Goal: Task Accomplishment & Management: Manage account settings

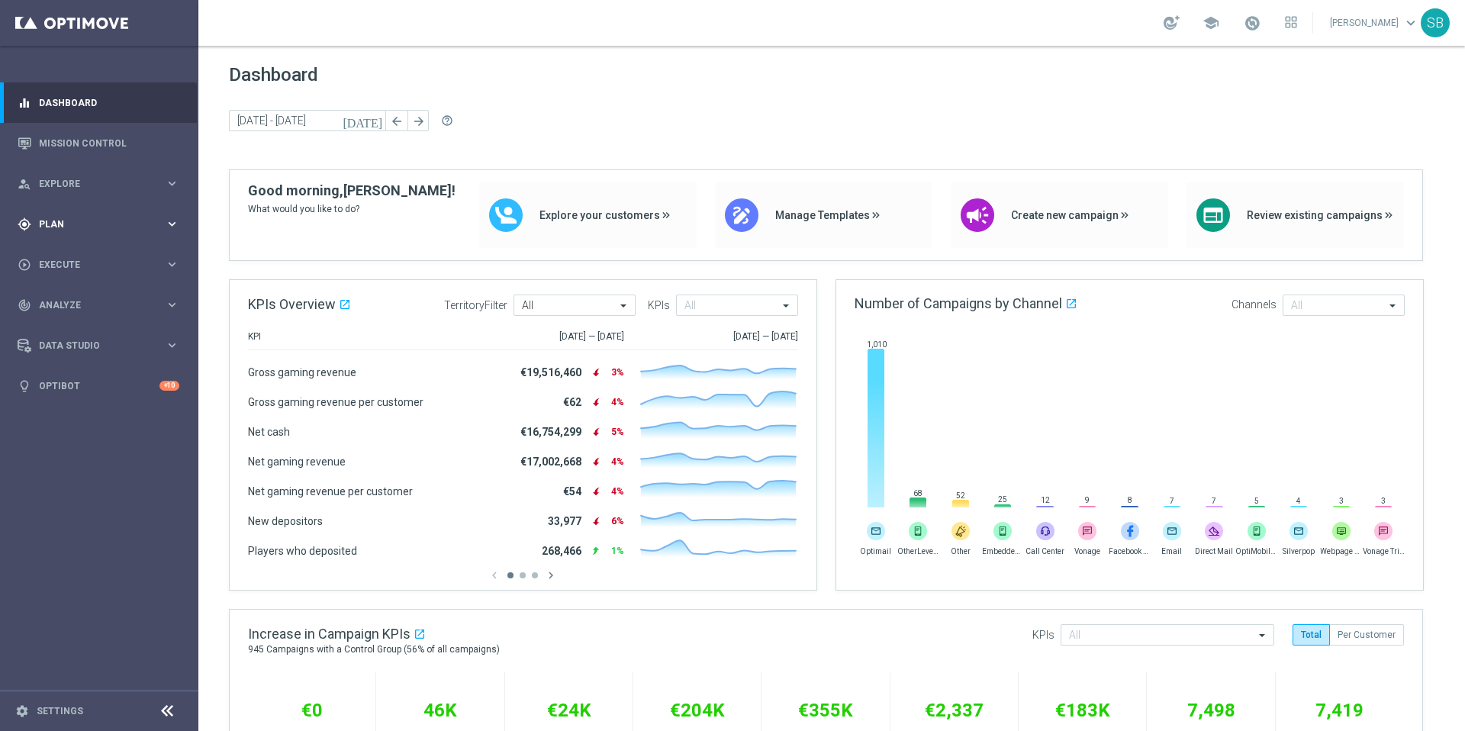
click at [68, 224] on span "Plan" at bounding box center [102, 224] width 126 height 9
click at [64, 276] on link "Actions" at bounding box center [99, 278] width 119 height 12
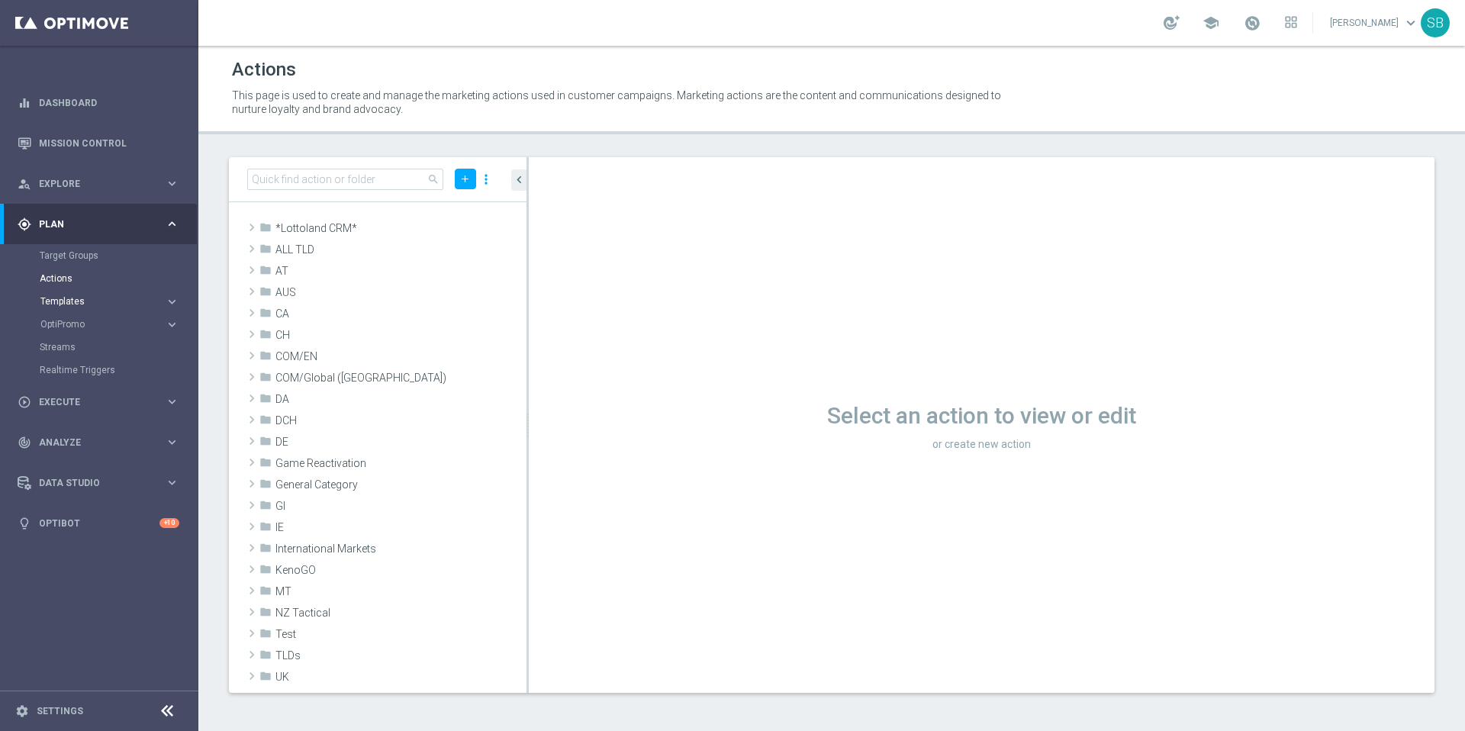
click at [69, 298] on span "Templates" at bounding box center [94, 301] width 109 height 9
click at [79, 320] on link "Optimail" at bounding box center [102, 324] width 111 height 12
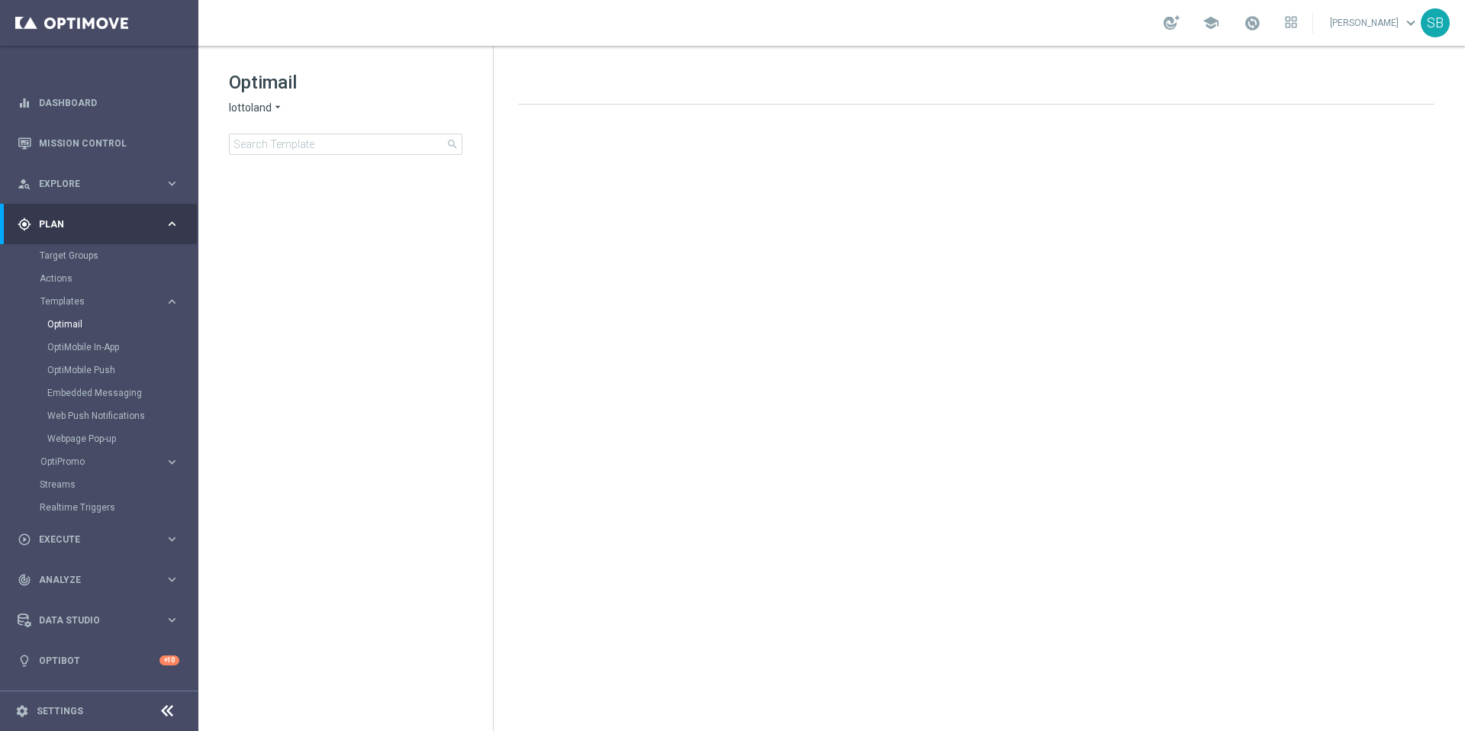
click at [278, 107] on icon "arrow_drop_down" at bounding box center [278, 108] width 12 height 14
click at [0, 0] on span "Lottoland.com.br" at bounding box center [0, 0] width 0 height 0
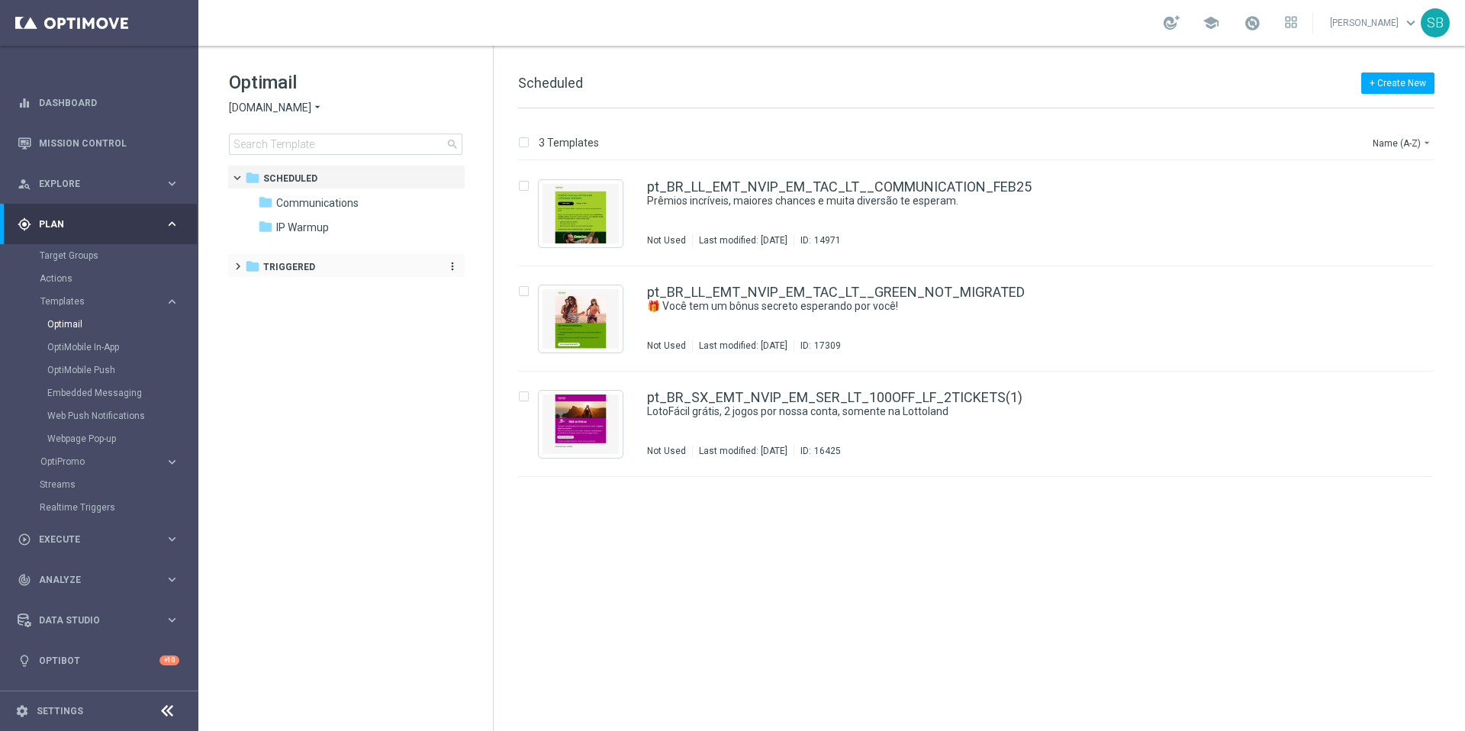
click at [286, 267] on span "Triggered" at bounding box center [289, 267] width 52 height 14
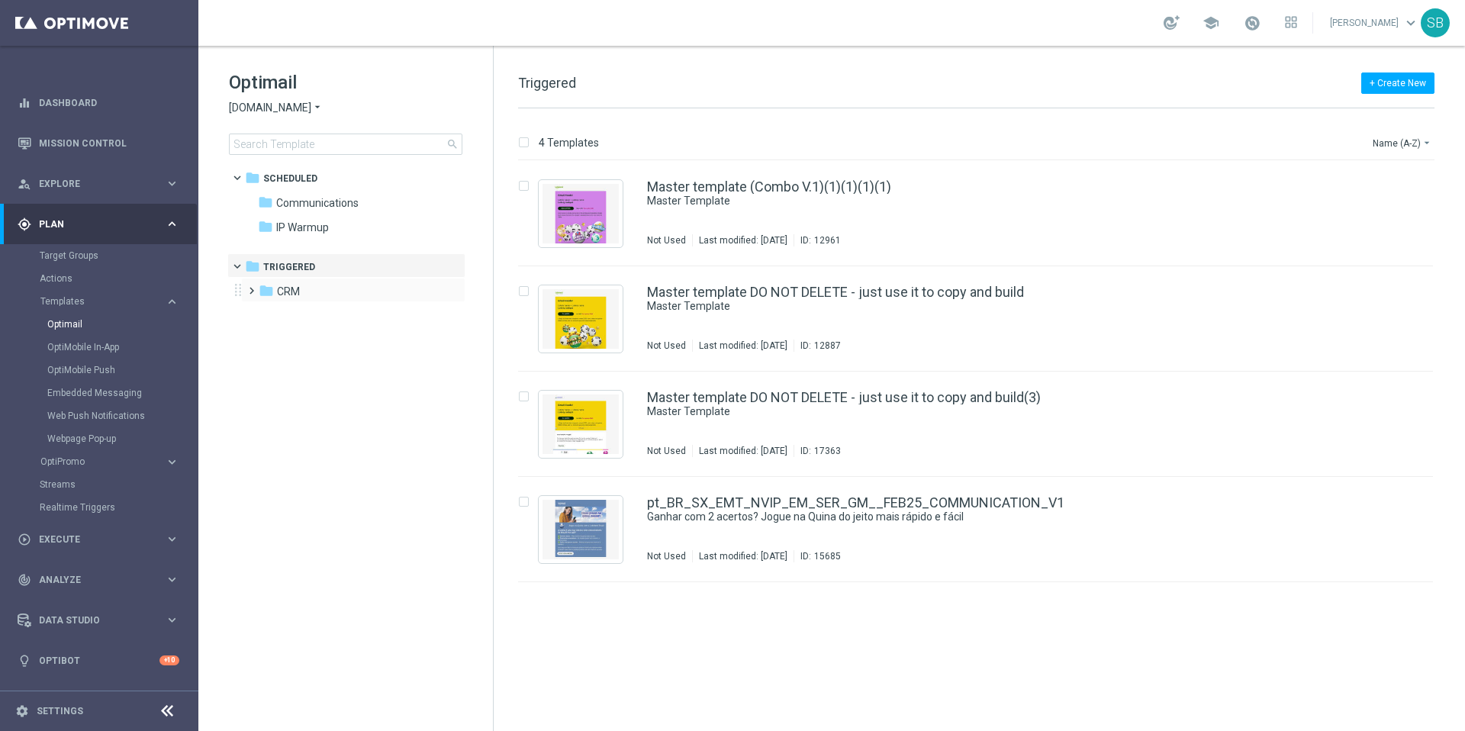
click at [252, 287] on span at bounding box center [248, 284] width 7 height 6
click at [284, 315] on icon "folder" at bounding box center [281, 314] width 15 height 15
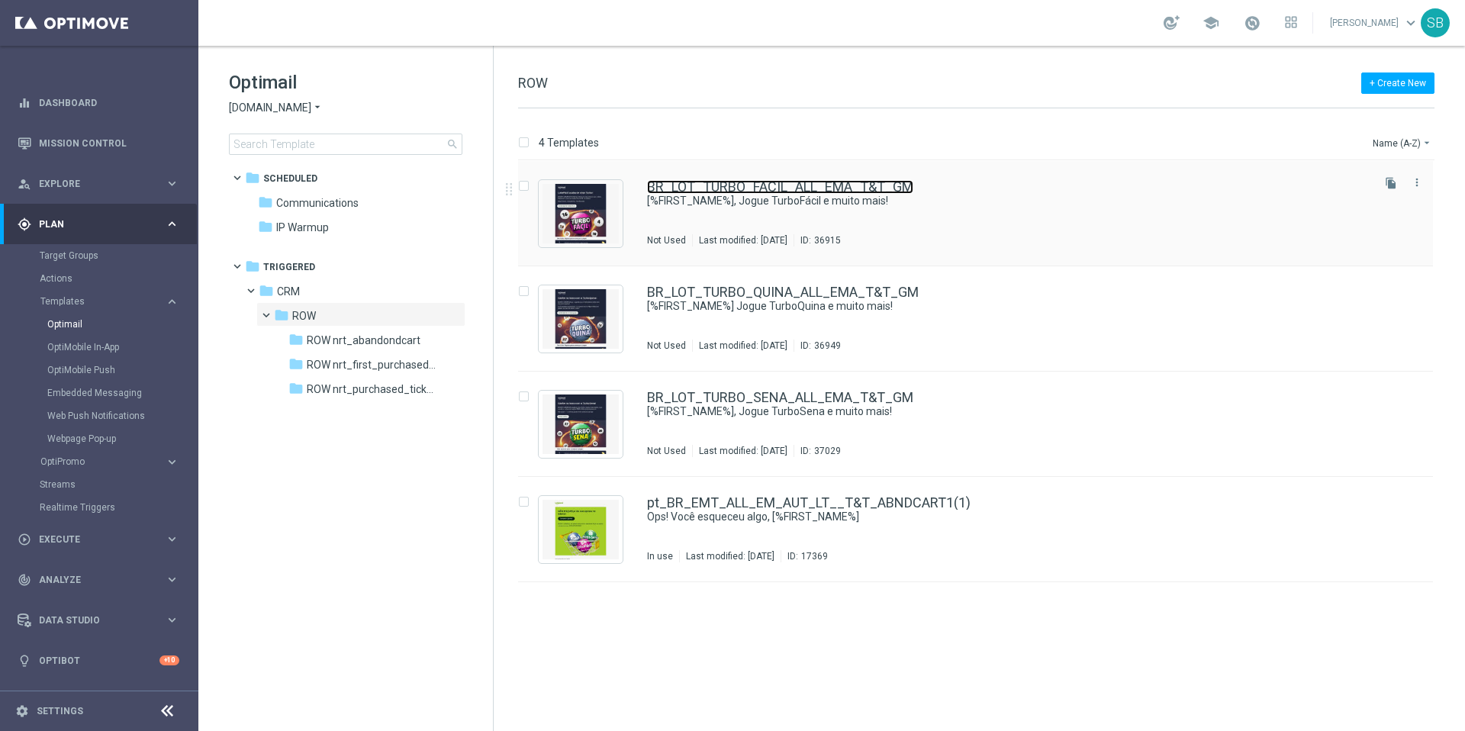
click at [712, 189] on link "BR_LOT_TURBO_FACIL_ALL_EMA_T&T_GM" at bounding box center [780, 187] width 266 height 14
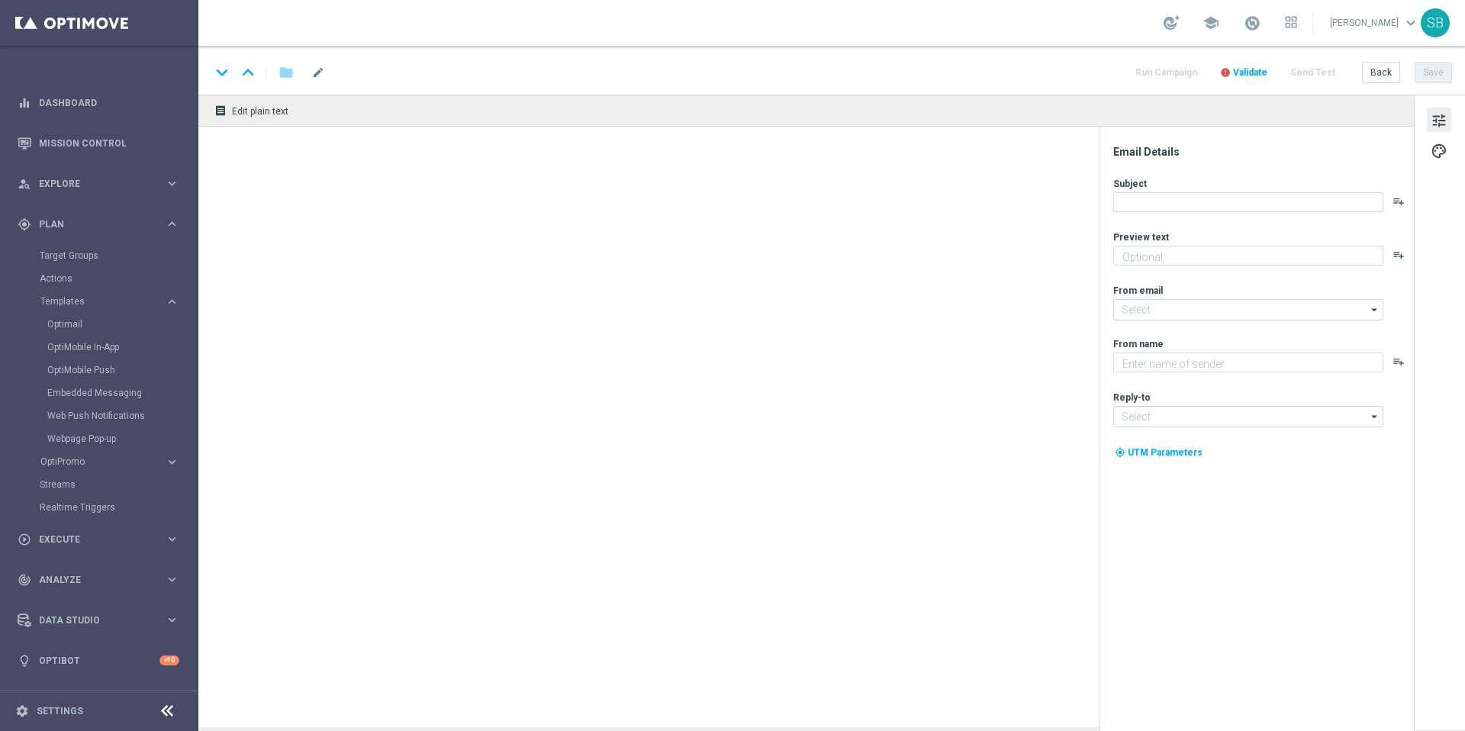
type textarea "Cadastre-se e jogue agora!"
type input "mail@crm.lottoland.com.br"
type textarea "Lottoland.com.br"
type input "contato@lottoland.com.br"
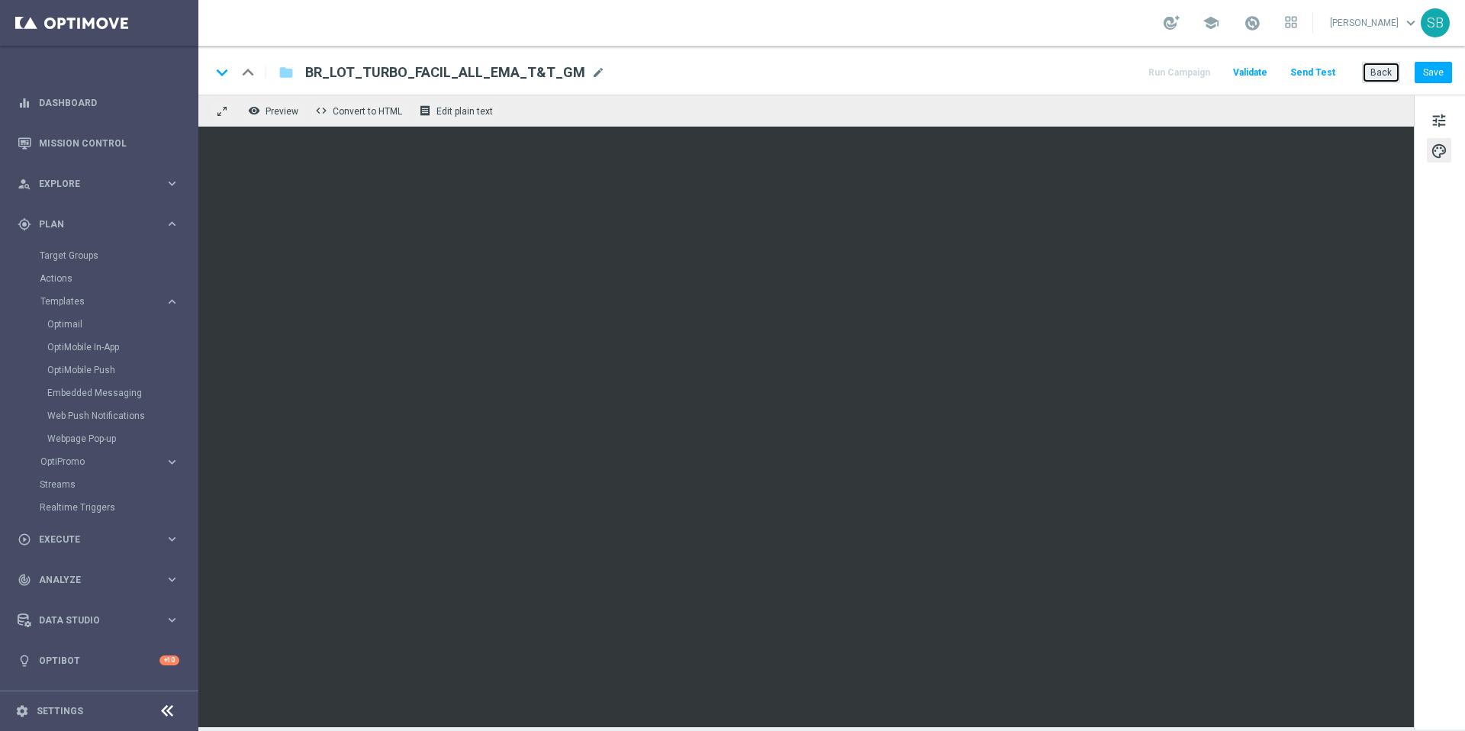
click at [1387, 69] on button "Back" at bounding box center [1381, 72] width 38 height 21
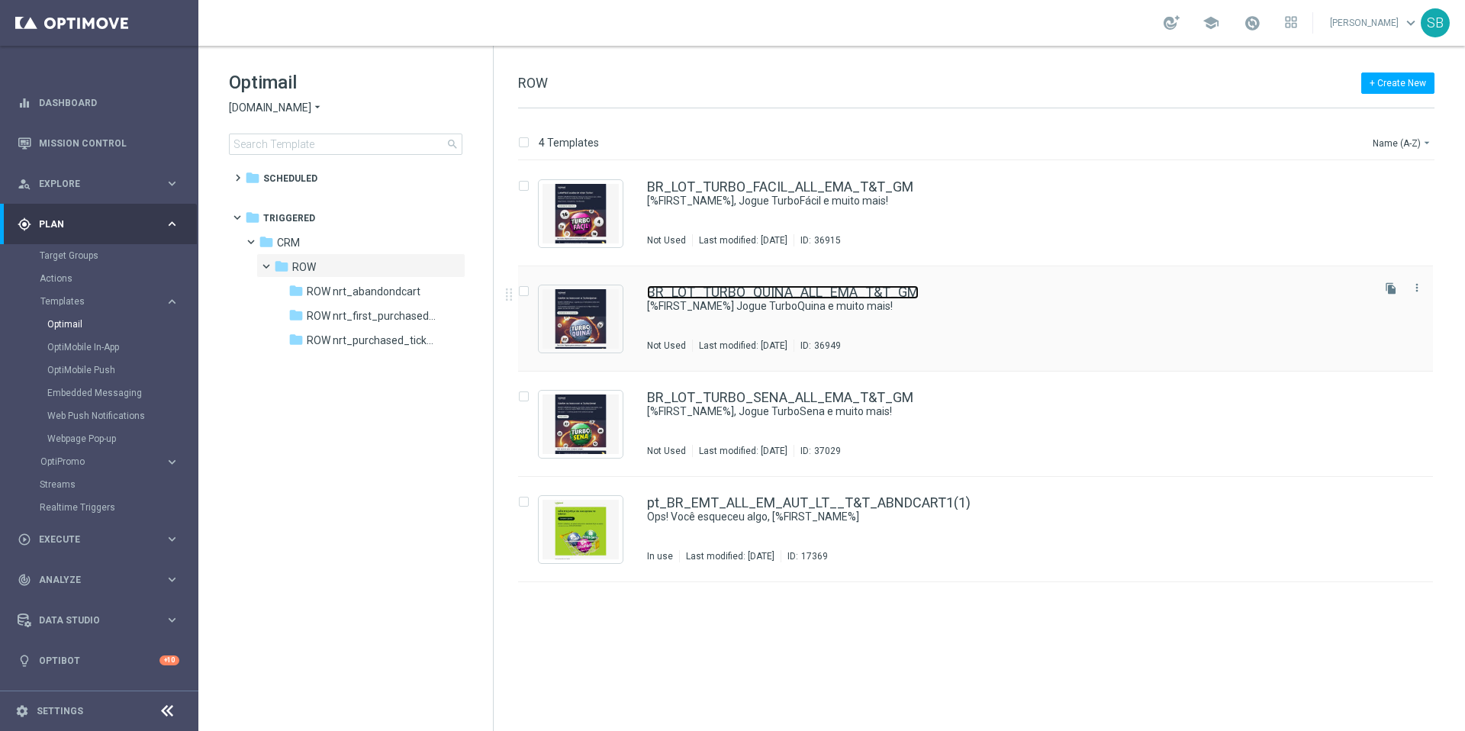
click at [787, 294] on link "BR_LOT_TURBO_QUINA_ALL_EMA_T&T_GM" at bounding box center [783, 292] width 272 height 14
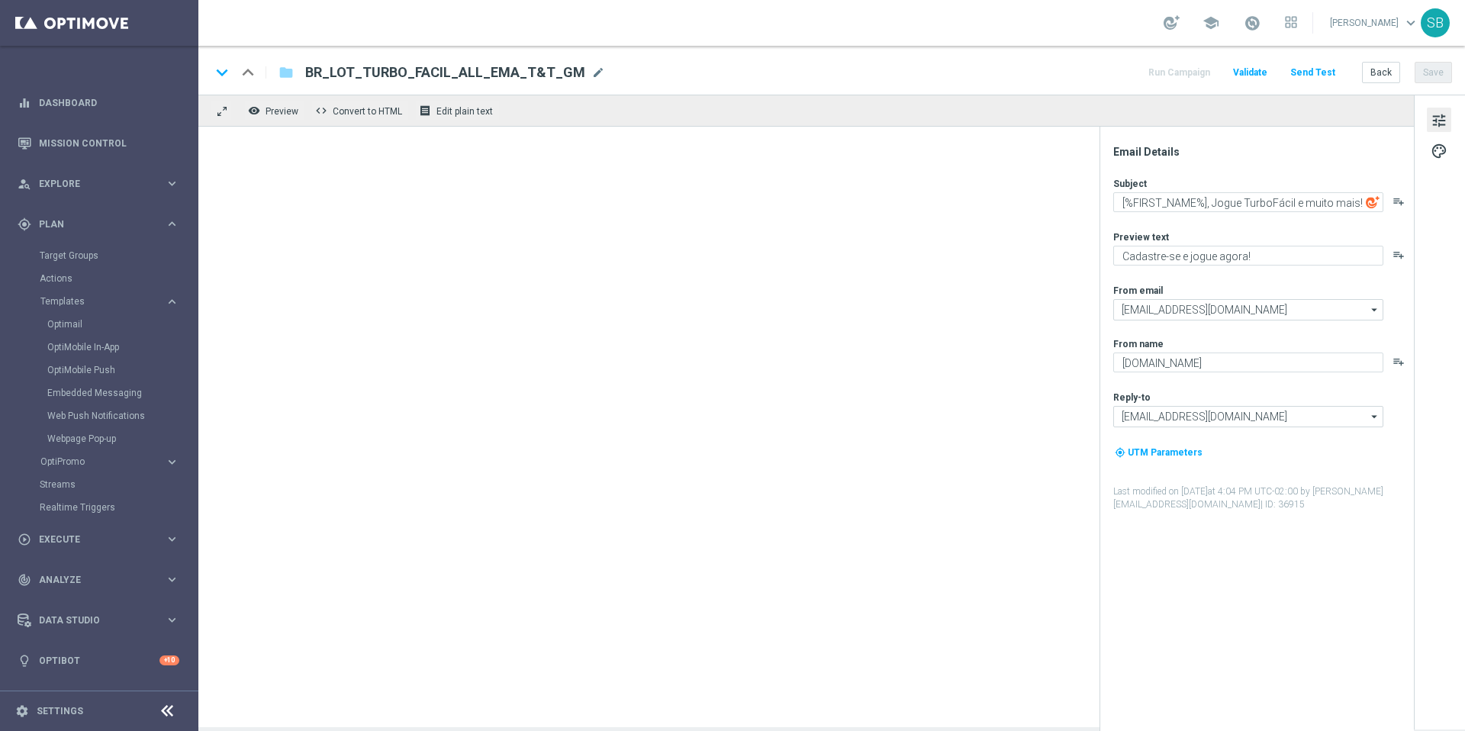
type textarea "[%FIRST_NAME%] Jogue TurboQuina e muito mais!"
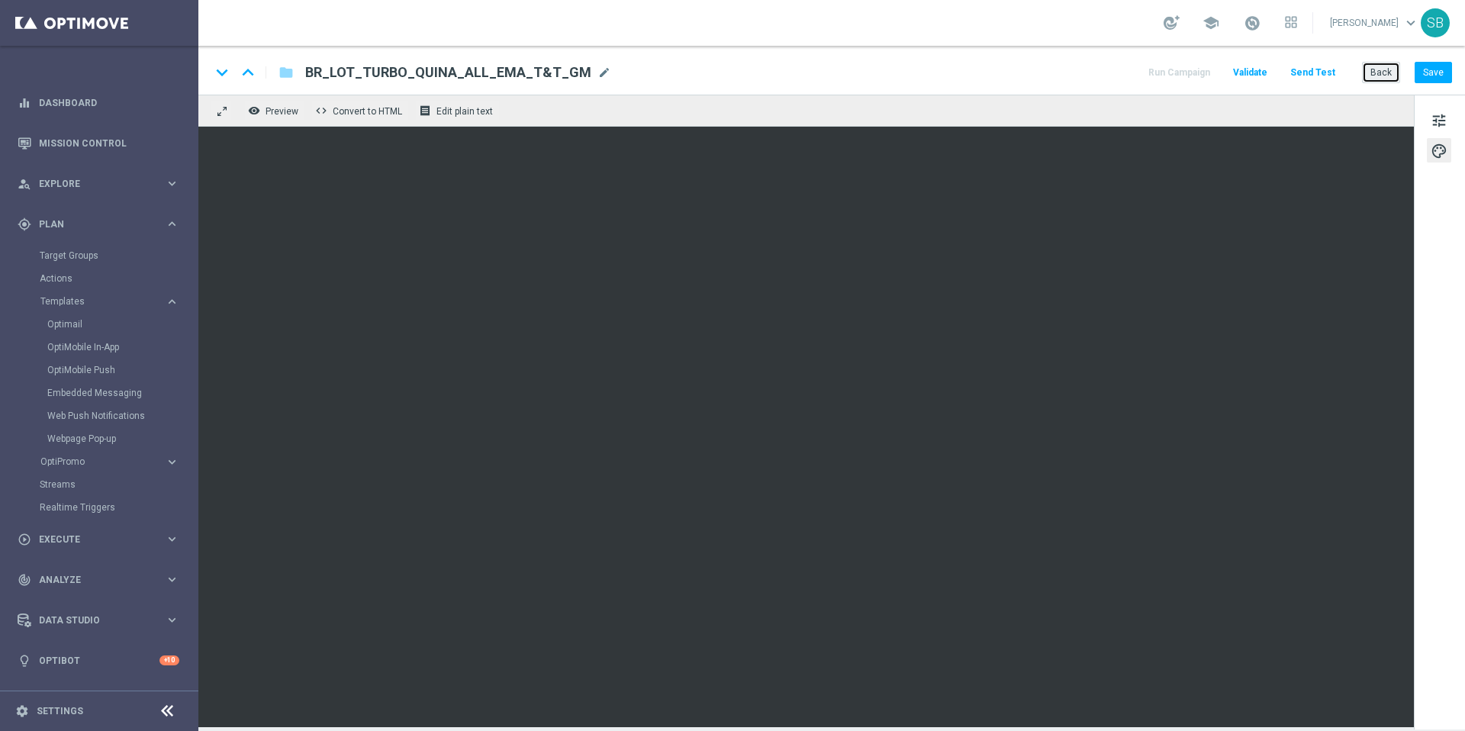
click at [1374, 72] on button "Back" at bounding box center [1381, 72] width 38 height 21
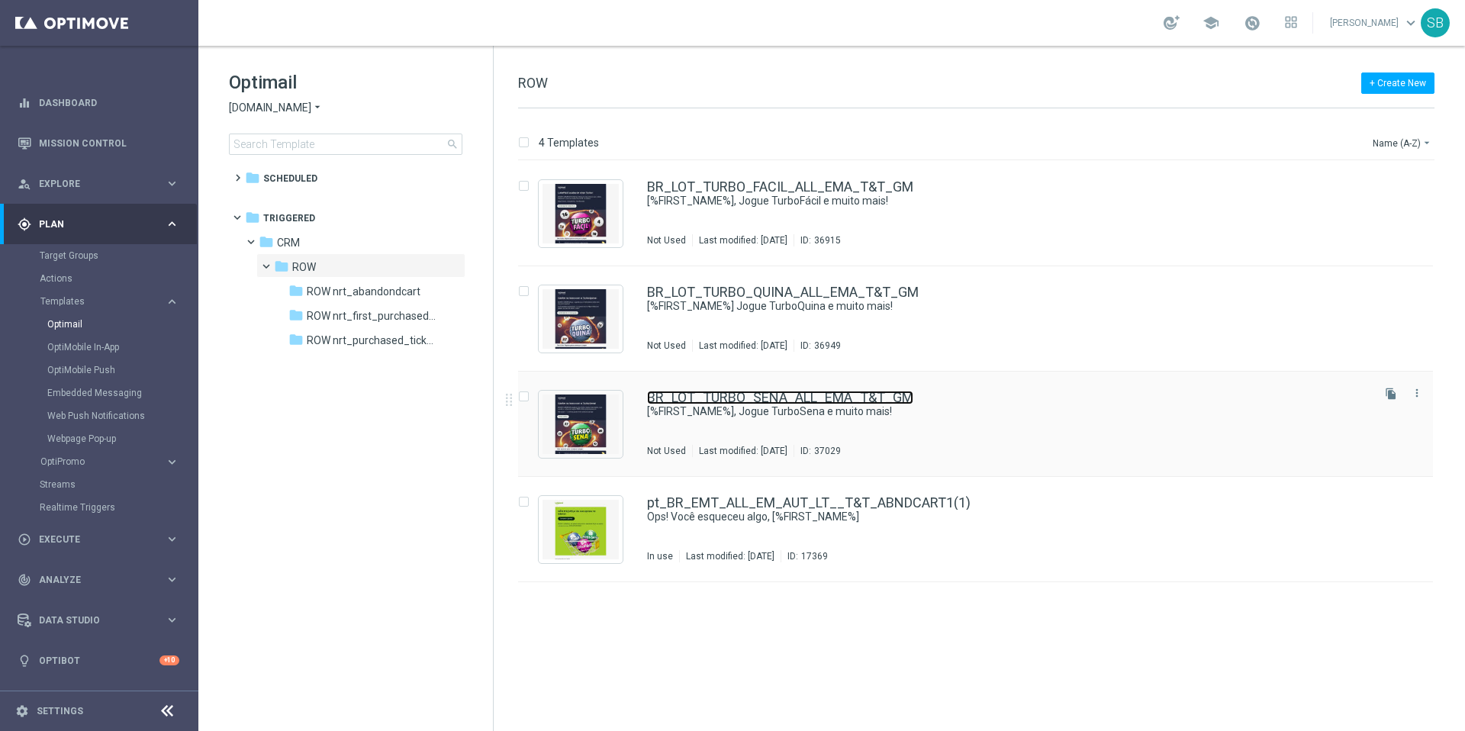
click at [741, 397] on link "BR_LOT_TURBO_SENA_ALL_EMA_T&T_GM" at bounding box center [780, 398] width 266 height 14
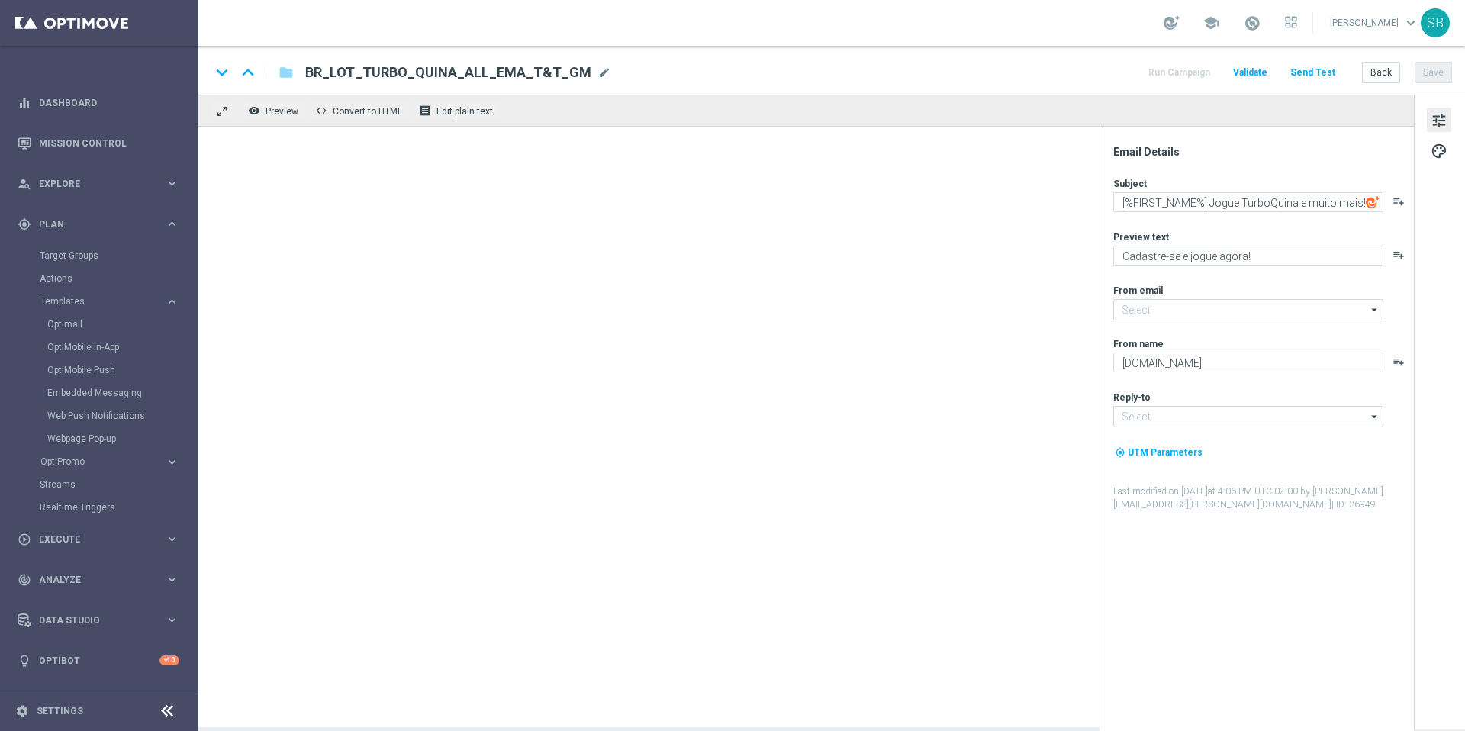
type input "mail@crm.lottoland.com.br"
type input "contato@lottoland.com.br"
type textarea "[%FIRST_NAME%], Jogue TurboSena e muito mais!"
type textarea "Prêmios imediatos no TurboSena!"
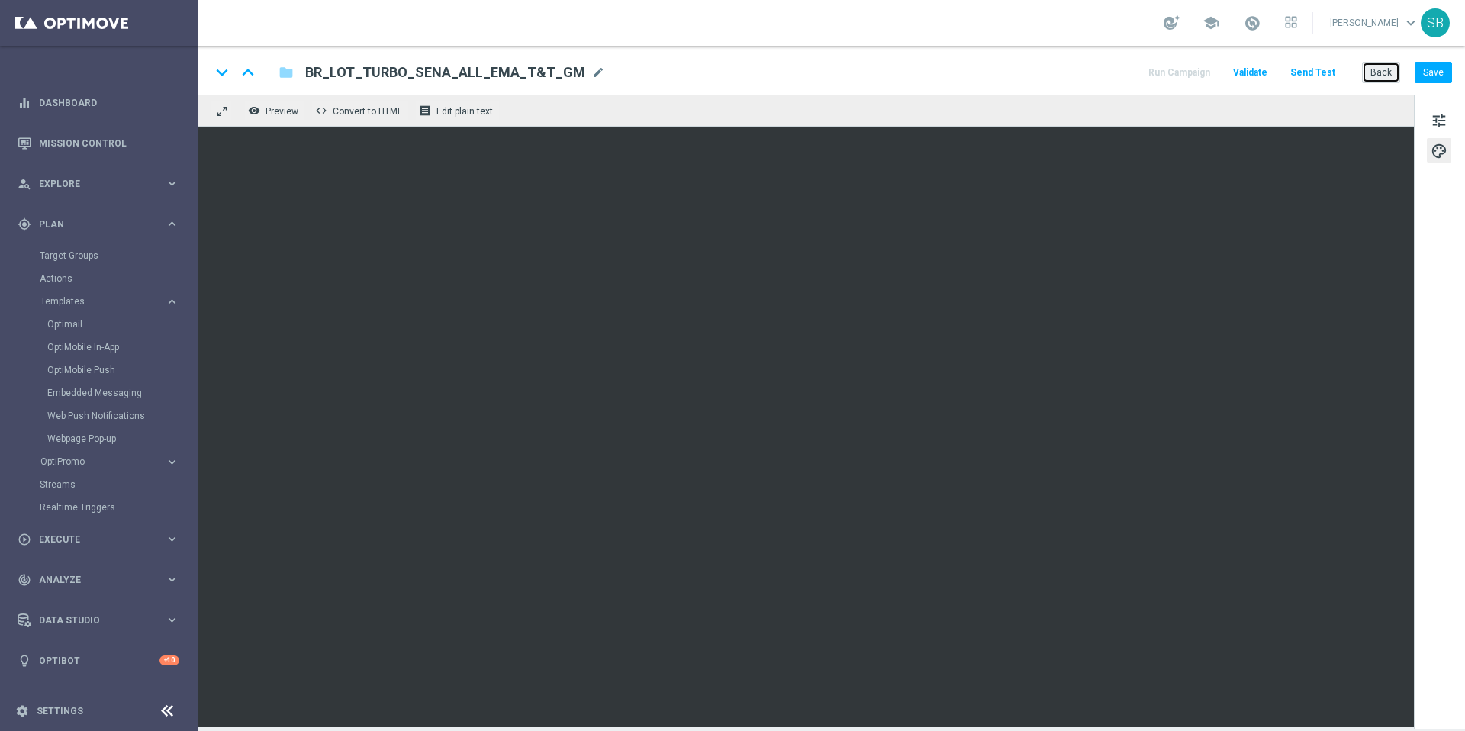
click at [1383, 75] on button "Back" at bounding box center [1381, 72] width 38 height 21
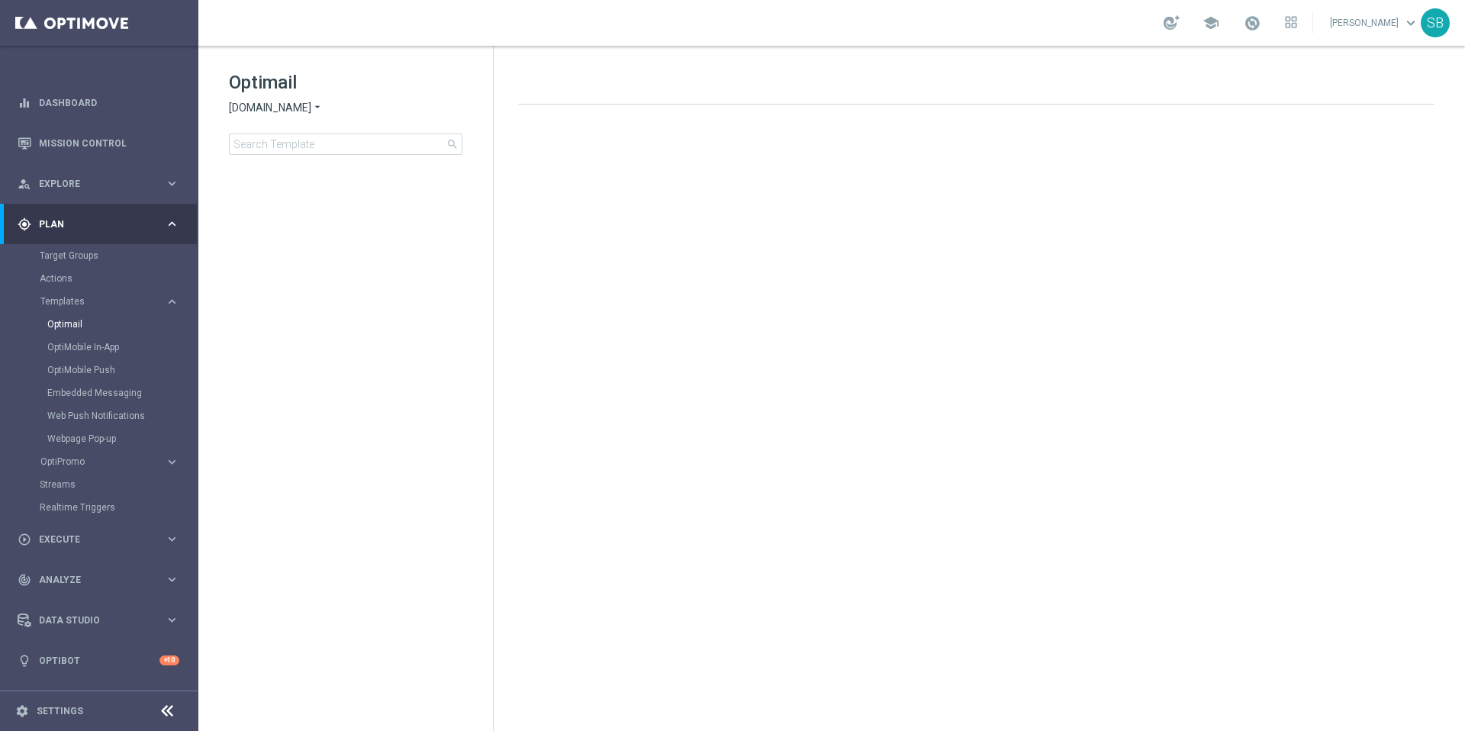
click at [300, 111] on span "Lottoland.com.br" at bounding box center [270, 108] width 82 height 14
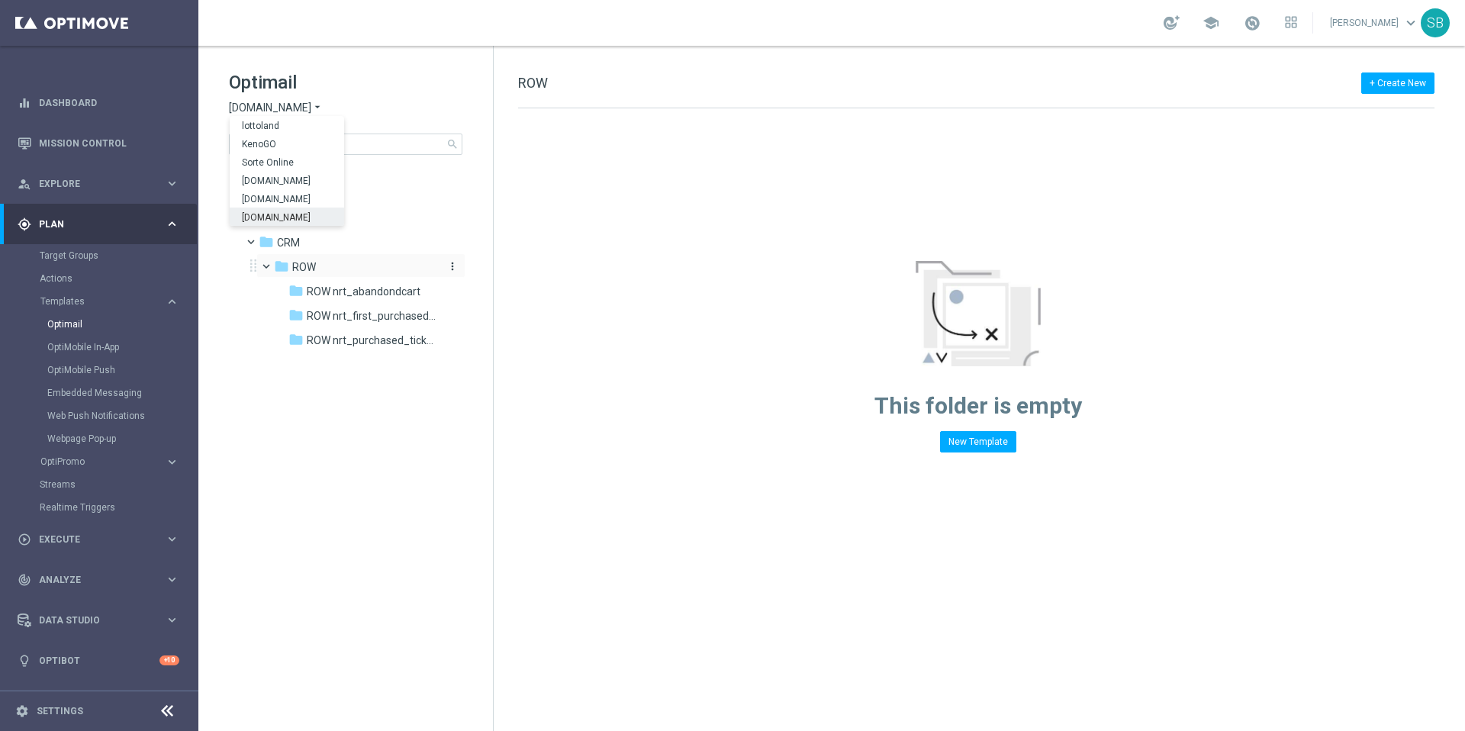
click at [283, 271] on icon "folder" at bounding box center [281, 266] width 15 height 15
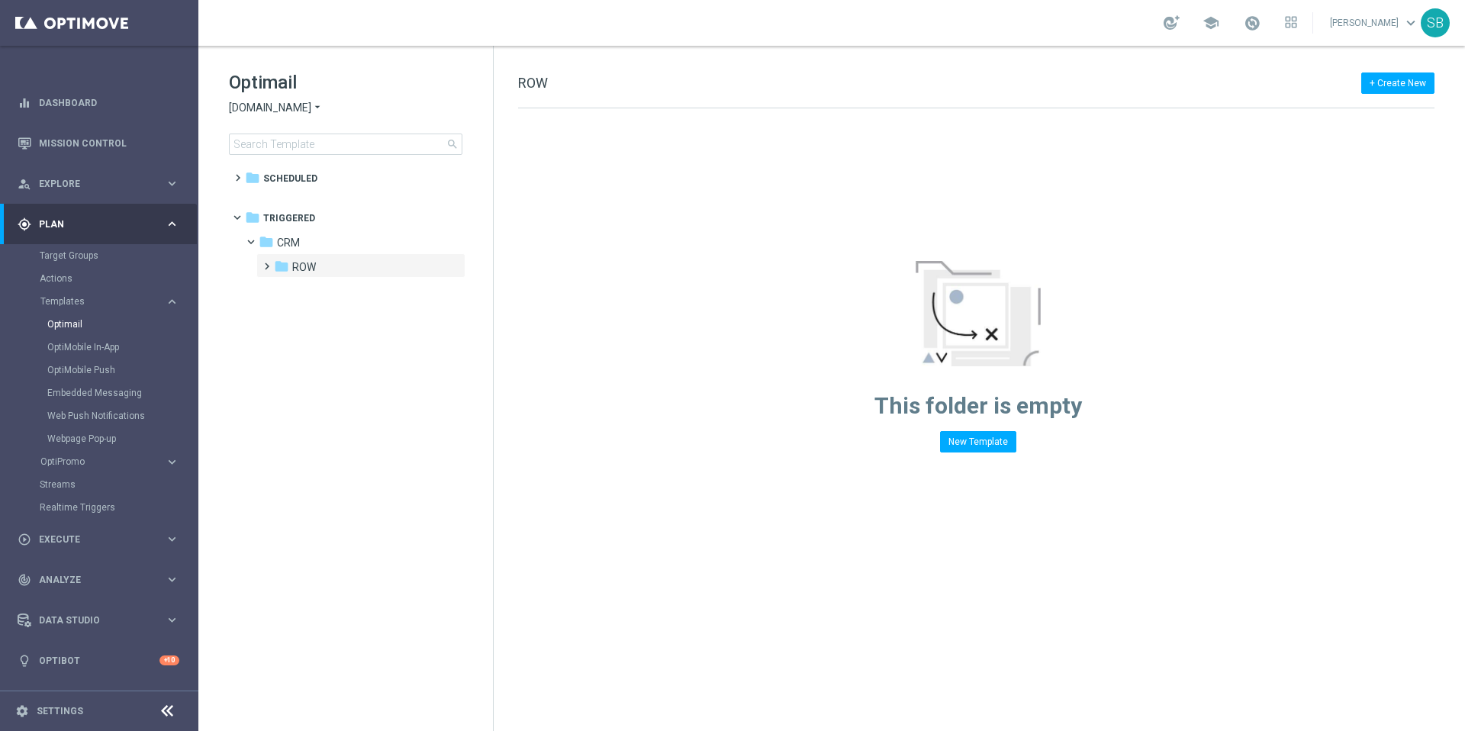
click at [283, 271] on icon "folder" at bounding box center [281, 266] width 15 height 15
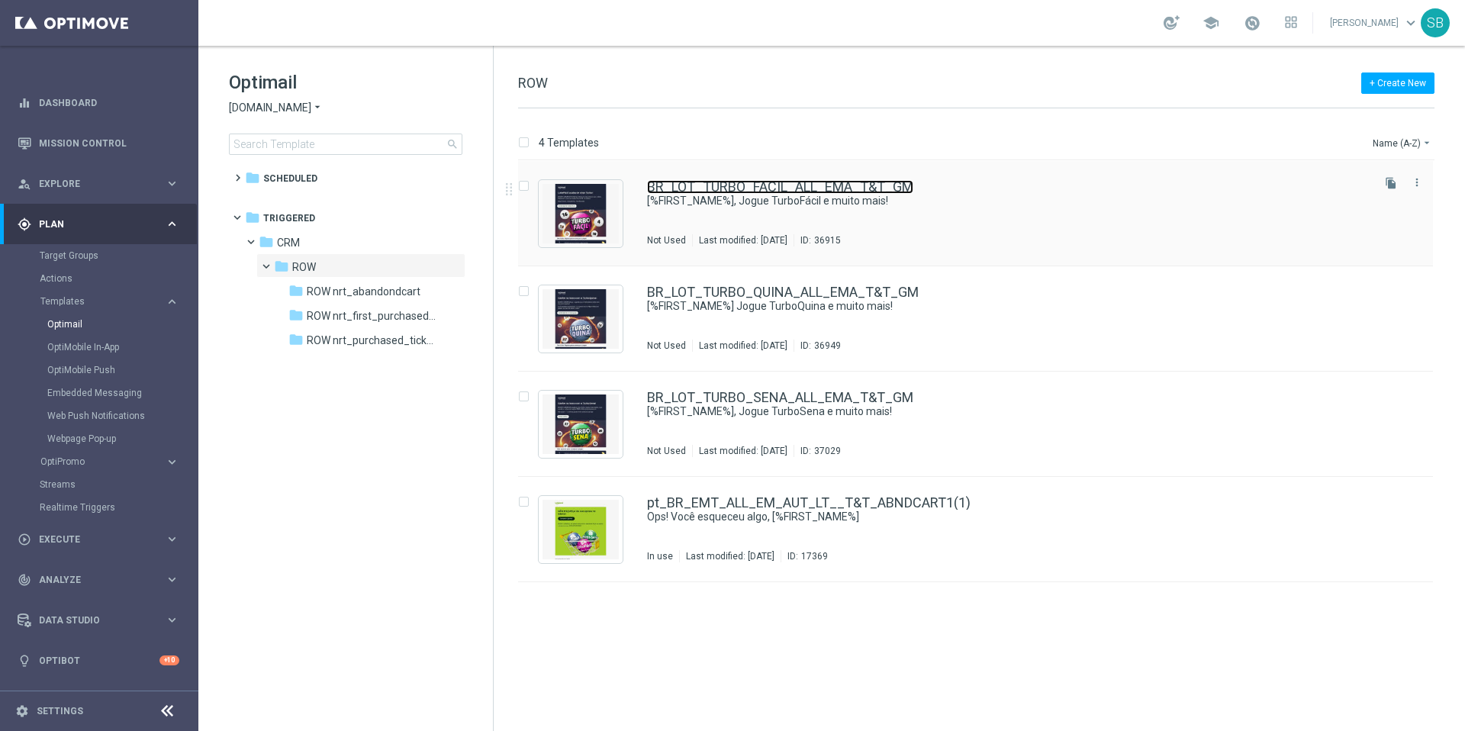
click at [749, 192] on link "BR_LOT_TURBO_FACIL_ALL_EMA_T&T_GM" at bounding box center [780, 187] width 266 height 14
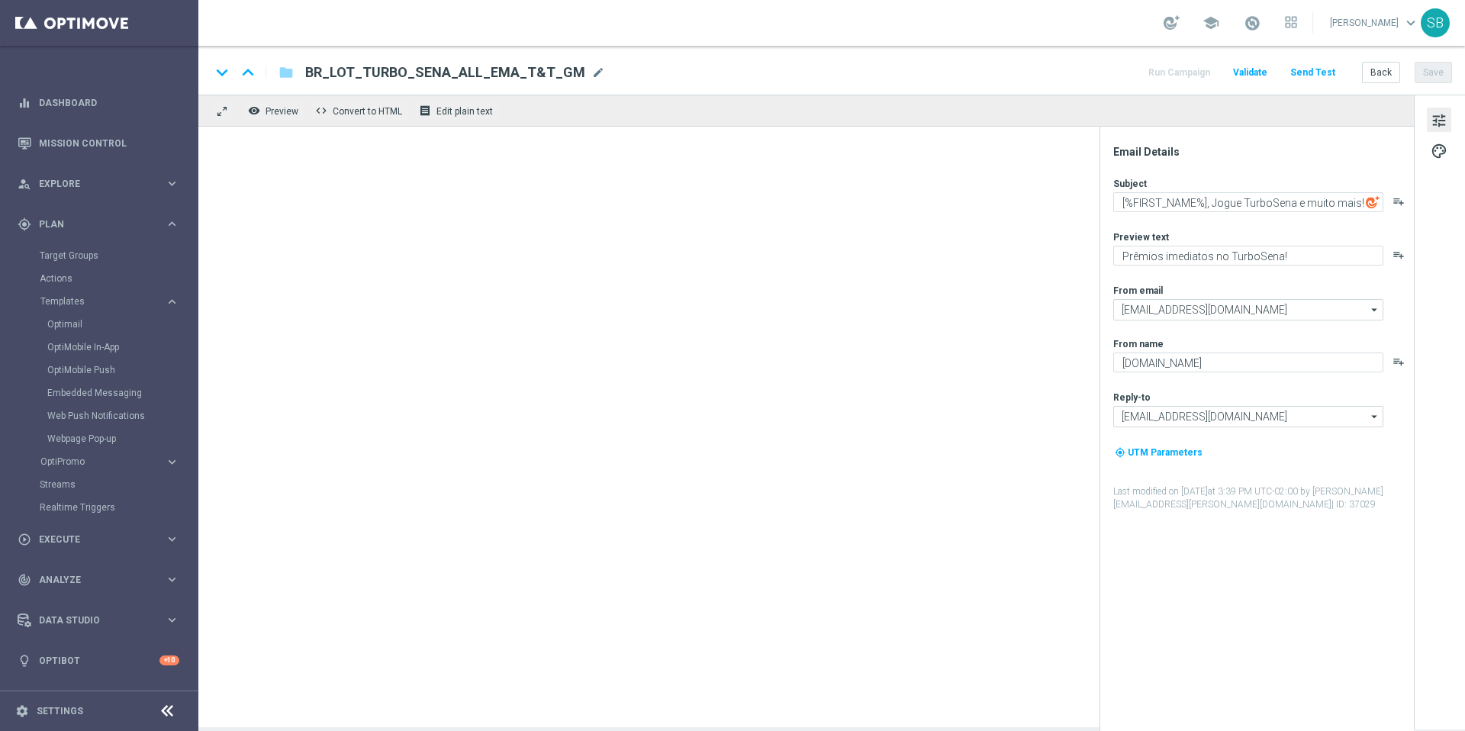
type textarea "[%FIRST_NAME%], Jogue TurboFácil e muito mais!"
type textarea "Cadastre-se e jogue agora!"
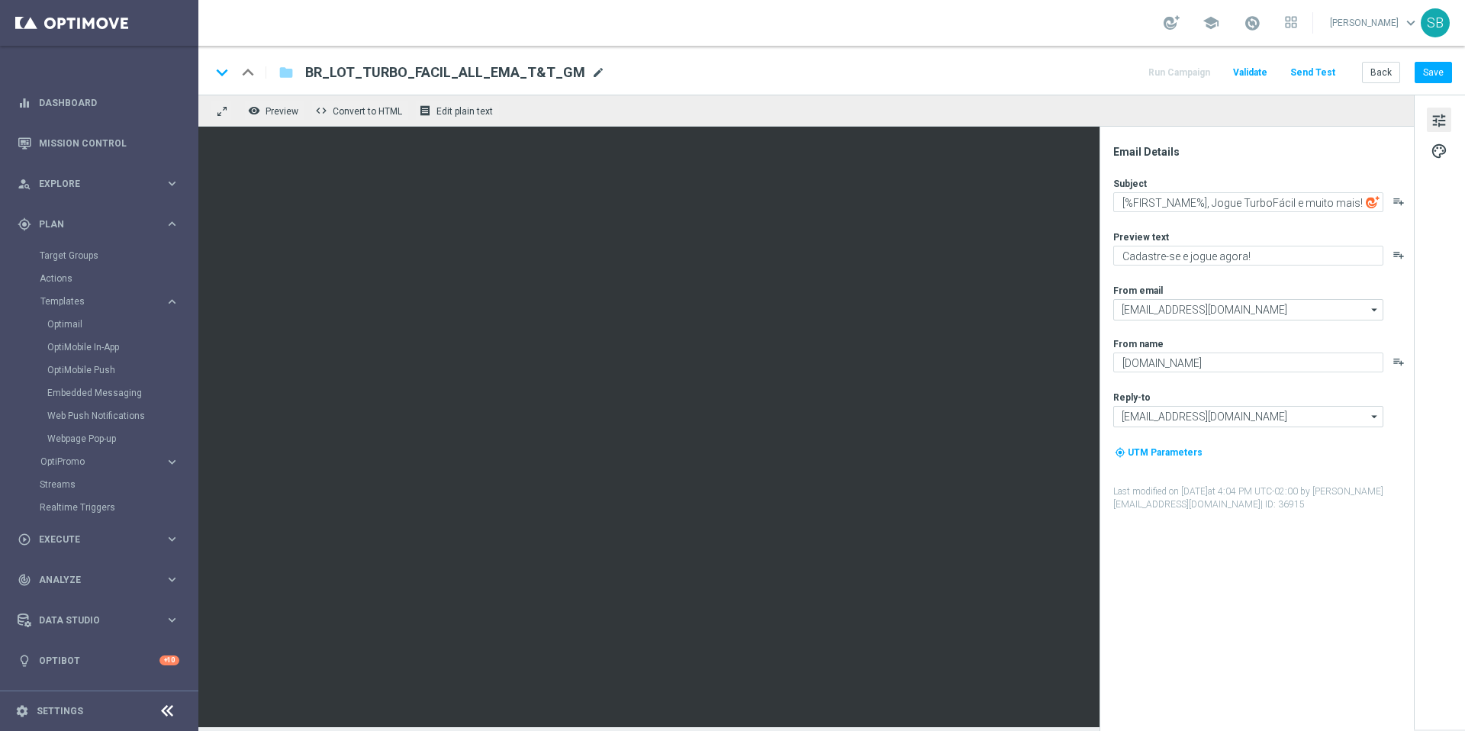
click at [591, 75] on span "mode_edit" at bounding box center [598, 73] width 14 height 14
click at [934, 84] on div "keyboard_arrow_down keyboard_arrow_up folder BR_LOT_TURBO_FACIL_ALL_EMA_T&T_GM …" at bounding box center [831, 70] width 1267 height 49
click at [591, 72] on span "mode_edit" at bounding box center [598, 73] width 14 height 14
click at [356, 76] on input "BR_LOT_TURBO_FACIL_ALL_EMA_T&T_GM" at bounding box center [494, 73] width 378 height 20
paste input "PURCH"
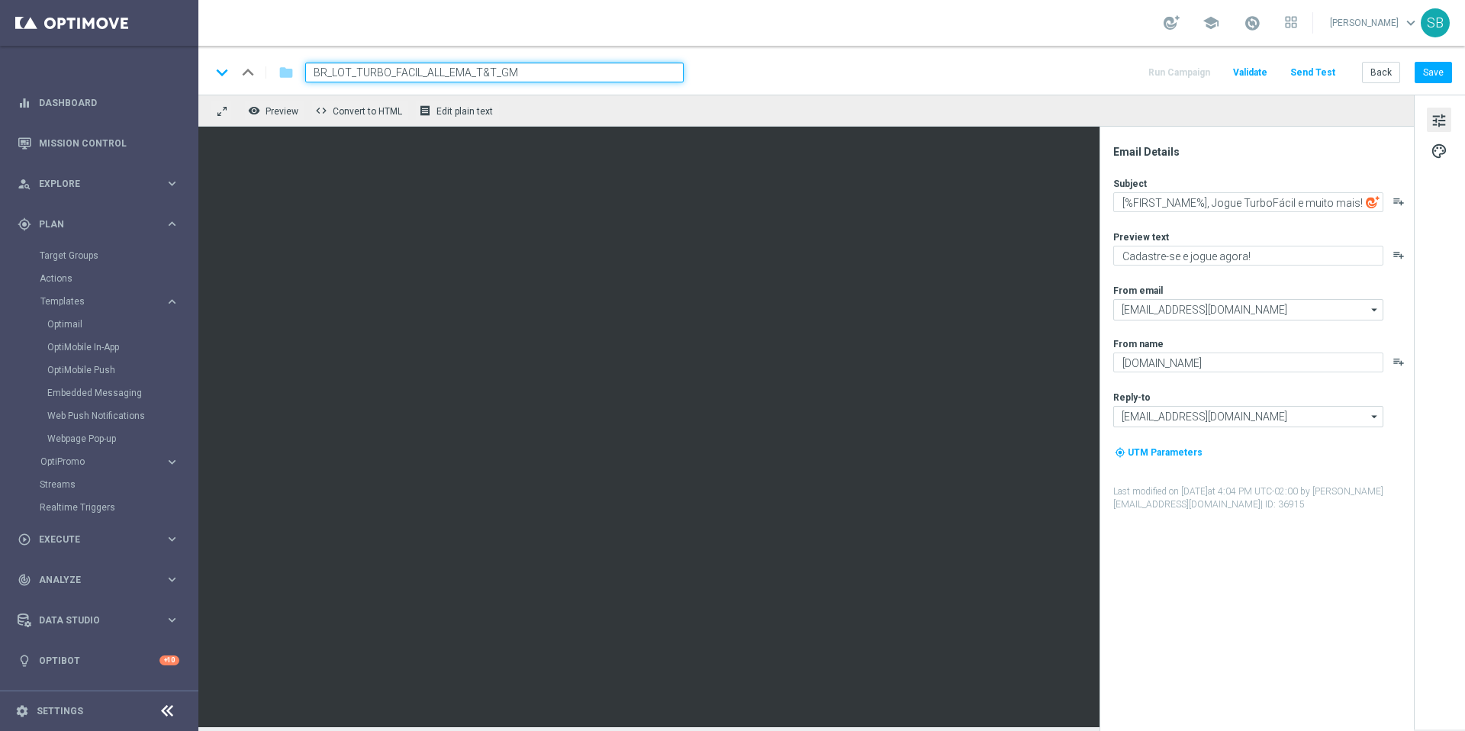
type input "PURCHT&T_GM"
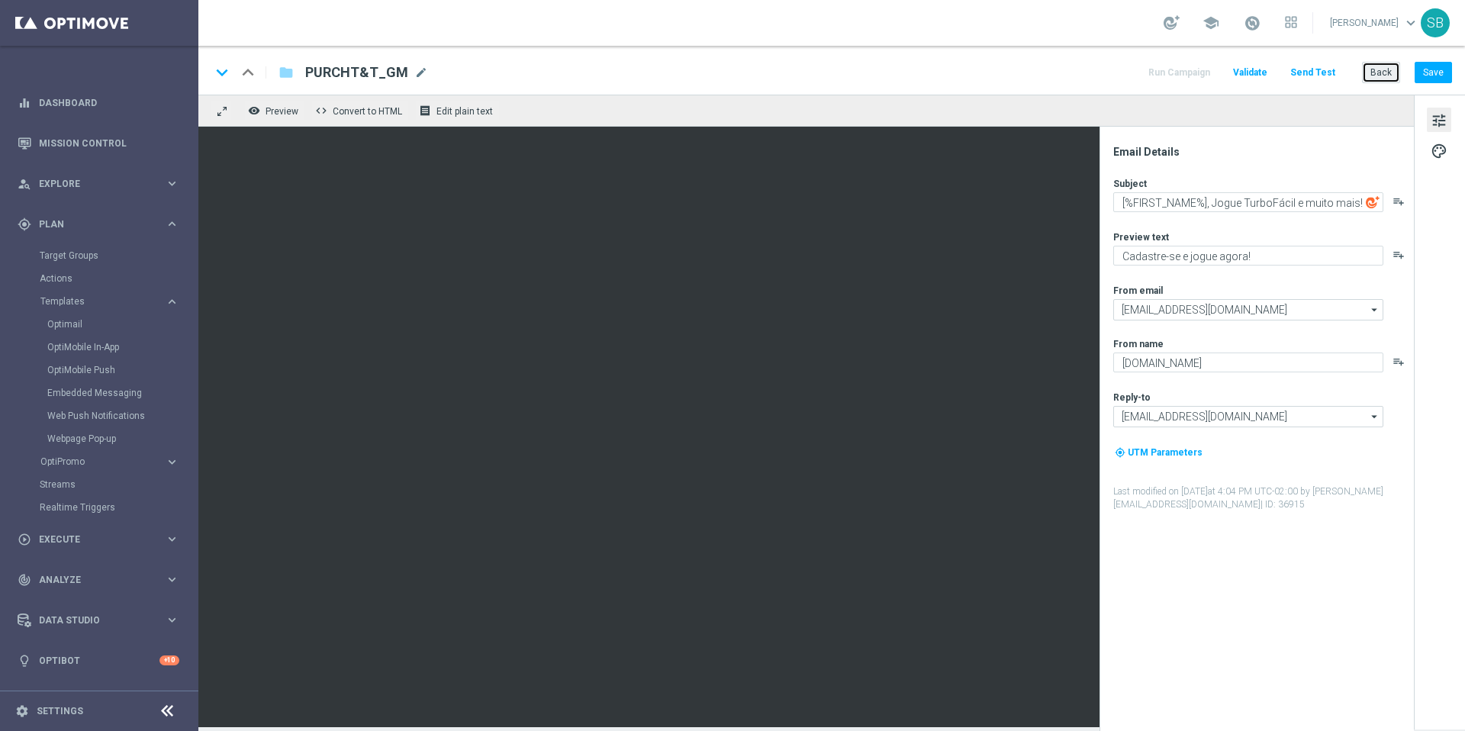
click at [1378, 74] on button "Back" at bounding box center [1381, 72] width 38 height 21
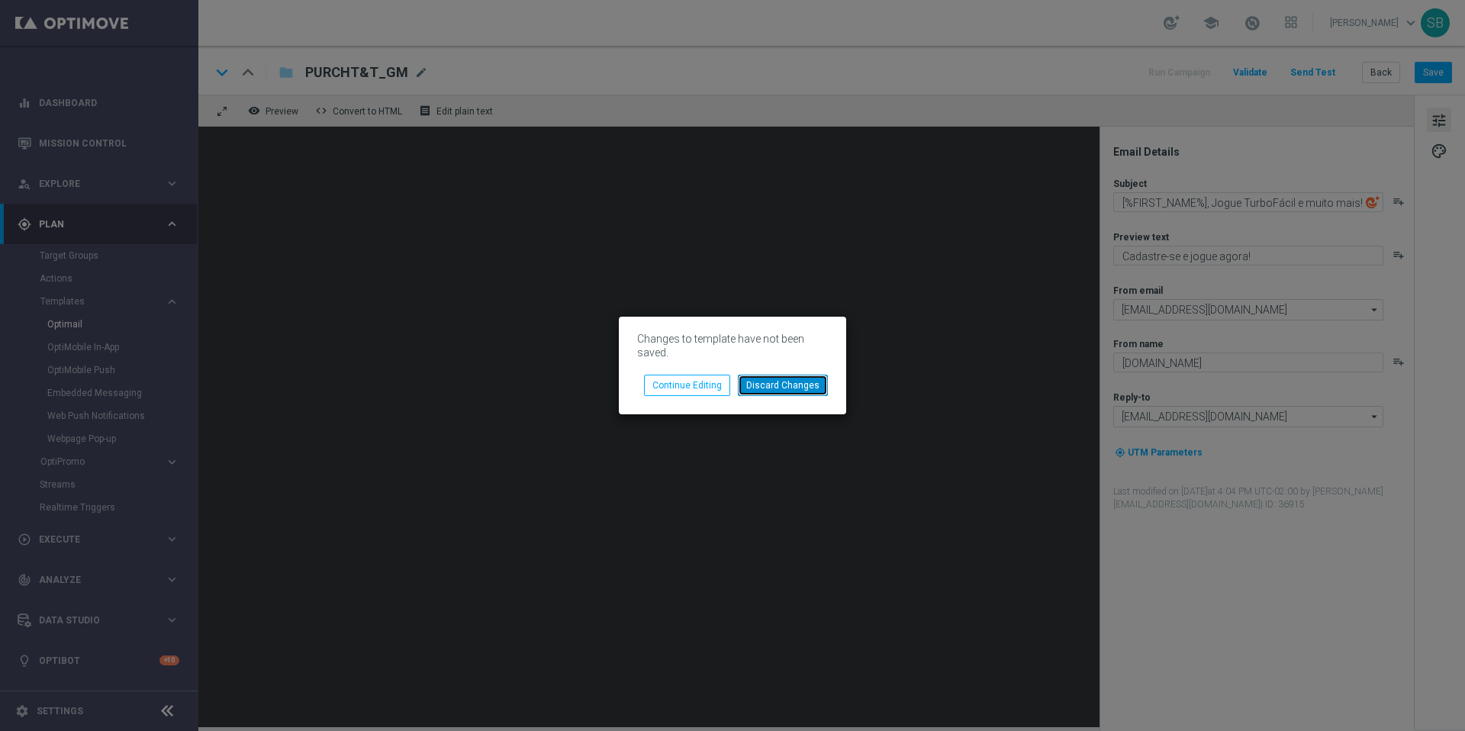
click at [803, 384] on button "Discard Changes" at bounding box center [783, 385] width 90 height 21
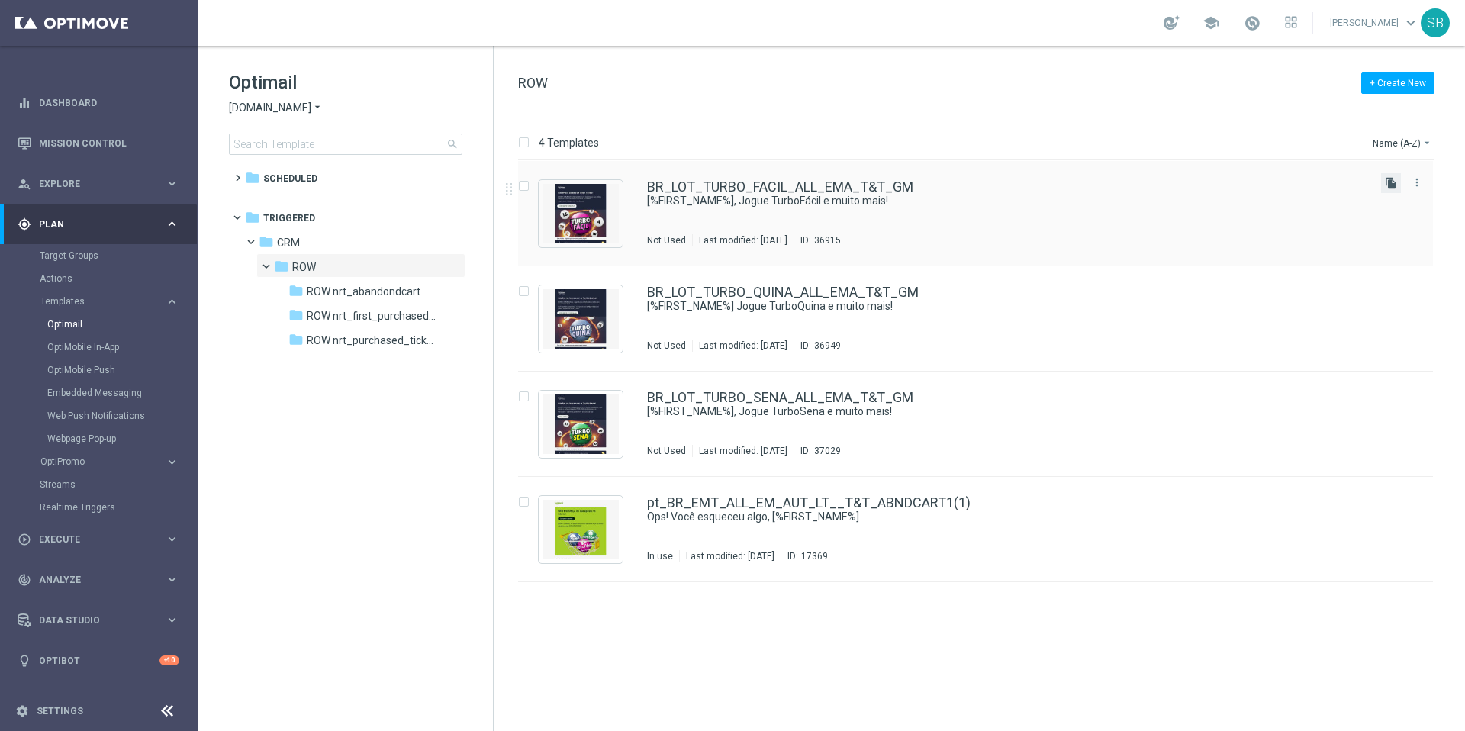
click at [1391, 185] on icon "file_copy" at bounding box center [1391, 183] width 12 height 12
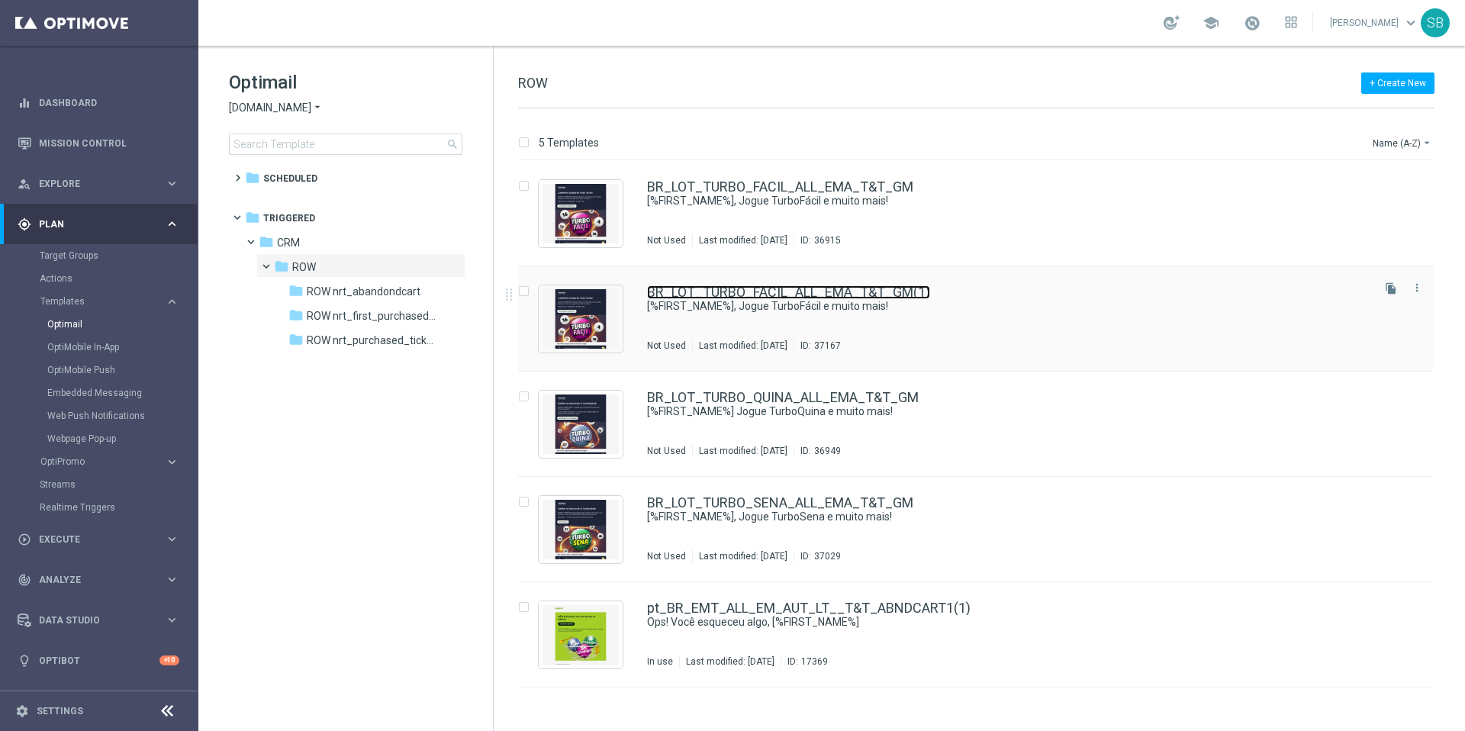
click at [821, 295] on link "BR_LOT_TURBO_FACIL_ALL_EMA_T&T_GM(1)" at bounding box center [788, 292] width 283 height 14
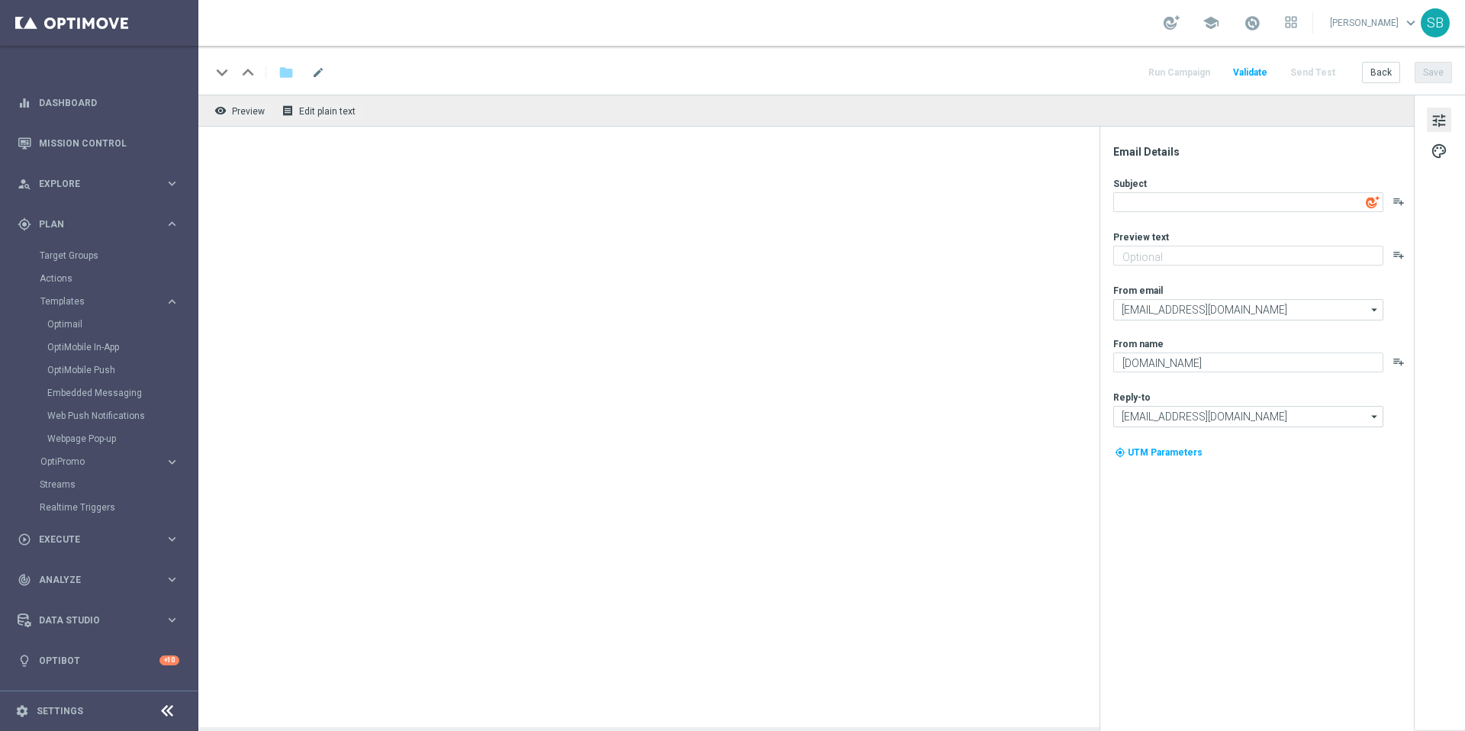
type textarea "[%FIRST_NAME%], Jogue TurboFácil e muito mais!"
type textarea "Cadastre-se e jogue agora!"
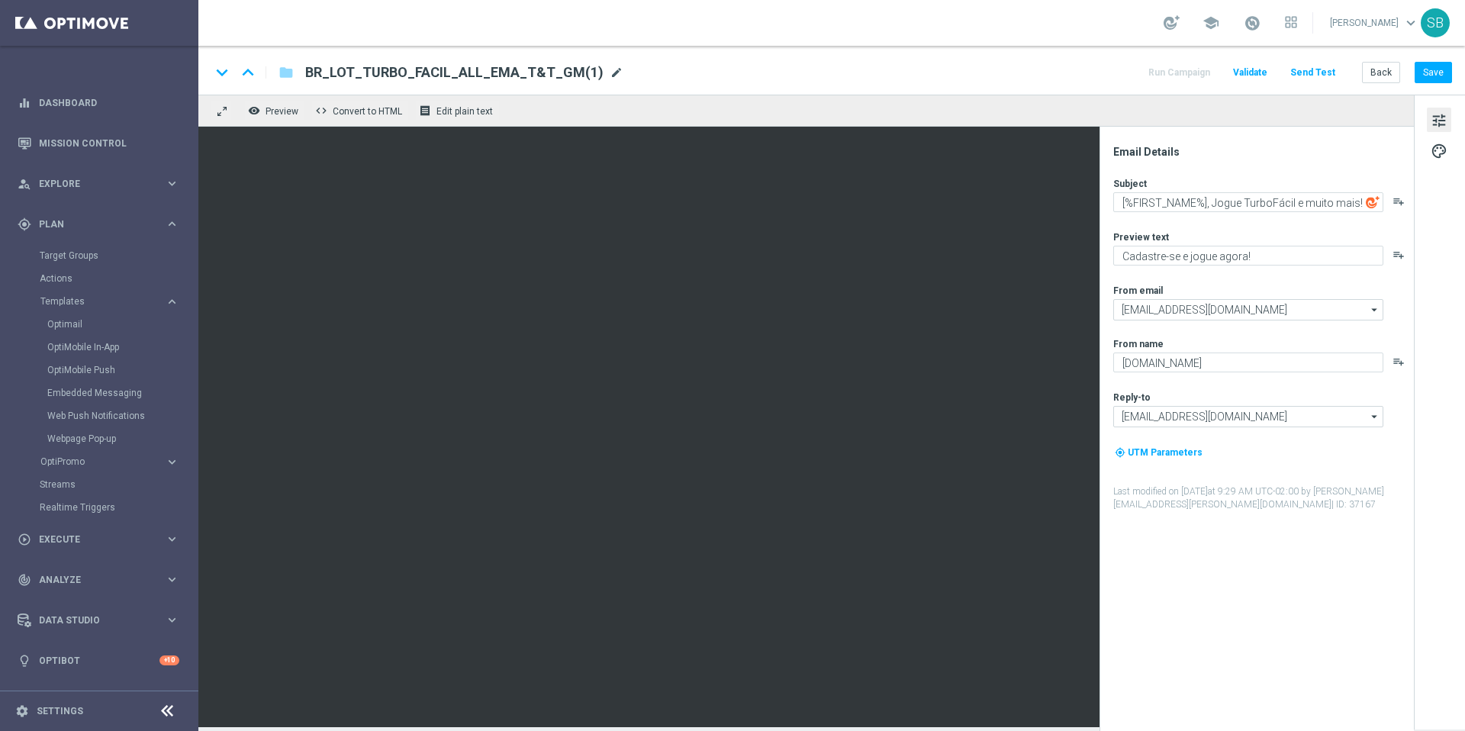
click at [610, 72] on span "mode_edit" at bounding box center [617, 73] width 14 height 14
click at [358, 76] on input "BR_LOT_TURBO_FACIL_ALL_EMA_T&T_GM(1)" at bounding box center [494, 73] width 378 height 20
click at [356, 78] on input "BR_LOT_TURBO_FACIL_ALL_EMA_T&T_GM(1)" at bounding box center [494, 73] width 378 height 20
drag, startPoint x: 579, startPoint y: 75, endPoint x: 561, endPoint y: 75, distance: 18.3
click at [561, 75] on input "BR_LOT_PURCHT_TURBO_FACIL_ALL_EMA_T&T_GM(1)" at bounding box center [494, 73] width 378 height 20
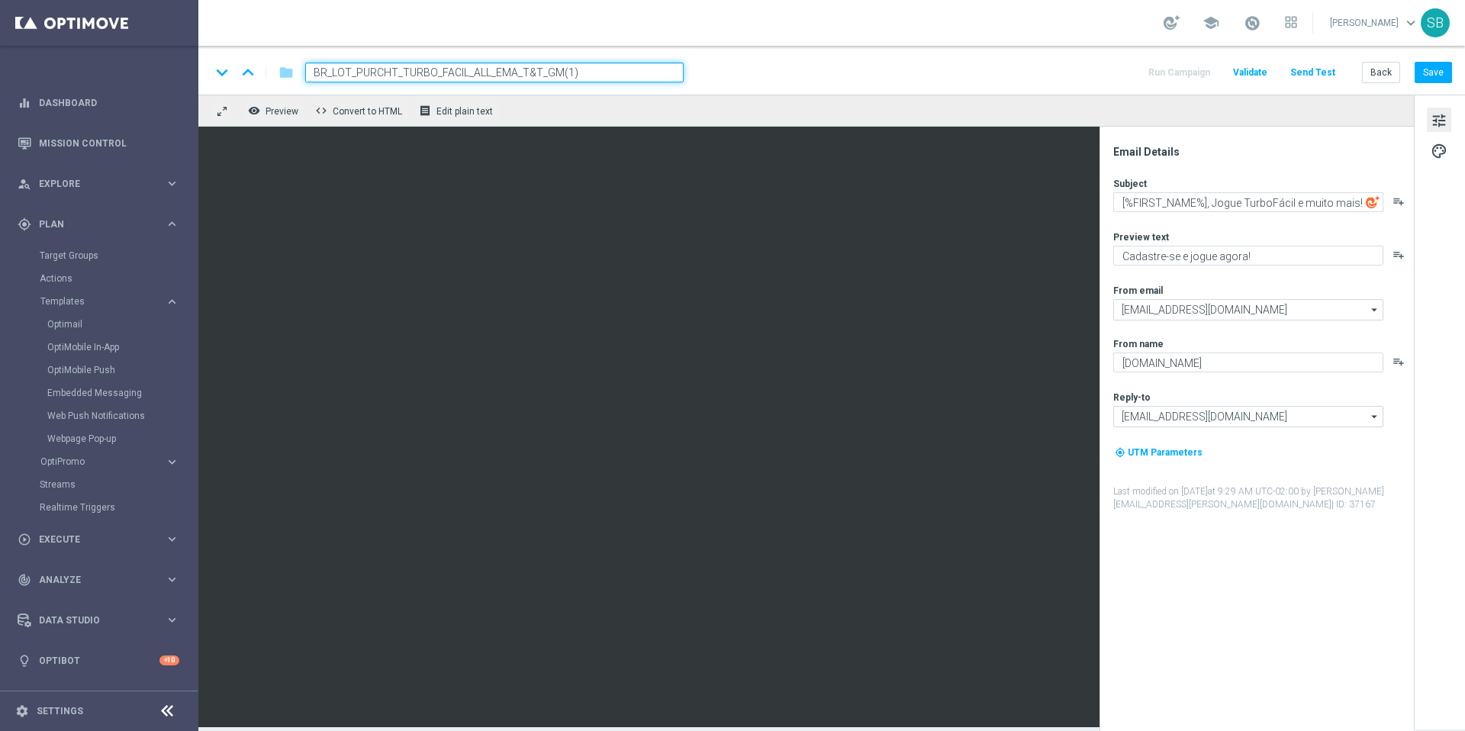
type input "BR_LOT_PURCHT_TURBO_FACIL_ALL_EMA_T&T_GM"
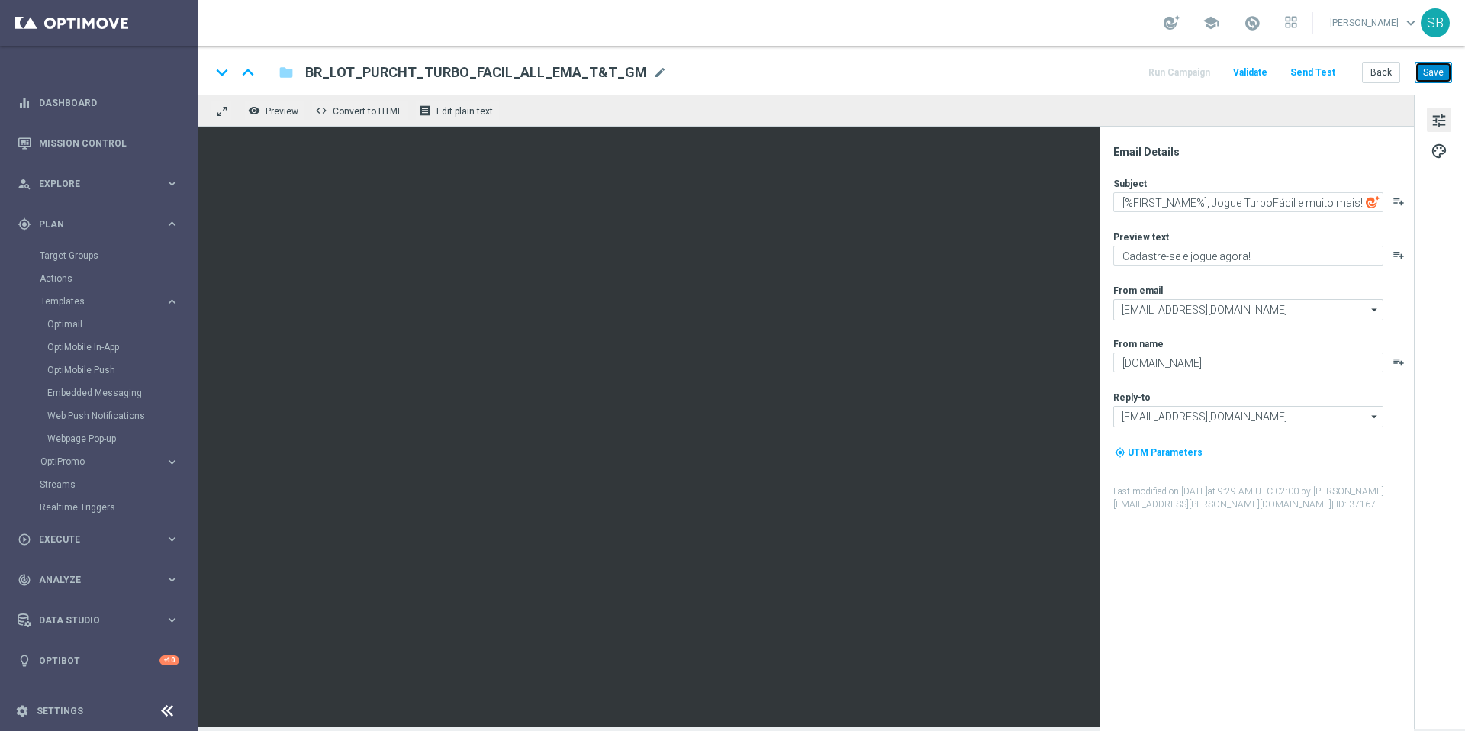
click at [1433, 75] on button "Save" at bounding box center [1433, 72] width 37 height 21
click at [1427, 74] on button "Save" at bounding box center [1433, 72] width 37 height 21
click at [1393, 68] on button "Back" at bounding box center [1381, 72] width 38 height 21
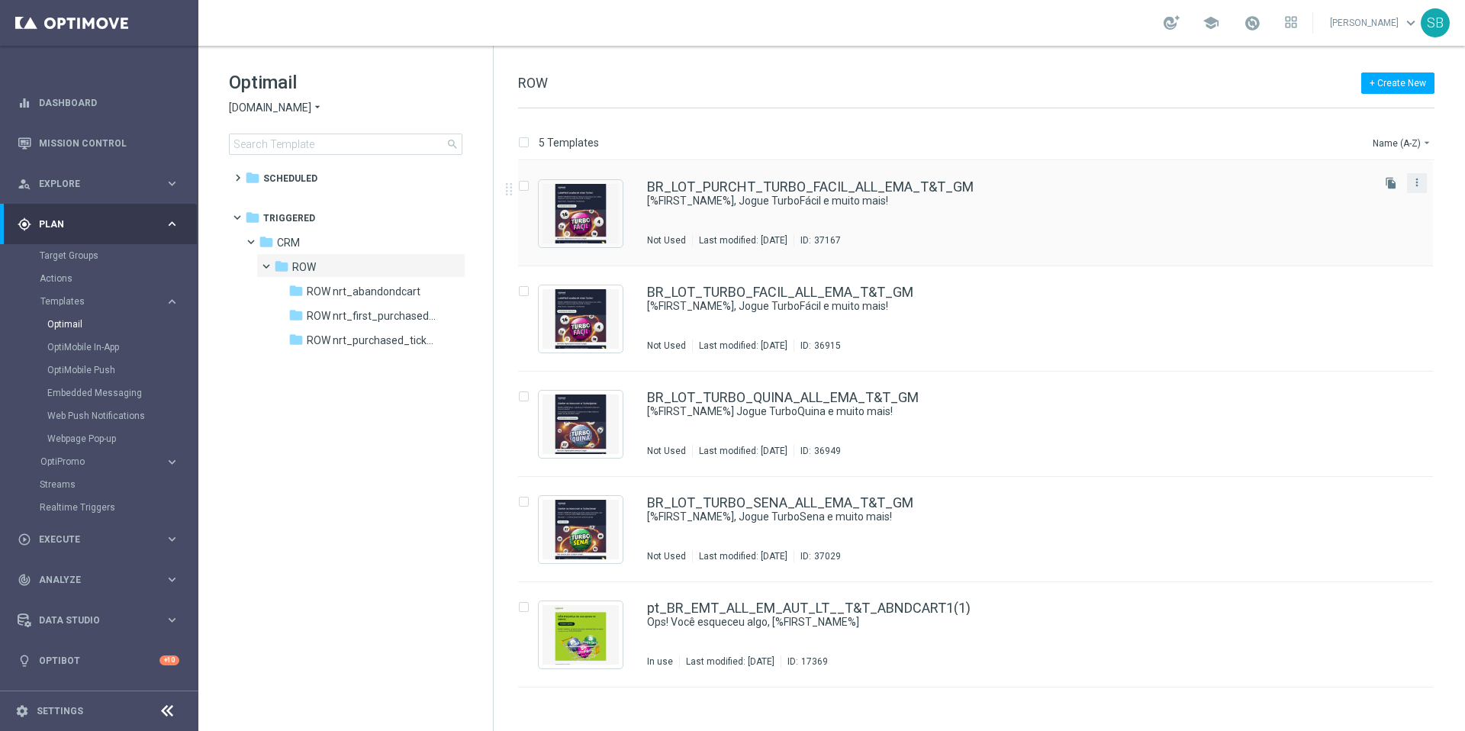
click at [1414, 190] on button "more_vert" at bounding box center [1416, 182] width 15 height 18
click at [1357, 204] on div "Move" at bounding box center [1356, 199] width 92 height 11
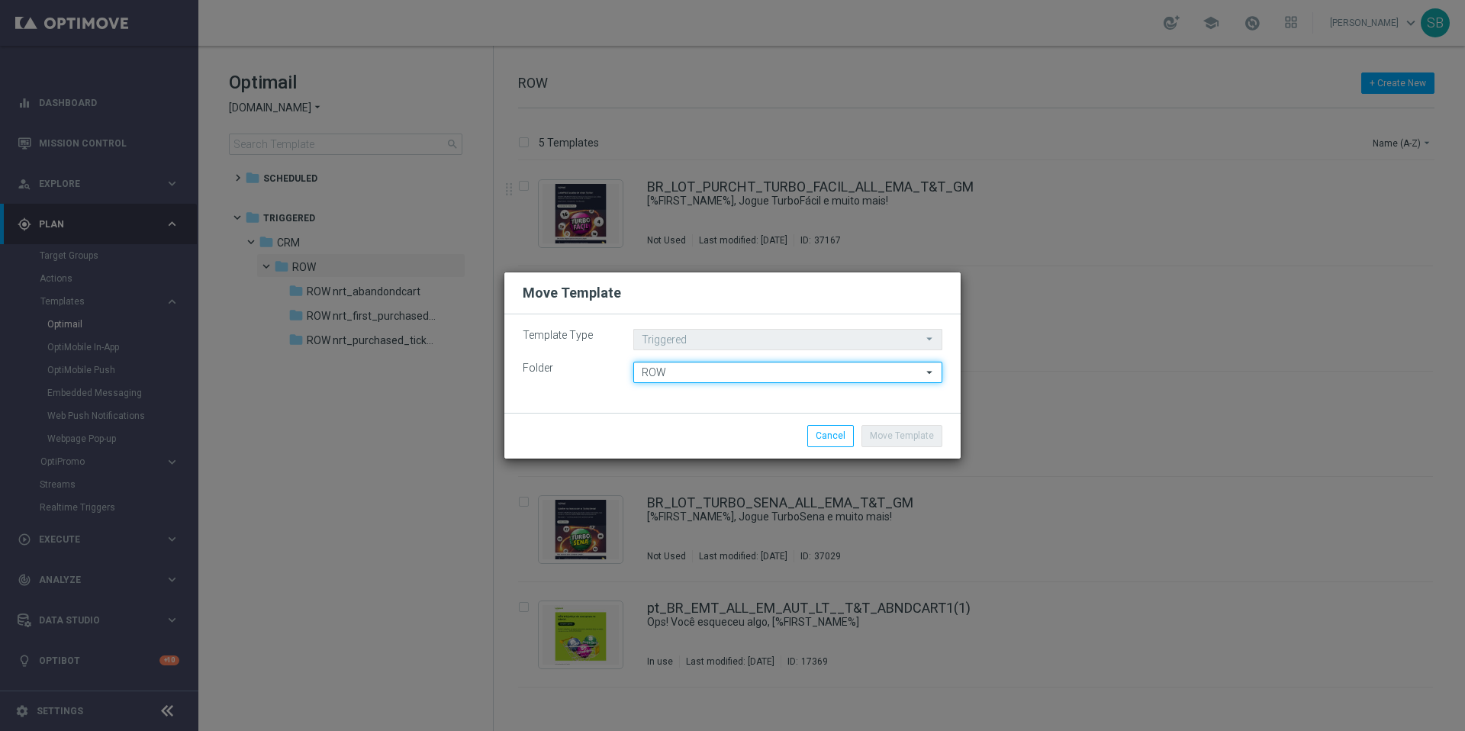
click at [712, 374] on input "ROW" at bounding box center [787, 372] width 309 height 21
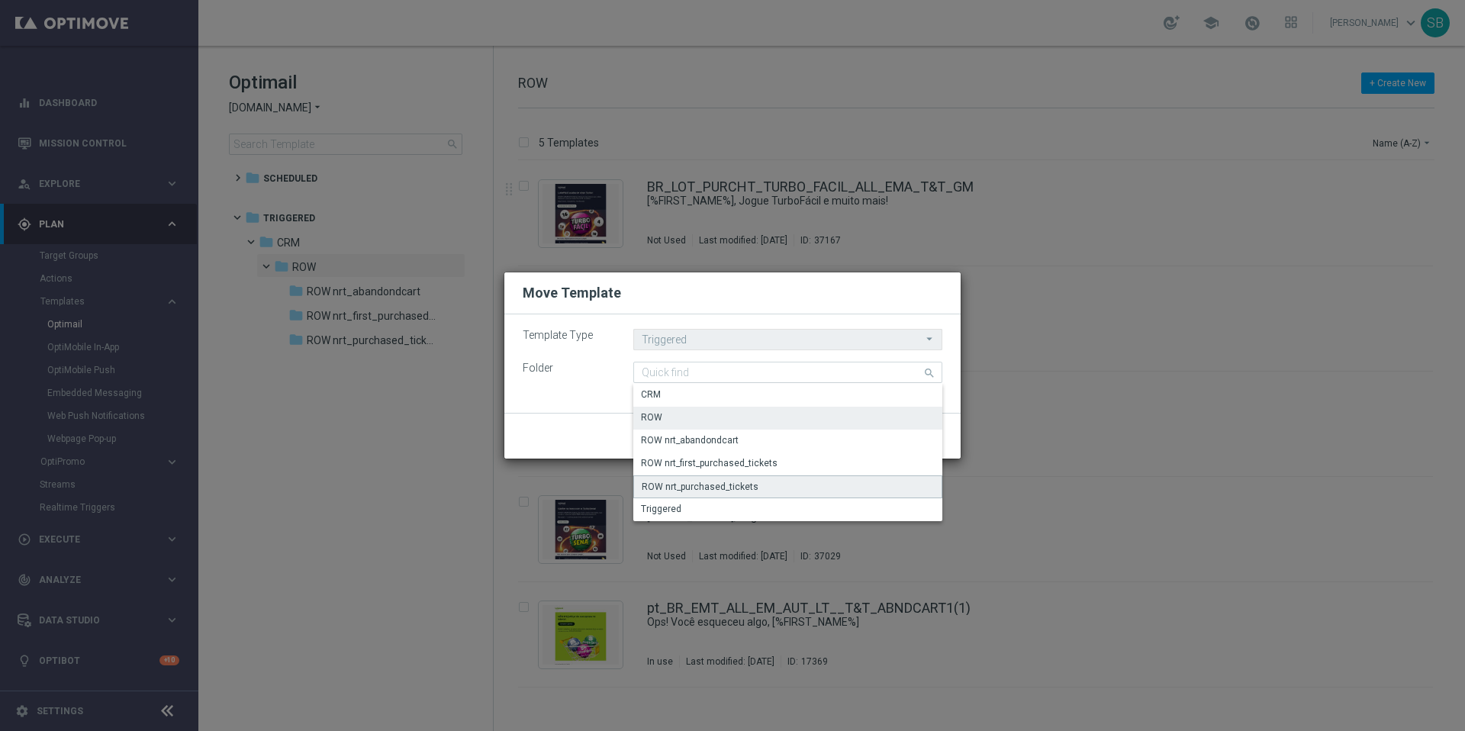
click at [707, 487] on div "ROW nrt_purchased_tickets" at bounding box center [700, 487] width 117 height 14
type input "ROW nrt_purchased_tickets"
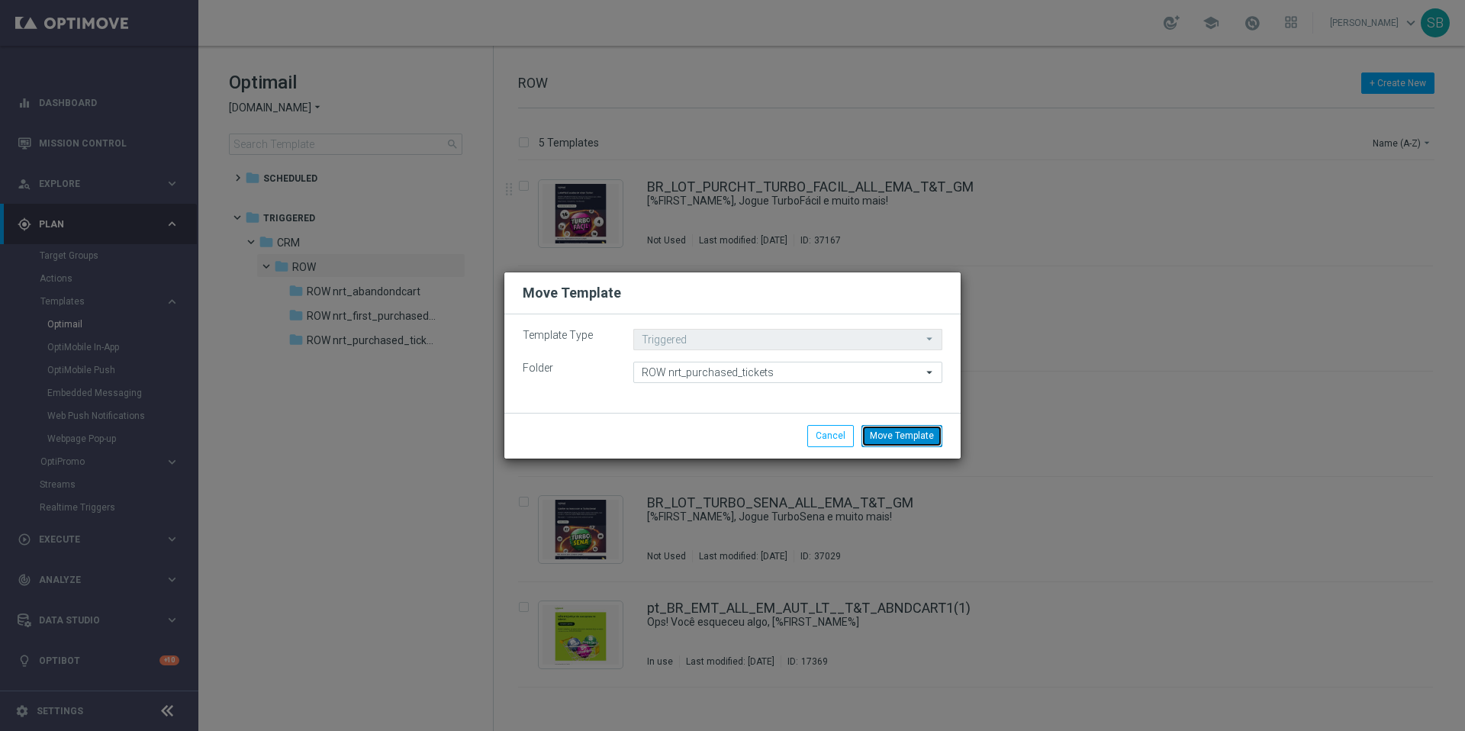
click at [922, 437] on button "Move Template" at bounding box center [901, 435] width 81 height 21
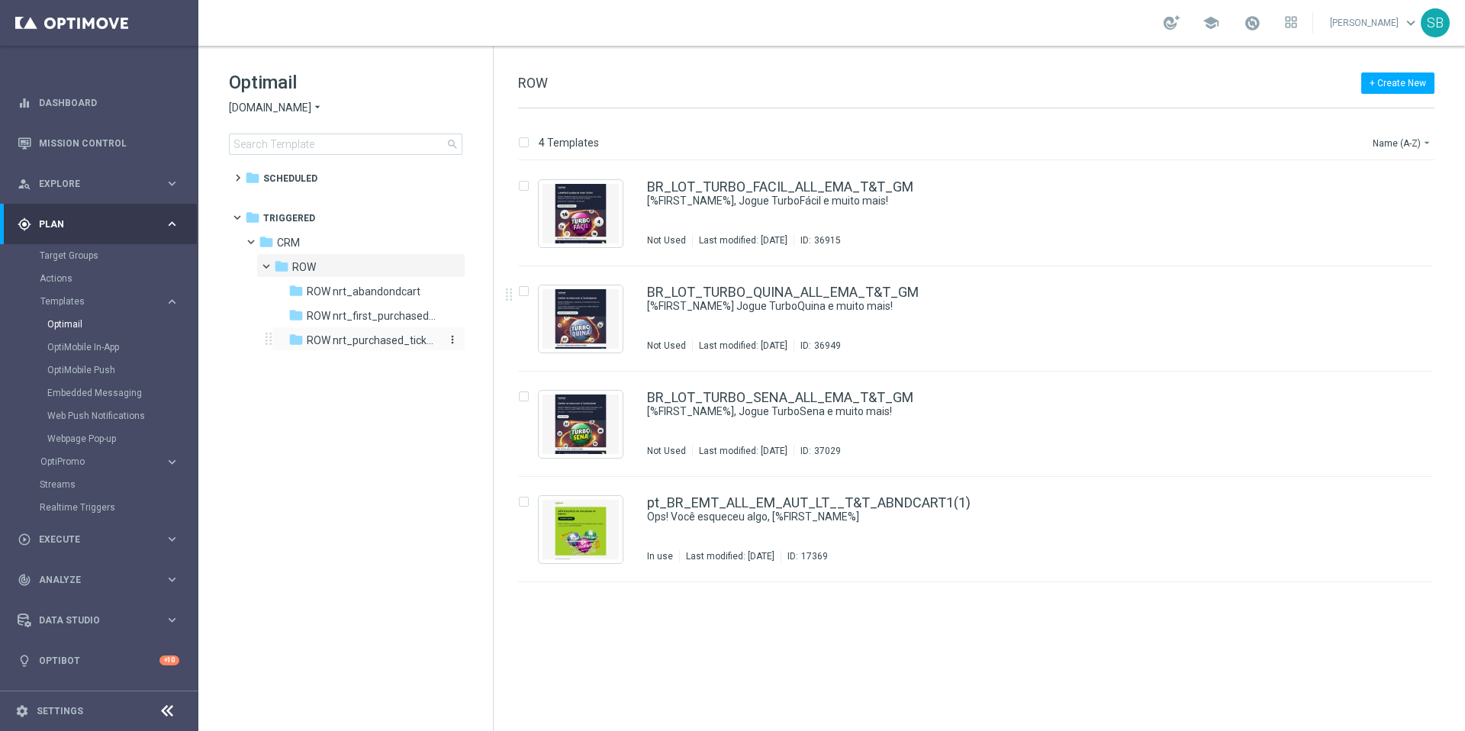
click at [383, 345] on span "ROW nrt_purchased_tickets" at bounding box center [373, 340] width 132 height 14
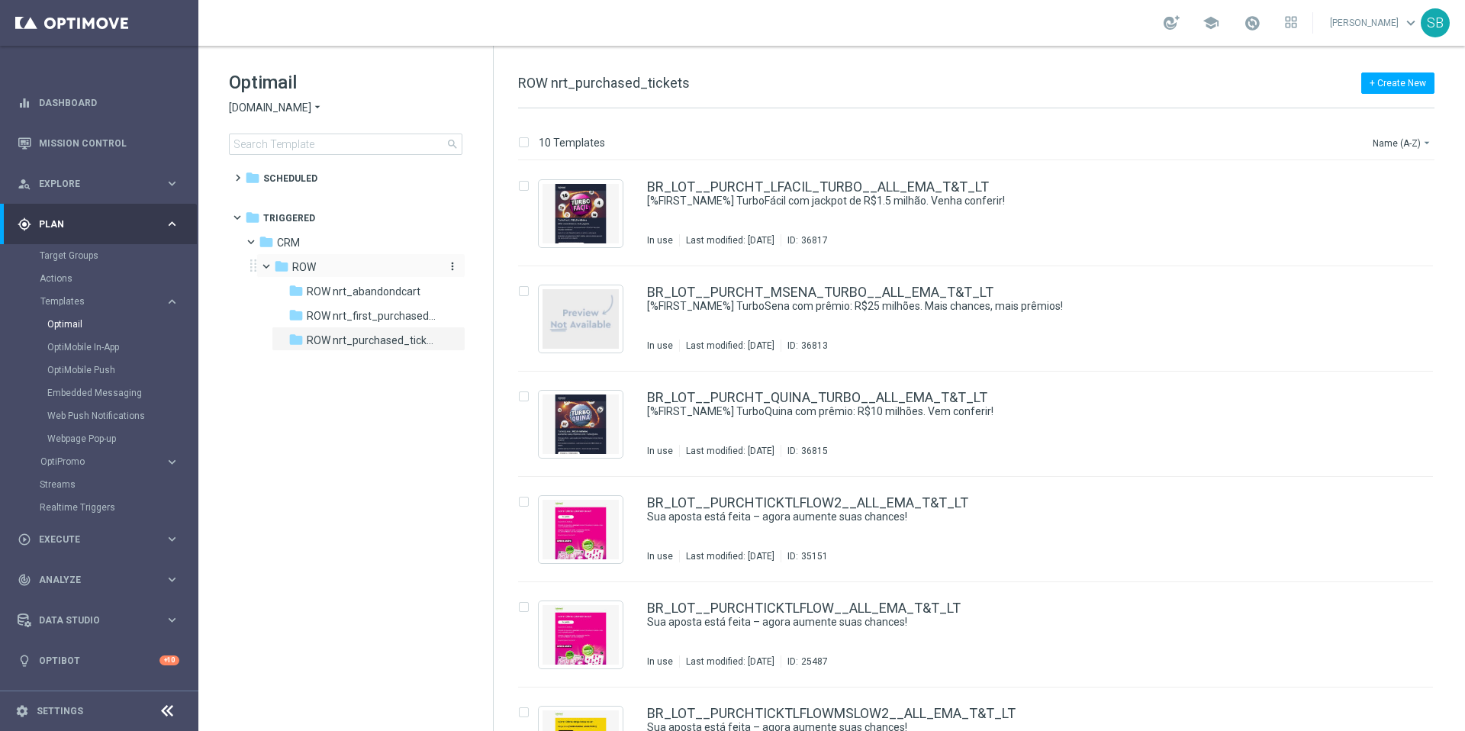
click at [308, 270] on span "ROW" at bounding box center [304, 267] width 24 height 14
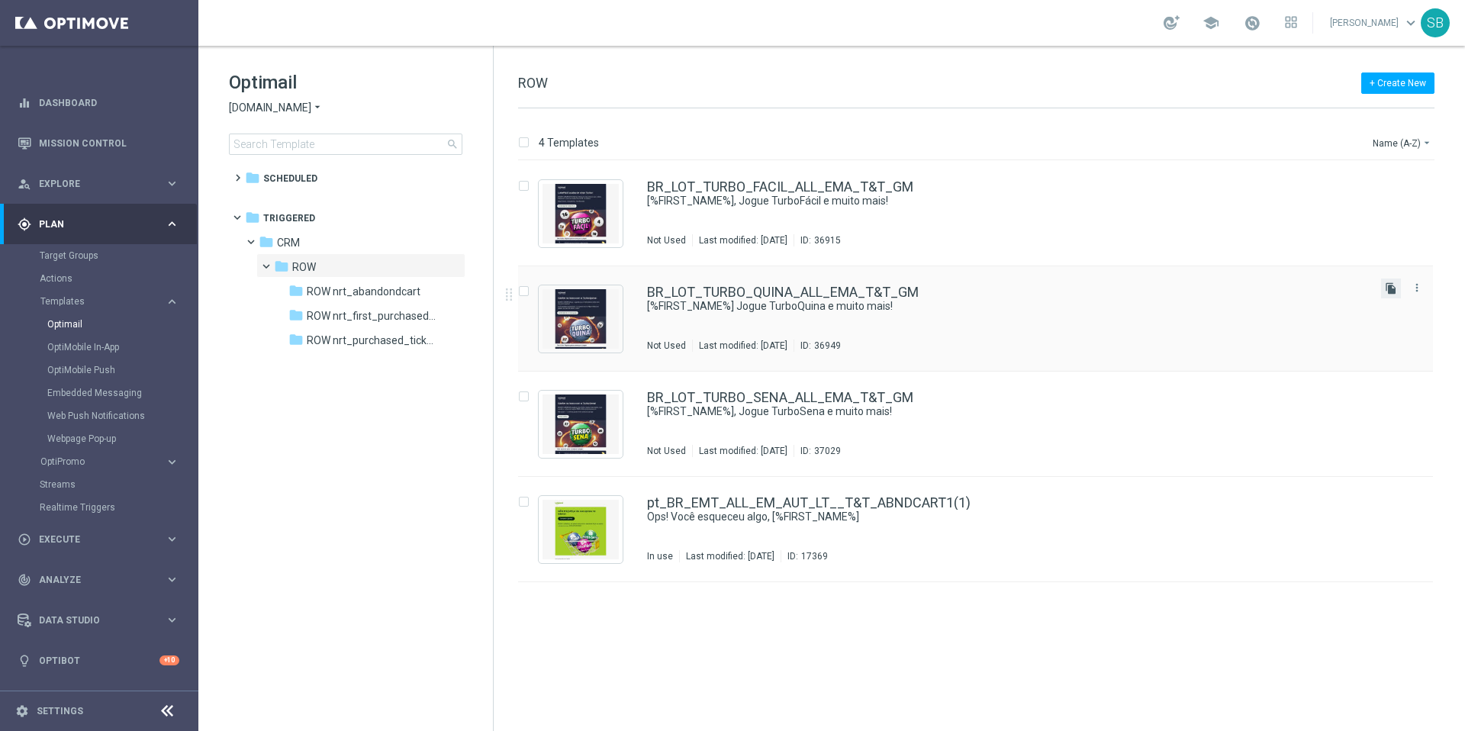
click at [1389, 289] on icon "file_copy" at bounding box center [1391, 288] width 12 height 12
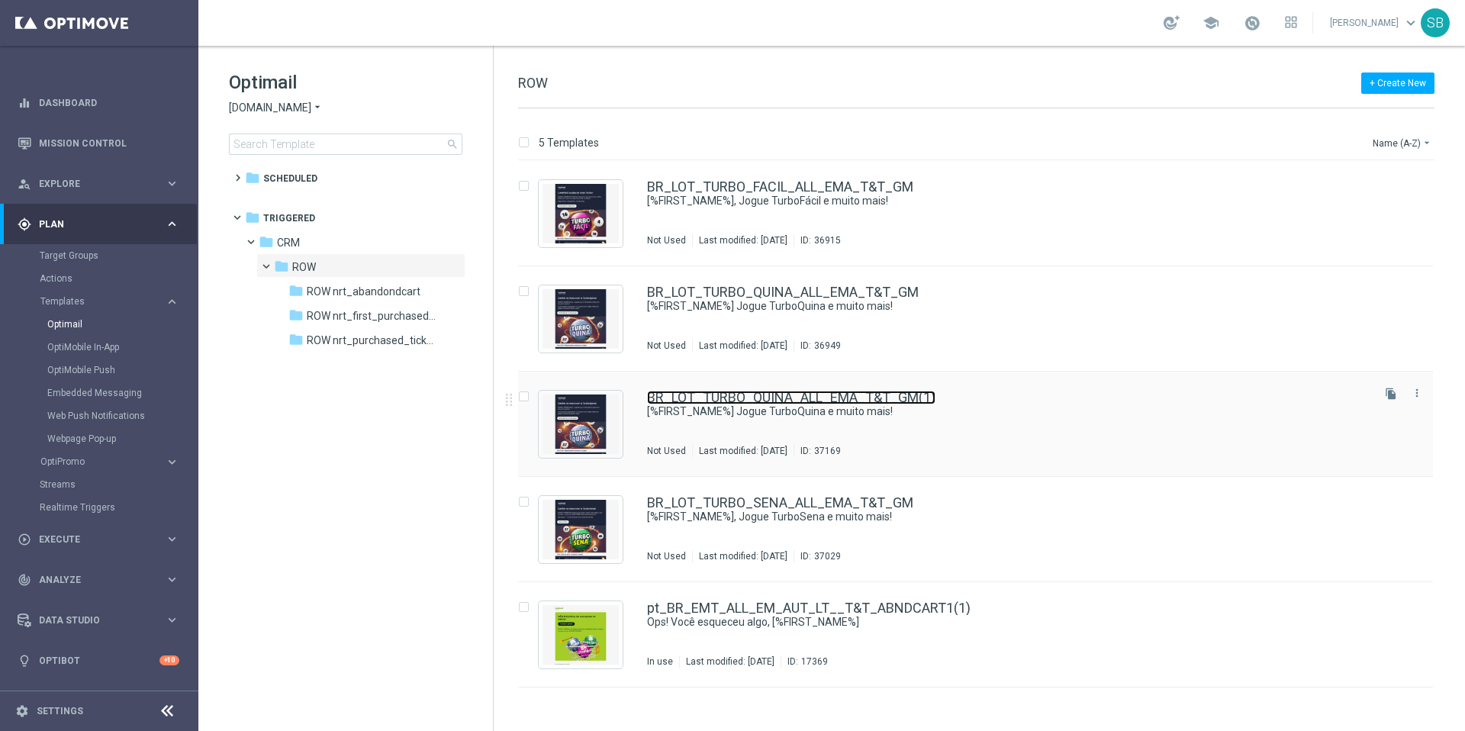
click at [826, 399] on link "BR_LOT_TURBO_QUINA_ALL_EMA_T&T_GM(1)" at bounding box center [791, 398] width 288 height 14
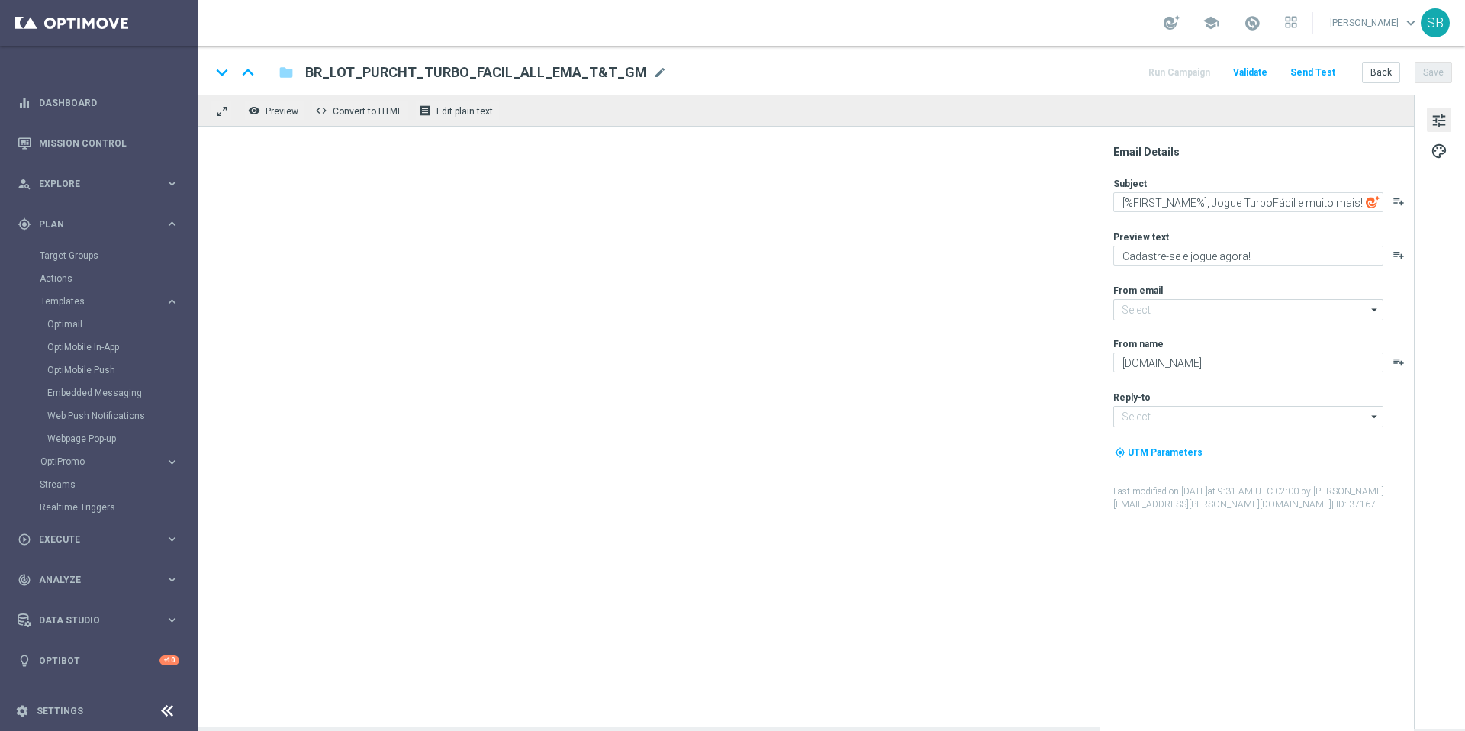
type input "mail@crm.lottoland.com.br"
type input "contato@lottoland.com.br"
type textarea "[%FIRST_NAME%] Jogue TurboQuina e muito mais!"
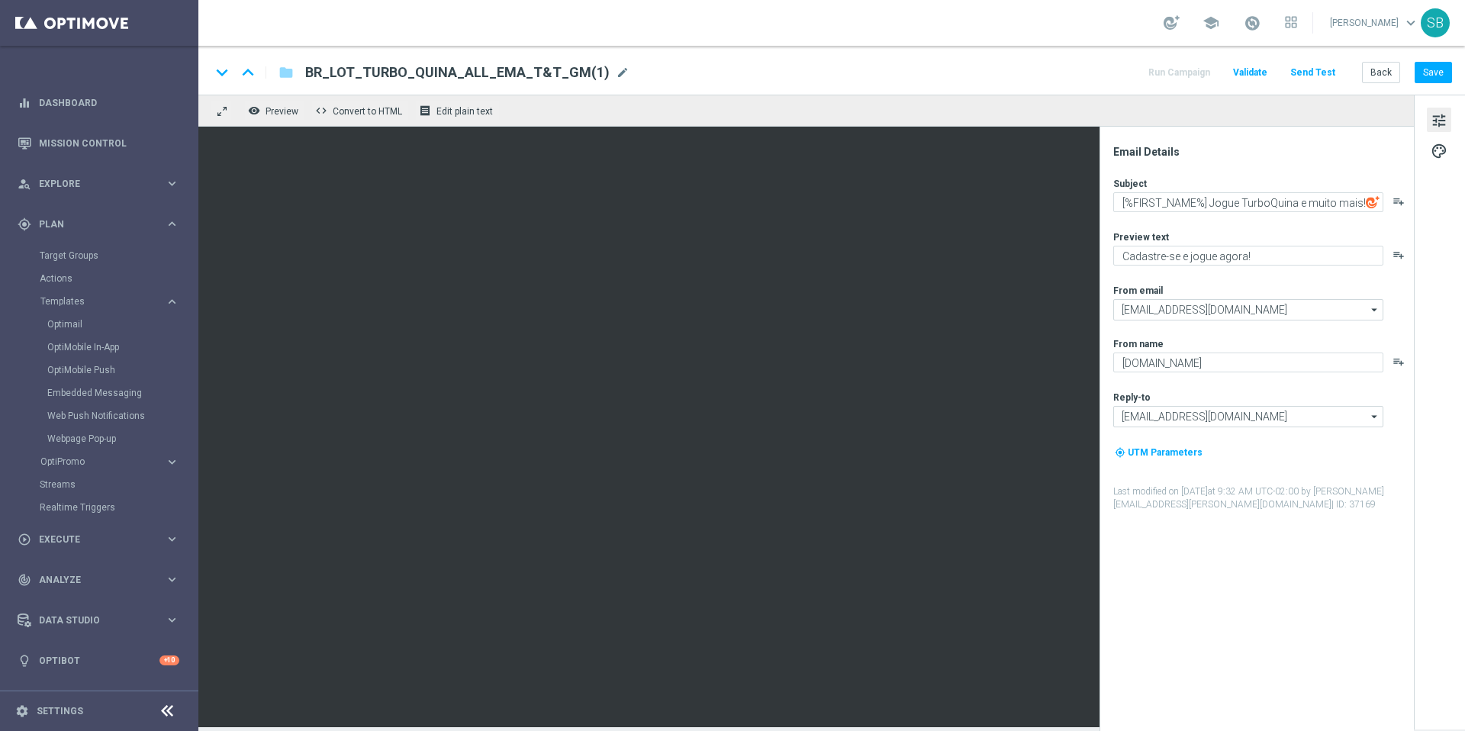
click at [555, 72] on span "BR_LOT_TURBO_QUINA_ALL_EMA_T&T_GM(1)" at bounding box center [457, 72] width 304 height 18
click at [358, 76] on input "BR_LOT_TURBO_QUINA_ALL_EMA_T&T_GM(1)" at bounding box center [494, 73] width 378 height 20
click at [357, 76] on input "BR_LOT_TURBO_QUINA_ALL_EMA_T&T_GM(1)" at bounding box center [494, 73] width 378 height 20
drag, startPoint x: 582, startPoint y: 73, endPoint x: 604, endPoint y: 80, distance: 23.2
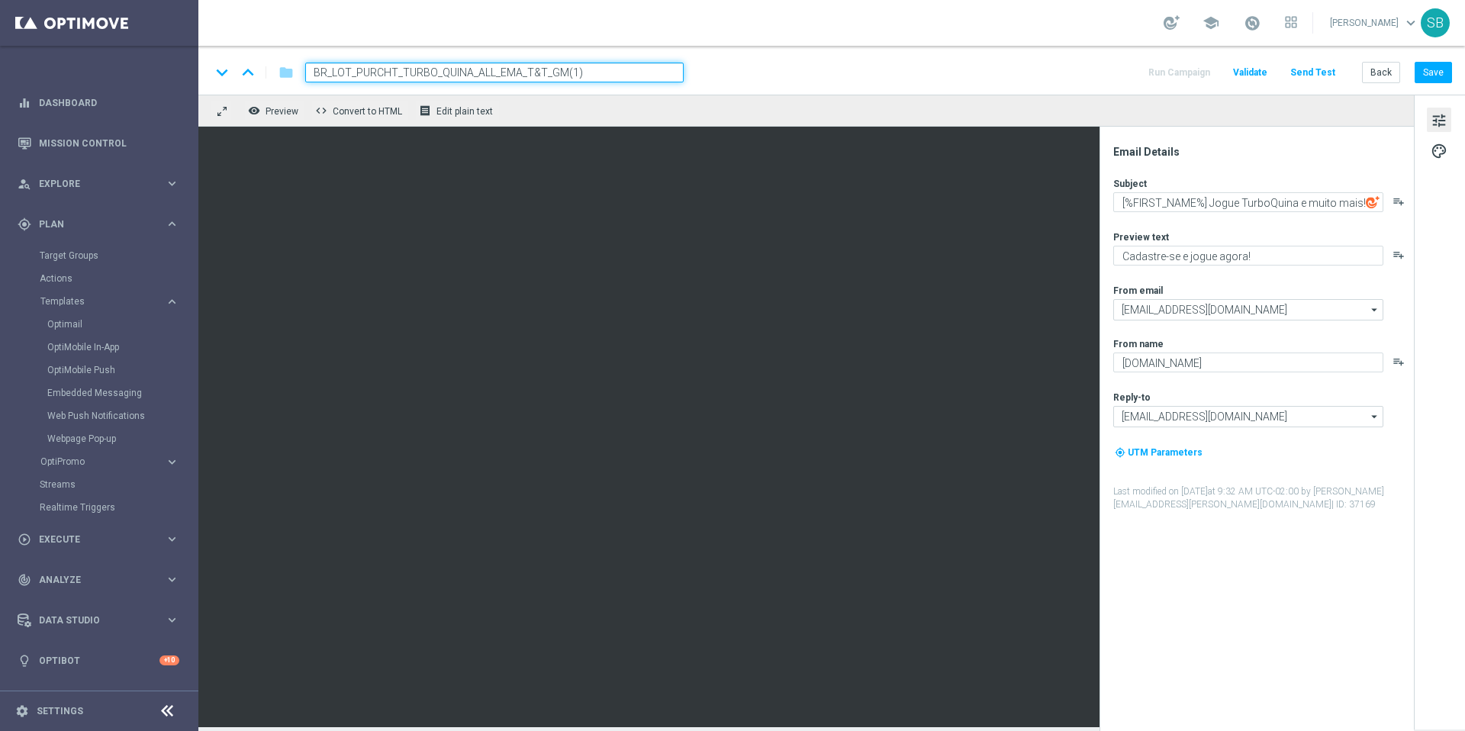
click at [566, 76] on input "BR_LOT_PURCHT_TURBO_QUINA_ALL_EMA_T&T_GM(1)" at bounding box center [494, 73] width 378 height 20
type input "BR_LOT_PURCHT_TURBO_QUINA_ALL_EMA_T&T_GM"
click at [1433, 71] on button "Save" at bounding box center [1433, 72] width 37 height 21
click at [1378, 72] on button "Back" at bounding box center [1381, 72] width 38 height 21
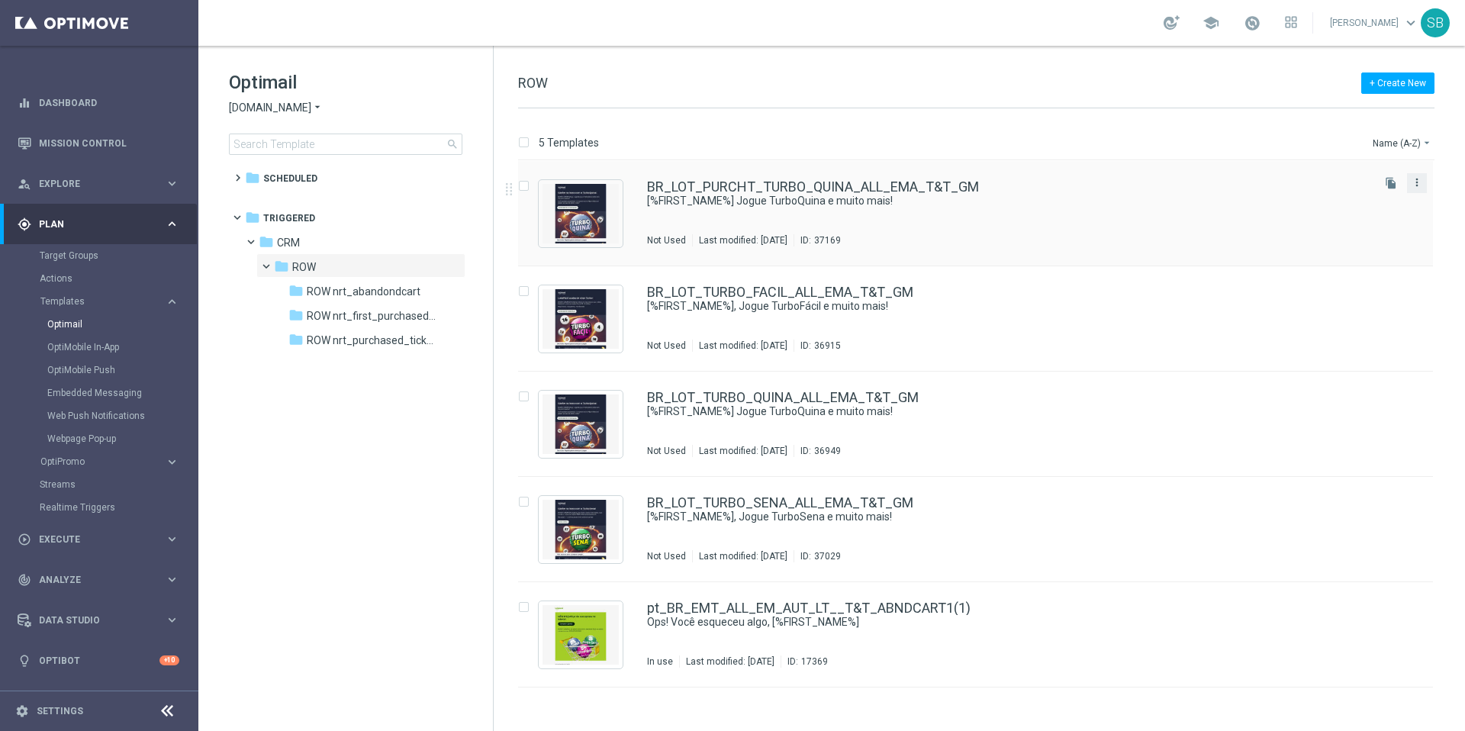
click at [1419, 185] on icon "more_vert" at bounding box center [1417, 182] width 12 height 12
click at [1354, 205] on div "send Move" at bounding box center [1348, 198] width 122 height 21
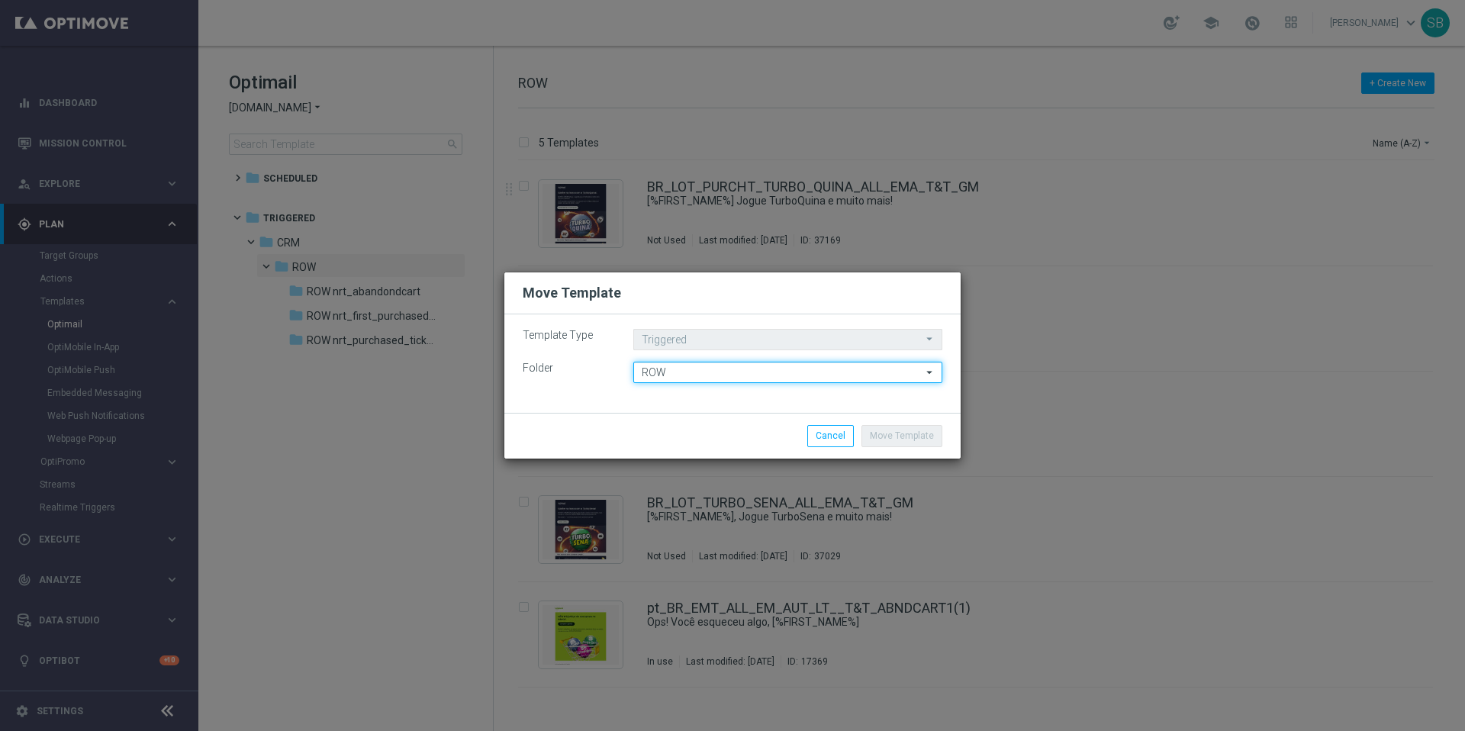
click at [720, 375] on input "ROW" at bounding box center [787, 372] width 309 height 21
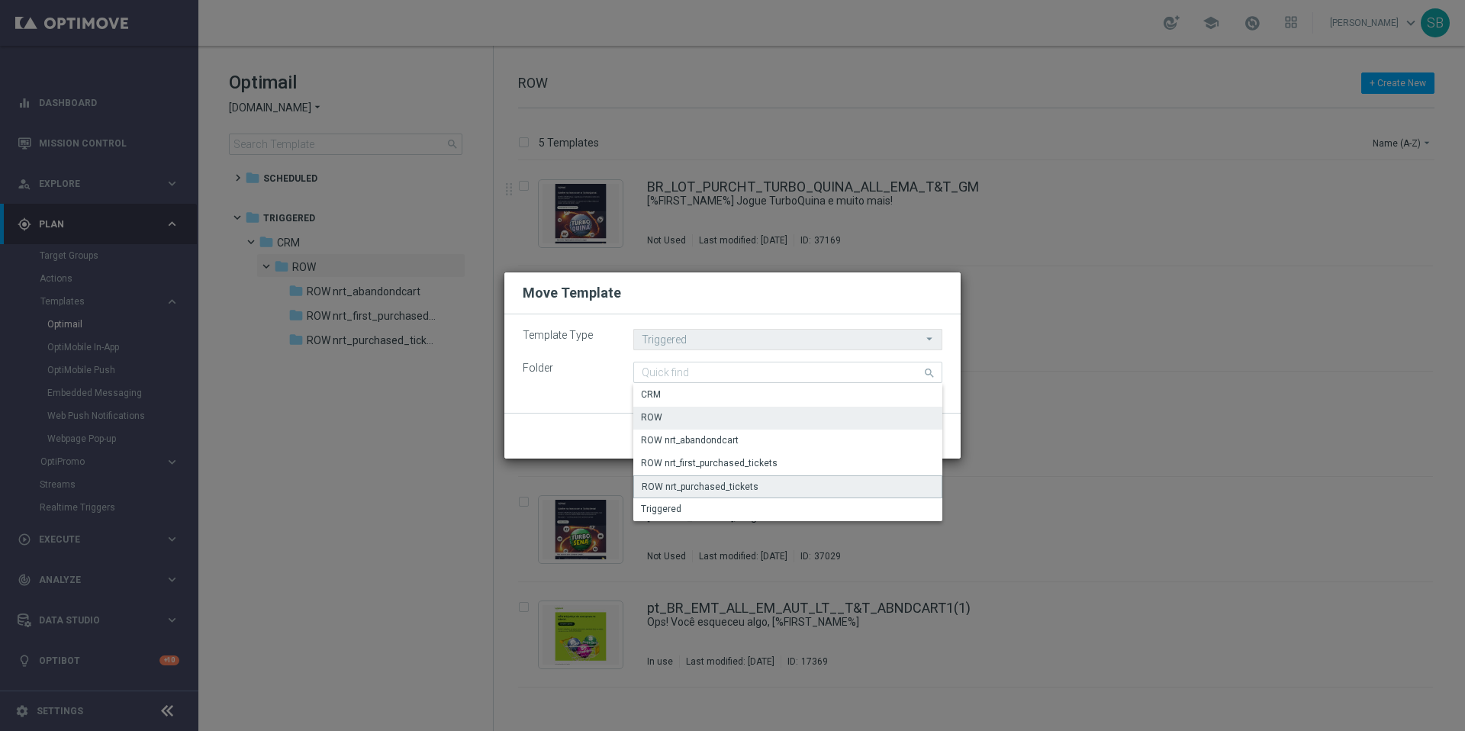
click at [710, 484] on div "ROW nrt_purchased_tickets" at bounding box center [700, 487] width 117 height 14
type input "ROW nrt_purchased_tickets"
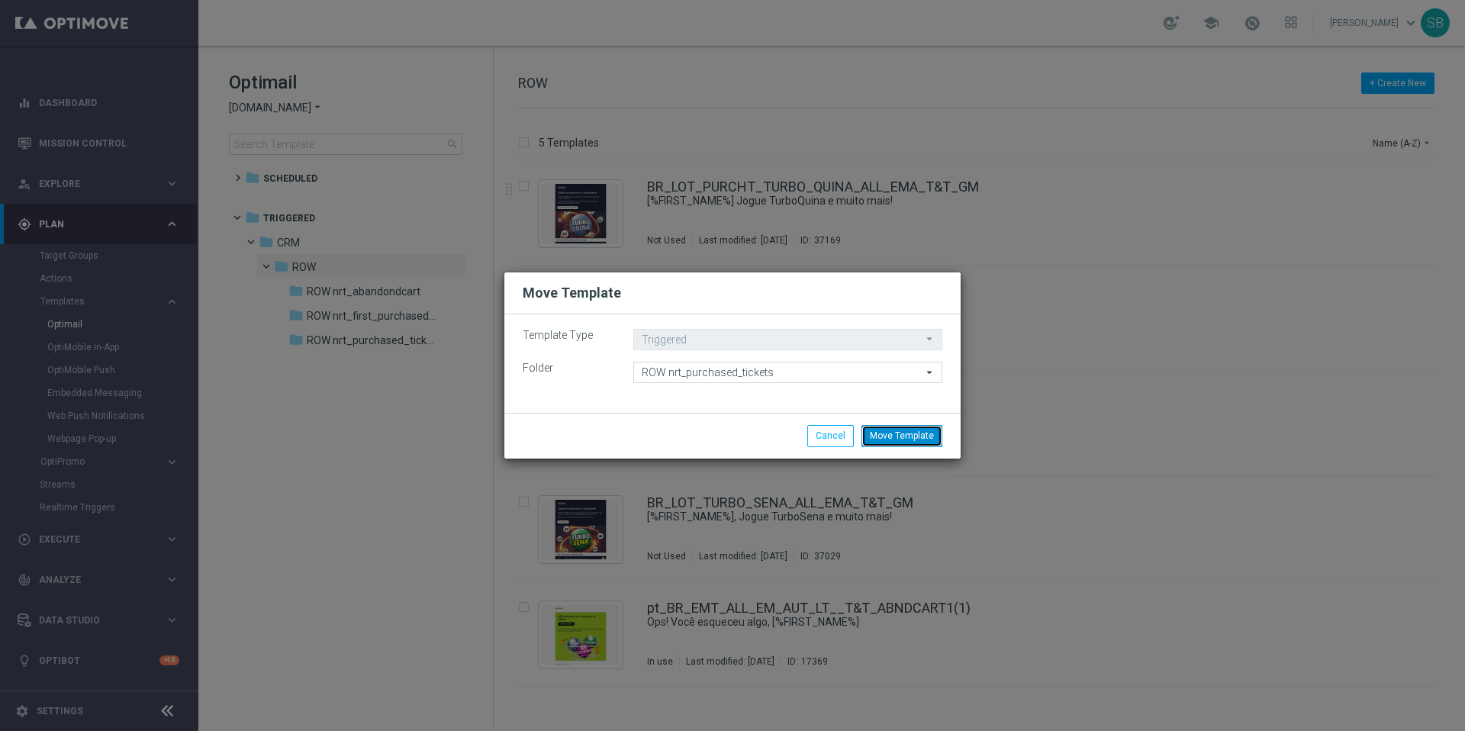
click at [914, 444] on button "Move Template" at bounding box center [901, 435] width 81 height 21
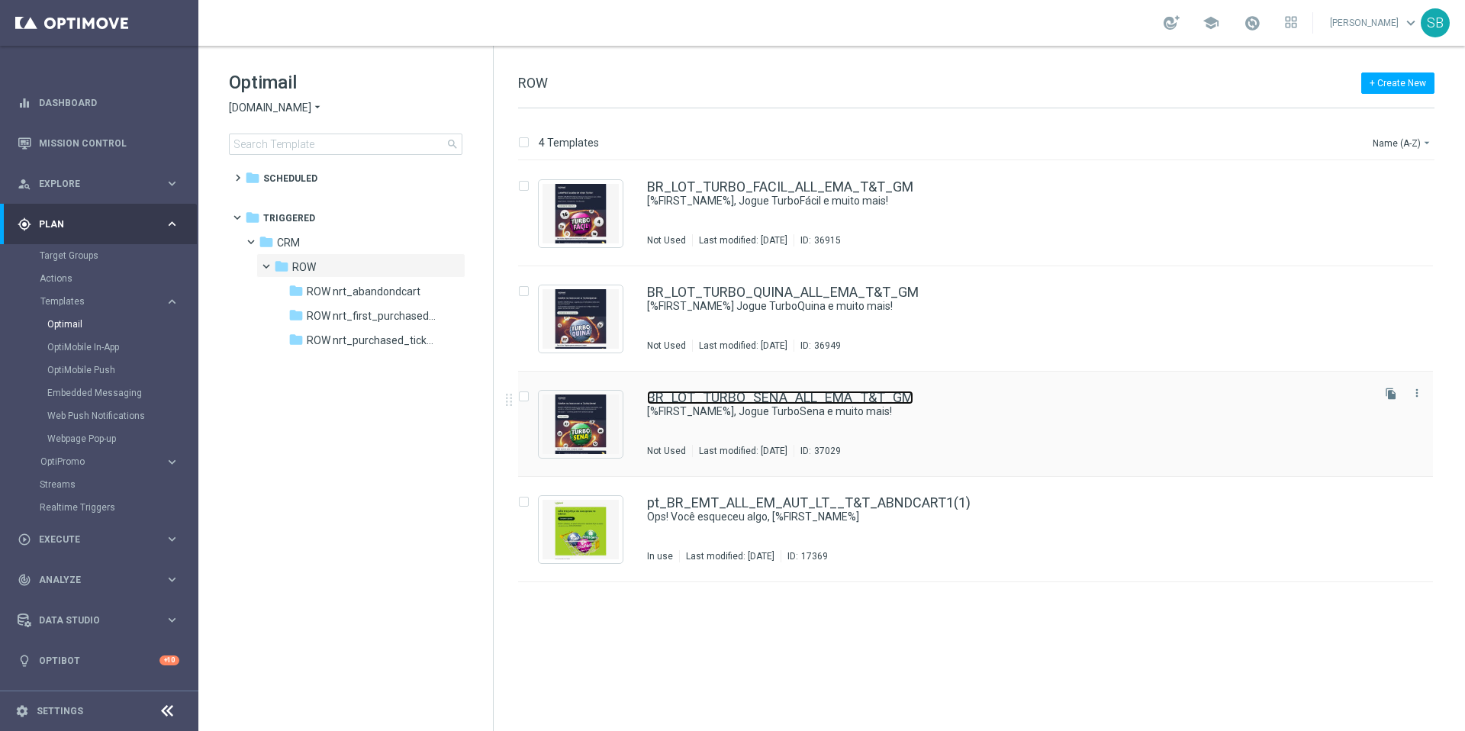
click at [735, 401] on link "BR_LOT_TURBO_SENA_ALL_EMA_T&T_GM" at bounding box center [780, 398] width 266 height 14
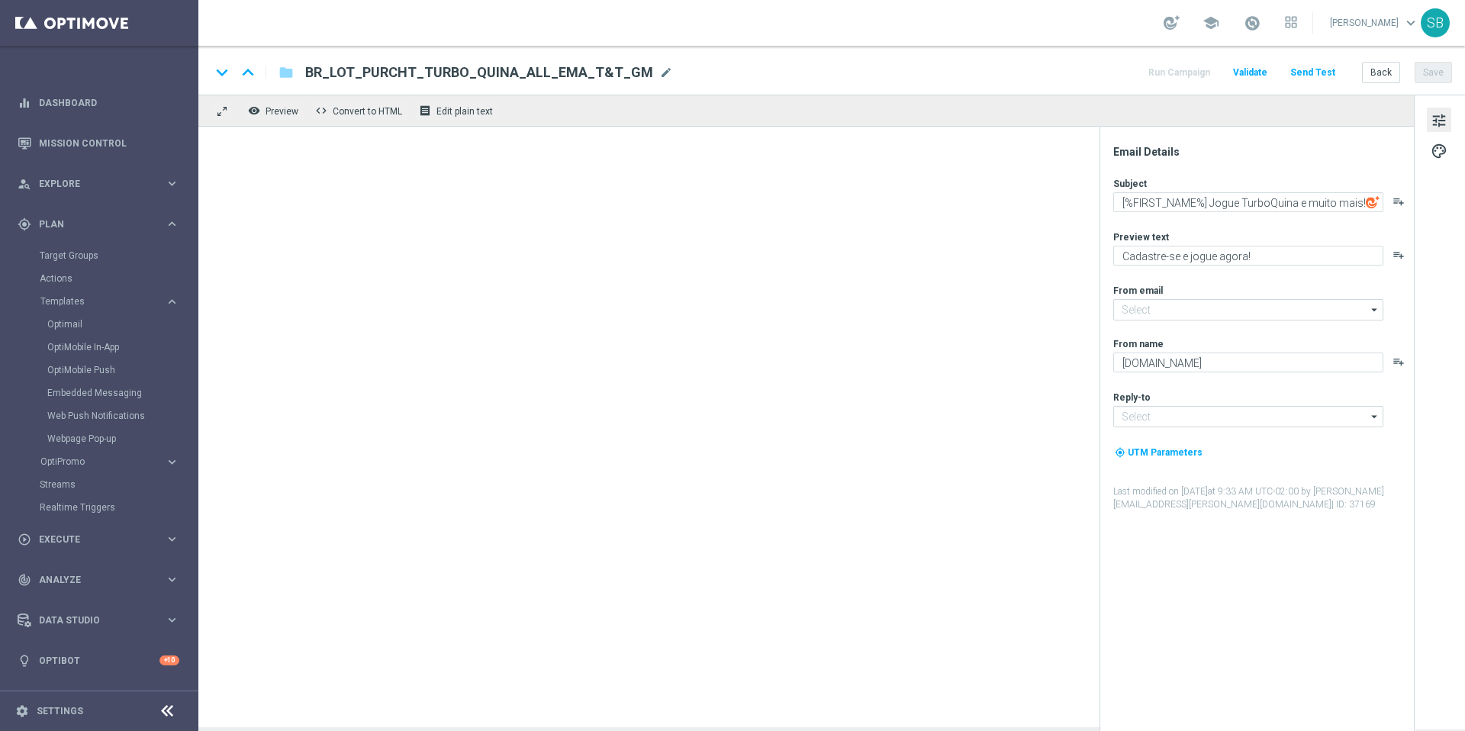
type input "mail@crm.lottoland.com.br"
type input "contato@lottoland.com.br"
type textarea "[%FIRST_NAME%], Jogue TurboSena e muito mais!"
type textarea "Prêmios imediatos no TurboSena!"
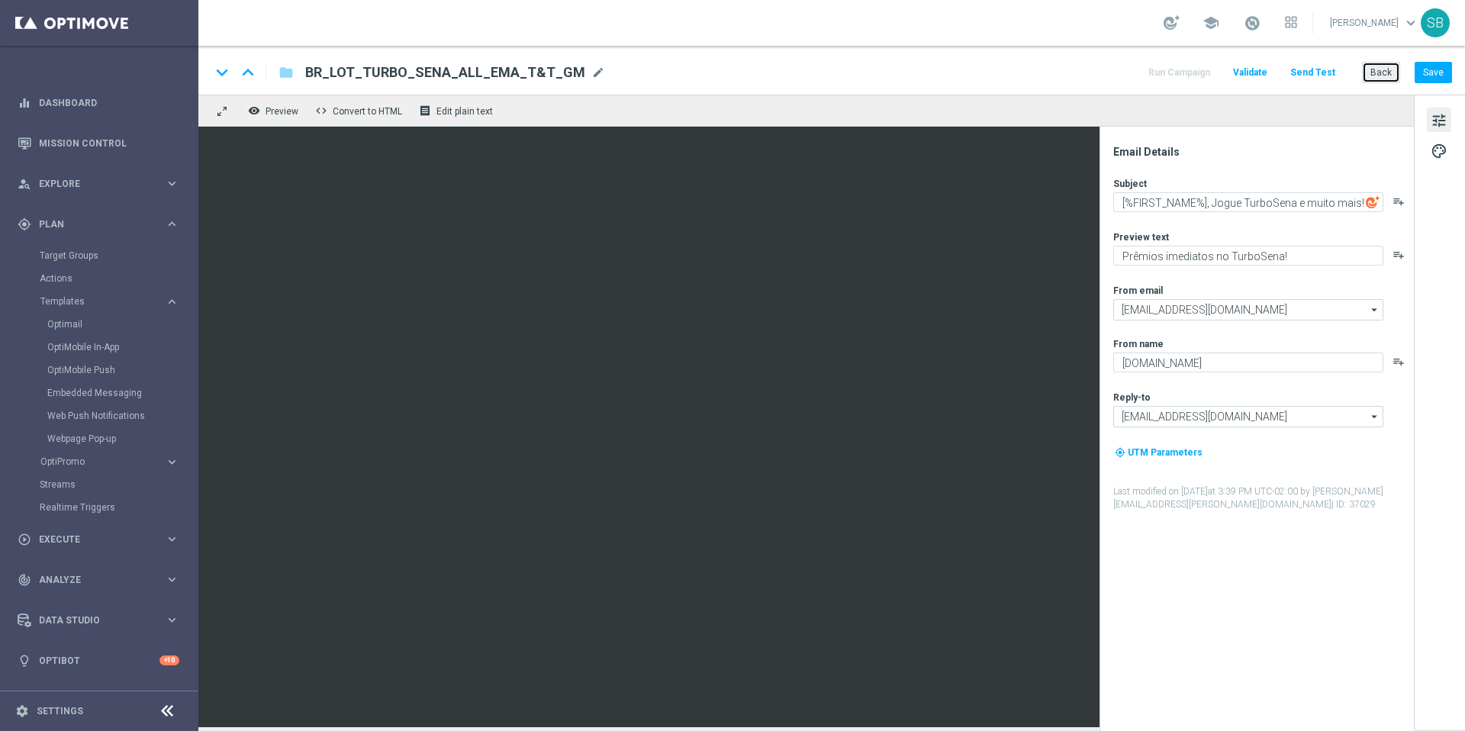
click at [1384, 66] on button "Back" at bounding box center [1381, 72] width 38 height 21
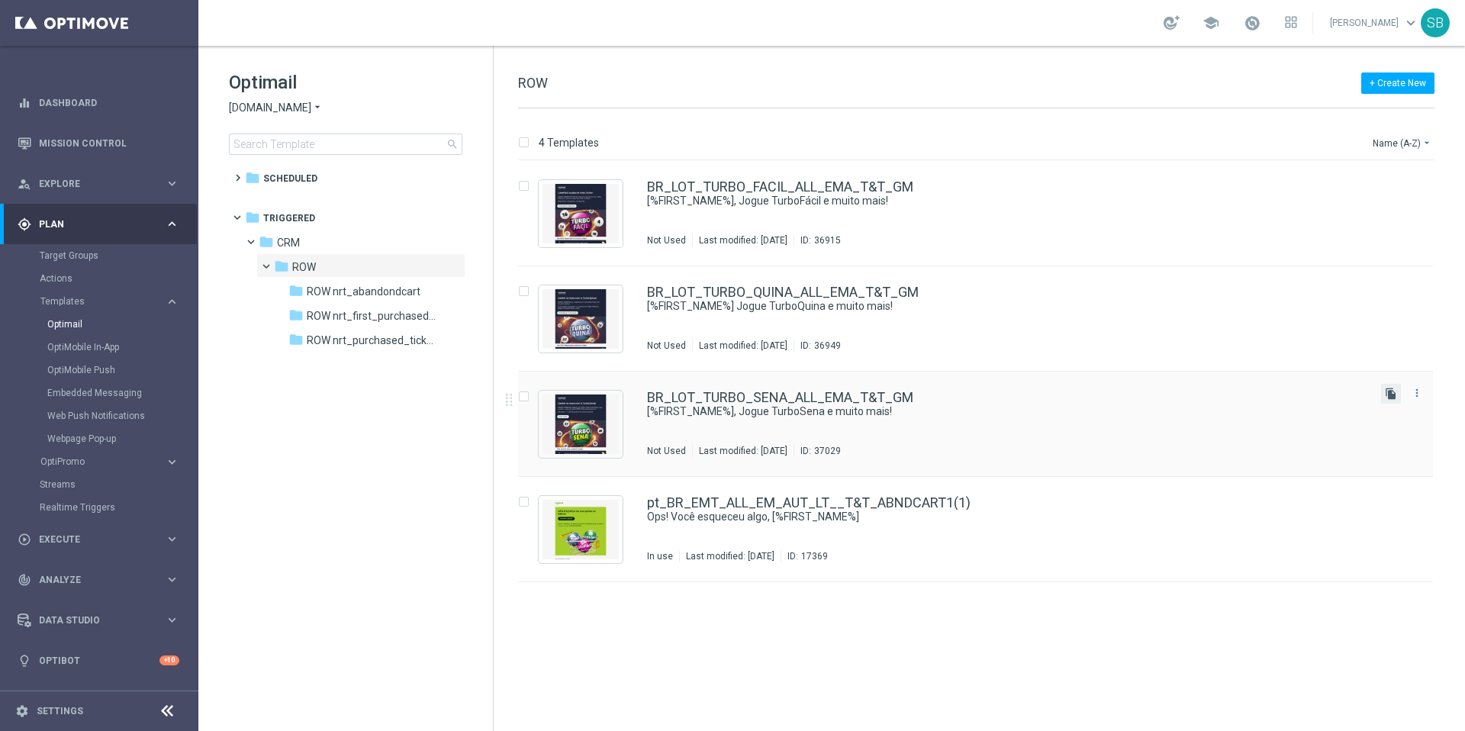
click at [1394, 399] on icon "file_copy" at bounding box center [1391, 394] width 12 height 12
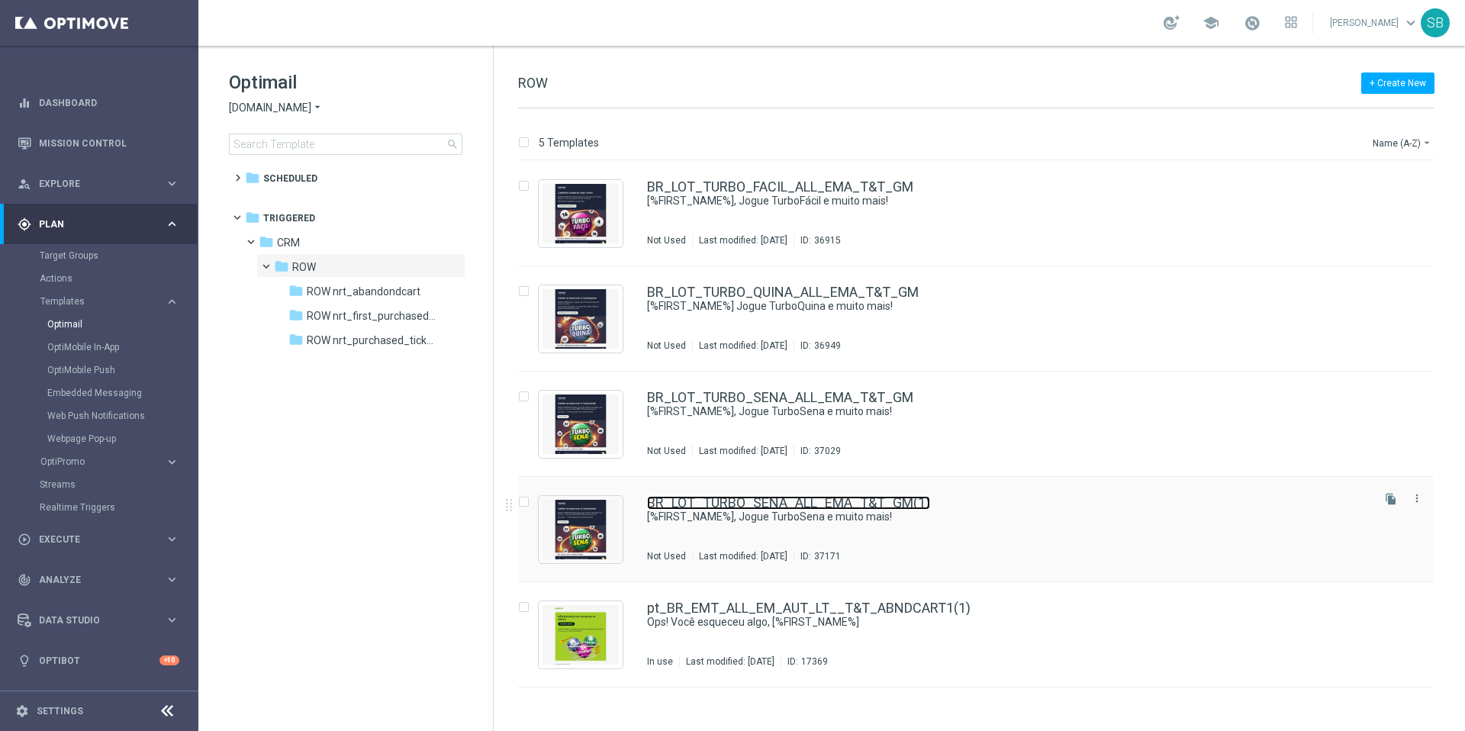
click at [852, 505] on link "BR_LOT_TURBO_SENA_ALL_EMA_T&T_GM(1)" at bounding box center [788, 503] width 283 height 14
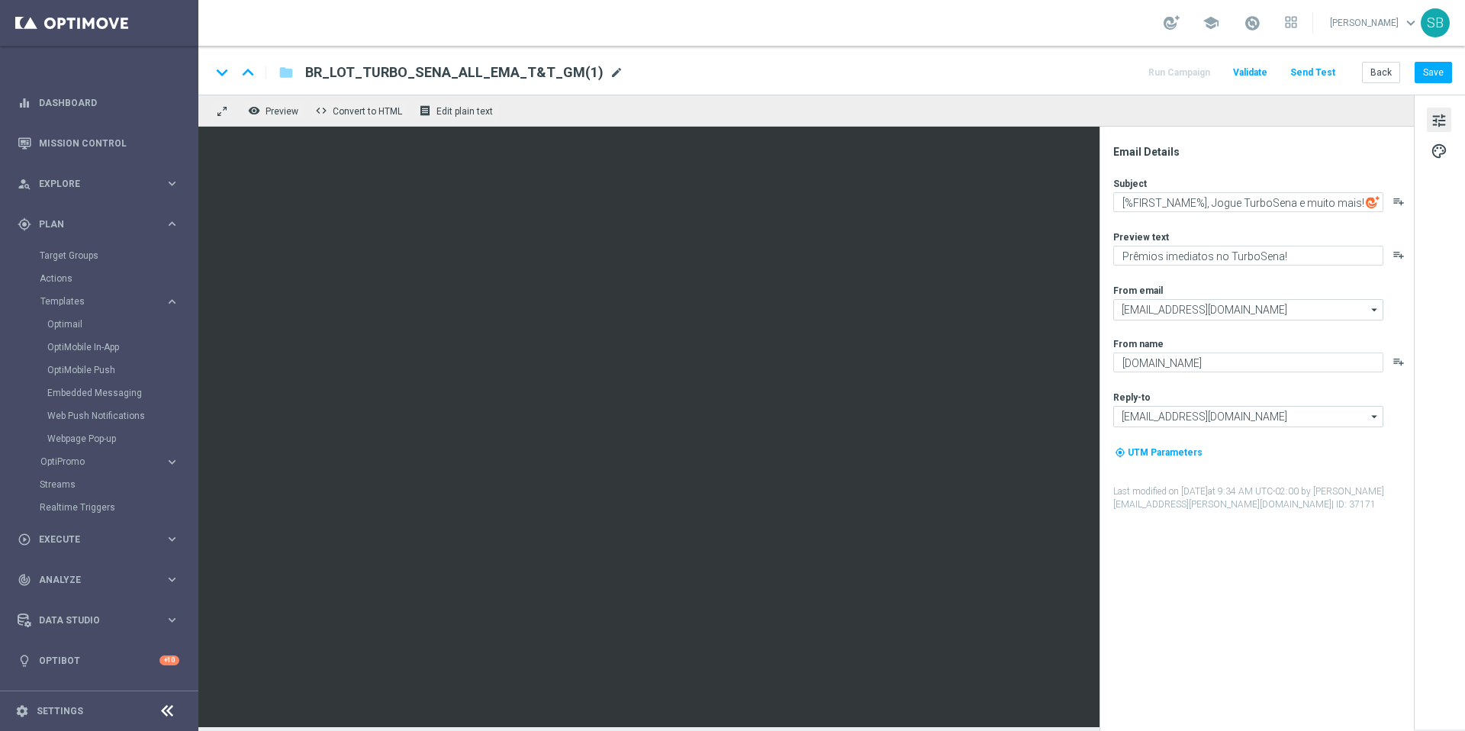
click at [610, 72] on span "mode_edit" at bounding box center [617, 73] width 14 height 14
drag, startPoint x: 538, startPoint y: 75, endPoint x: 517, endPoint y: 77, distance: 21.5
click at [517, 77] on input "BR_LOT_TURBO_SENA_ALL_EMA_T&T_GM(1)" at bounding box center [494, 73] width 378 height 20
click at [357, 78] on input "BR_LOT_TURBO_SENA_ALL_EMA_T&T_GM" at bounding box center [494, 73] width 378 height 20
type input "BR_LOT_PURCHT_TURBO_SENA_ALL_EMA_T&T_GM"
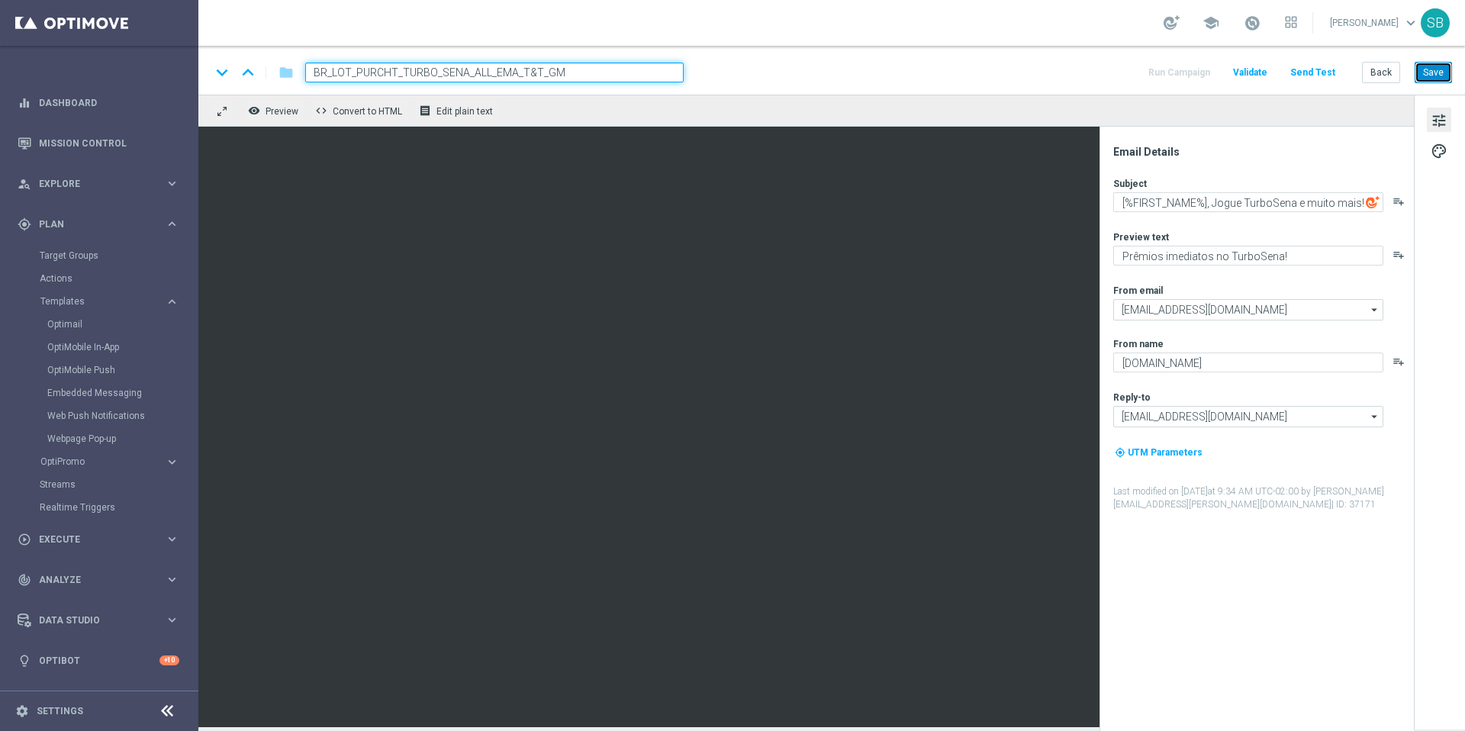
click at [1432, 77] on button "Save" at bounding box center [1433, 72] width 37 height 21
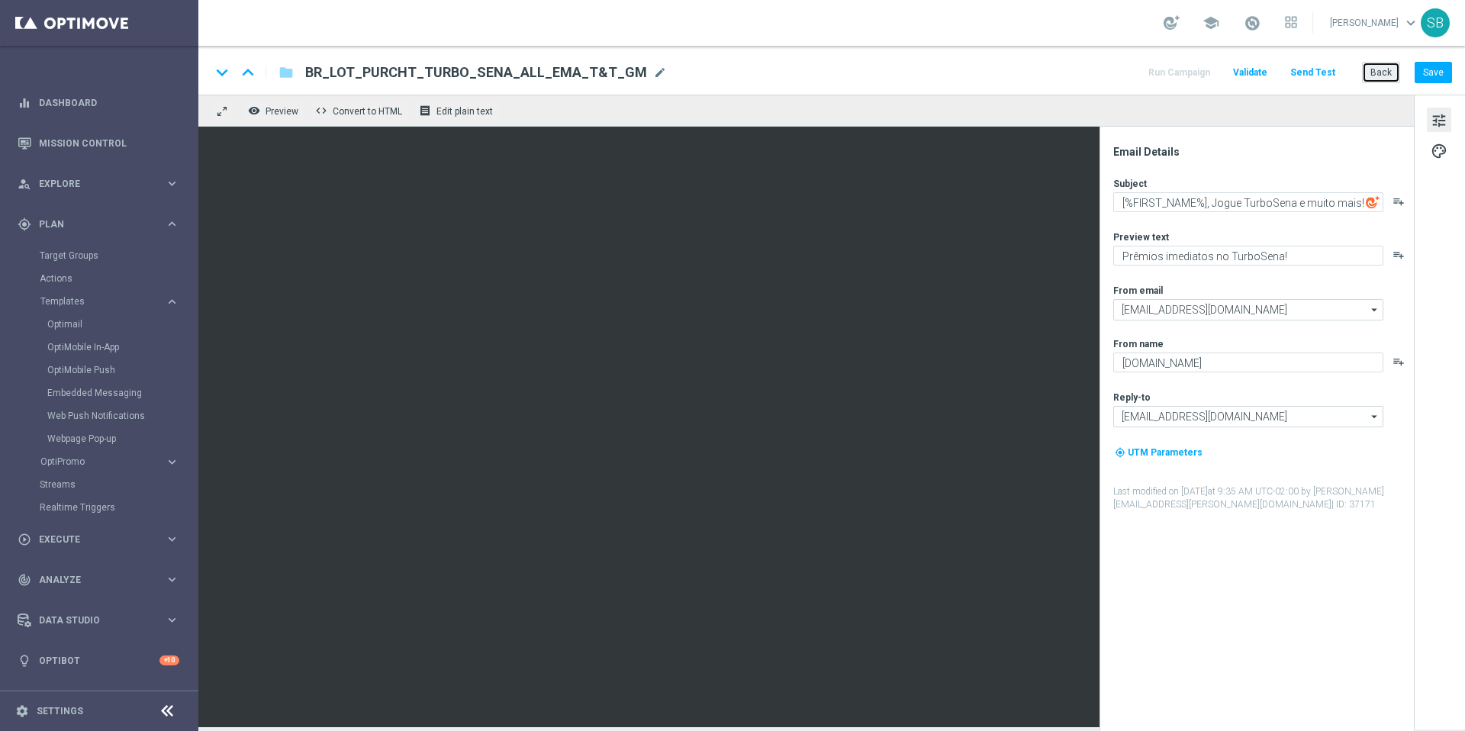
click at [1386, 73] on button "Back" at bounding box center [1381, 72] width 38 height 21
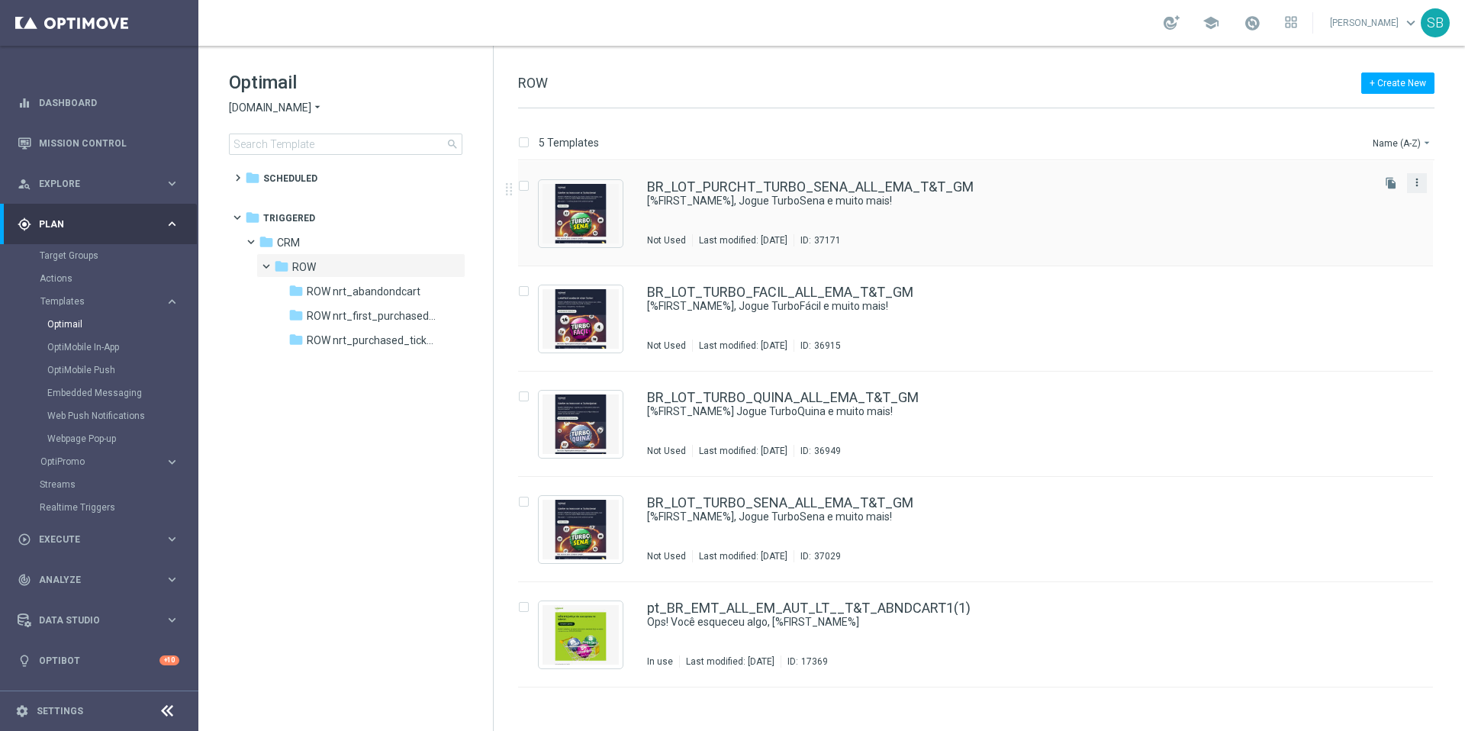
click at [1420, 188] on icon "more_vert" at bounding box center [1417, 182] width 12 height 12
click at [1335, 207] on div "send Move" at bounding box center [1348, 198] width 122 height 21
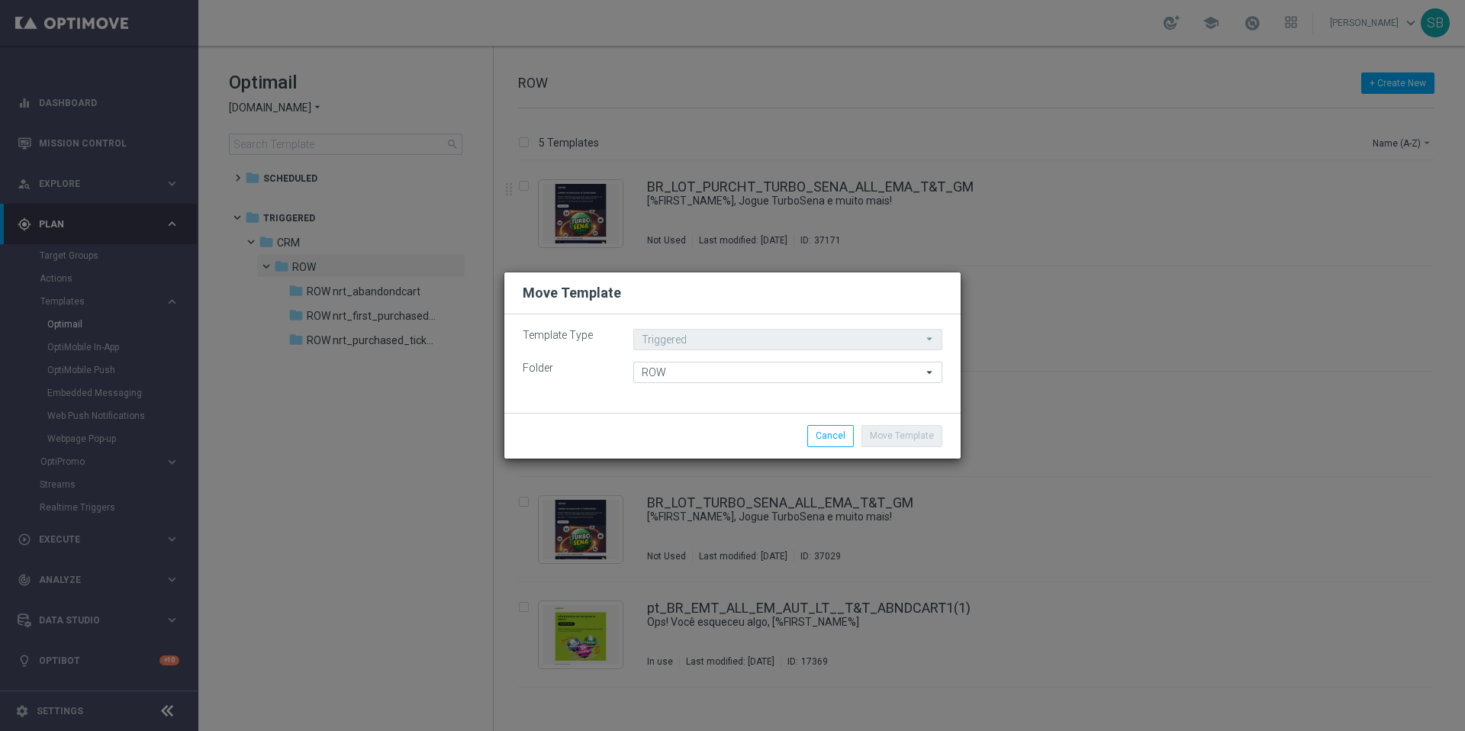
click at [926, 373] on icon "arrow_drop_down" at bounding box center [929, 372] width 15 height 20
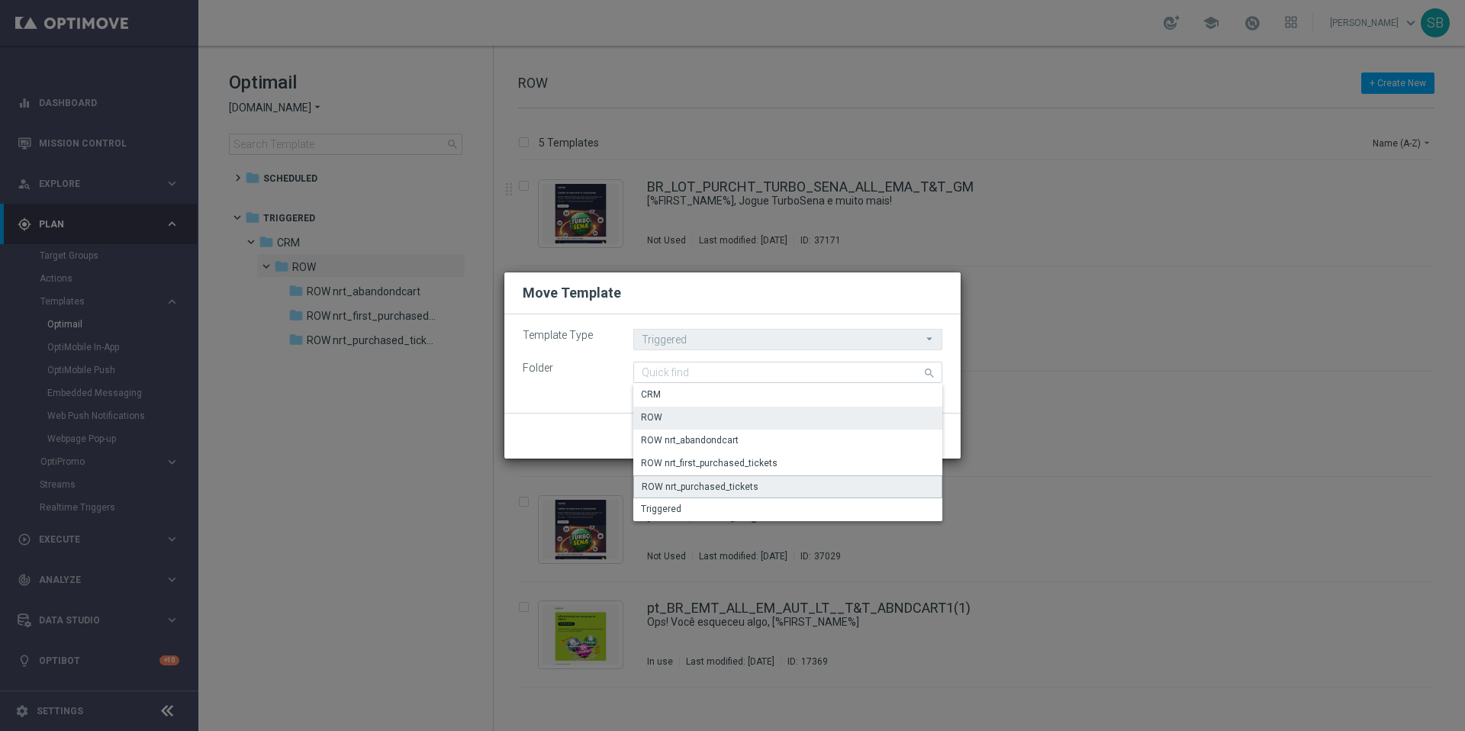
click at [755, 484] on div "ROW nrt_purchased_tickets" at bounding box center [787, 486] width 309 height 23
type input "ROW nrt_purchased_tickets"
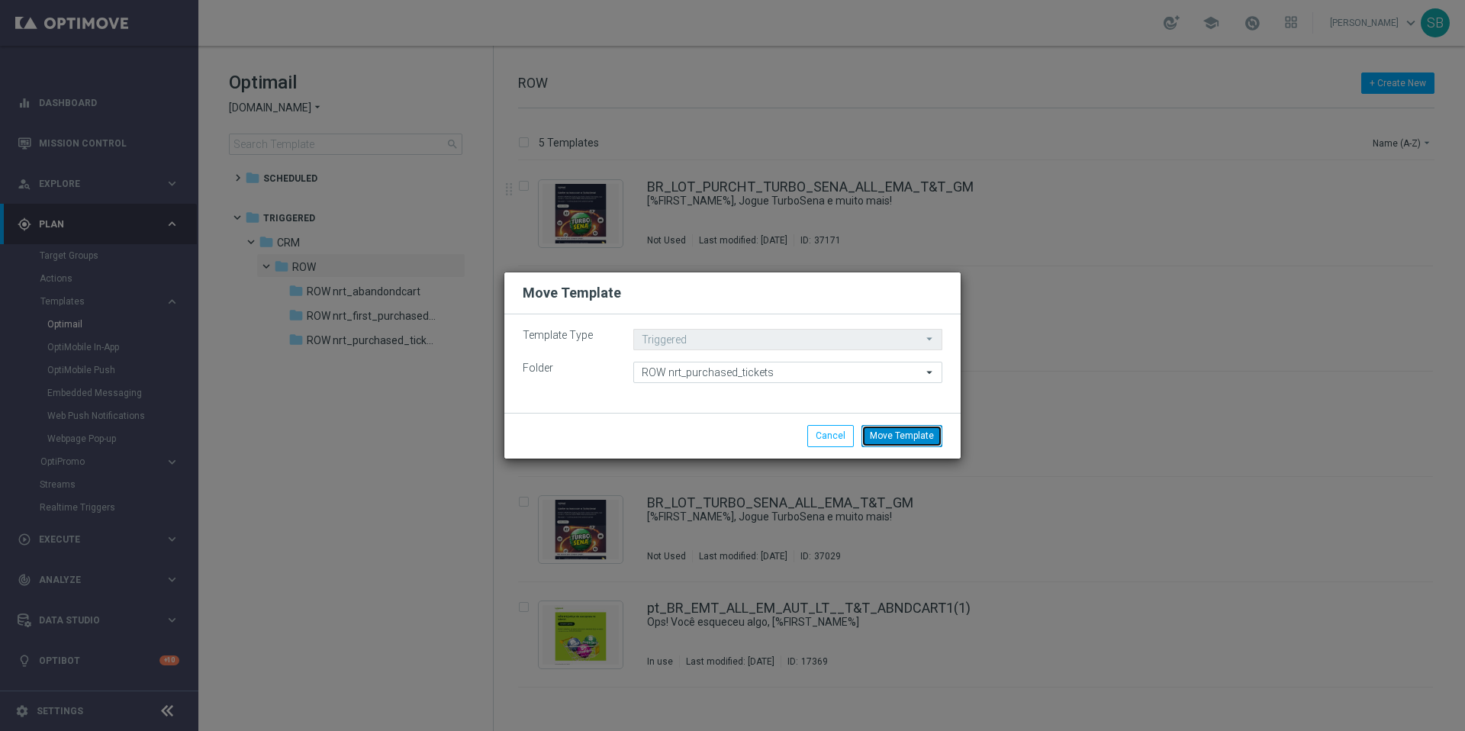
click at [890, 440] on button "Move Template" at bounding box center [901, 435] width 81 height 21
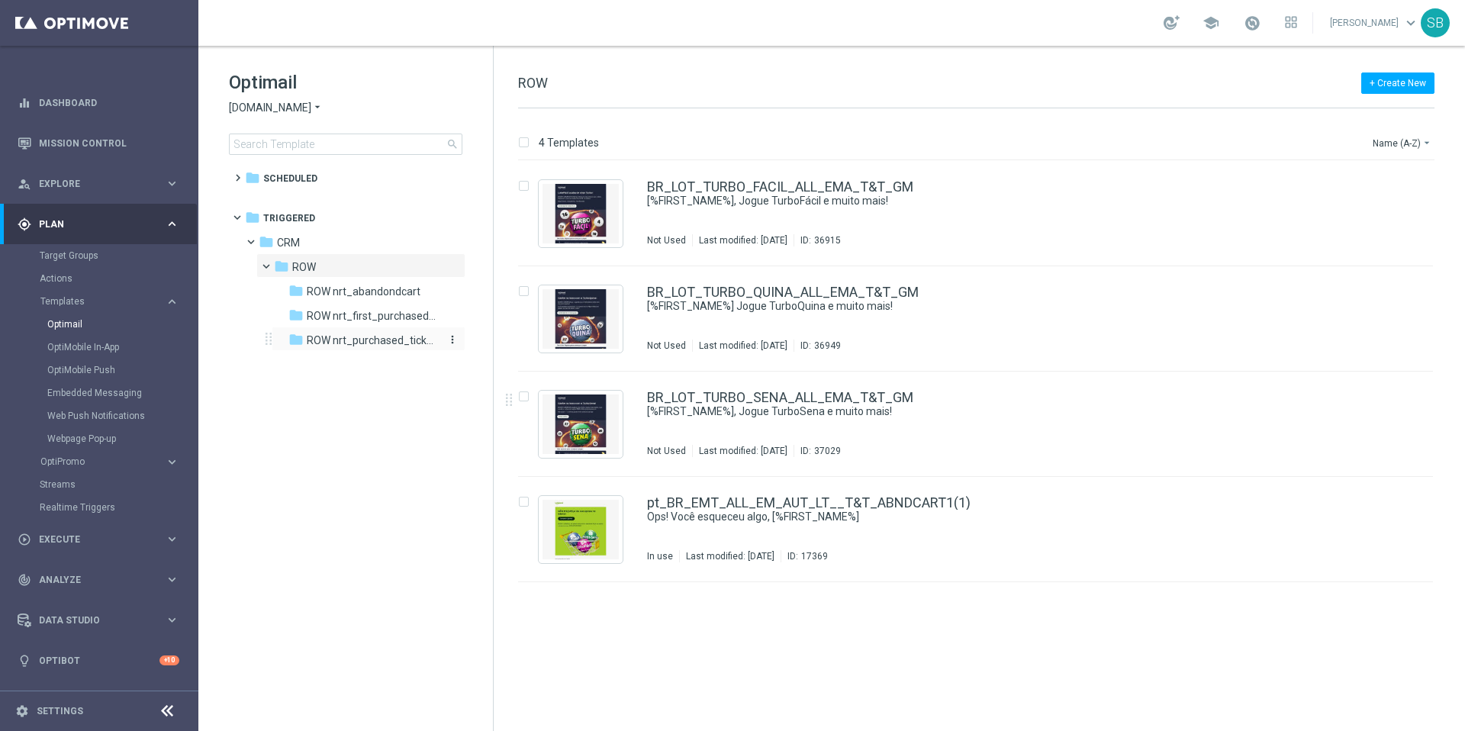
click at [333, 344] on span "ROW nrt_purchased_tickets" at bounding box center [373, 340] width 132 height 14
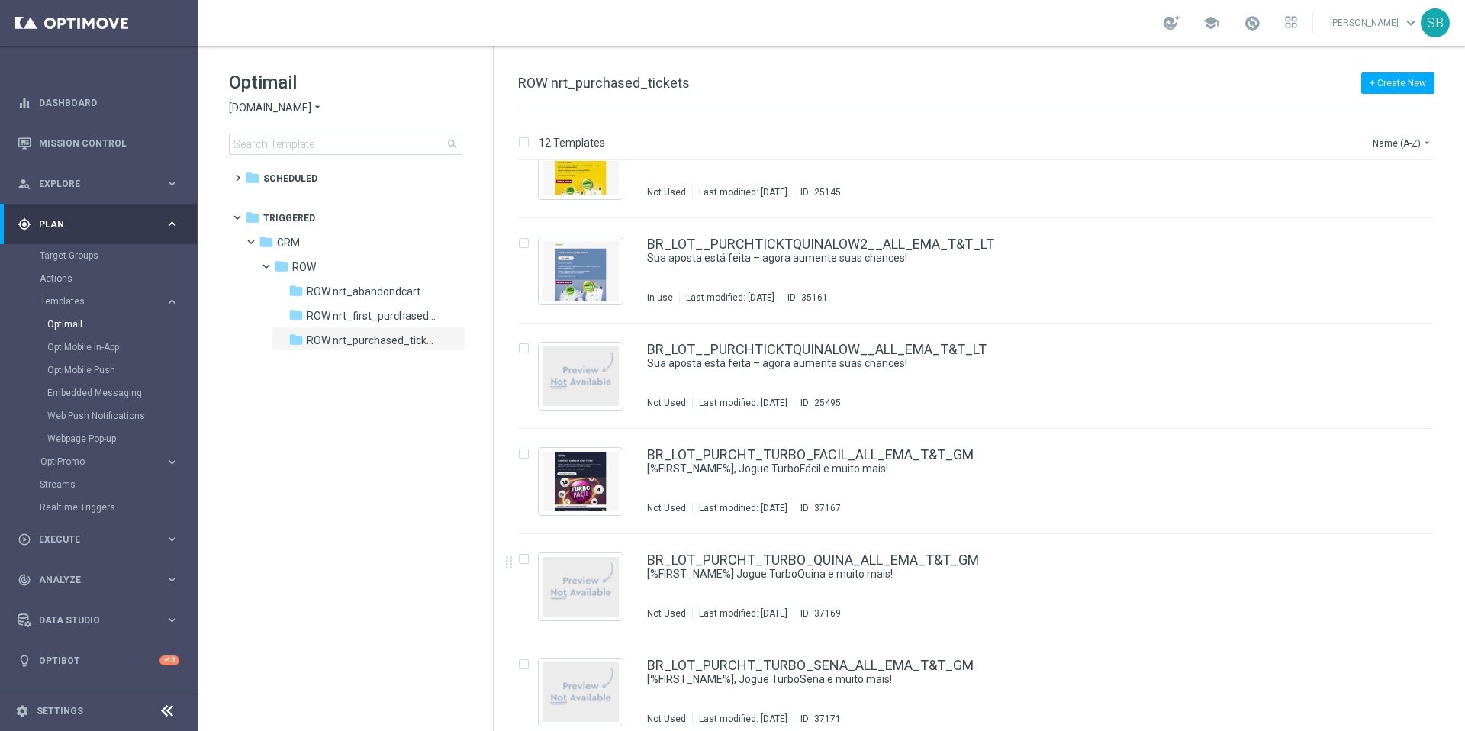
scroll to position [694, 0]
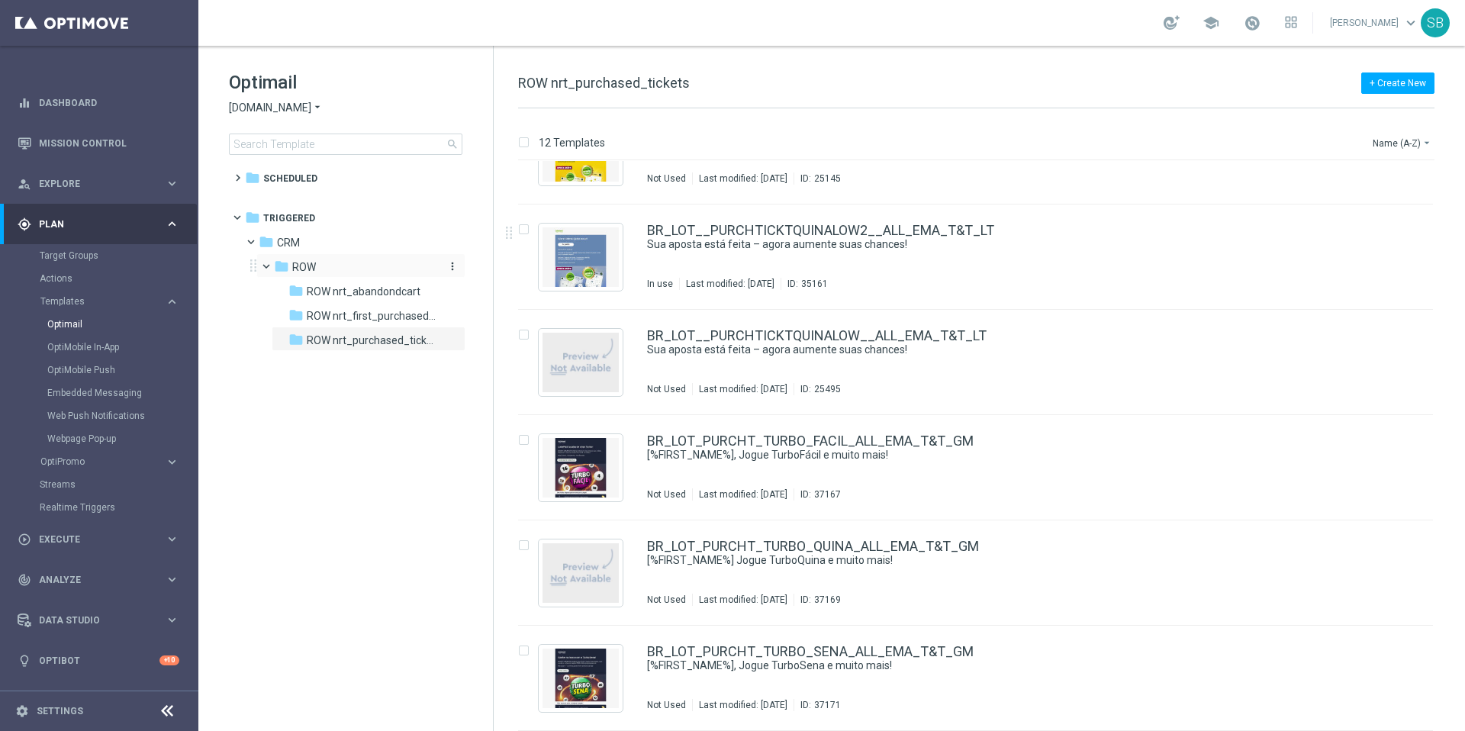
click at [301, 272] on span "ROW" at bounding box center [304, 267] width 24 height 14
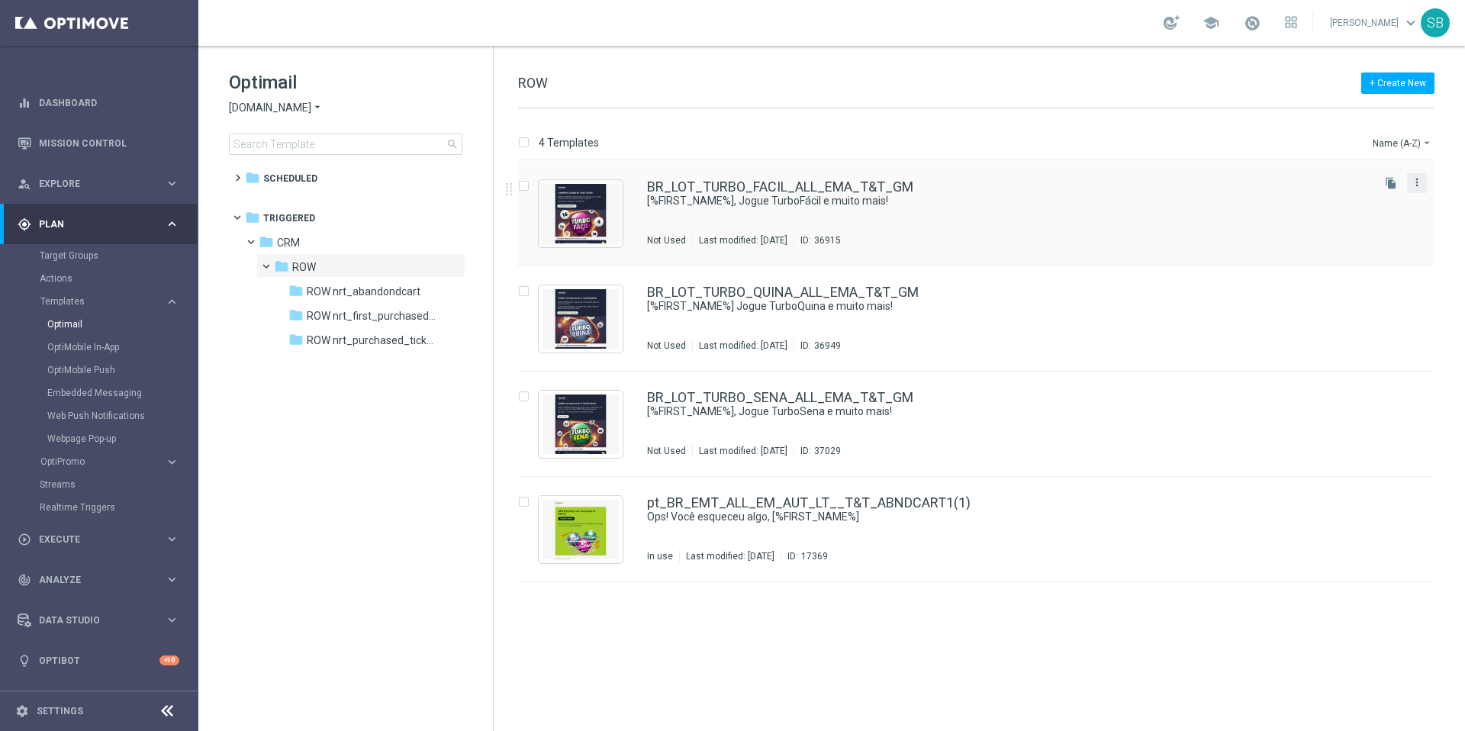
click at [1419, 186] on icon "more_vert" at bounding box center [1417, 182] width 12 height 12
click at [1350, 240] on div "Delete" at bounding box center [1356, 242] width 92 height 11
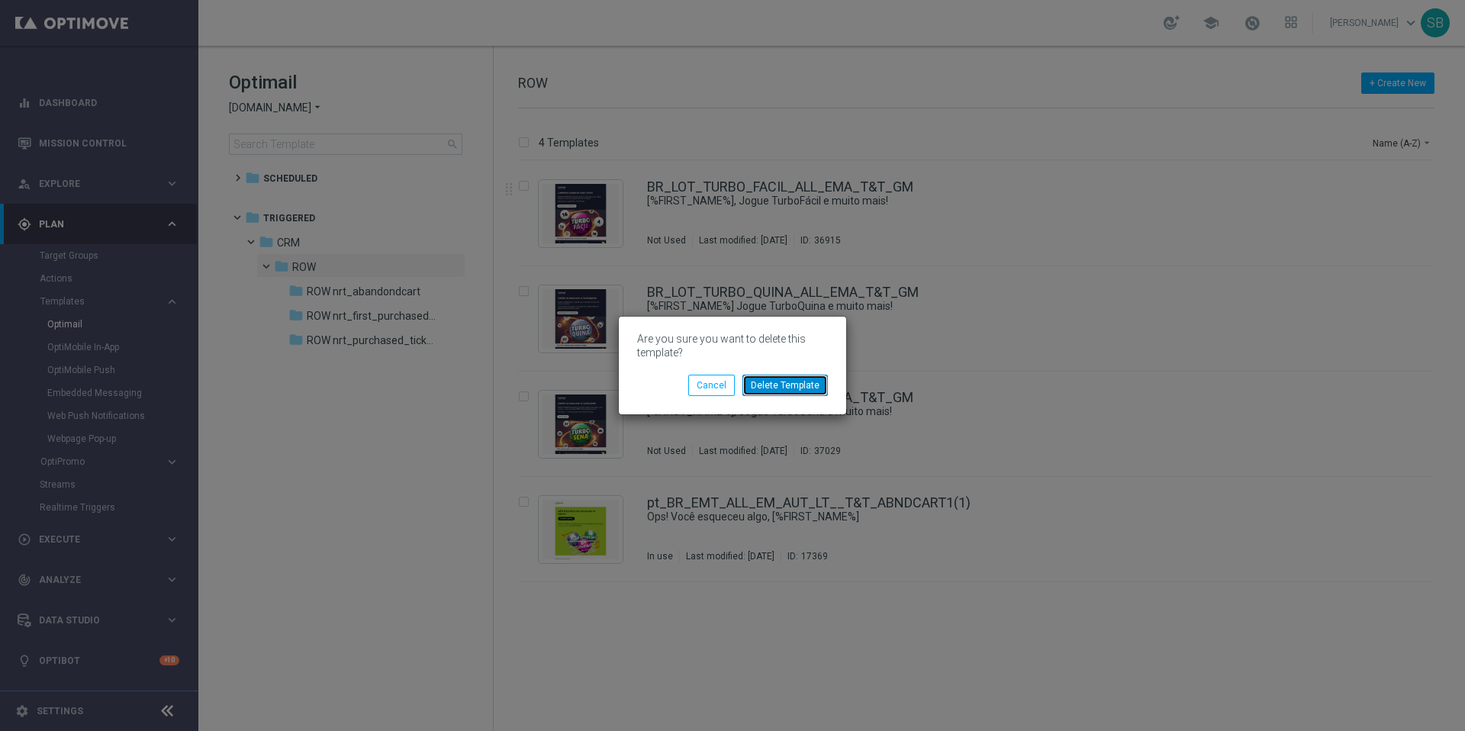
click at [791, 385] on button "Delete Template" at bounding box center [784, 385] width 85 height 21
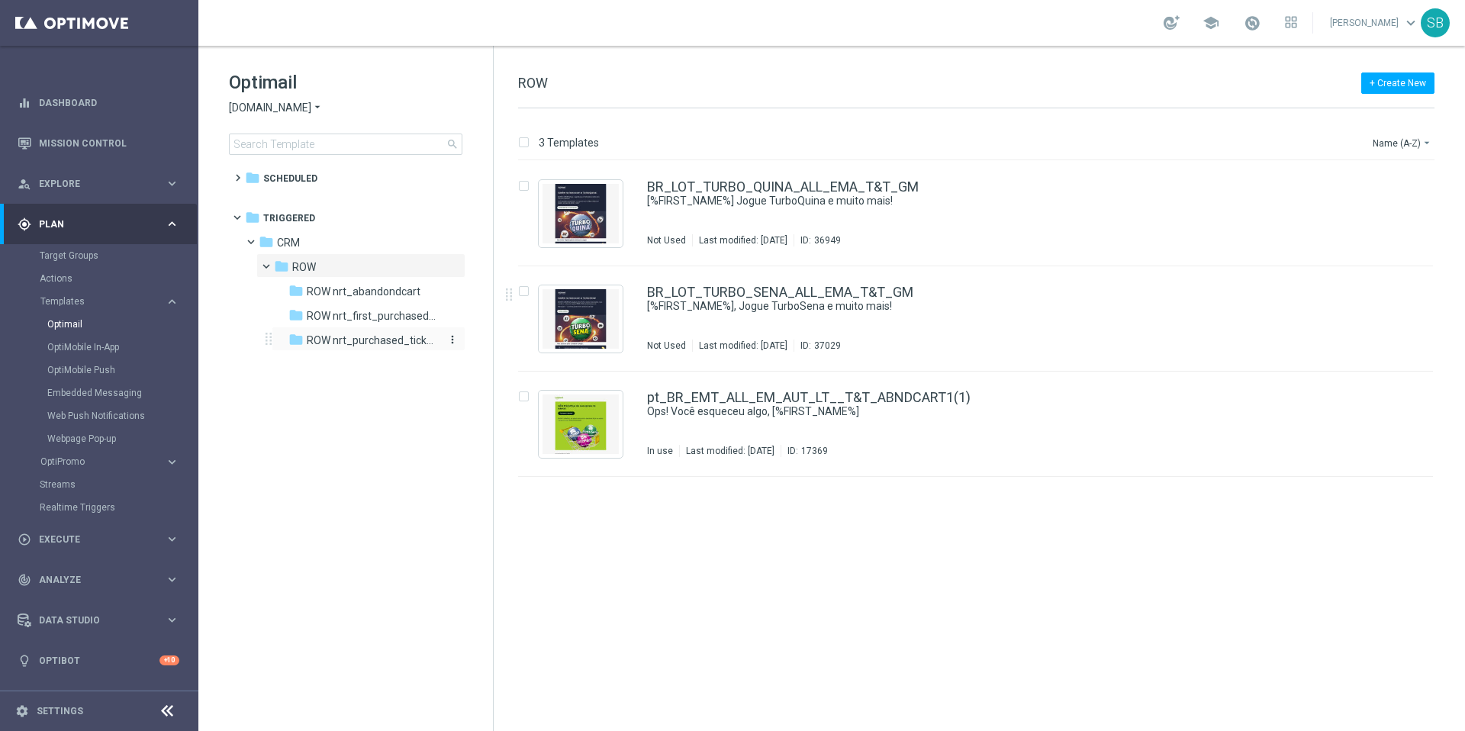
click at [365, 345] on span "ROW nrt_purchased_tickets" at bounding box center [373, 340] width 132 height 14
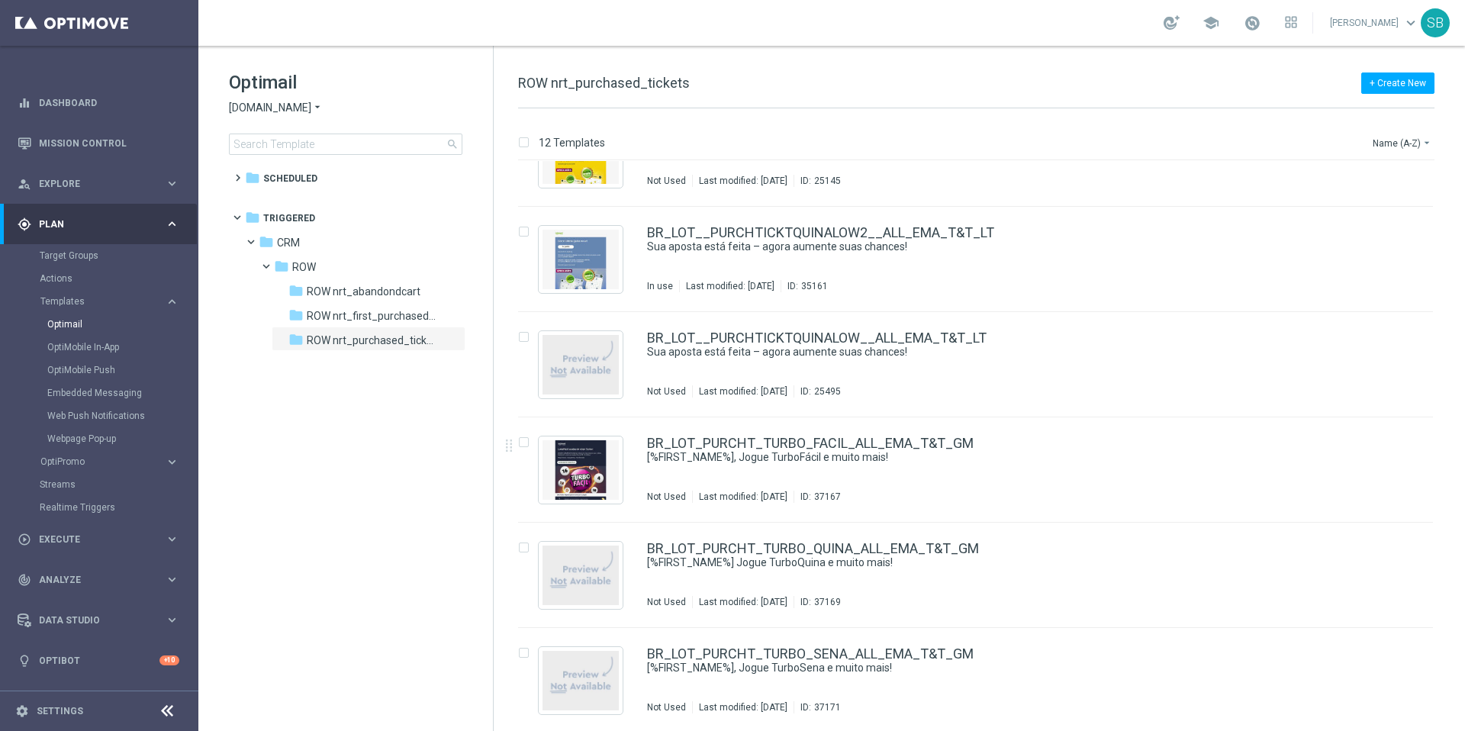
scroll to position [694, 0]
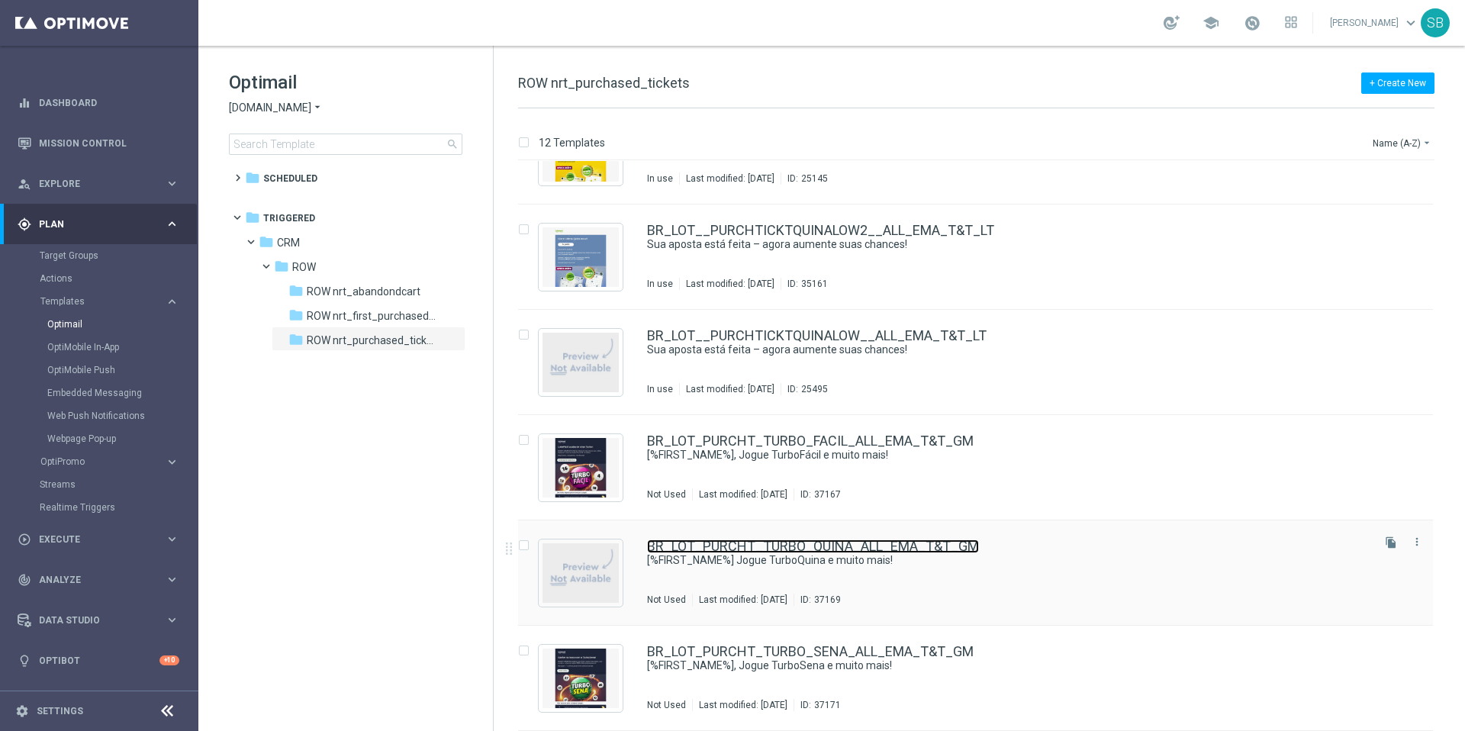
click at [813, 551] on link "BR_LOT_PURCHT_TURBO_QUINA_ALL_EMA_T&T_GM" at bounding box center [813, 546] width 332 height 14
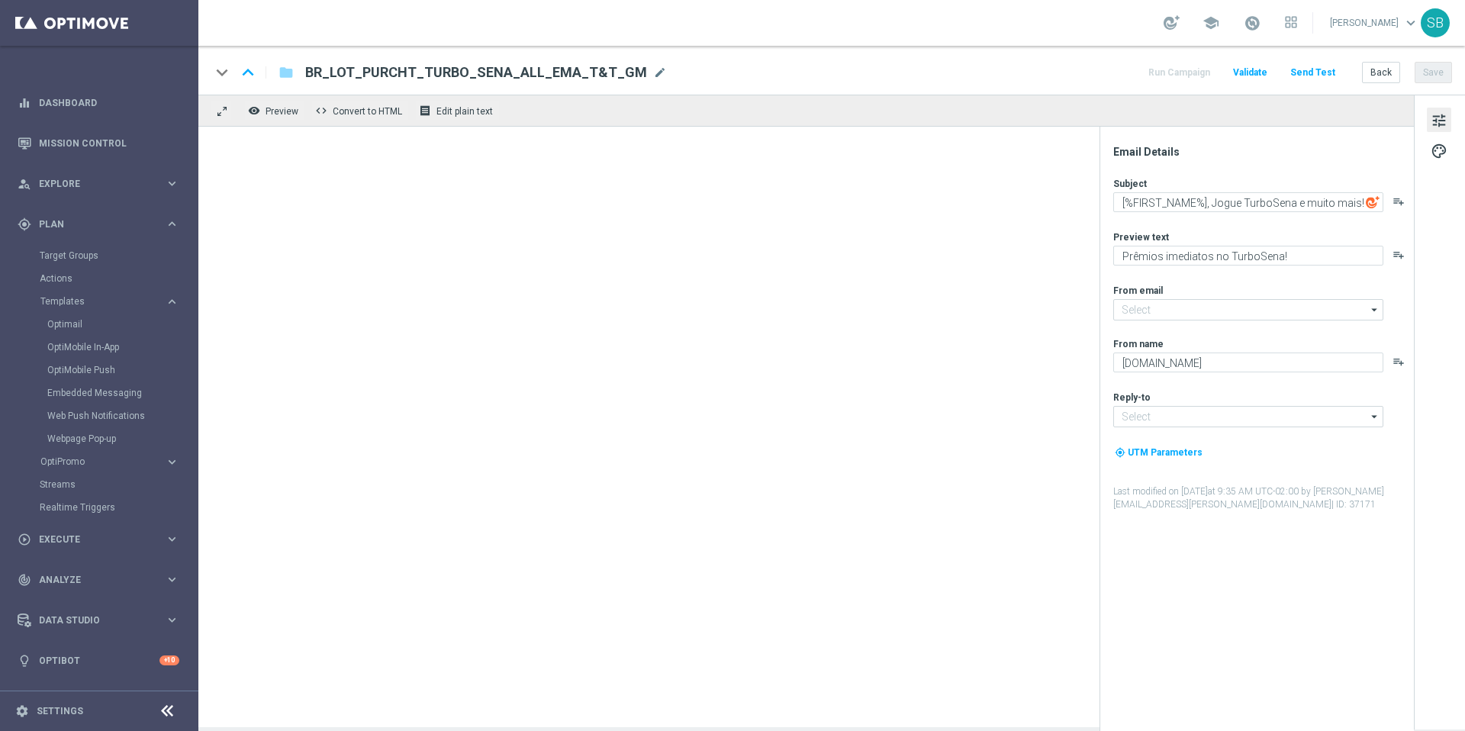
type input "mail@crm.lottoland.com.br"
type input "contato@lottoland.com.br"
type textarea "[%FIRST_NAME%] Jogue TurboQuina e muito mais!"
type textarea "Cadastre-se e jogue agora!"
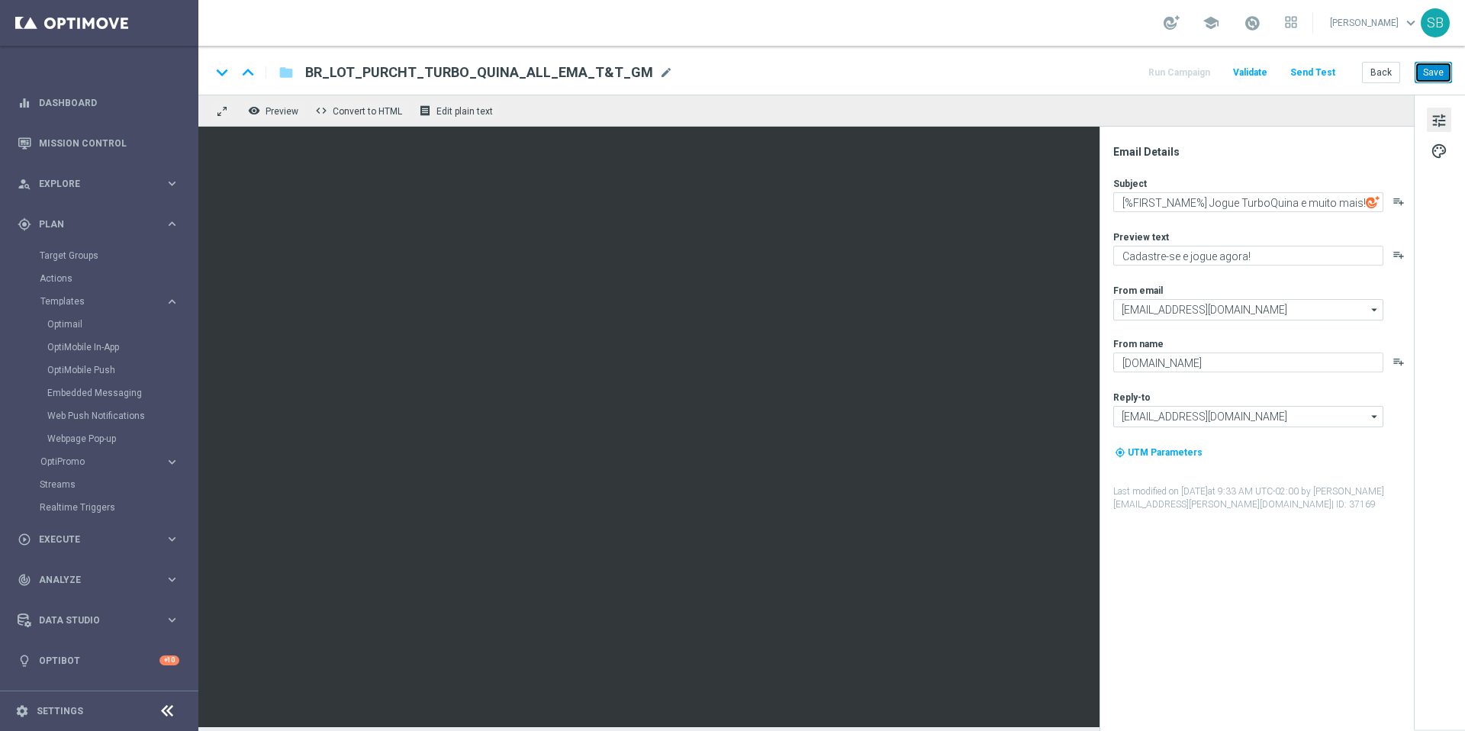
click at [1438, 79] on button "Save" at bounding box center [1433, 72] width 37 height 21
click at [1390, 75] on button "Back" at bounding box center [1381, 72] width 38 height 21
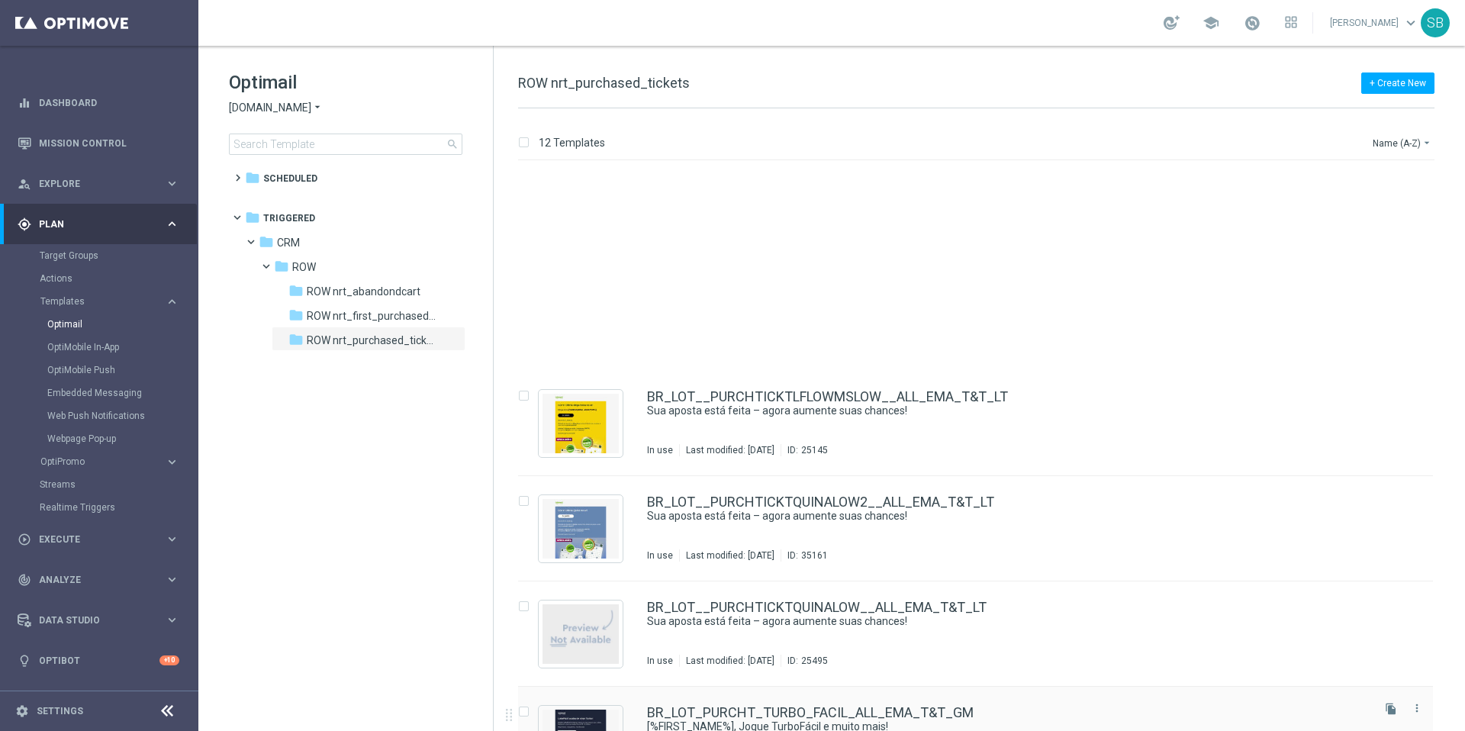
scroll to position [417, 0]
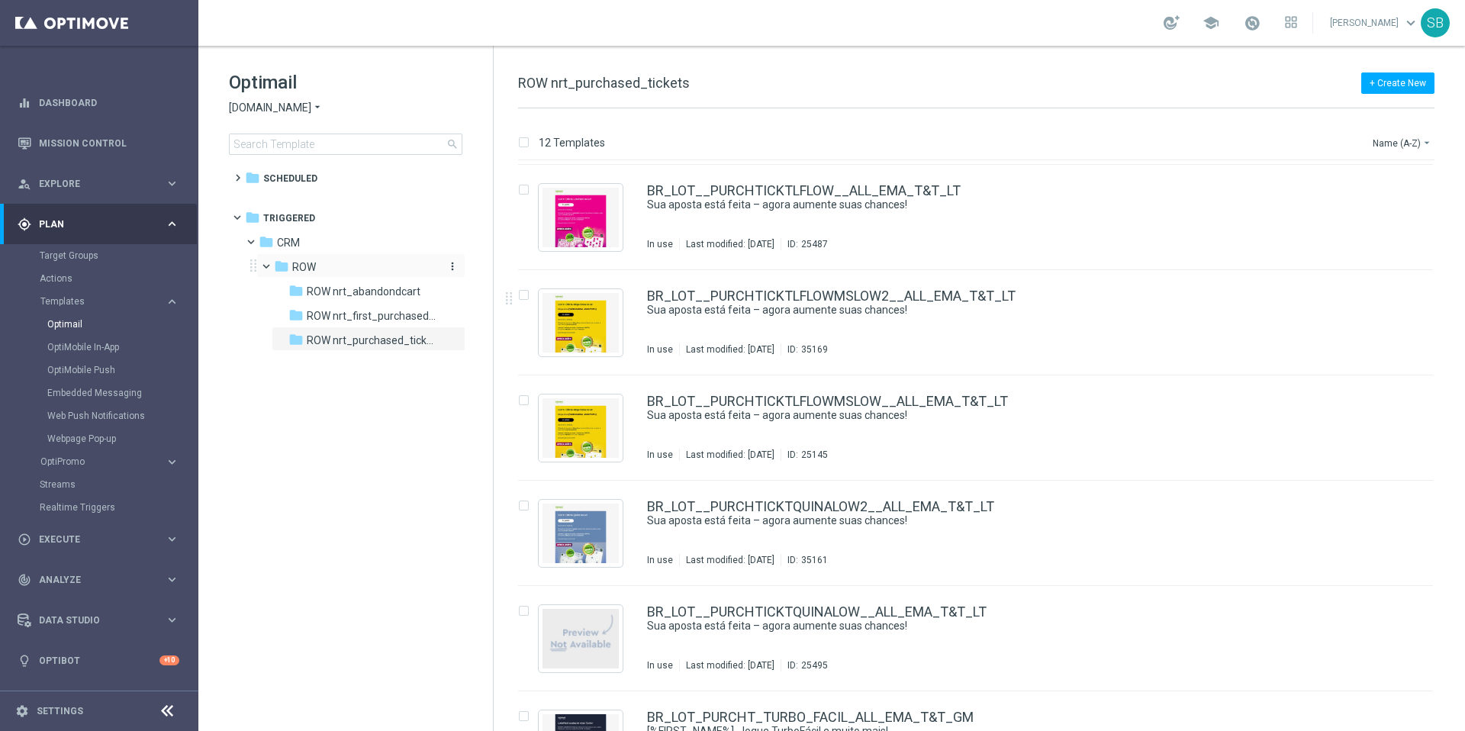
click at [306, 271] on span "ROW" at bounding box center [304, 267] width 24 height 14
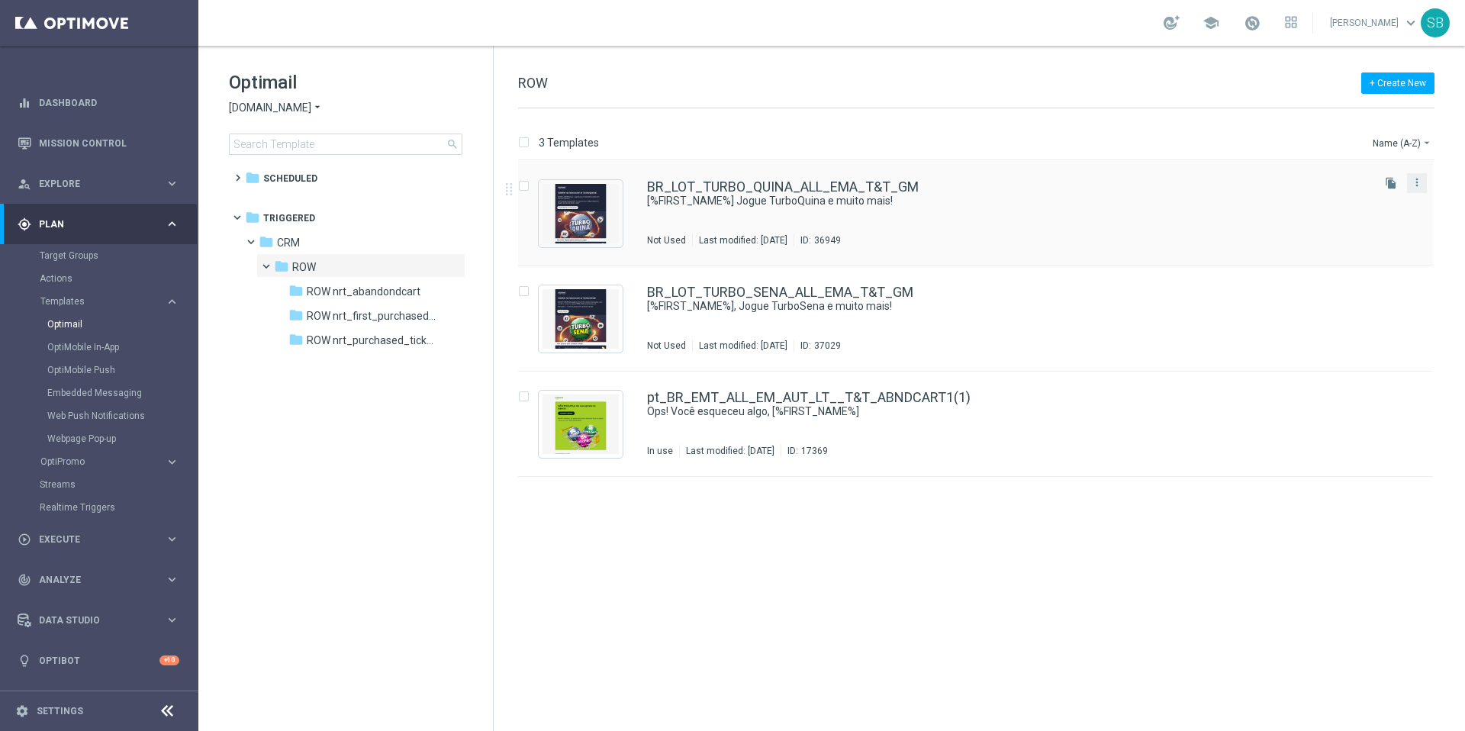
click at [1415, 189] on button "more_vert" at bounding box center [1416, 182] width 15 height 18
click at [1353, 237] on div "Delete" at bounding box center [1356, 242] width 92 height 11
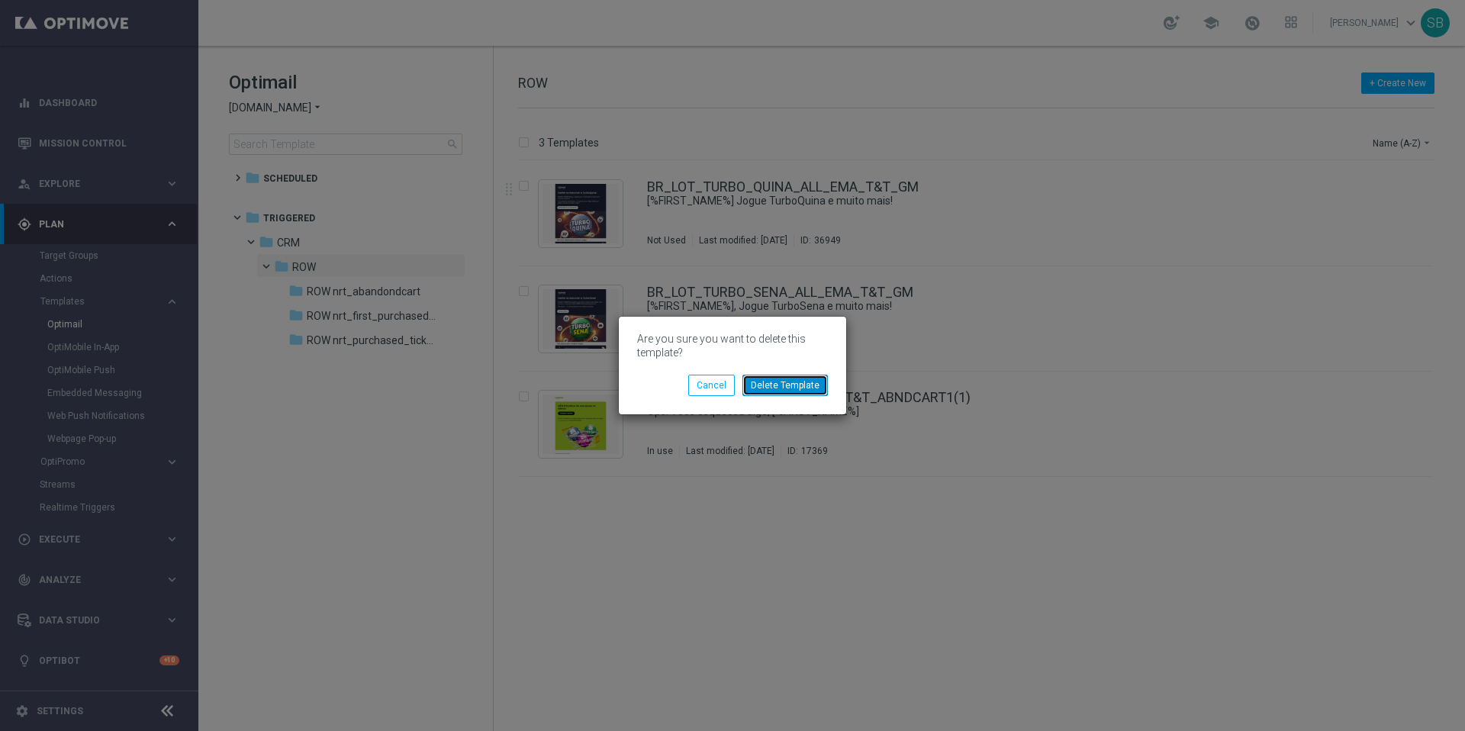
click at [799, 385] on button "Delete Template" at bounding box center [784, 385] width 85 height 21
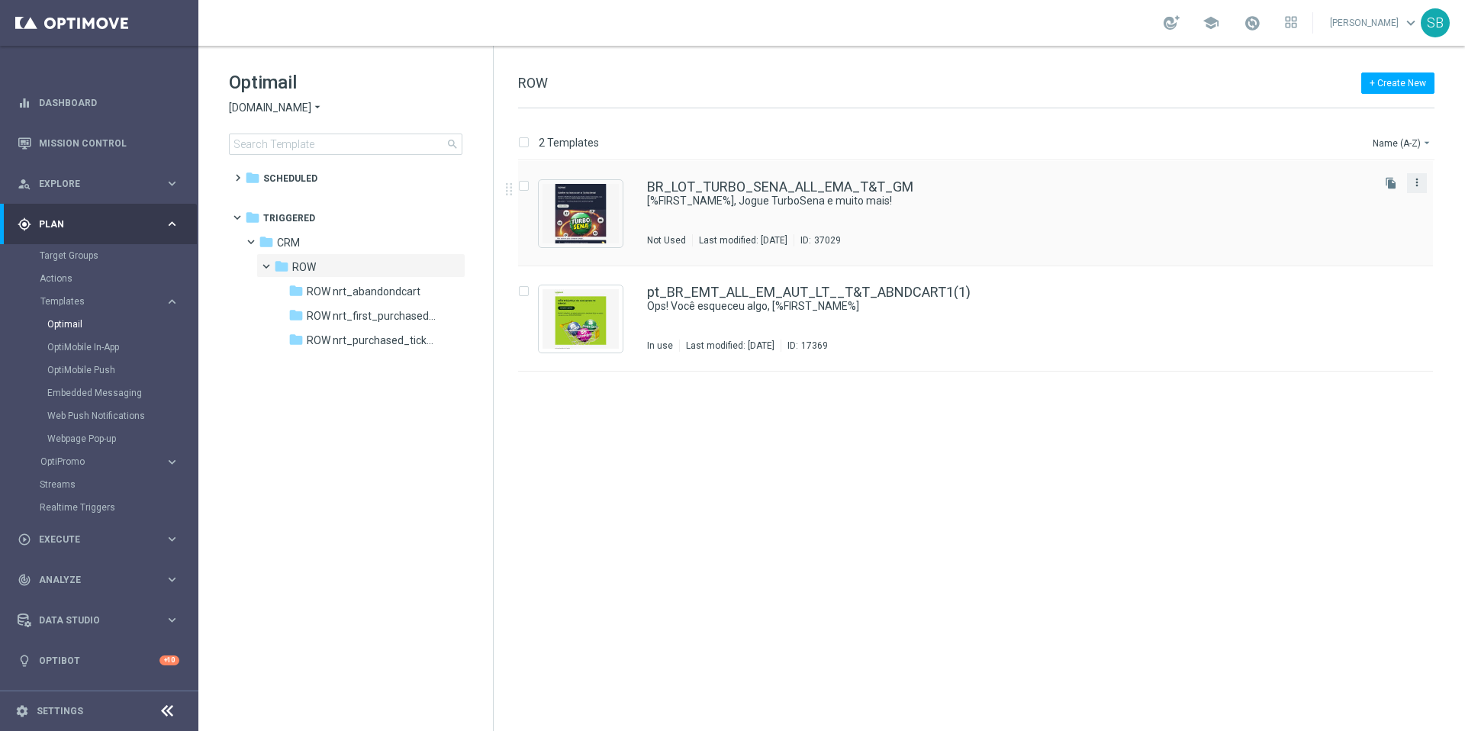
click at [1415, 185] on icon "more_vert" at bounding box center [1417, 182] width 12 height 12
click at [1330, 242] on span "Delete" at bounding box center [1324, 242] width 28 height 11
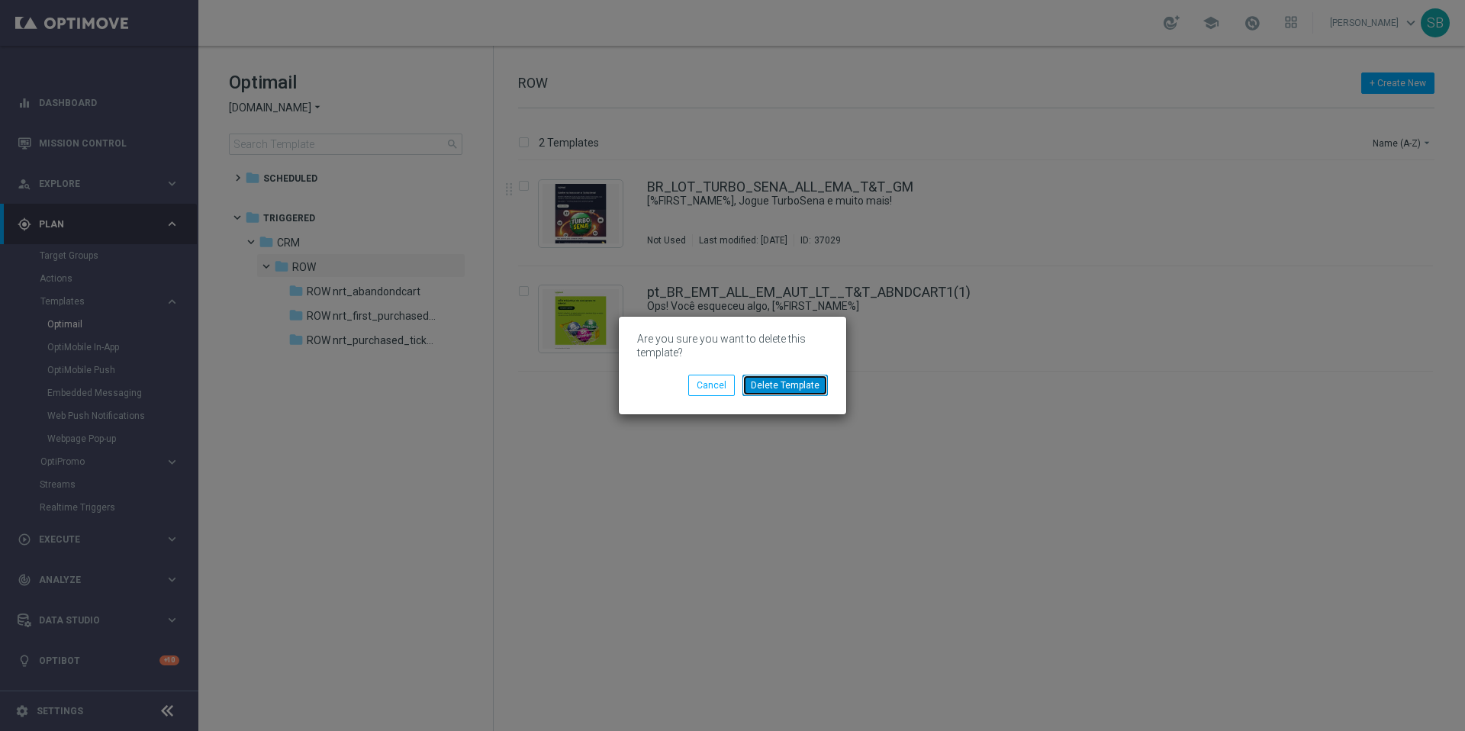
click at [811, 392] on button "Delete Template" at bounding box center [784, 385] width 85 height 21
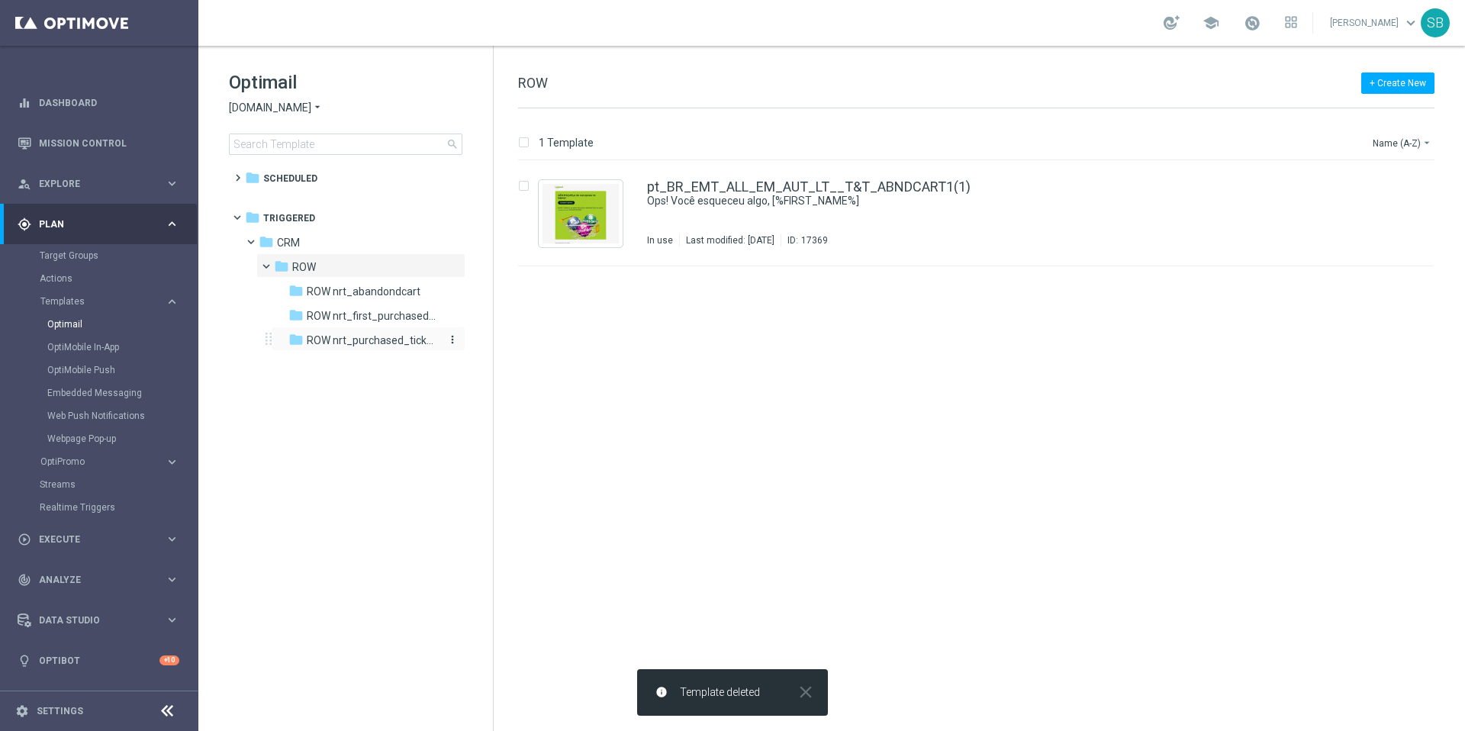
click at [393, 345] on span "ROW nrt_purchased_tickets" at bounding box center [373, 340] width 132 height 14
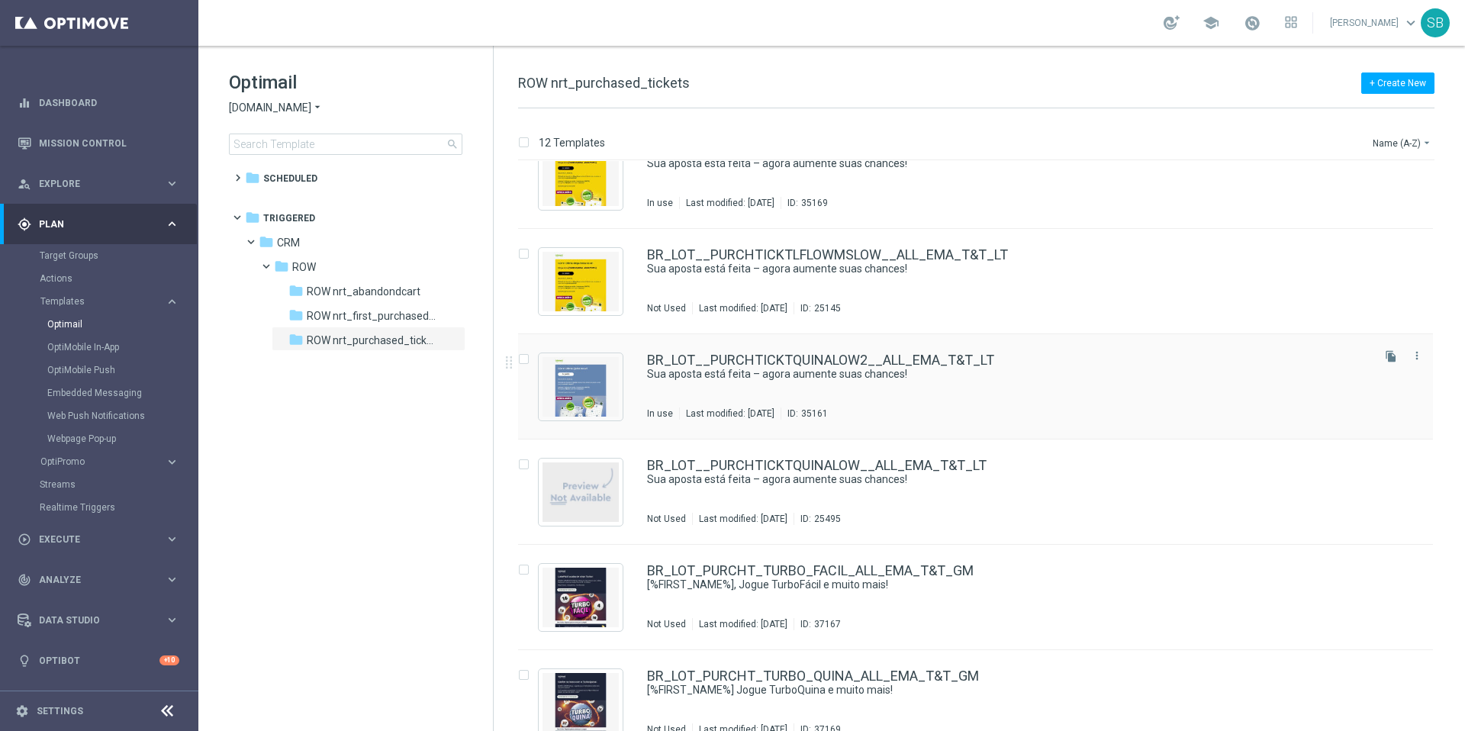
scroll to position [694, 0]
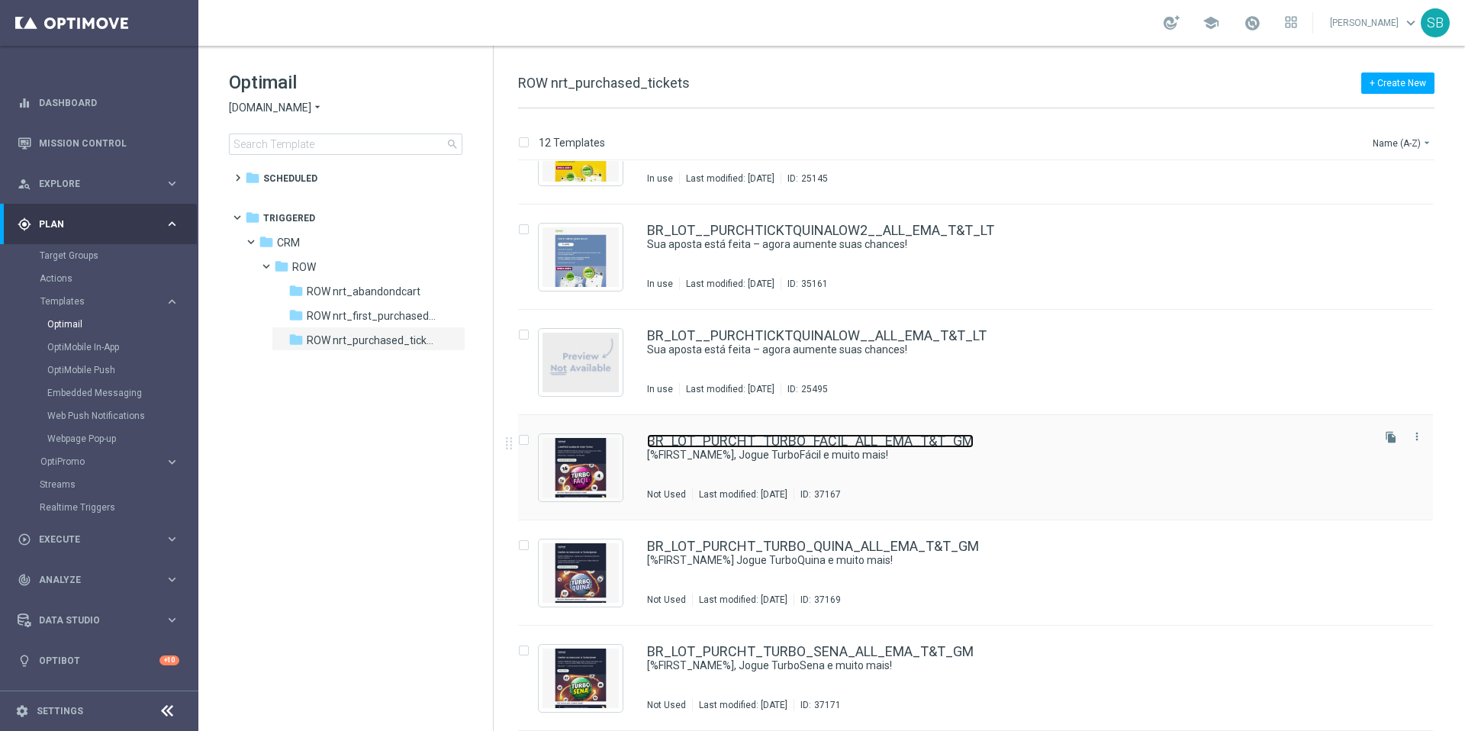
click at [688, 443] on link "BR_LOT_PURCHT_TURBO_FACIL_ALL_EMA_T&T_GM" at bounding box center [810, 441] width 327 height 14
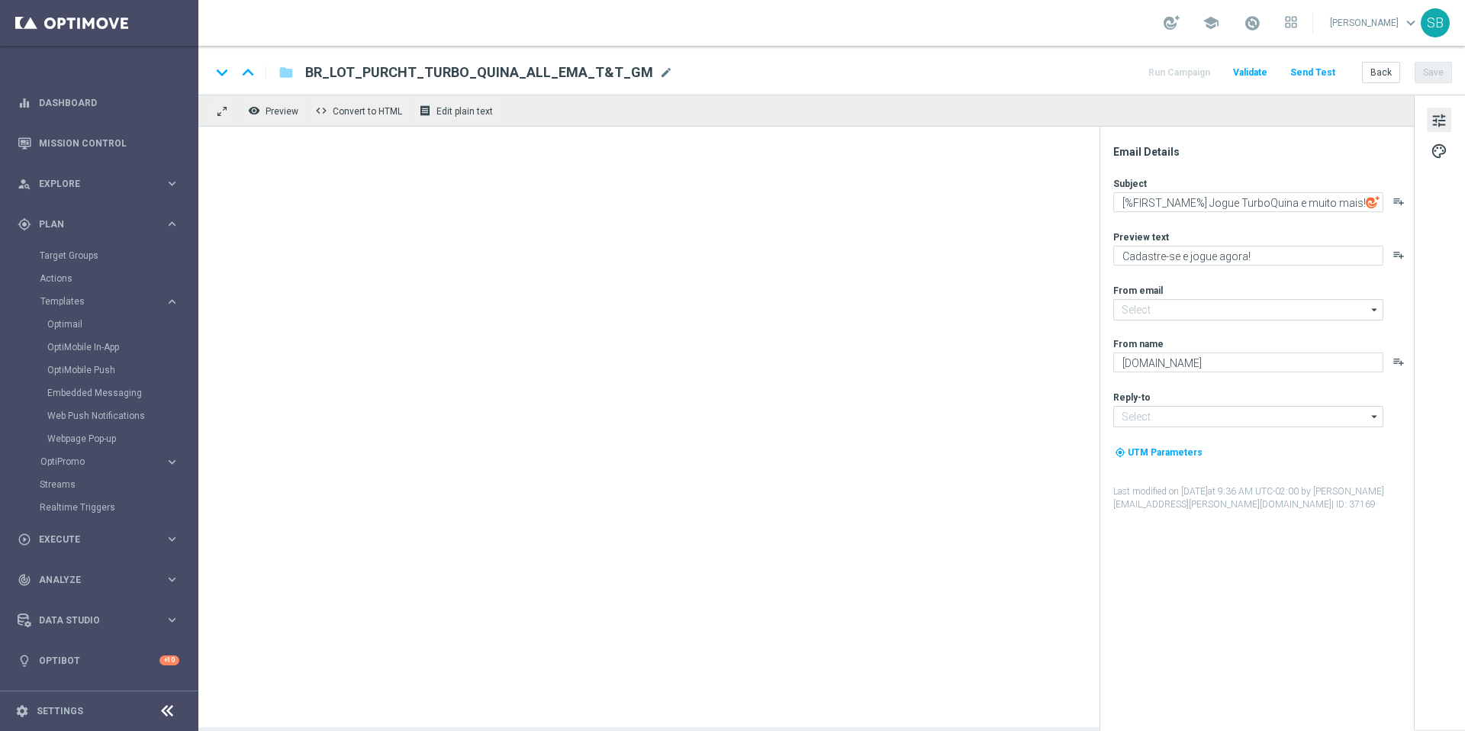
type input "mail@crm.lottoland.com.br"
type input "contato@lottoland.com.br"
type textarea "[%FIRST_NAME%], Jogue TurboFácil e muito mais!"
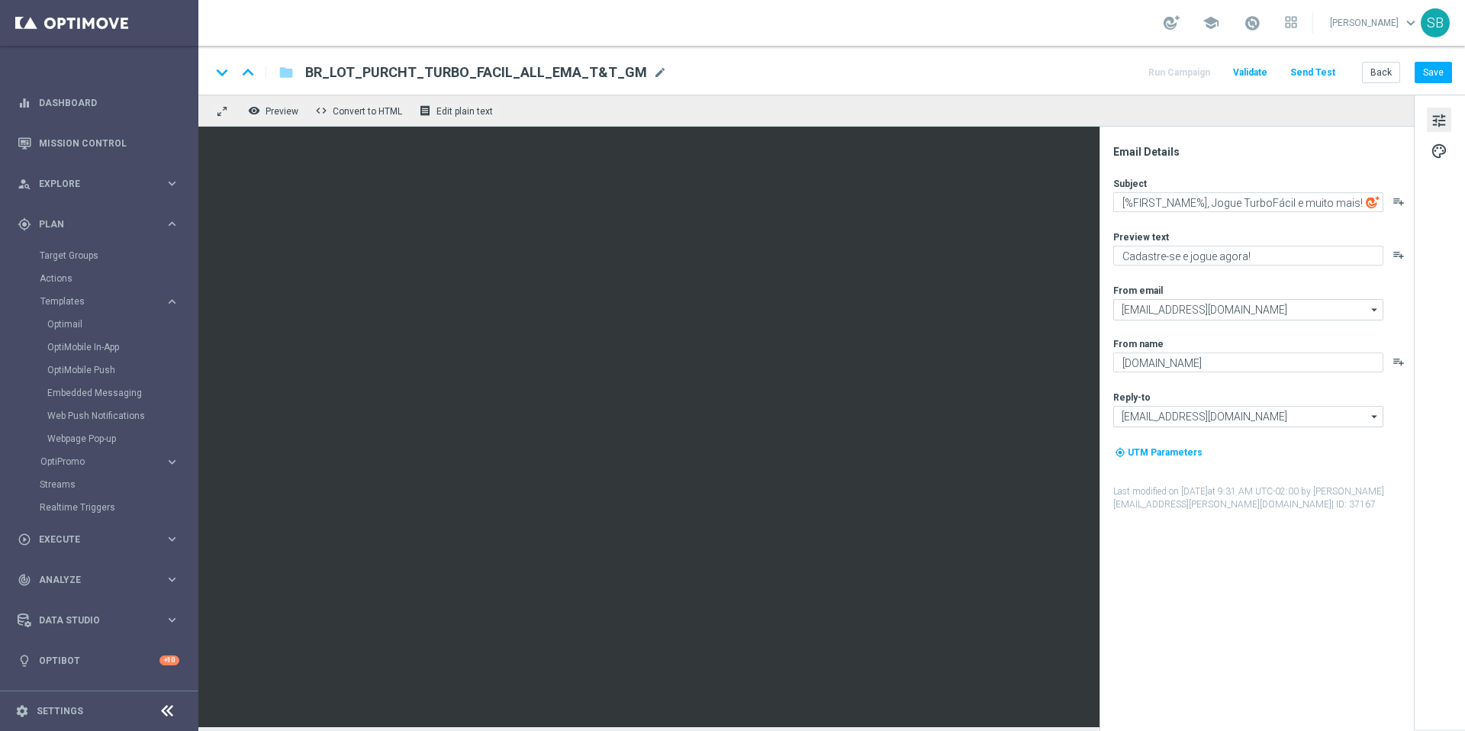
drag, startPoint x: 307, startPoint y: 74, endPoint x: 626, endPoint y: 81, distance: 318.3
click at [626, 81] on span "BR_LOT_PURCHT_TURBO_FACIL_ALL_EMA_T&T_GM" at bounding box center [476, 72] width 342 height 18
drag, startPoint x: 576, startPoint y: 77, endPoint x: 314, endPoint y: 74, distance: 261.7
click at [314, 74] on input "BR_LOT_PURCHT_TURBO_FACIL_ALL_EMA_T&T_GM" at bounding box center [494, 73] width 378 height 20
click at [1389, 72] on button "Back" at bounding box center [1381, 72] width 38 height 21
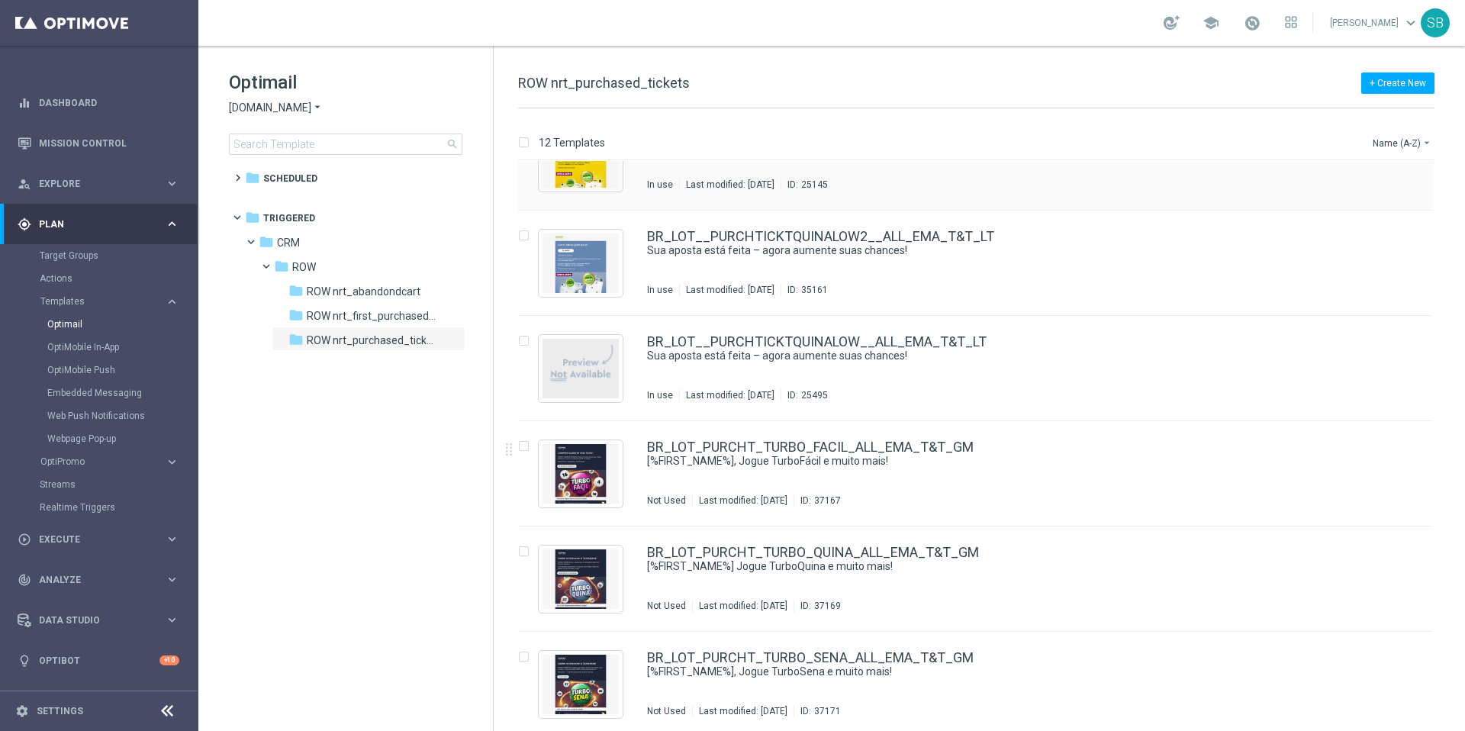
scroll to position [694, 0]
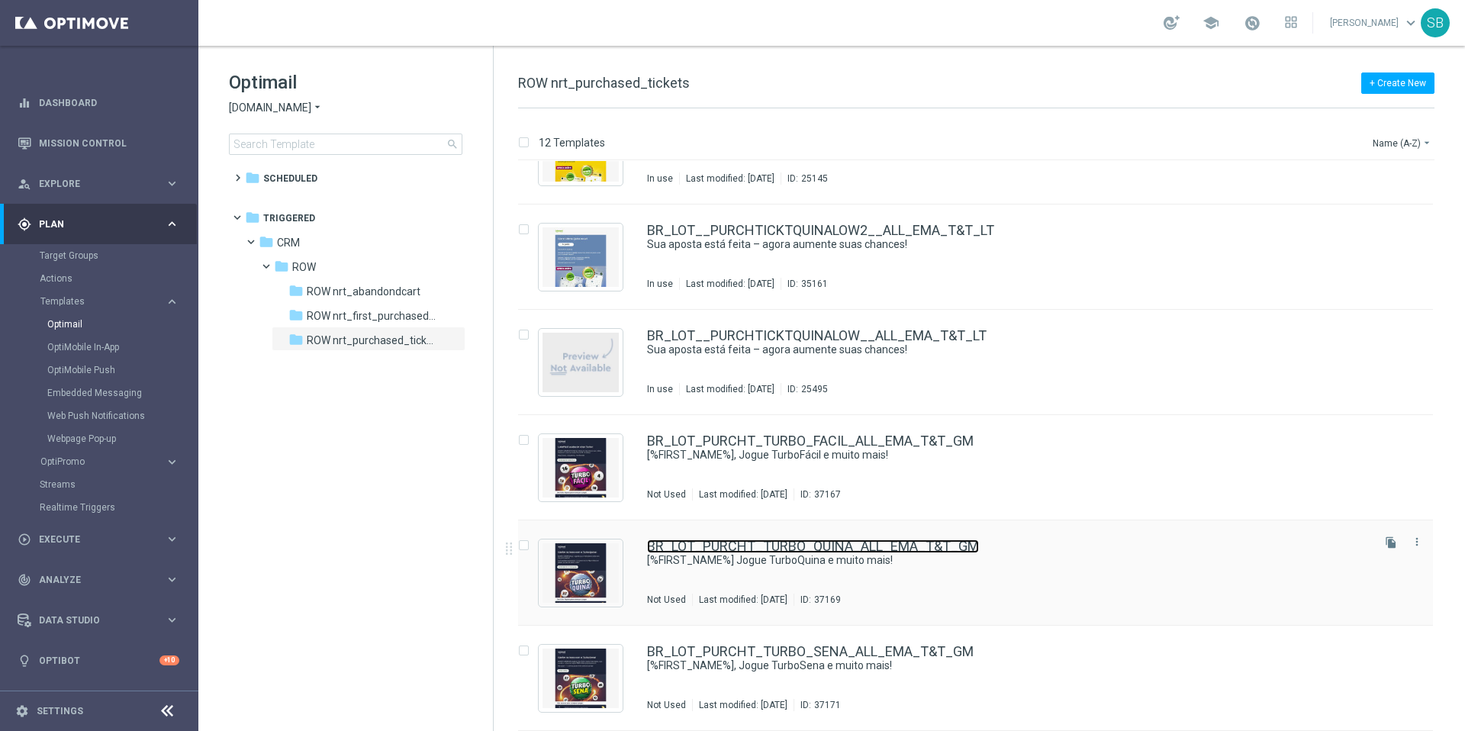
click at [884, 546] on link "BR_LOT_PURCHT_TURBO_QUINA_ALL_EMA_T&T_GM" at bounding box center [813, 546] width 332 height 14
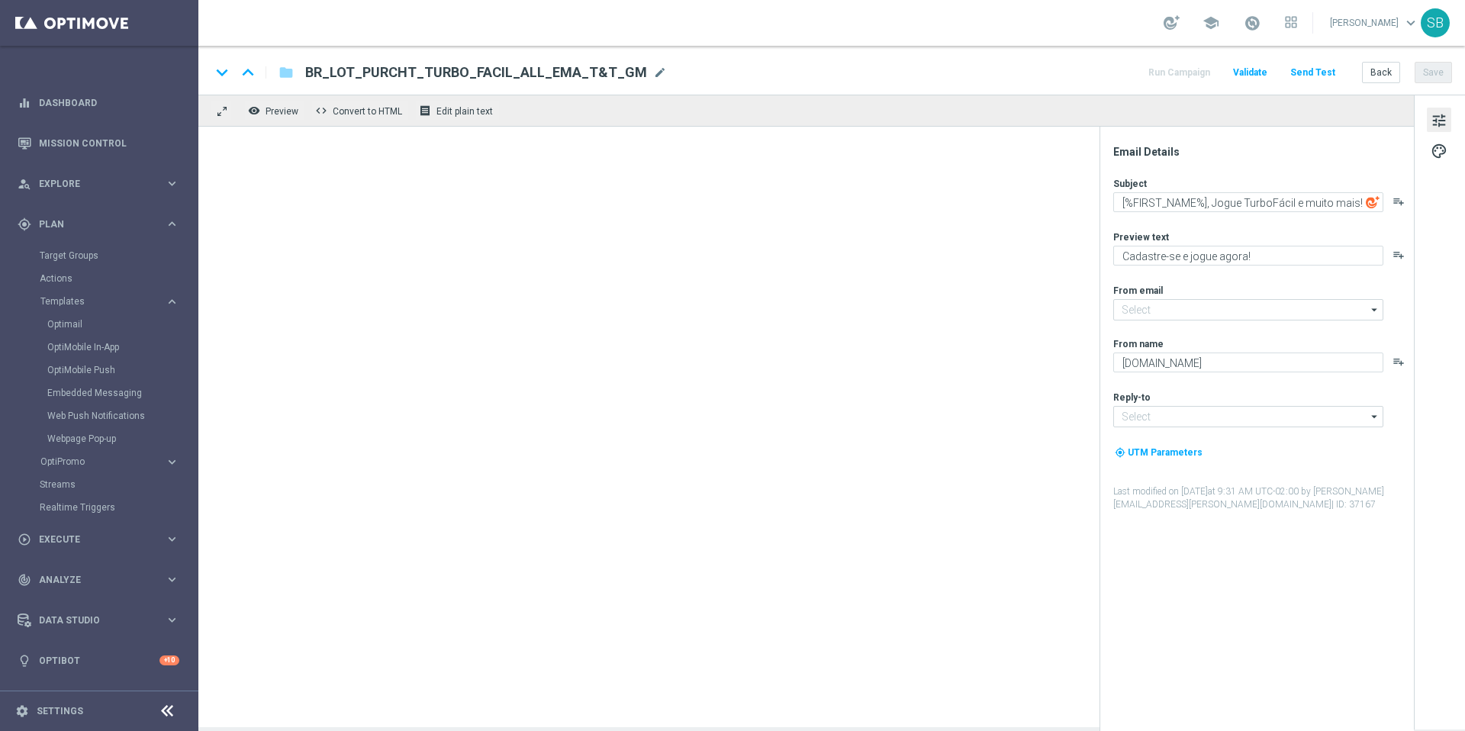
type input "mail@crm.lottoland.com.br"
type input "contato@lottoland.com.br"
type input "BR_LOT_PURCHT_TURBO_QUINA_ALL_EMA_T&T_GM"
type textarea "[%FIRST_NAME%] Jogue TurboQuina e muito mais!"
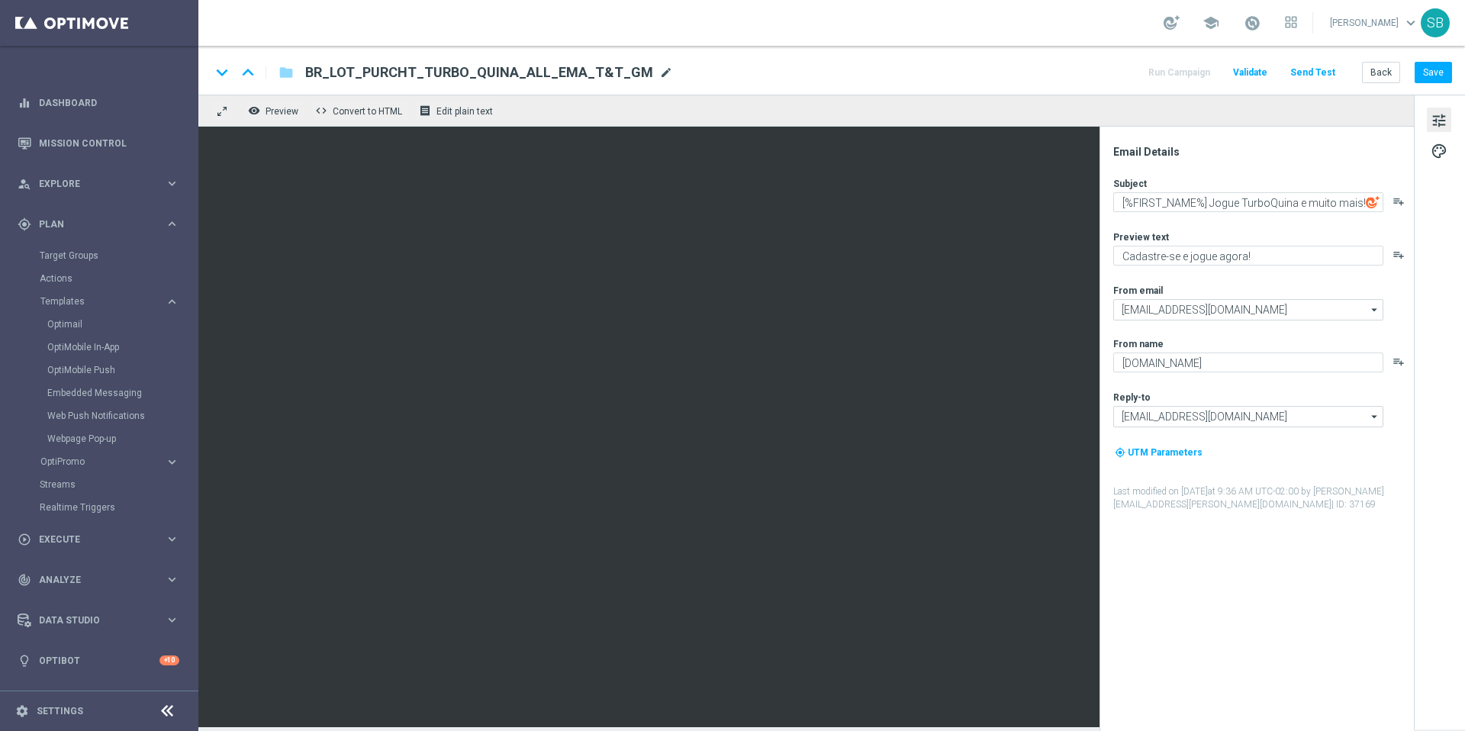
click at [659, 75] on span "mode_edit" at bounding box center [666, 73] width 14 height 14
drag, startPoint x: 312, startPoint y: 74, endPoint x: 567, endPoint y: 70, distance: 254.9
click at [567, 70] on input "BR_LOT_PURCHT_TURBO_QUINA_ALL_EMA_T&T_GM" at bounding box center [494, 73] width 378 height 20
click at [1384, 72] on button "Back" at bounding box center [1381, 72] width 38 height 21
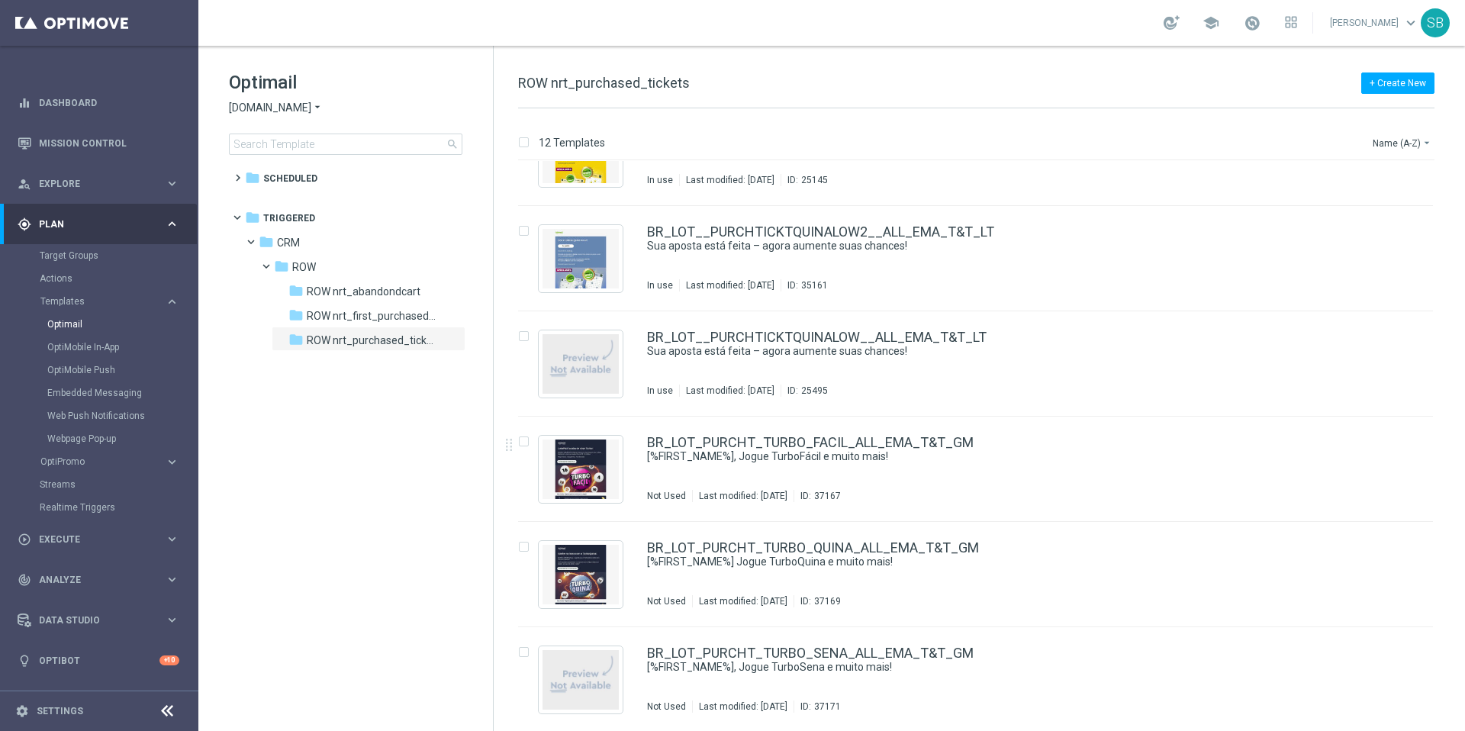
scroll to position [694, 0]
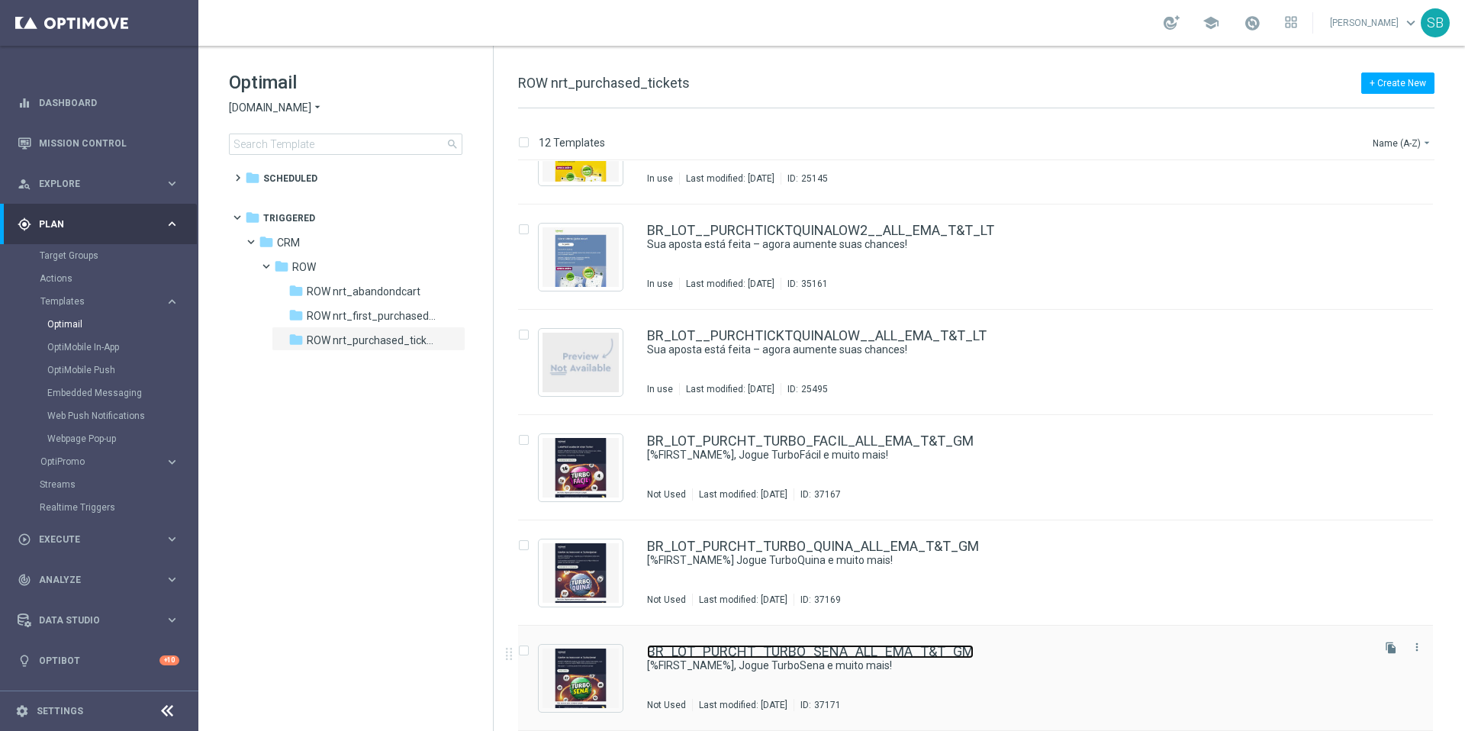
click at [684, 651] on link "BR_LOT_PURCHT_TURBO_SENA_ALL_EMA_T&T_GM" at bounding box center [810, 652] width 327 height 14
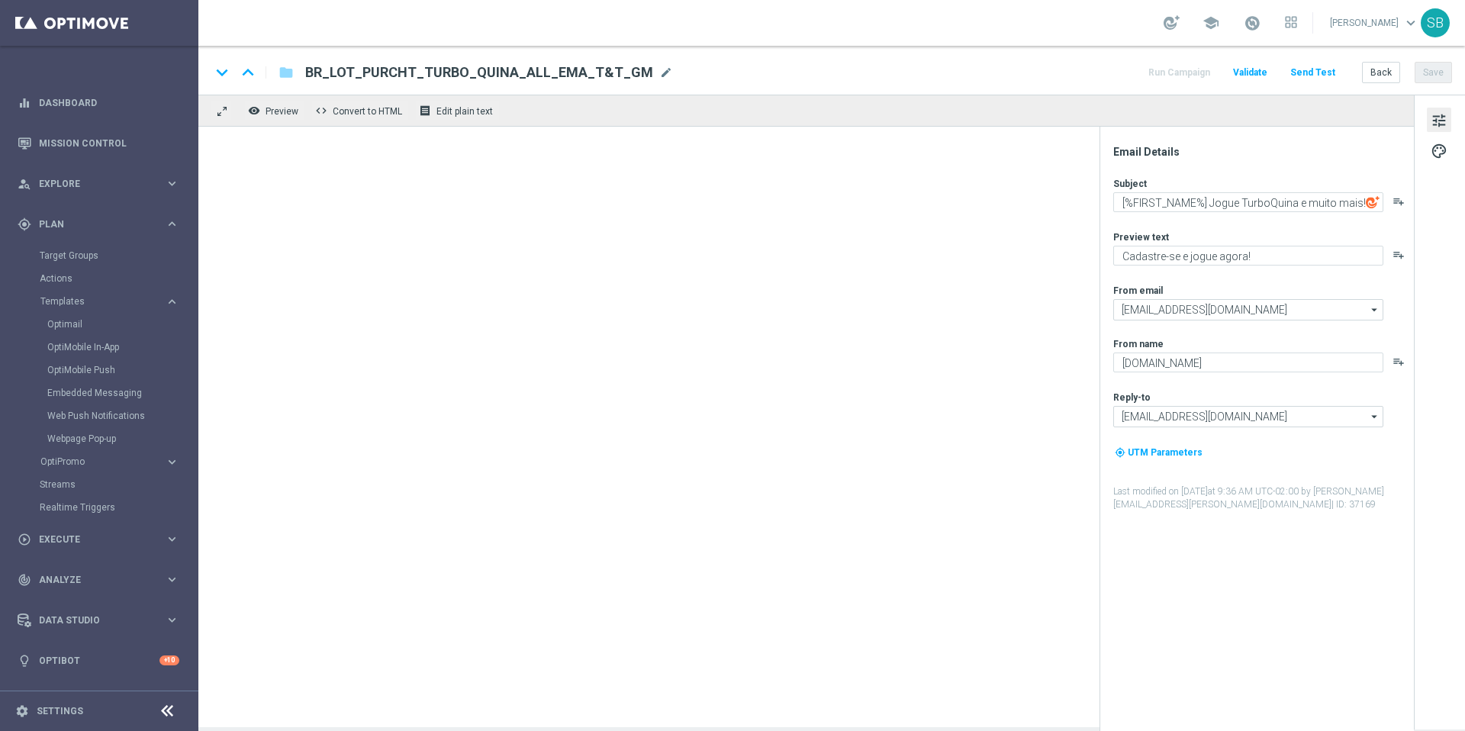
type input "BR_LOT_PURCHT_TURBO_SENA_ALL_EMA_T&T_GM"
type textarea "[%FIRST_NAME%], Jogue TurboSena e muito mais!"
type textarea "Prêmios imediatos no TurboSena!"
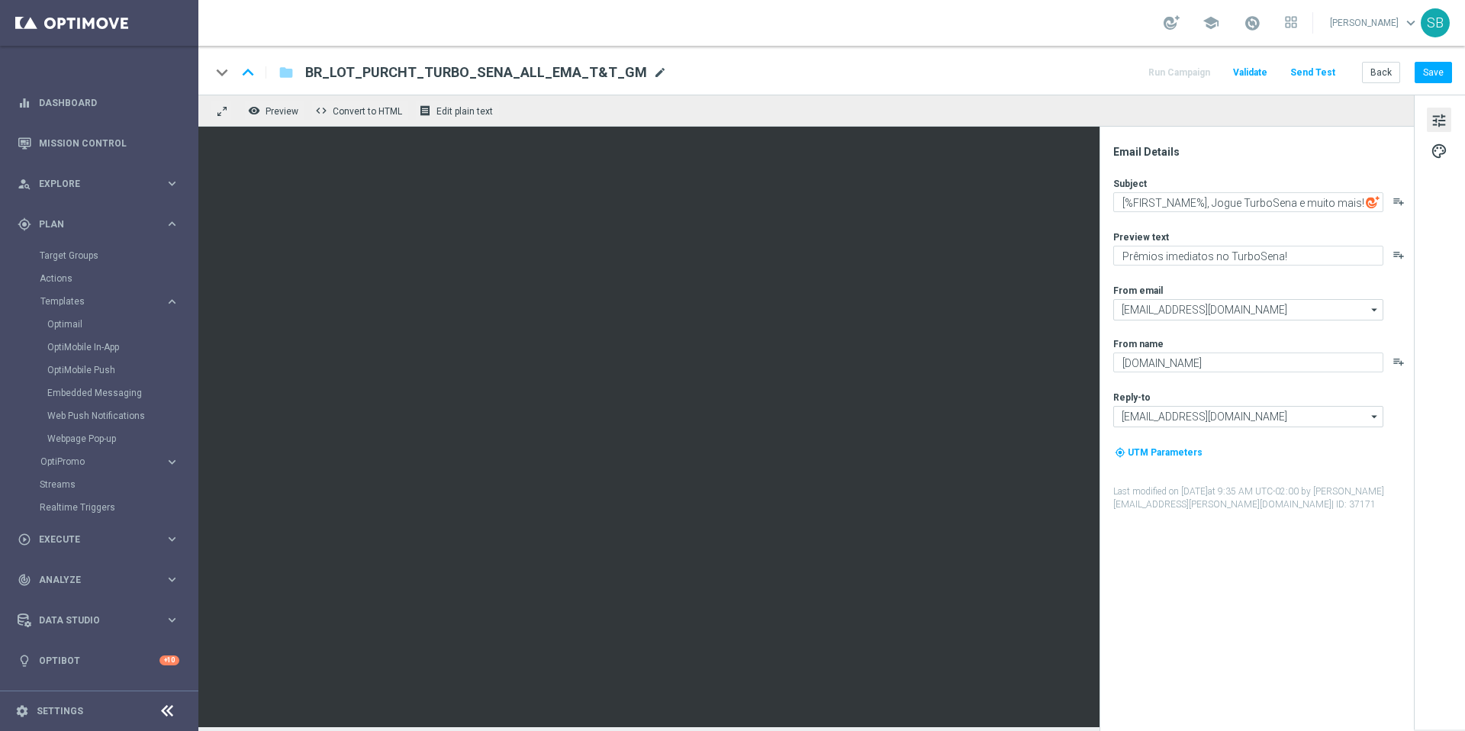
click at [653, 73] on span "mode_edit" at bounding box center [660, 73] width 14 height 14
drag, startPoint x: 588, startPoint y: 75, endPoint x: 314, endPoint y: 68, distance: 274.8
click at [314, 68] on input "BR_LOT_PURCHT_TURBO_SENA_ALL_EMA_T&T_GM" at bounding box center [494, 73] width 378 height 20
click at [1390, 74] on button "Back" at bounding box center [1381, 72] width 38 height 21
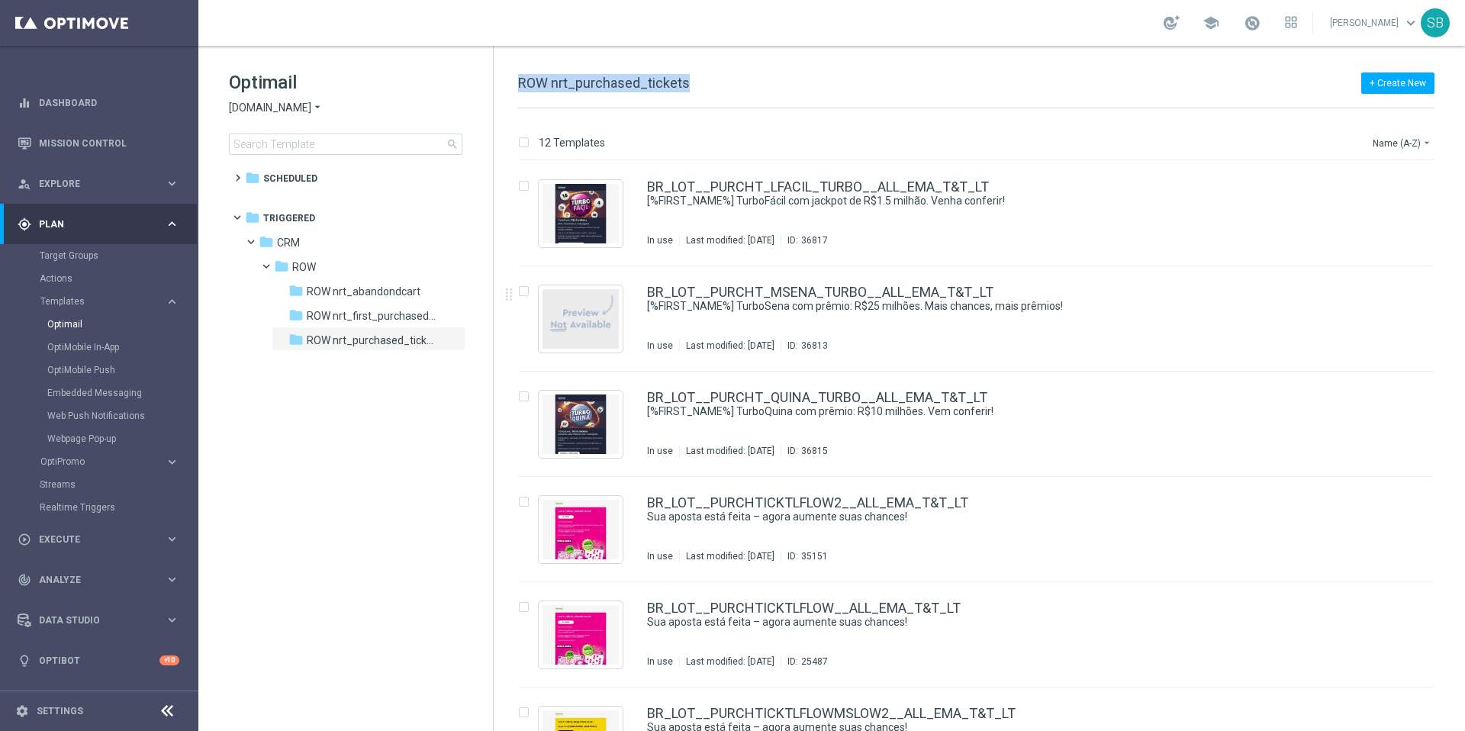
drag, startPoint x: 520, startPoint y: 83, endPoint x: 703, endPoint y: 81, distance: 182.4
click at [703, 81] on div "+ Create New ROW nrt_purchased_tickets" at bounding box center [976, 91] width 916 height 34
copy span "ROW nrt_purchased_tickets"
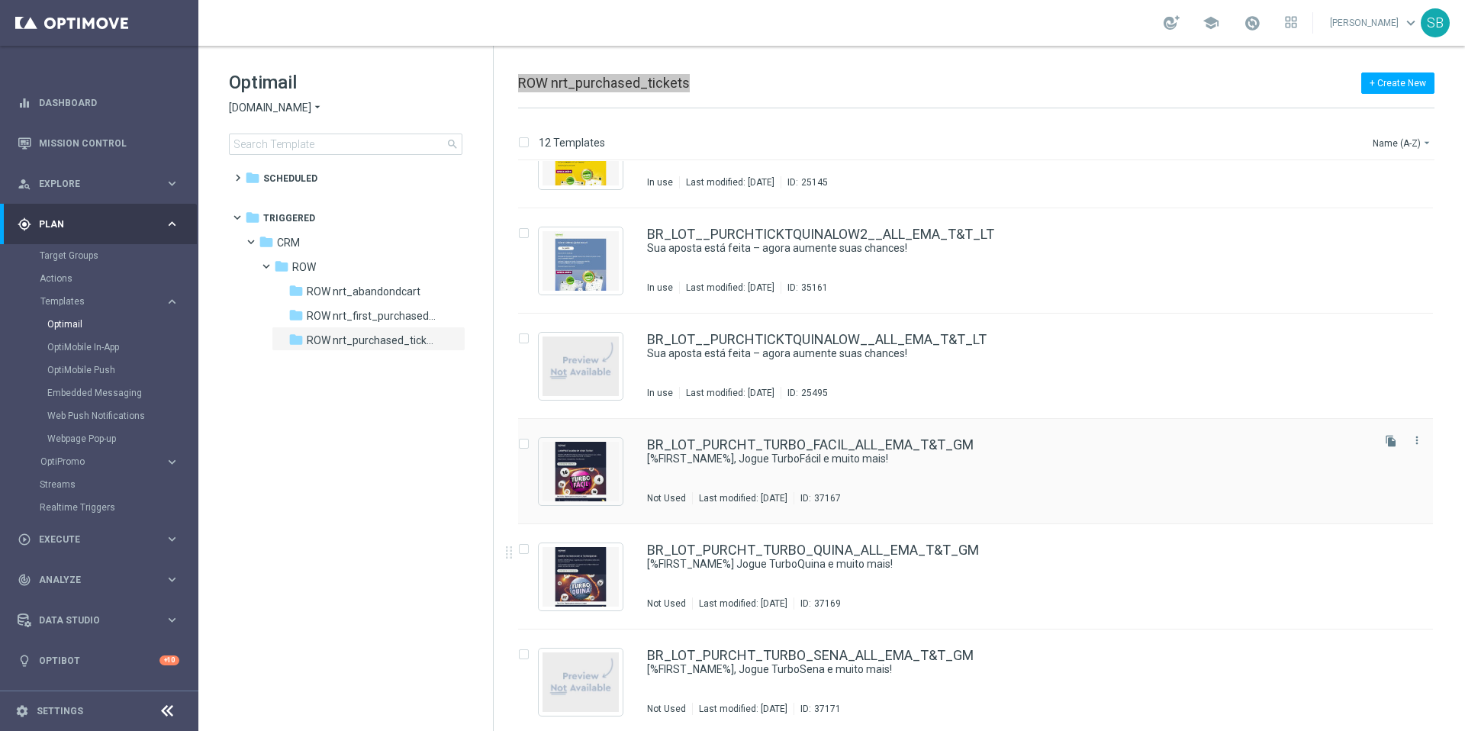
scroll to position [694, 0]
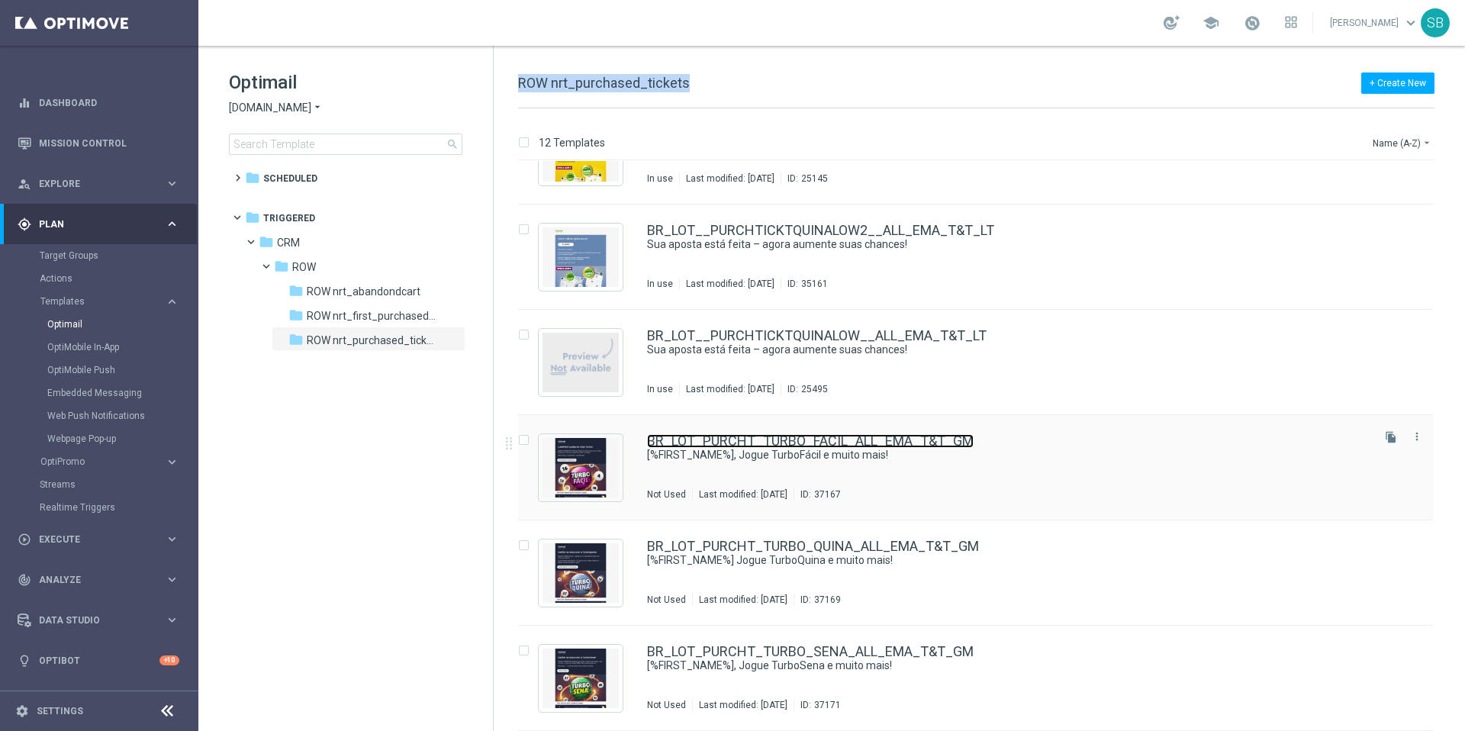
click at [723, 443] on link "BR_LOT_PURCHT_TURBO_FACIL_ALL_EMA_T&T_GM" at bounding box center [810, 441] width 327 height 14
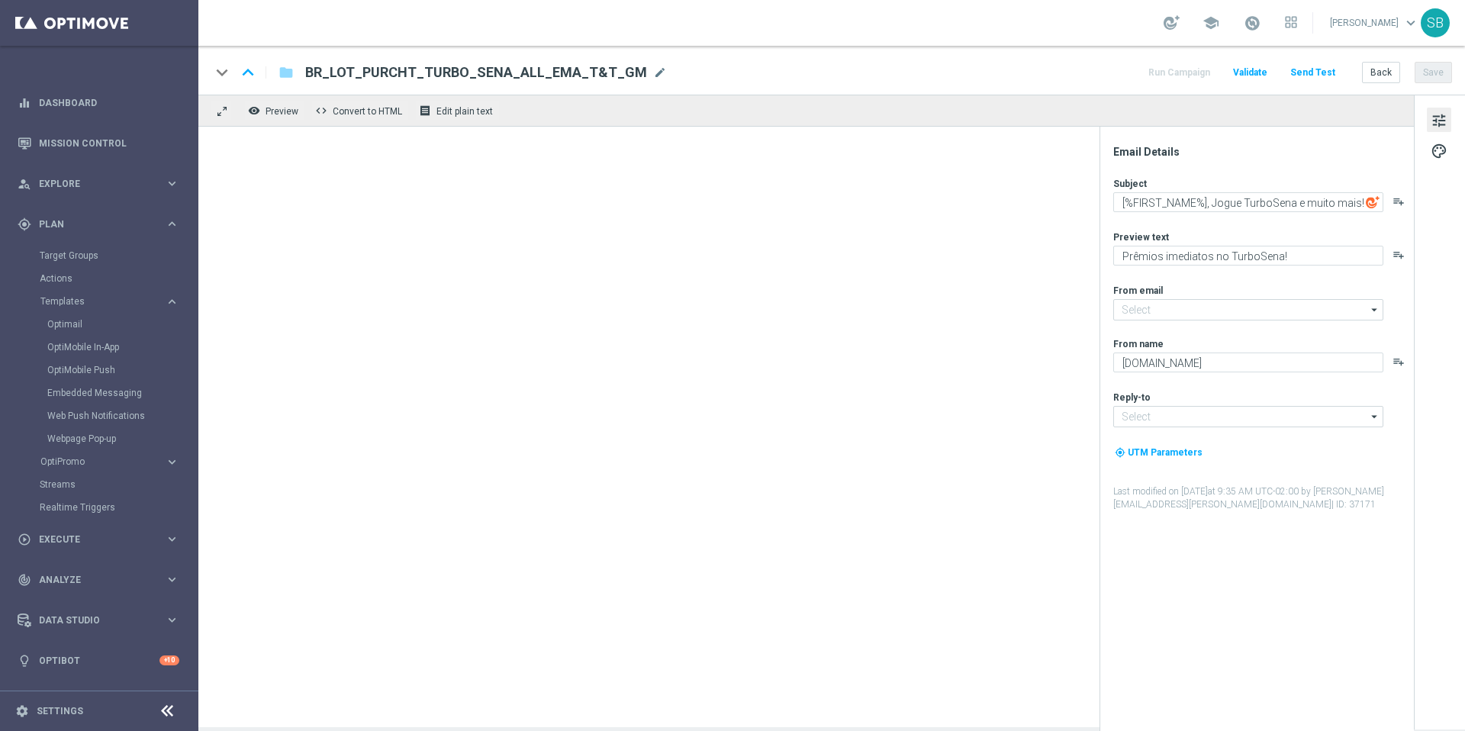
type input "mail@crm.lottoland.com.br"
type input "contato@lottoland.com.br"
type textarea "[%FIRST_NAME%], Jogue TurboFácil e muito mais!"
type textarea "Cadastre-se e jogue agora!"
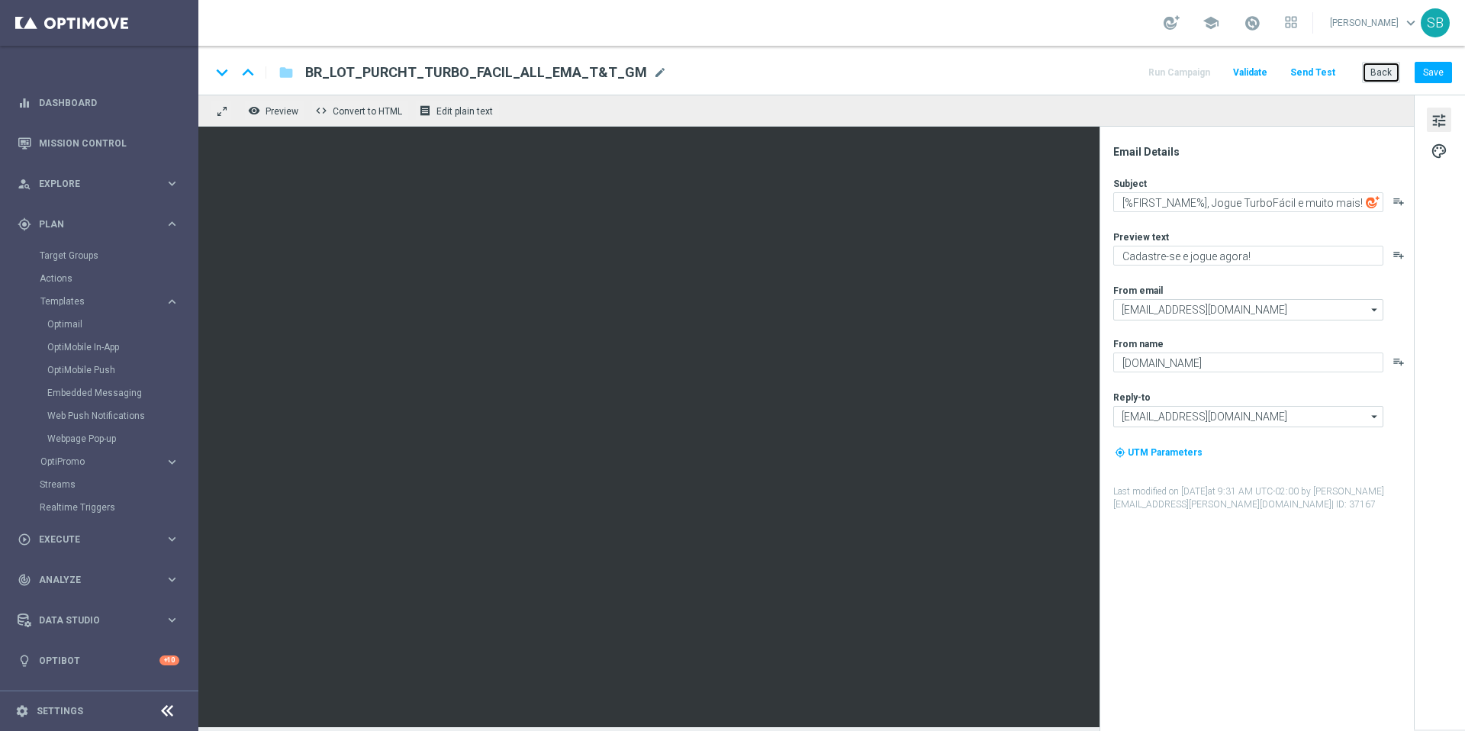
click at [1379, 76] on button "Back" at bounding box center [1381, 72] width 38 height 21
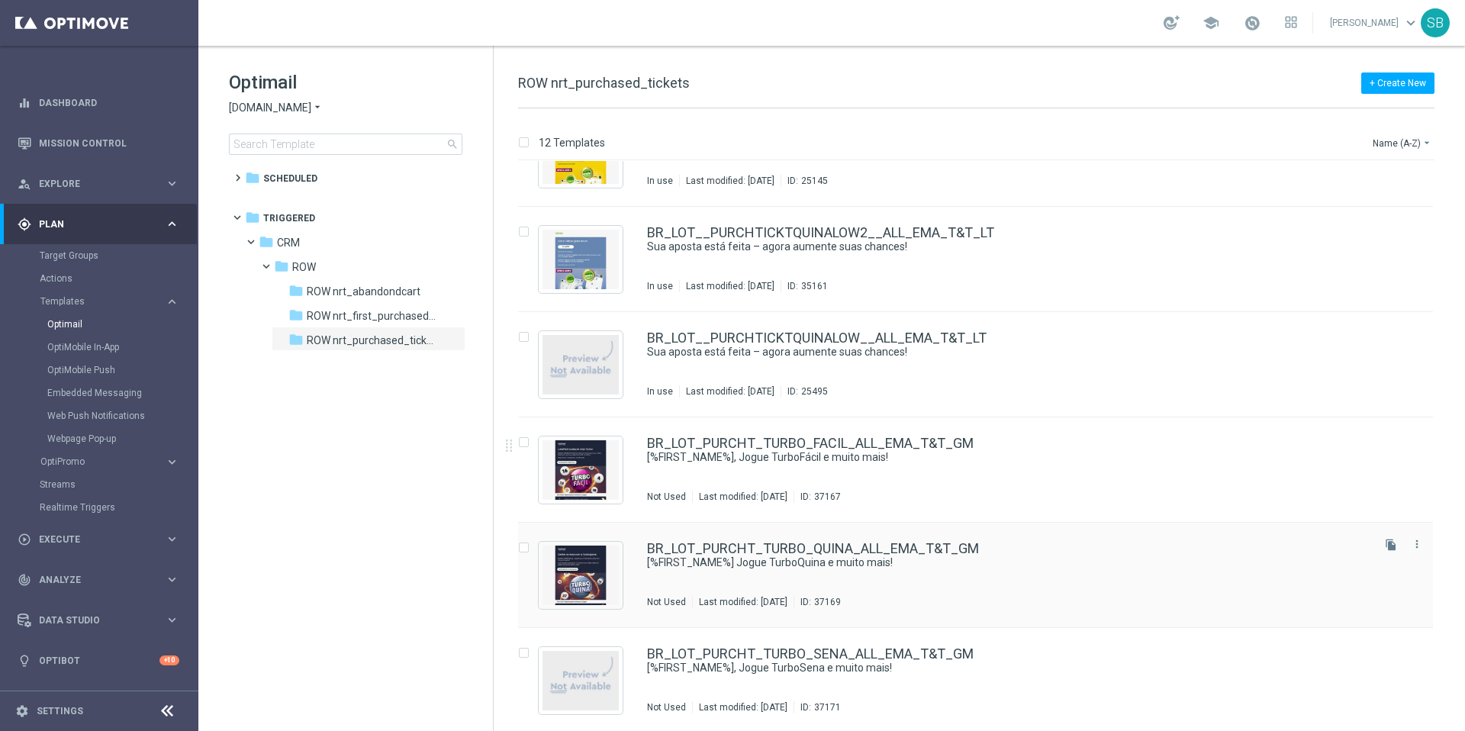
scroll to position [694, 0]
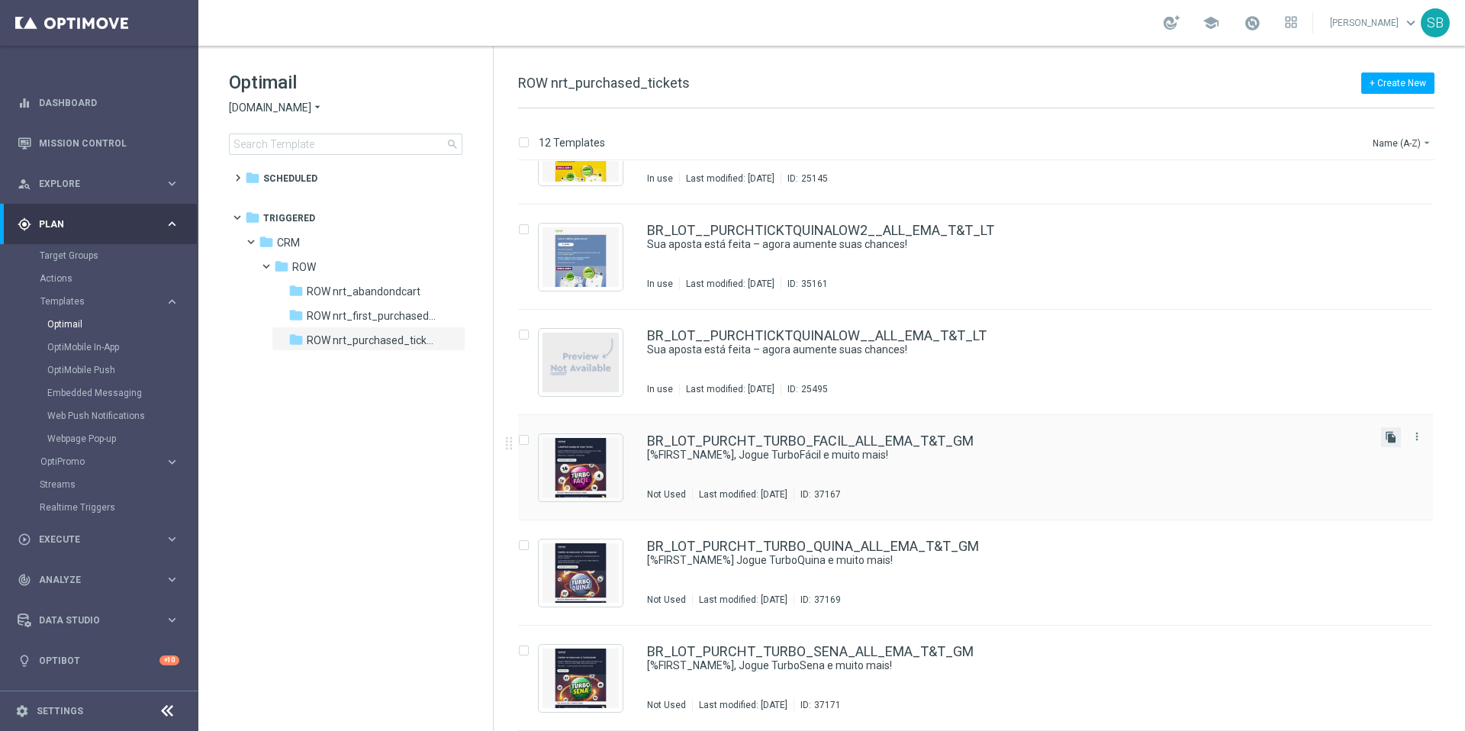
click at [1391, 437] on icon "file_copy" at bounding box center [1391, 437] width 12 height 12
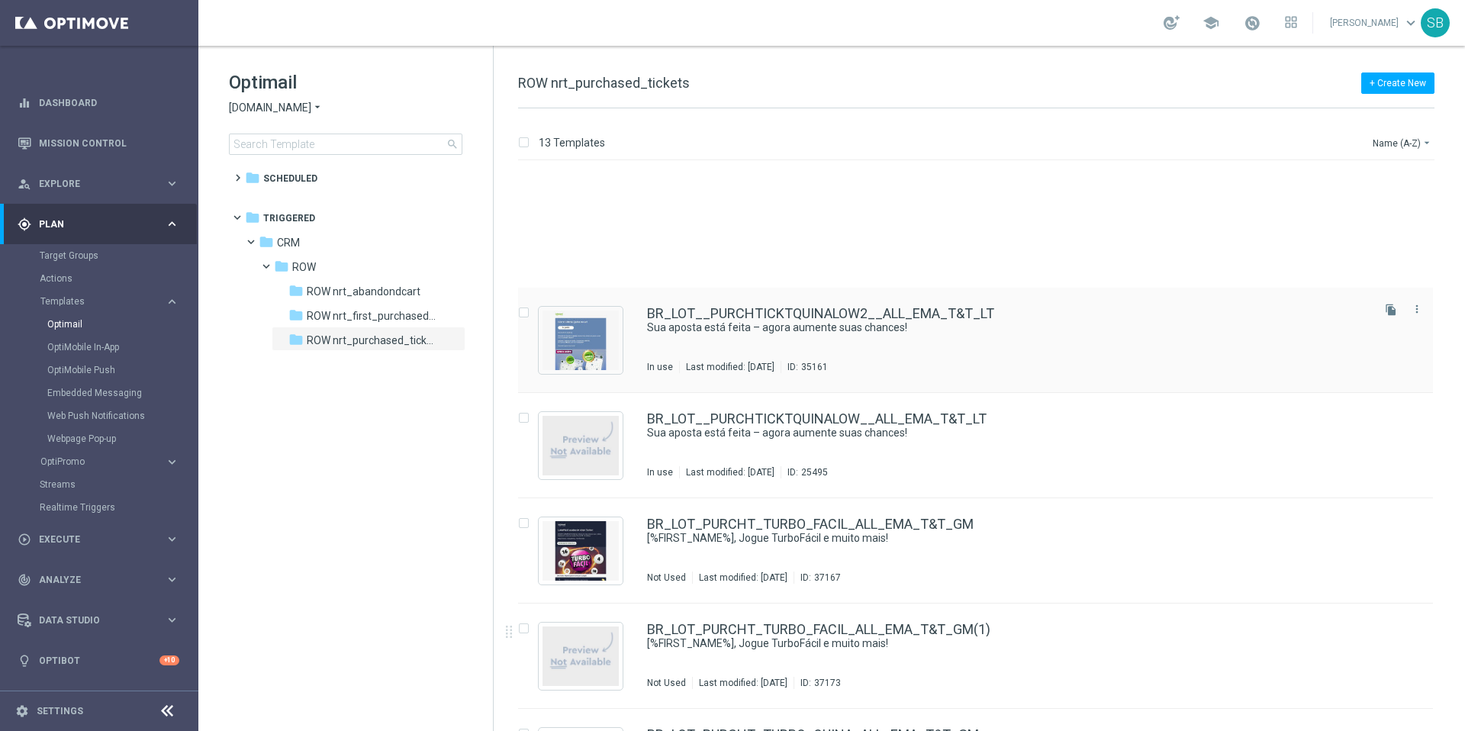
scroll to position [746, 0]
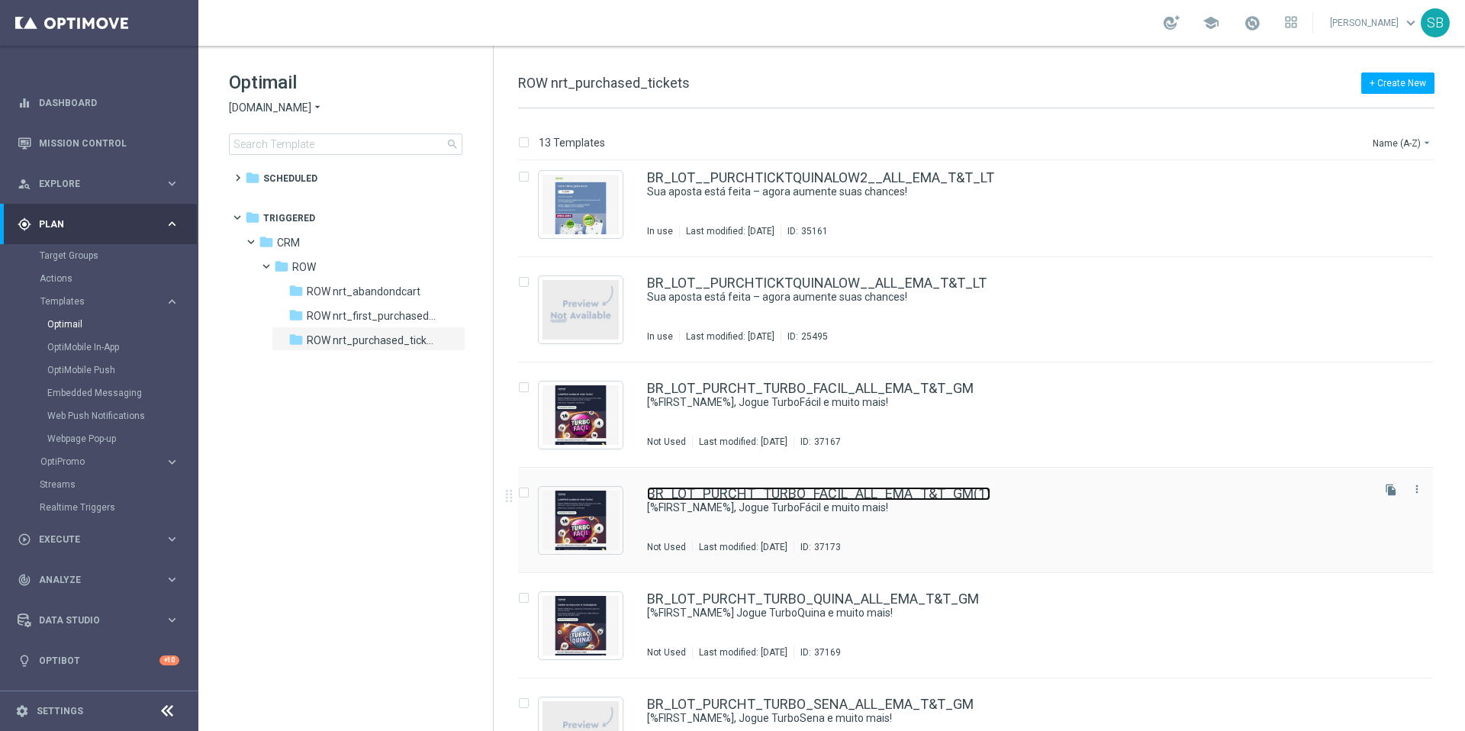
click at [809, 491] on link "BR_LOT_PURCHT_TURBO_FACIL_ALL_EMA_T&T_GM(1)" at bounding box center [818, 494] width 343 height 14
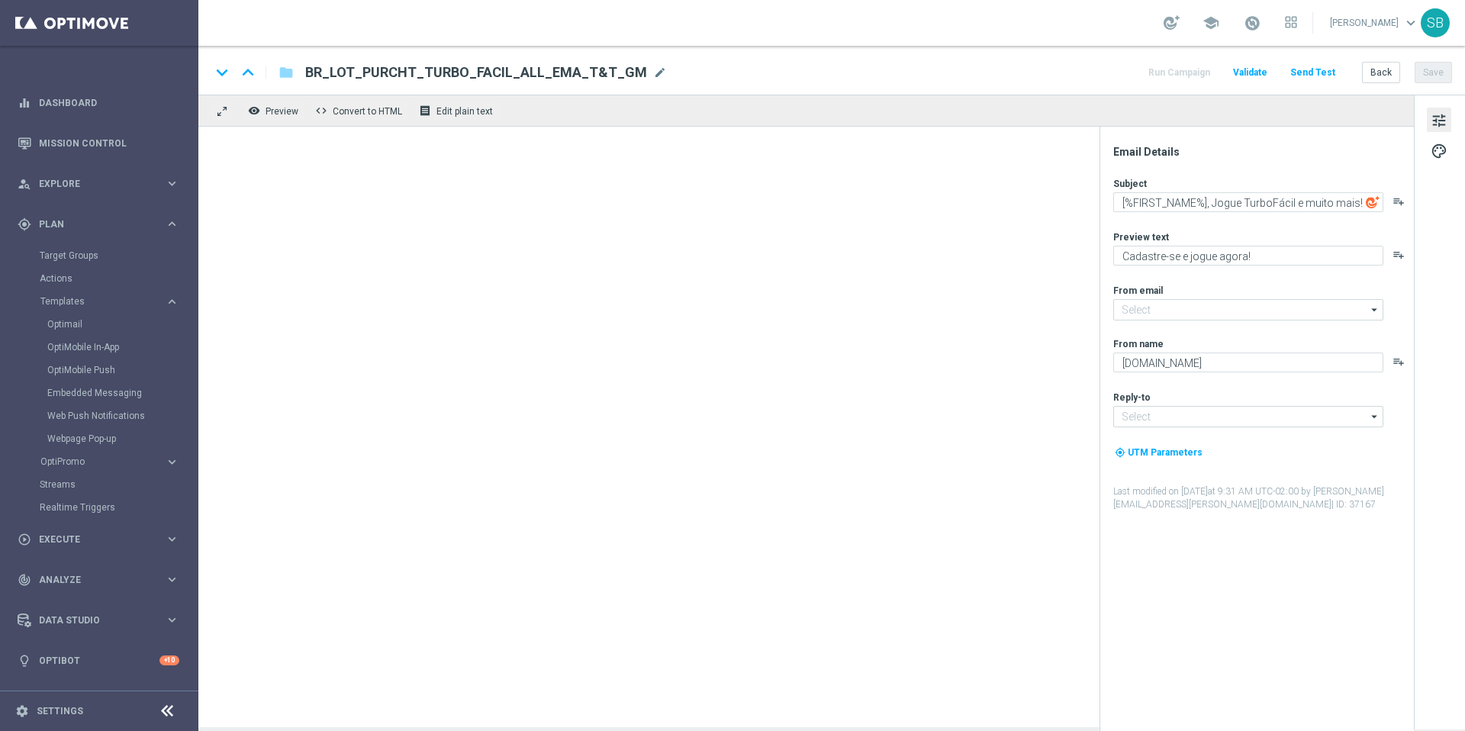
type input "mail@crm.lottoland.com.br"
type input "contato@lottoland.com.br"
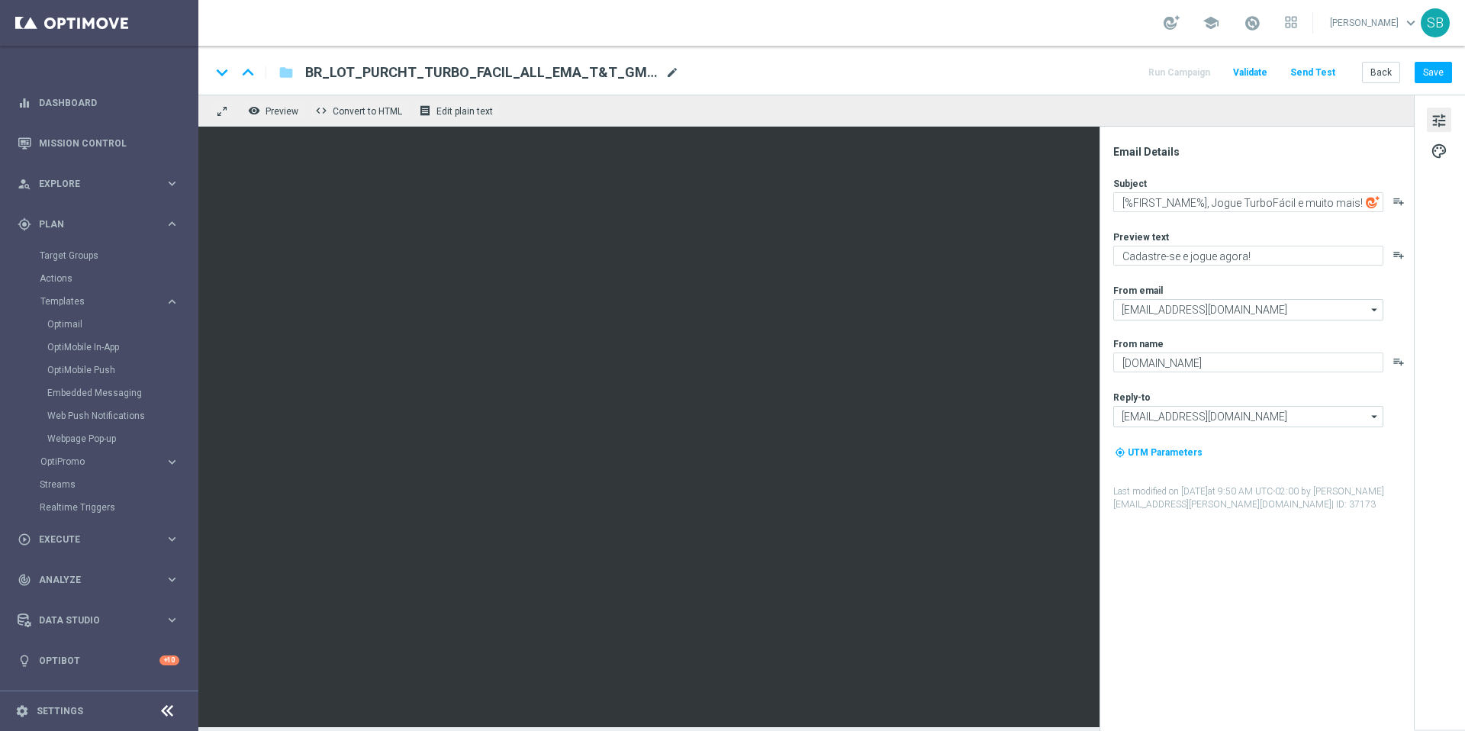
click at [665, 74] on span "mode_edit" at bounding box center [672, 73] width 14 height 14
drag, startPoint x: 578, startPoint y: 73, endPoint x: 546, endPoint y: 74, distance: 32.1
click at [546, 74] on input "BR_LOT_PURCHT_TURBO_FACIL_ALL_EMA_T&T_GM(1)" at bounding box center [494, 73] width 378 height 20
click at [597, 76] on span "BR_LOT_PURCHT_TURBO_FACIL_ALL_EMA_T&T_L" at bounding box center [468, 72] width 327 height 18
click at [467, 76] on input "BR_LOT_PURCHT_TURBO_FACIL_ALL_EMA_T&T_LT" at bounding box center [494, 73] width 378 height 20
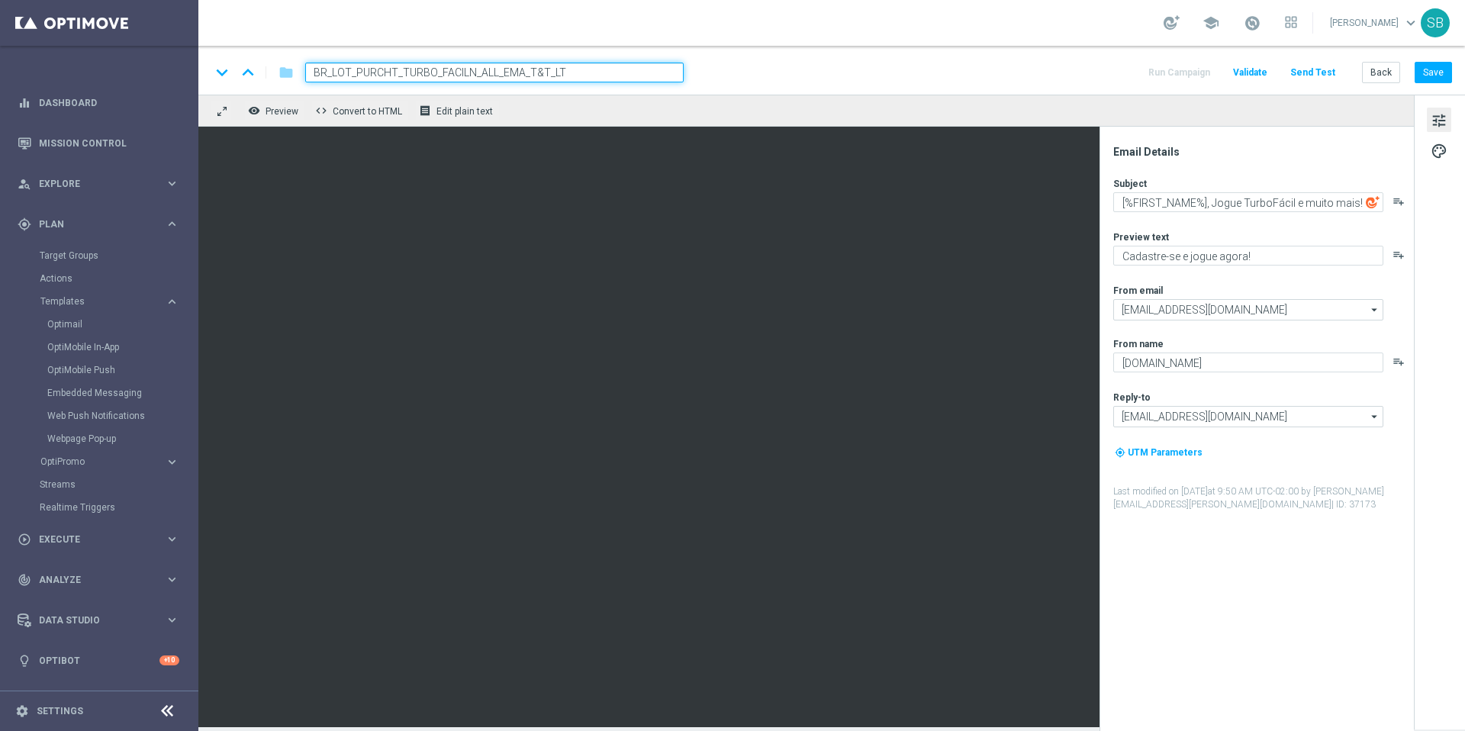
type input "BR_LOT_PURCHT_TURBO_FACILNA_ALL_EMA_T&T_LT"
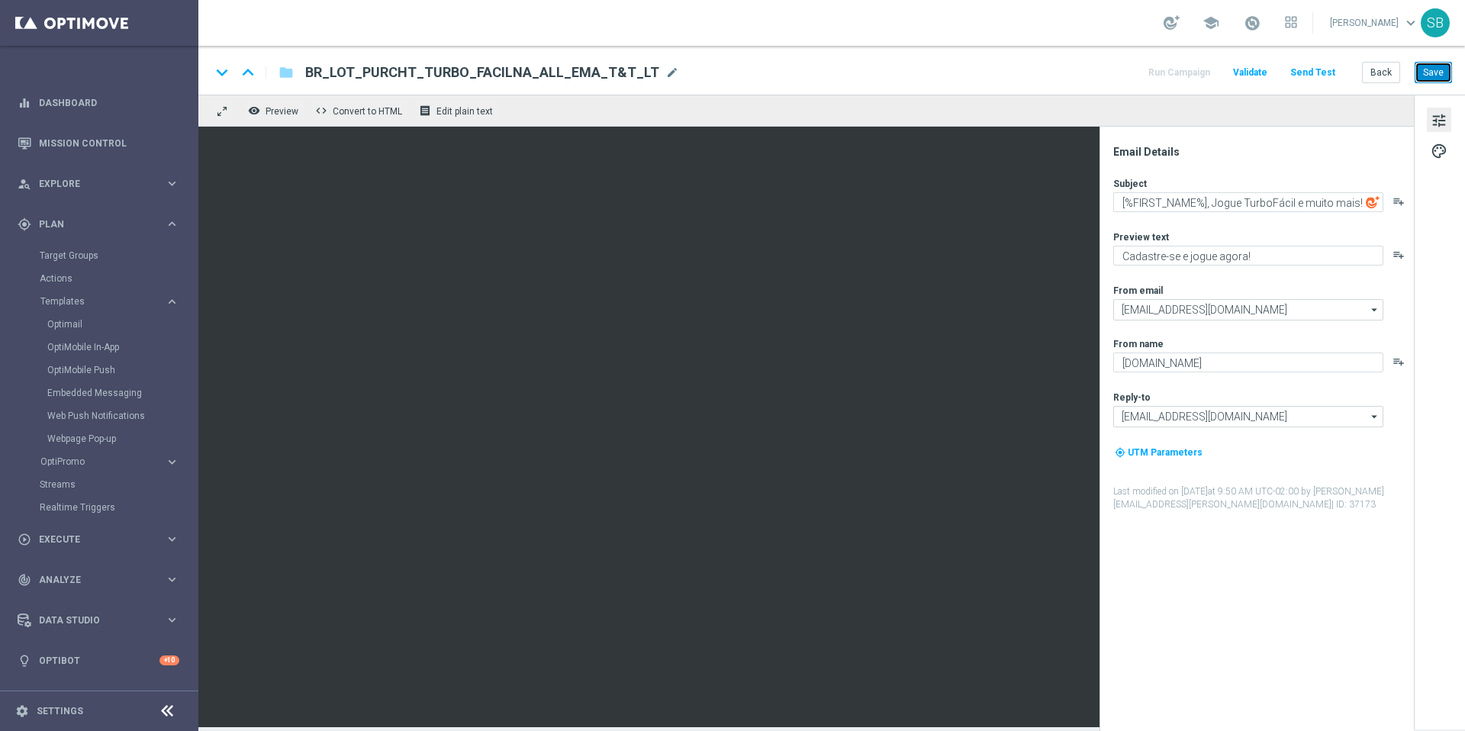
click at [1433, 77] on button "Save" at bounding box center [1433, 72] width 37 height 21
click at [1390, 76] on button "Back" at bounding box center [1381, 72] width 38 height 21
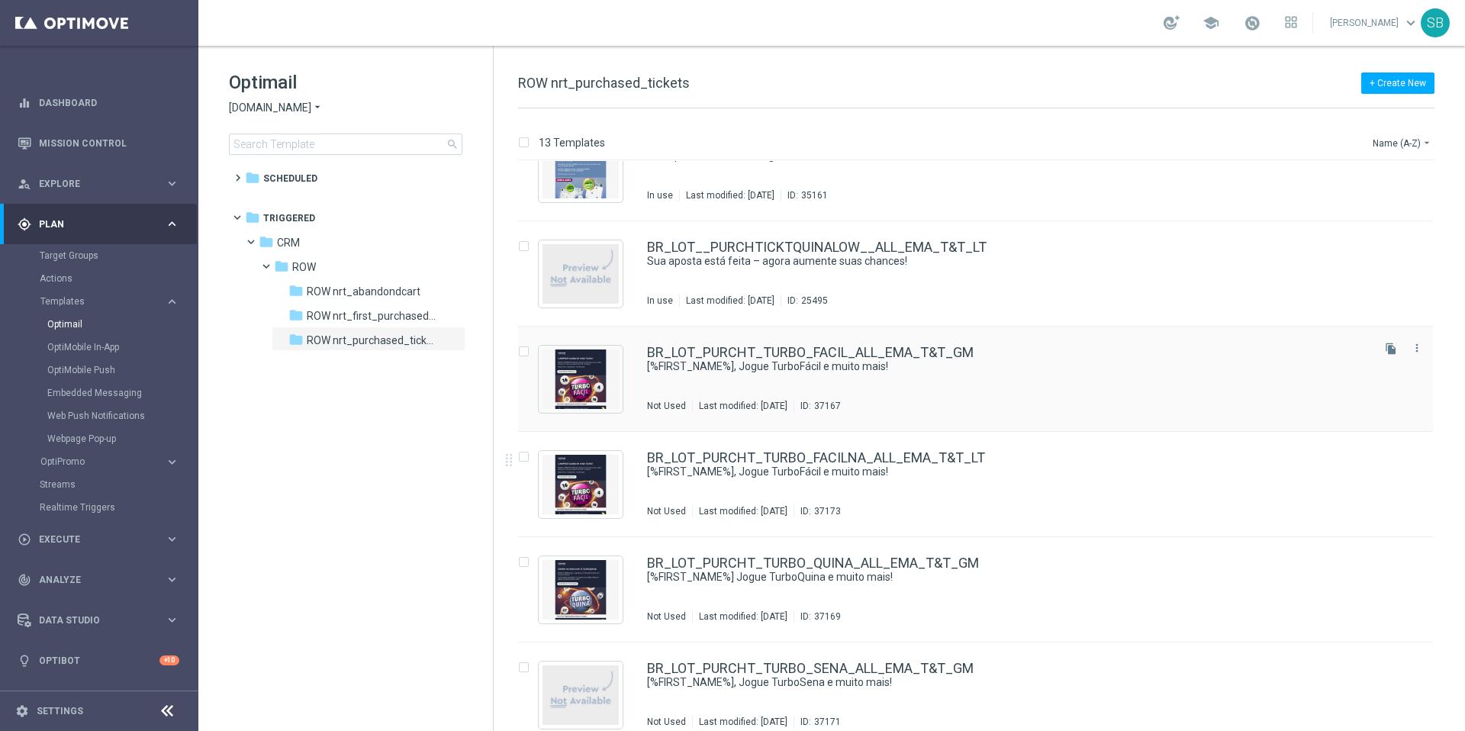
scroll to position [799, 0]
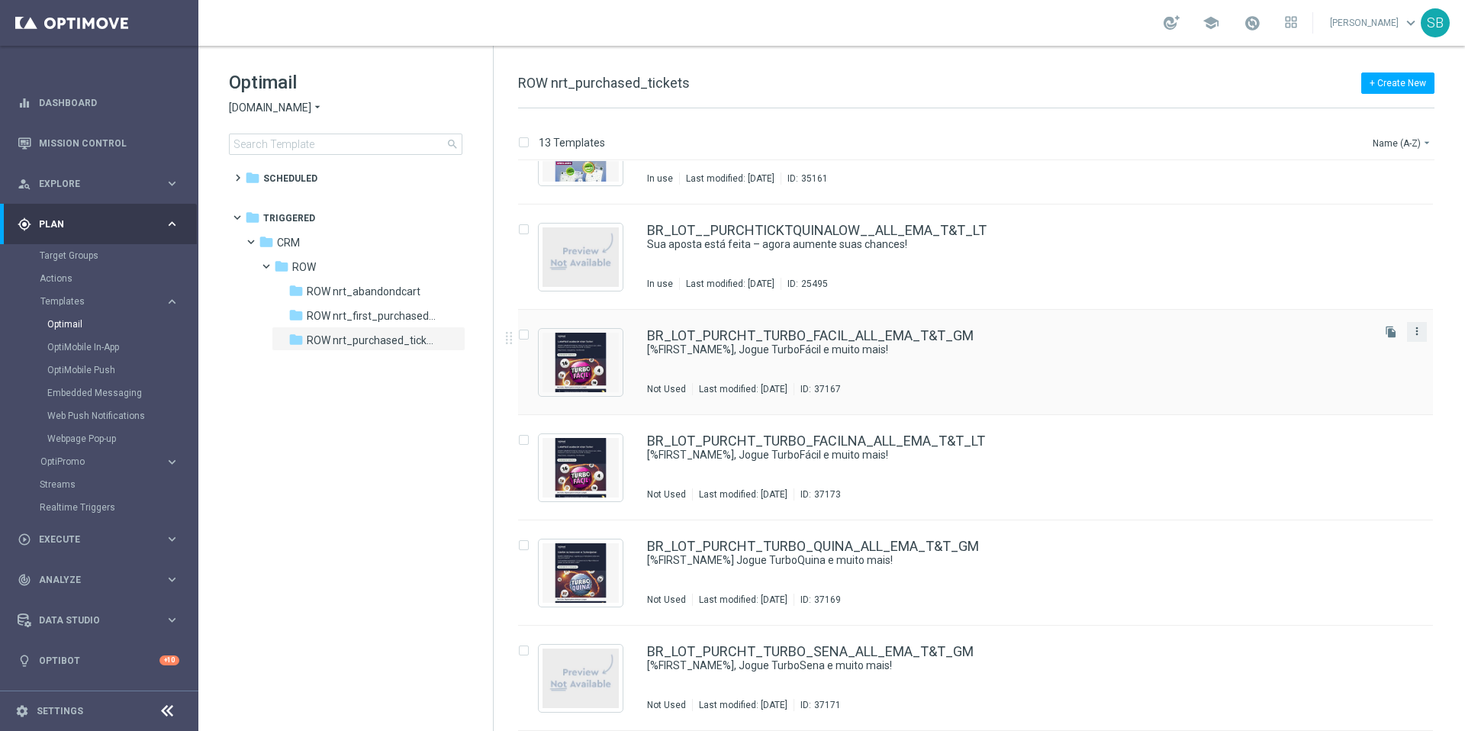
click at [1416, 332] on icon "more_vert" at bounding box center [1417, 331] width 12 height 12
click at [1361, 394] on div "Delete" at bounding box center [1353, 390] width 92 height 11
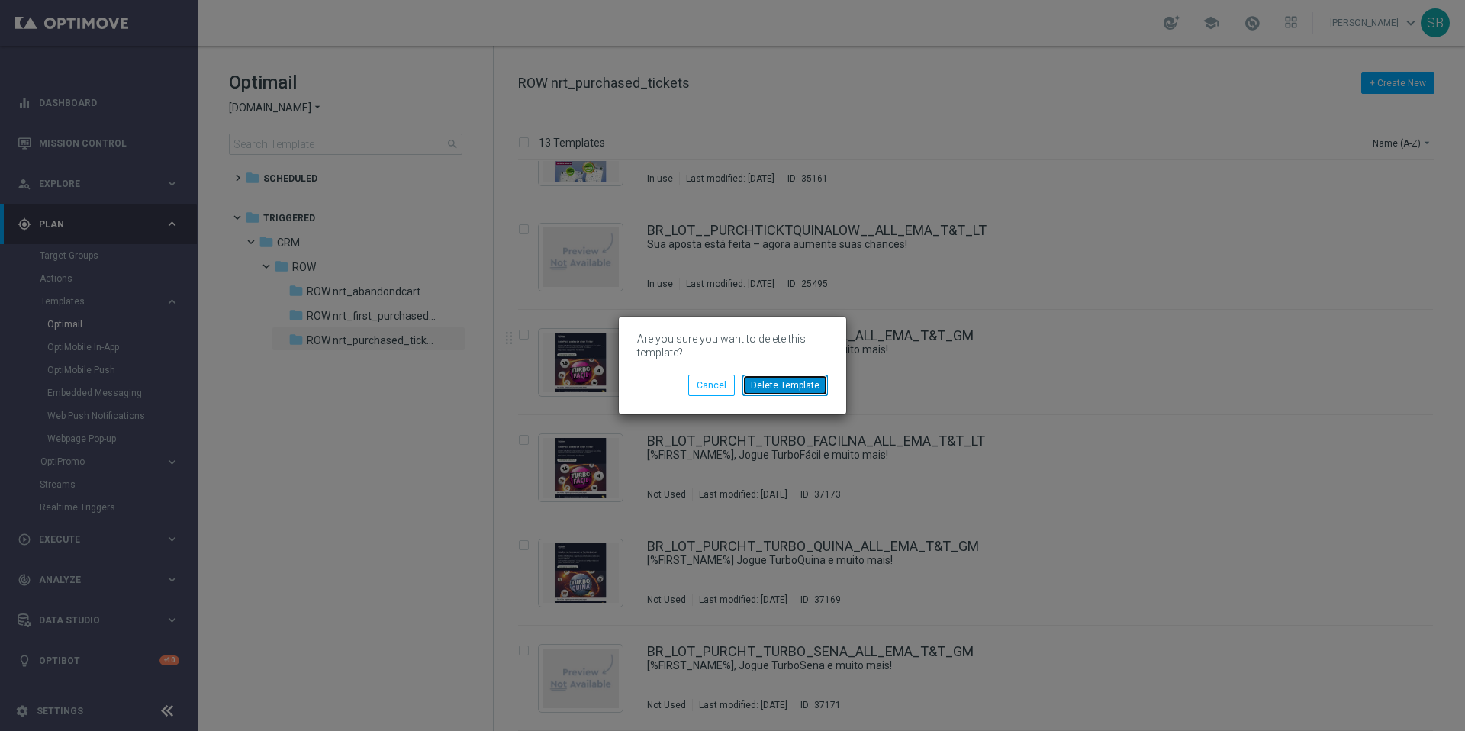
click at [791, 393] on button "Delete Template" at bounding box center [784, 385] width 85 height 21
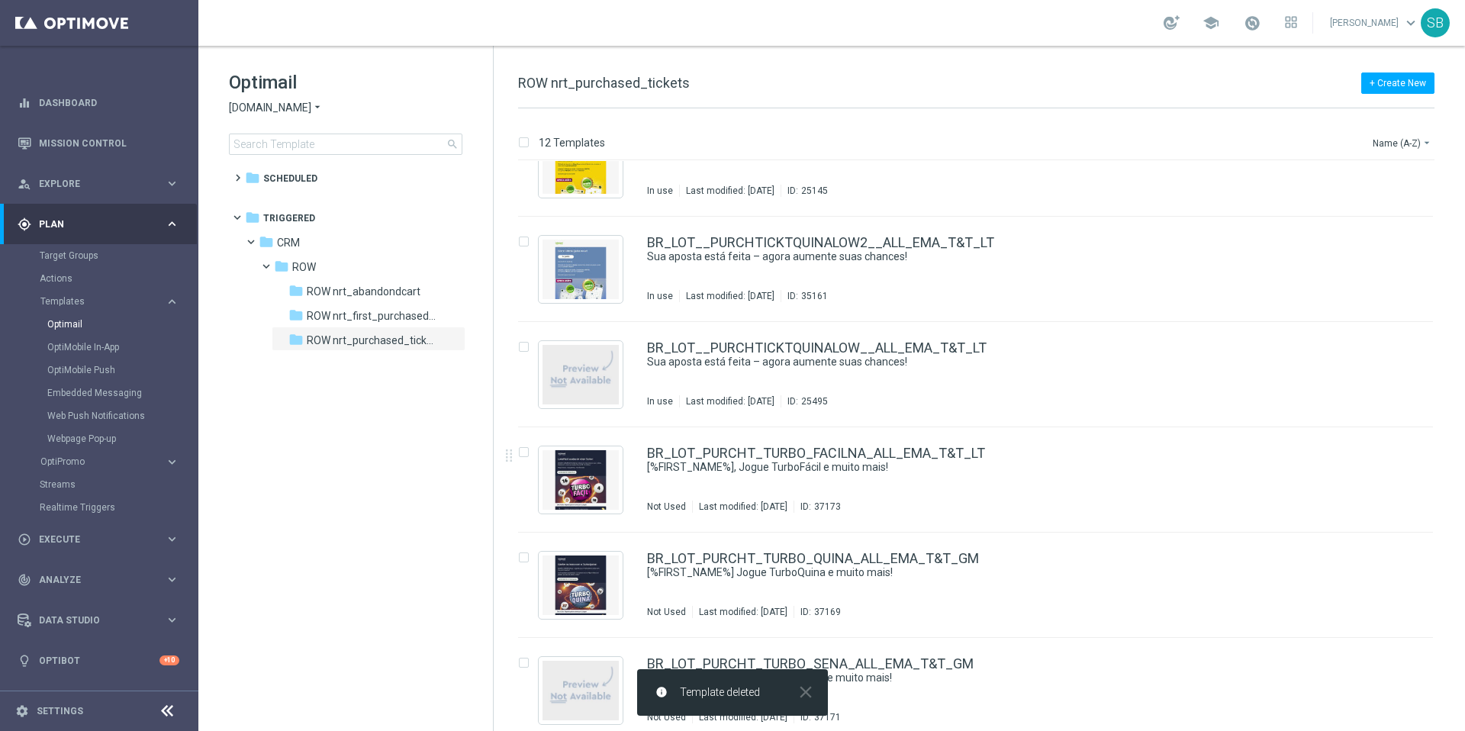
scroll to position [694, 0]
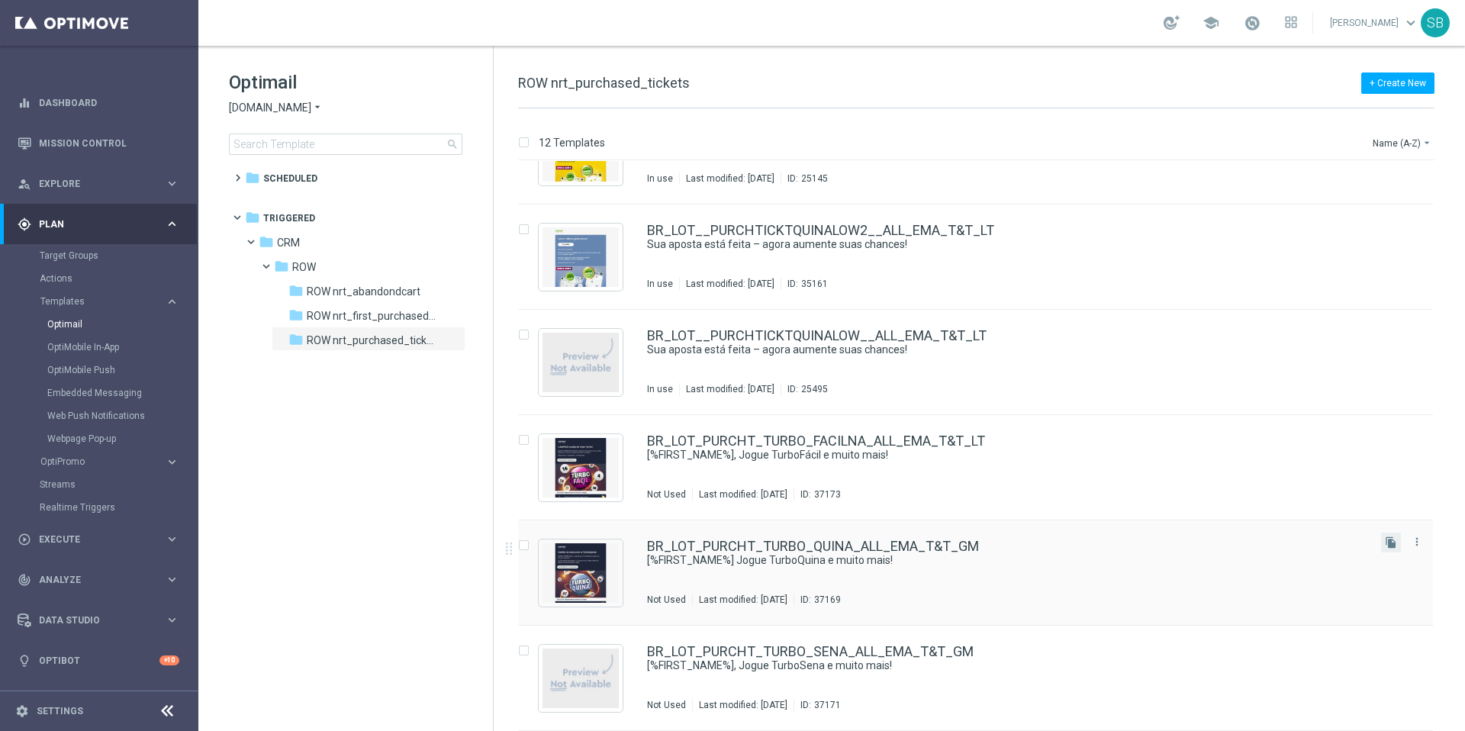
click at [1395, 543] on button "file_copy" at bounding box center [1391, 543] width 20 height 20
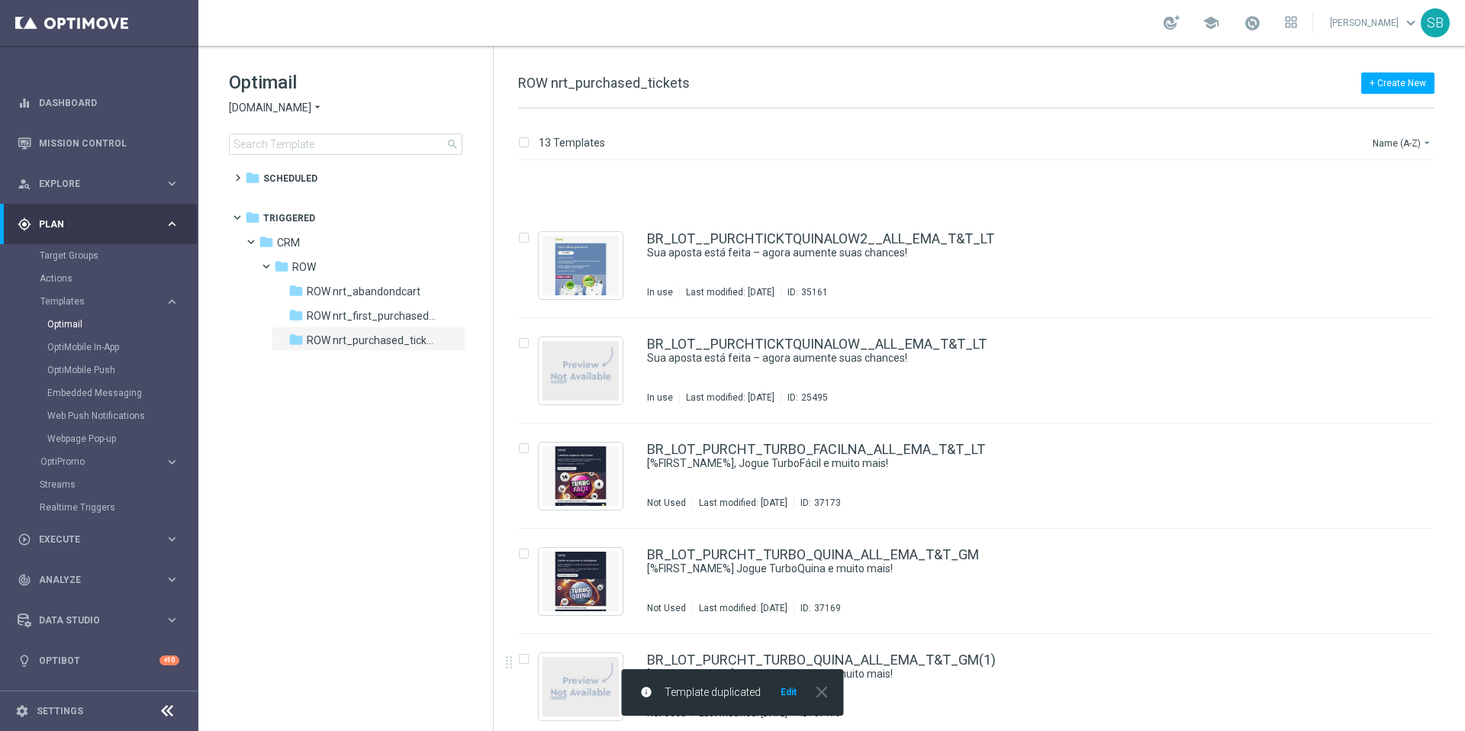
scroll to position [799, 0]
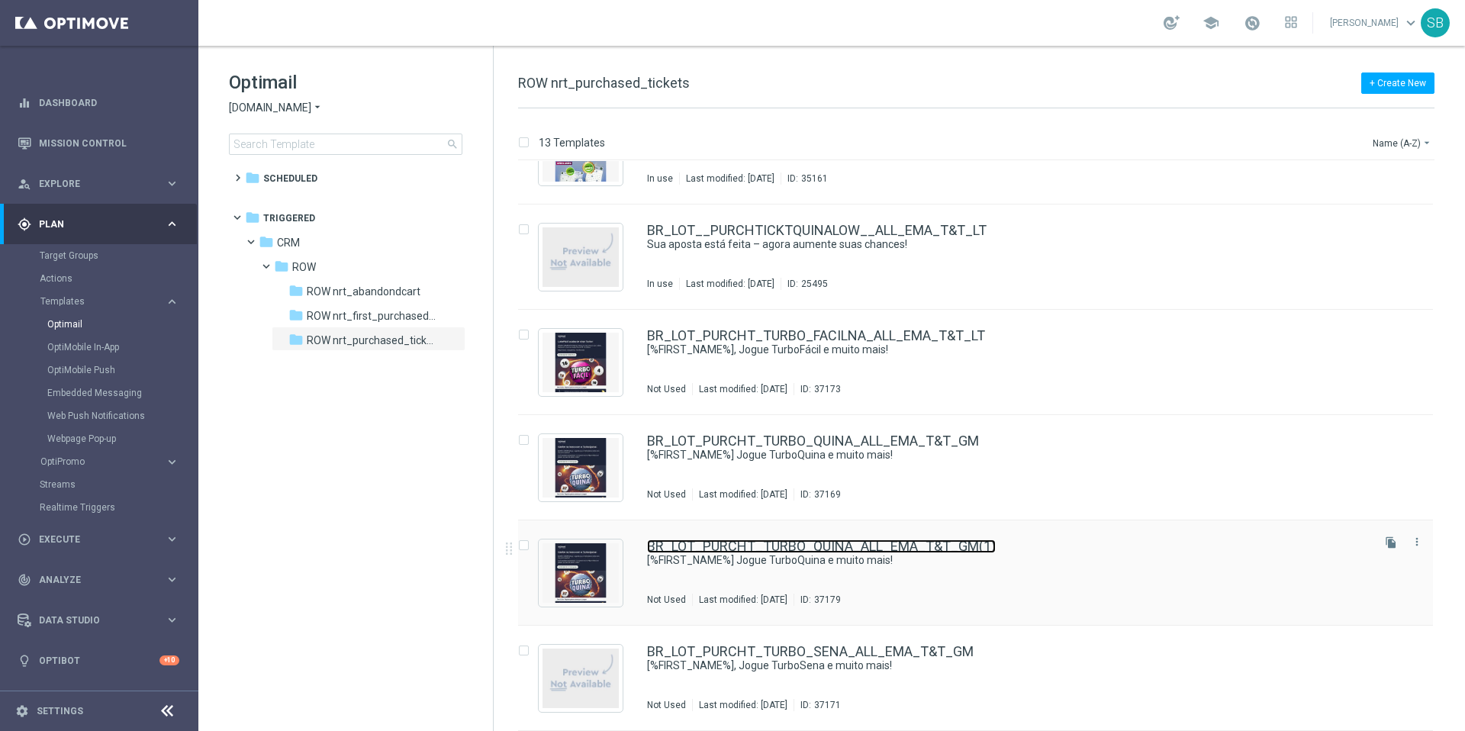
click at [957, 552] on link "BR_LOT_PURCHT_TURBO_QUINA_ALL_EMA_T&T_GM(1)" at bounding box center [821, 546] width 349 height 14
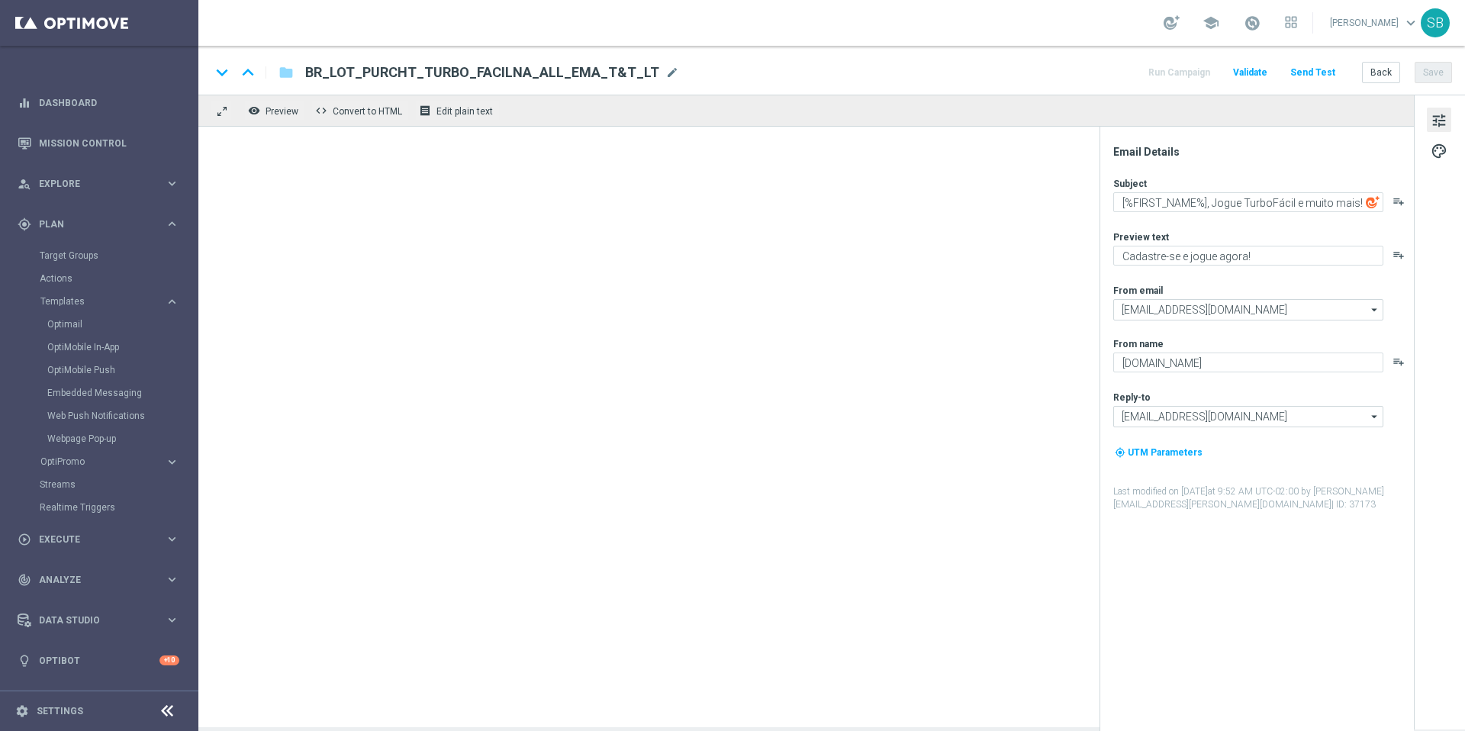
type textarea "[%FIRST_NAME%] Jogue TurboQuina e muito mais!"
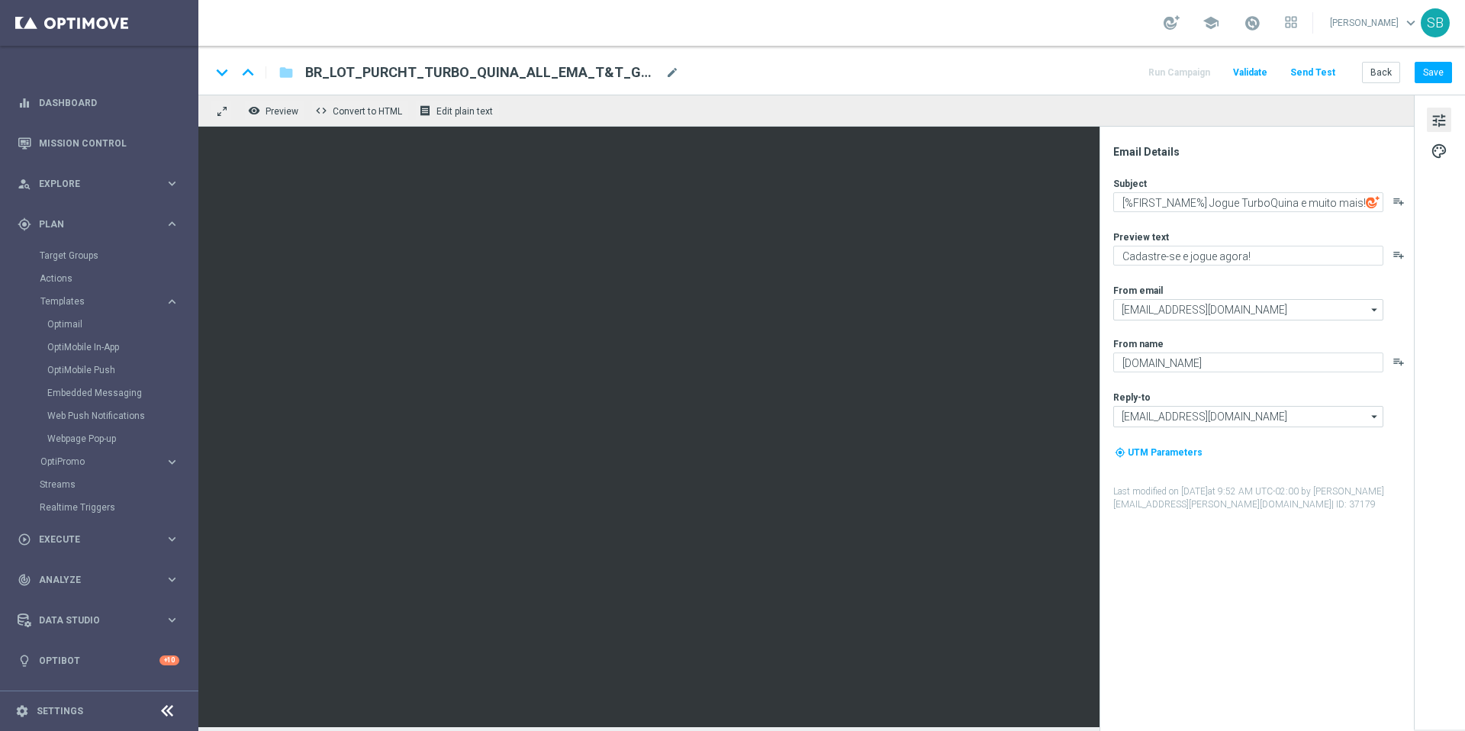
click at [633, 74] on span "BR_LOT_PURCHT_TURBO_QUINA_ALL_EMA_T&T_GM(1)" at bounding box center [482, 72] width 354 height 18
drag, startPoint x: 597, startPoint y: 74, endPoint x: 550, endPoint y: 72, distance: 46.6
click at [550, 72] on input "BR_LOT_PURCHT_TURBO_QUINA_ALL_EMA_T&T_GM(1)" at bounding box center [494, 73] width 378 height 20
click at [471, 76] on input "BR_LOT_PURCHT_TURBO_QUINA_ALL_EMA_T&T_LT" at bounding box center [494, 73] width 378 height 20
type input "BR_LOT_PURCHT_TURBO_QUINANA_ALL_EMA_T&T_LT"
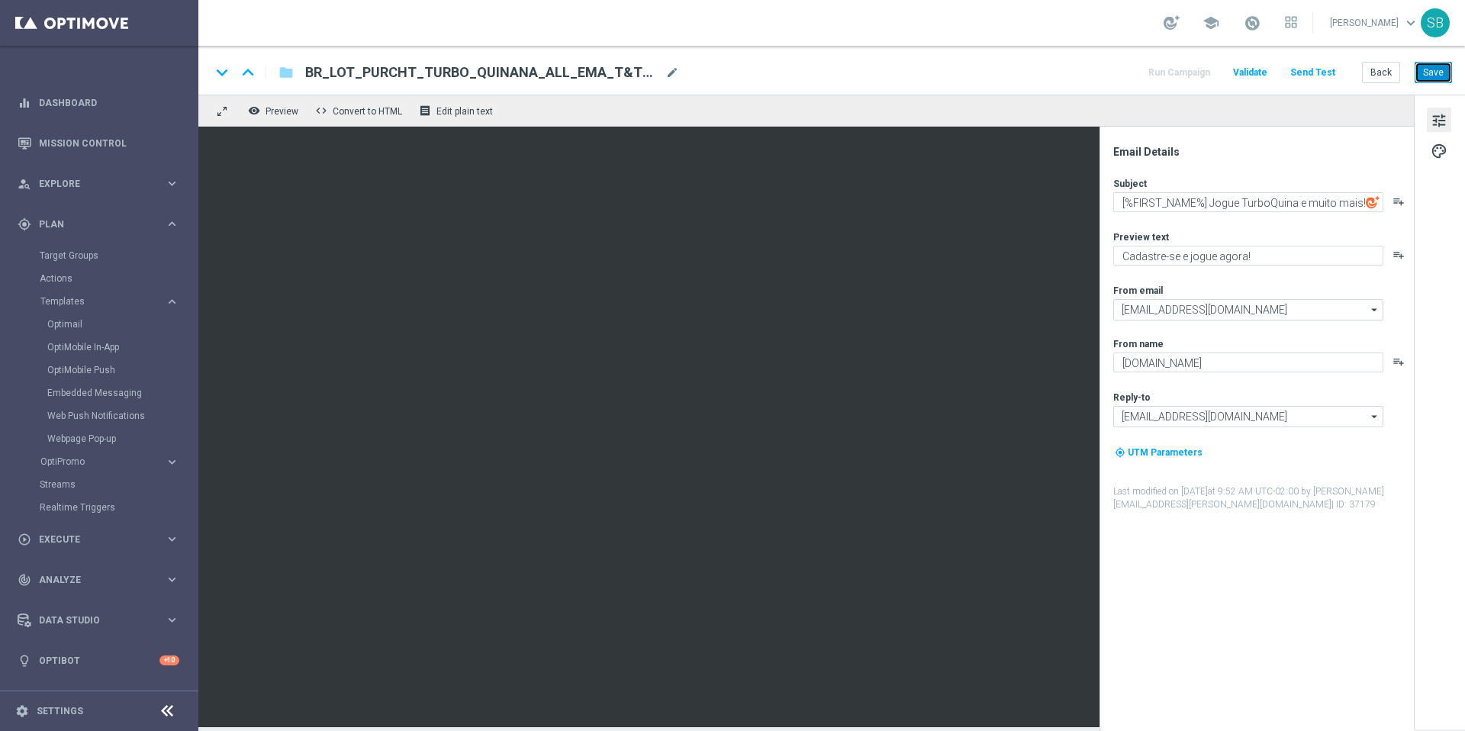
click at [1425, 70] on button "Save" at bounding box center [1433, 72] width 37 height 21
click at [1386, 73] on button "Back" at bounding box center [1381, 72] width 38 height 21
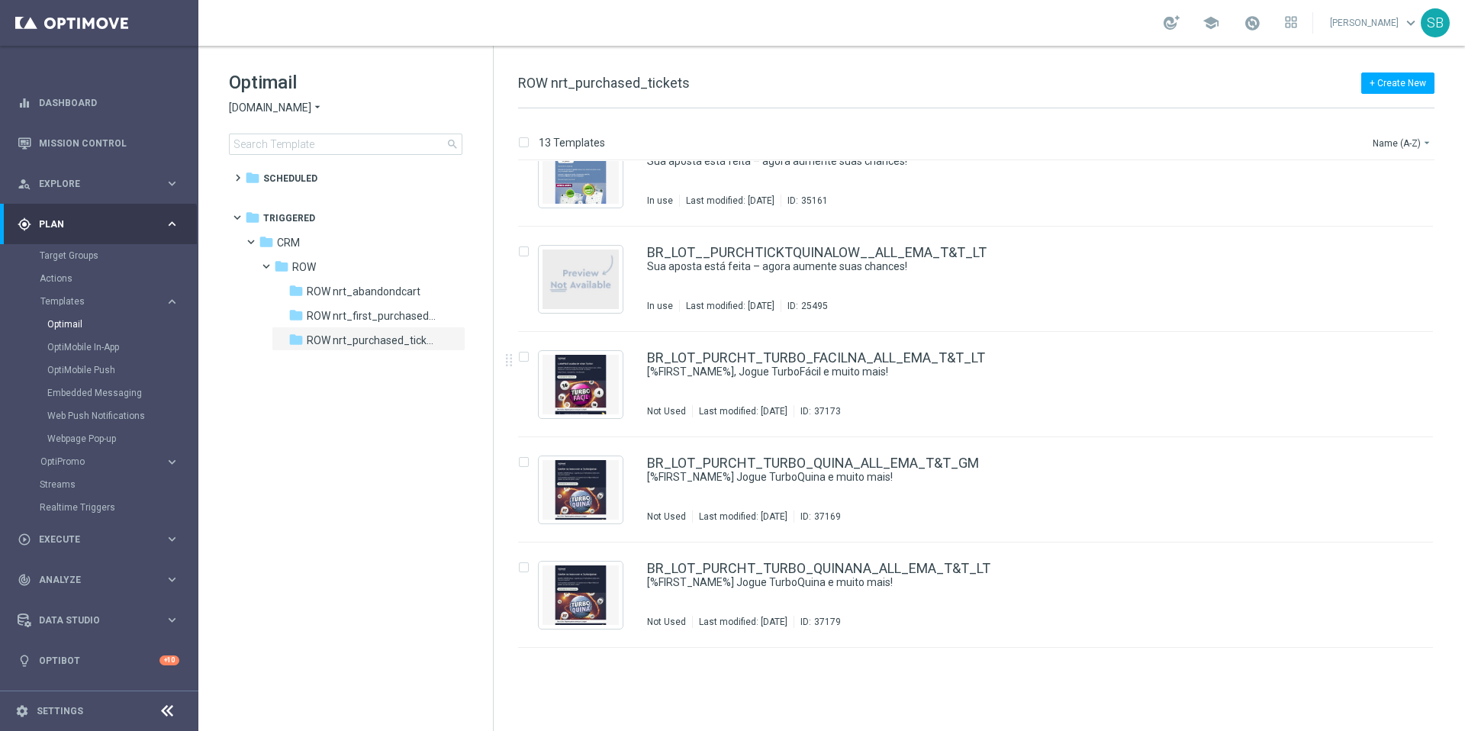
scroll to position [799, 0]
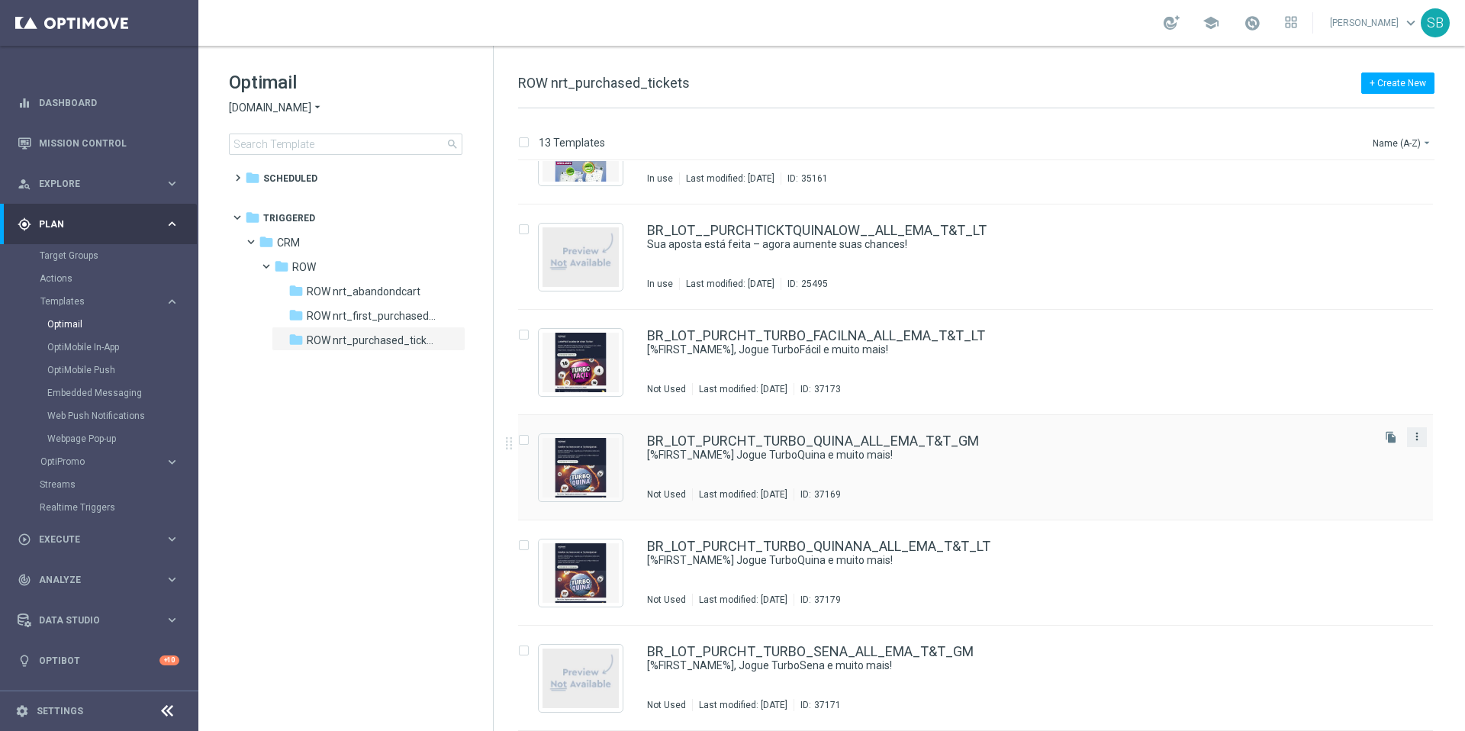
click at [1414, 440] on icon "more_vert" at bounding box center [1417, 436] width 12 height 12
click at [1336, 493] on div "Delete" at bounding box center [1353, 496] width 92 height 11
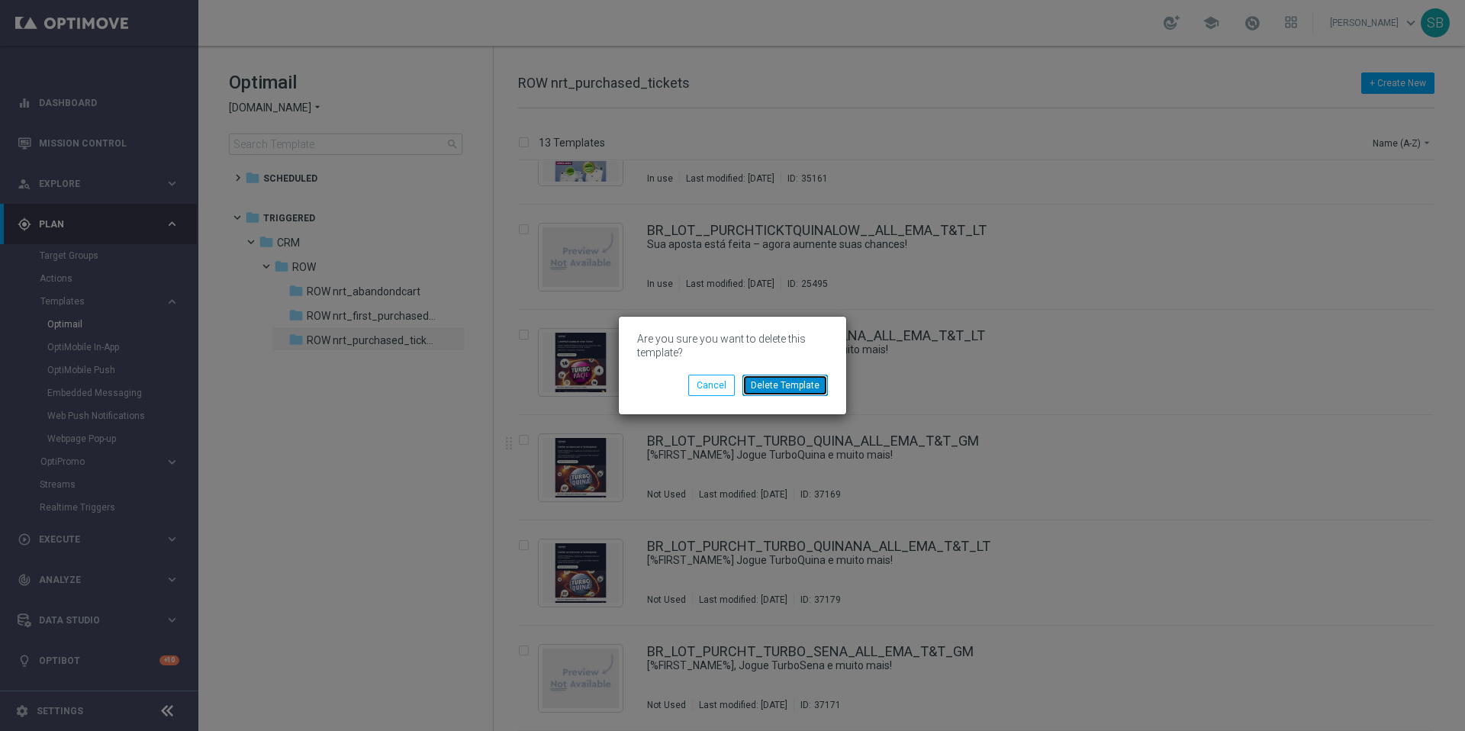
click at [813, 382] on button "Delete Template" at bounding box center [784, 385] width 85 height 21
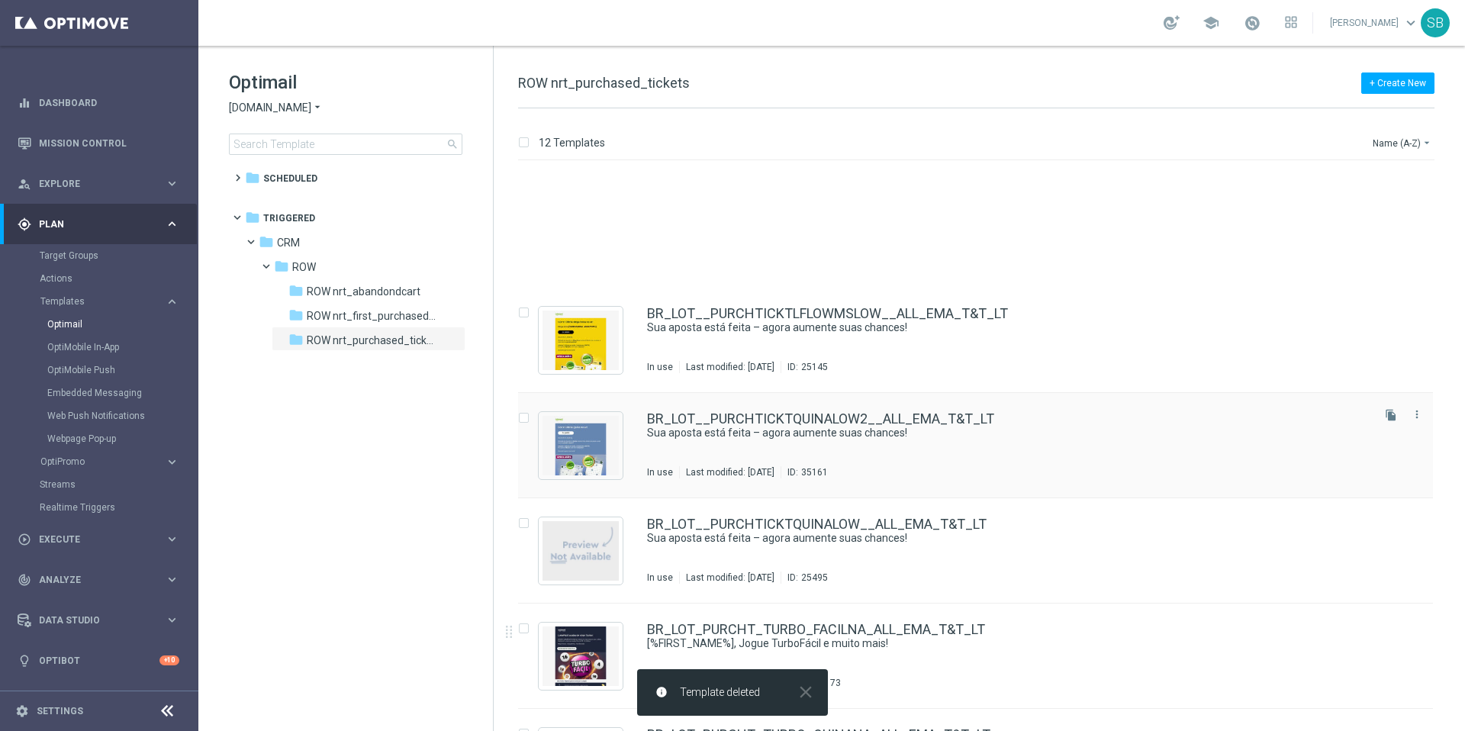
scroll to position [694, 0]
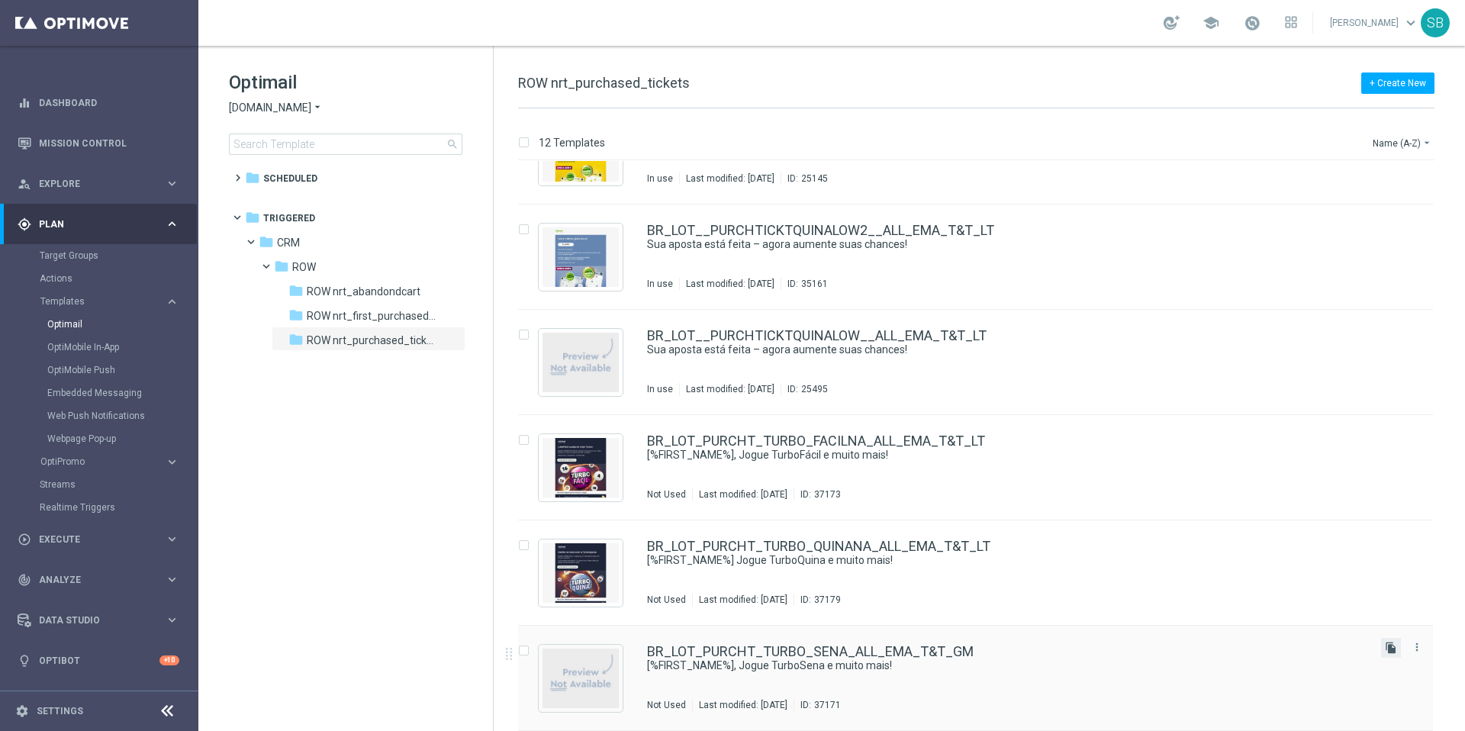
click at [1389, 649] on icon "file_copy" at bounding box center [1391, 648] width 12 height 12
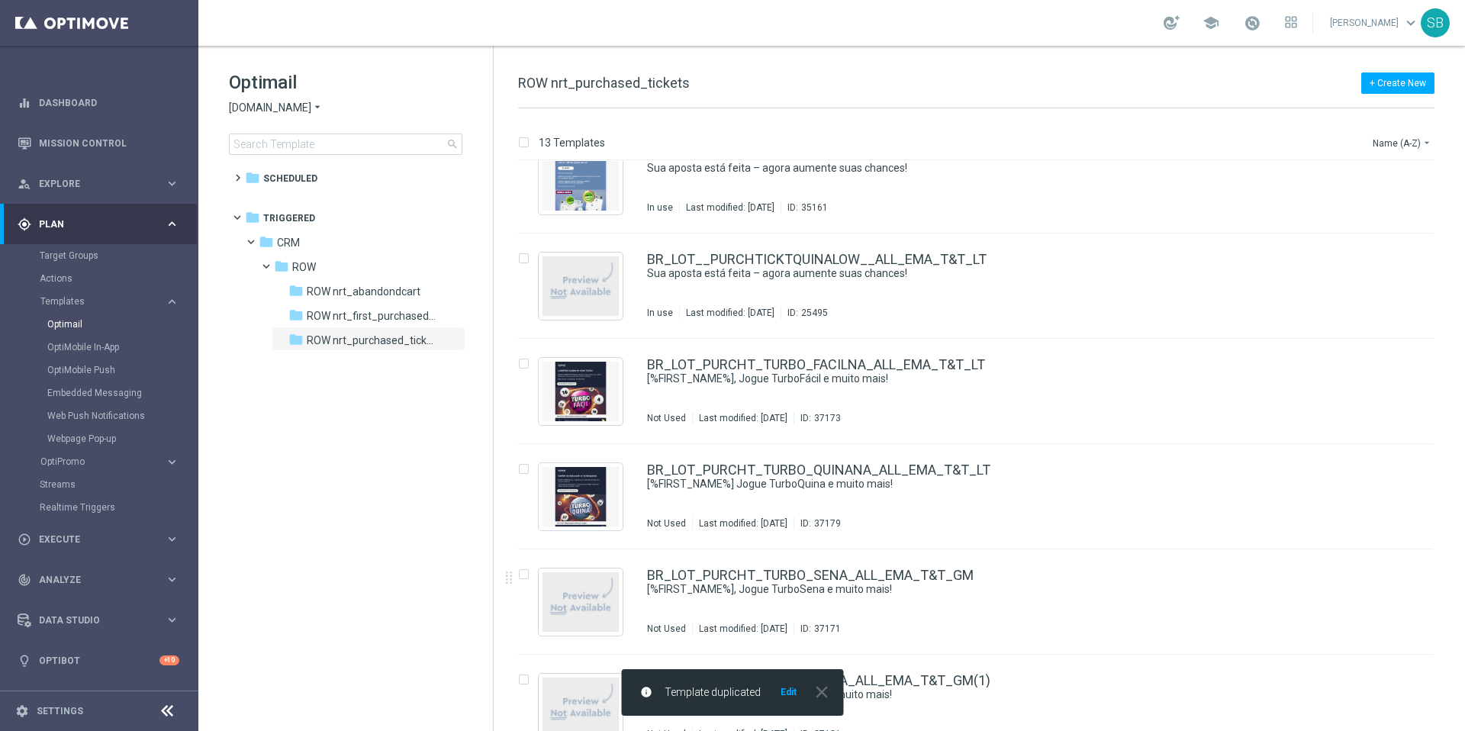
scroll to position [799, 0]
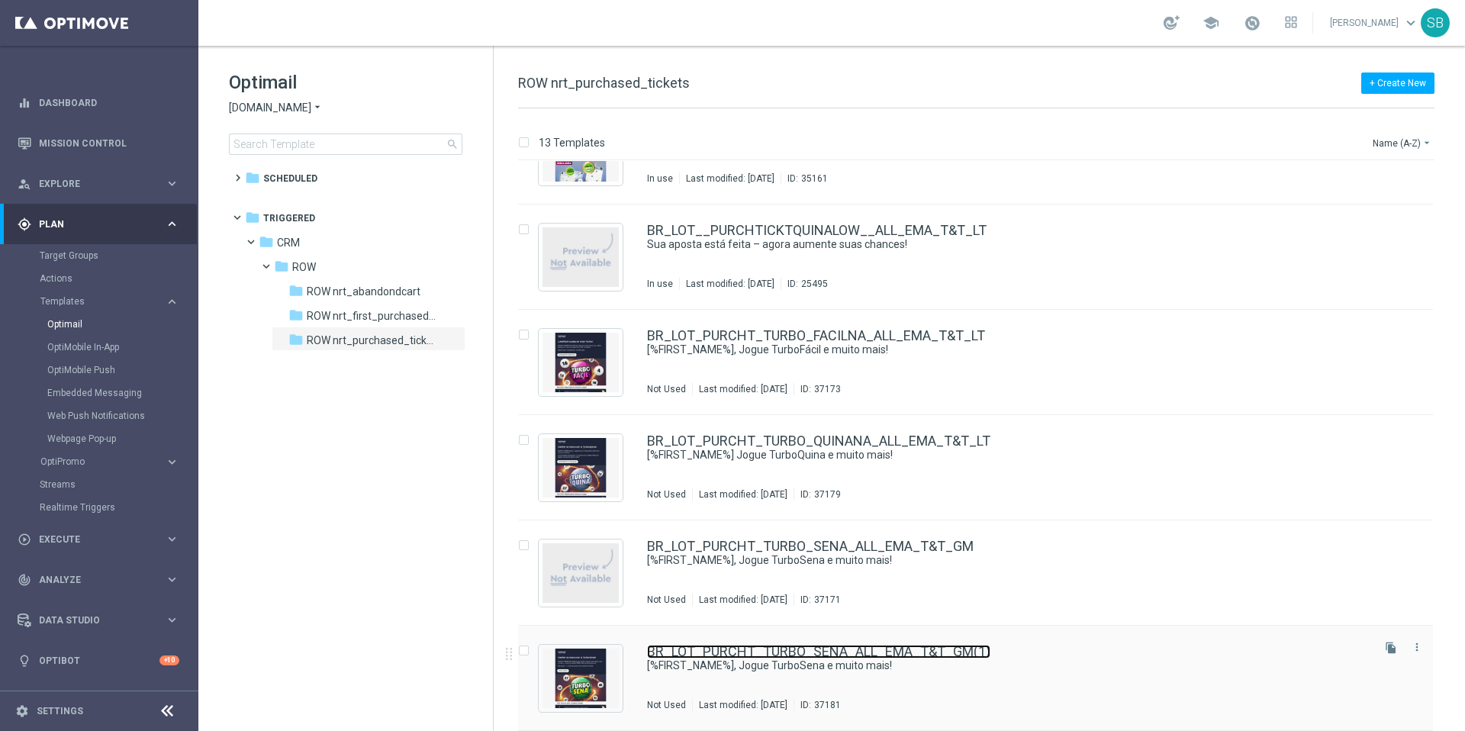
click at [938, 653] on link "BR_LOT_PURCHT_TURBO_SENA_ALL_EMA_T&T_GM(1)" at bounding box center [818, 652] width 343 height 14
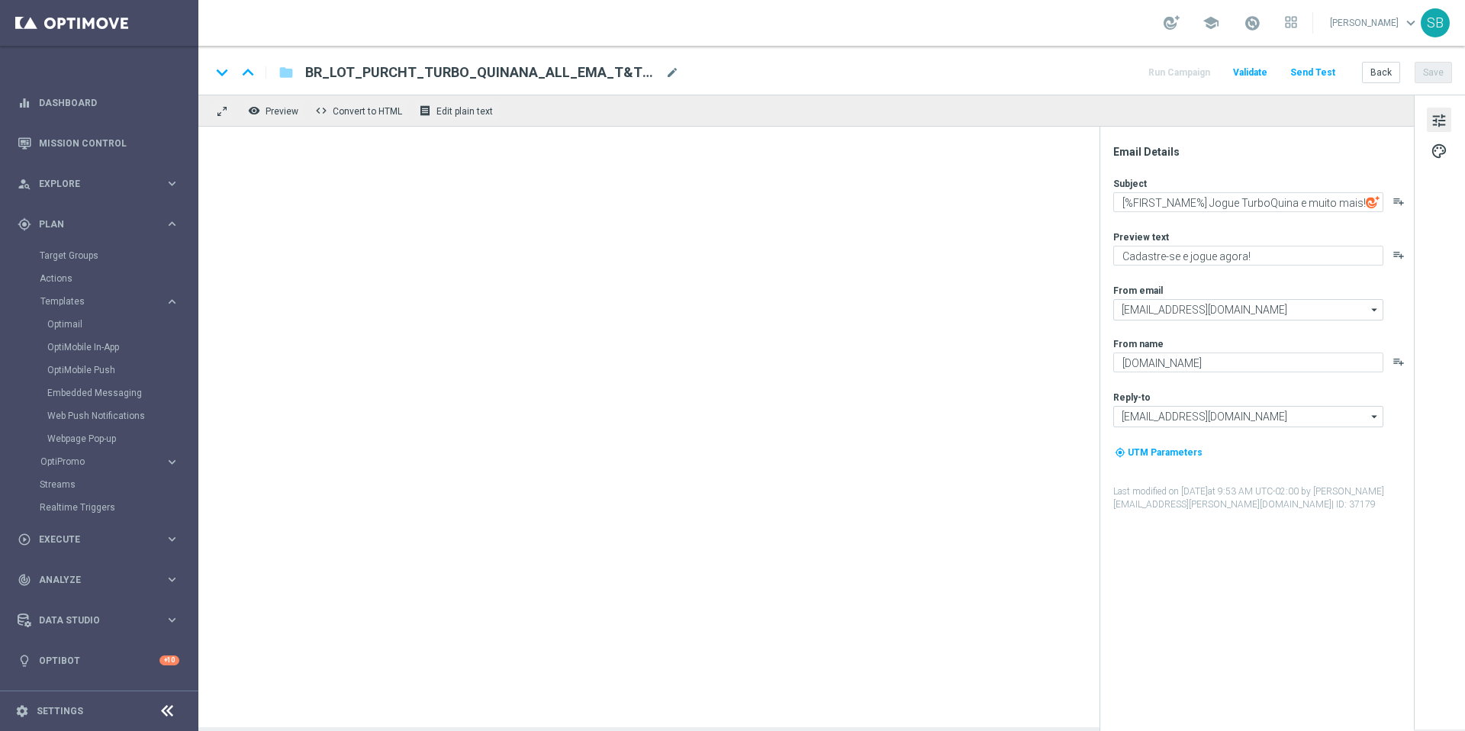
type textarea "[%FIRST_NAME%], Jogue TurboSena e muito mais!"
type textarea "Prêmios imediatos no TurboSena!"
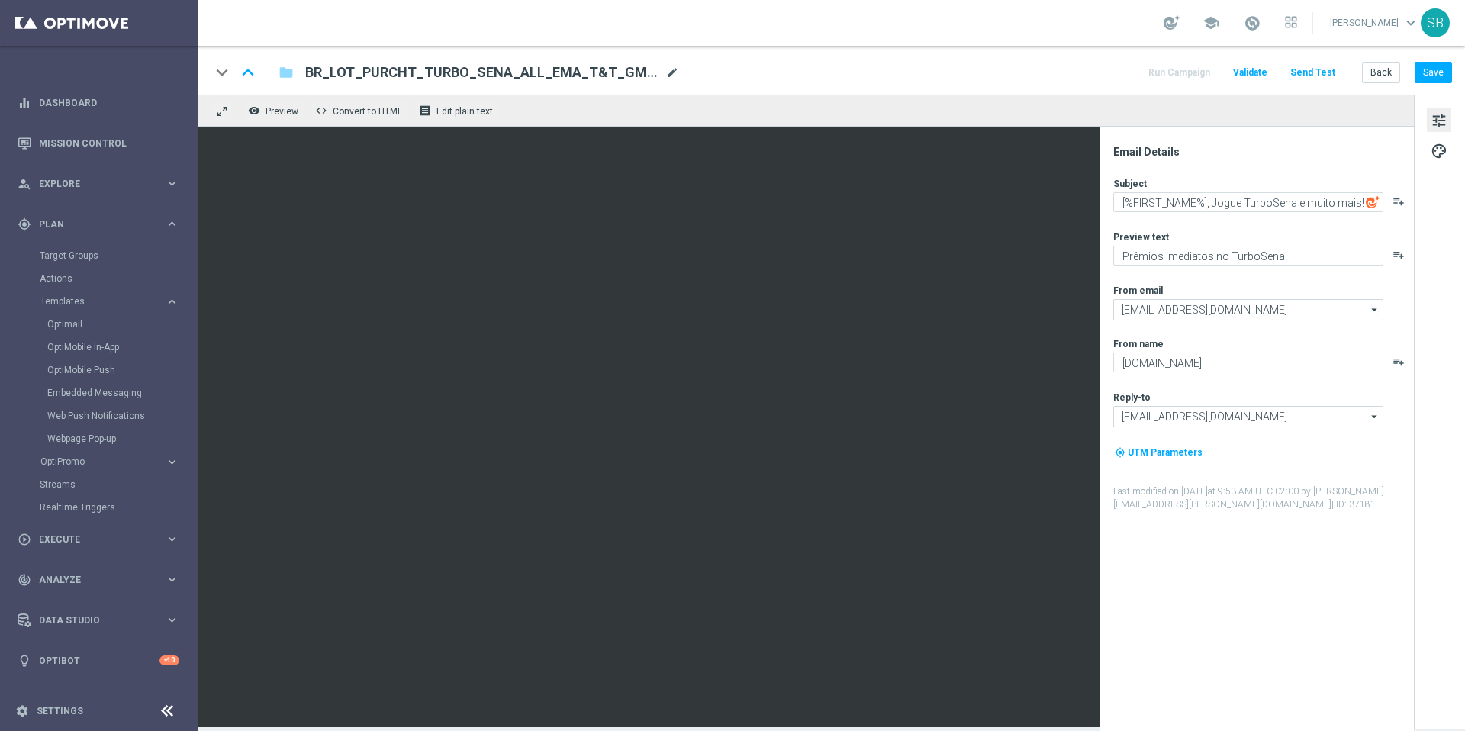
click at [665, 75] on span "mode_edit" at bounding box center [672, 73] width 14 height 14
click at [466, 76] on input "BR_LOT_PURCHT_TURBO_SENA_ALL_EMA_T&T_GM(1)" at bounding box center [494, 73] width 378 height 20
drag, startPoint x: 590, startPoint y: 73, endPoint x: 560, endPoint y: 74, distance: 29.8
click at [560, 74] on input "BR_LOT_PURCHT_TURBO_SENANA_ALL_EMA_T&T_GM(1)" at bounding box center [494, 73] width 378 height 20
type input "BR_LOT_PURCHT_TURBO_SENANA_ALL_EMA_T&T_LT"
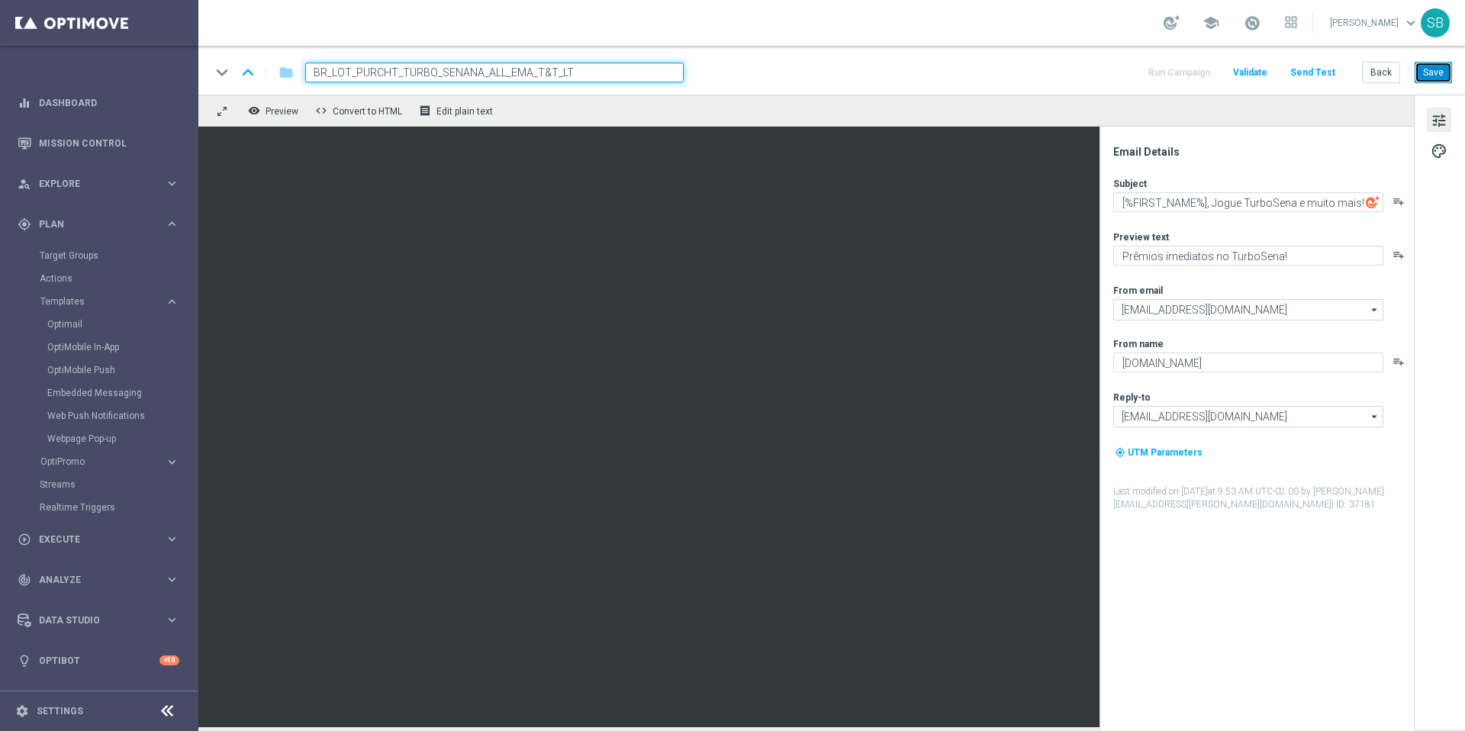
click at [1429, 68] on button "Save" at bounding box center [1433, 72] width 37 height 21
click at [1431, 76] on button "Save" at bounding box center [1433, 72] width 37 height 21
click at [1384, 74] on button "Back" at bounding box center [1381, 72] width 38 height 21
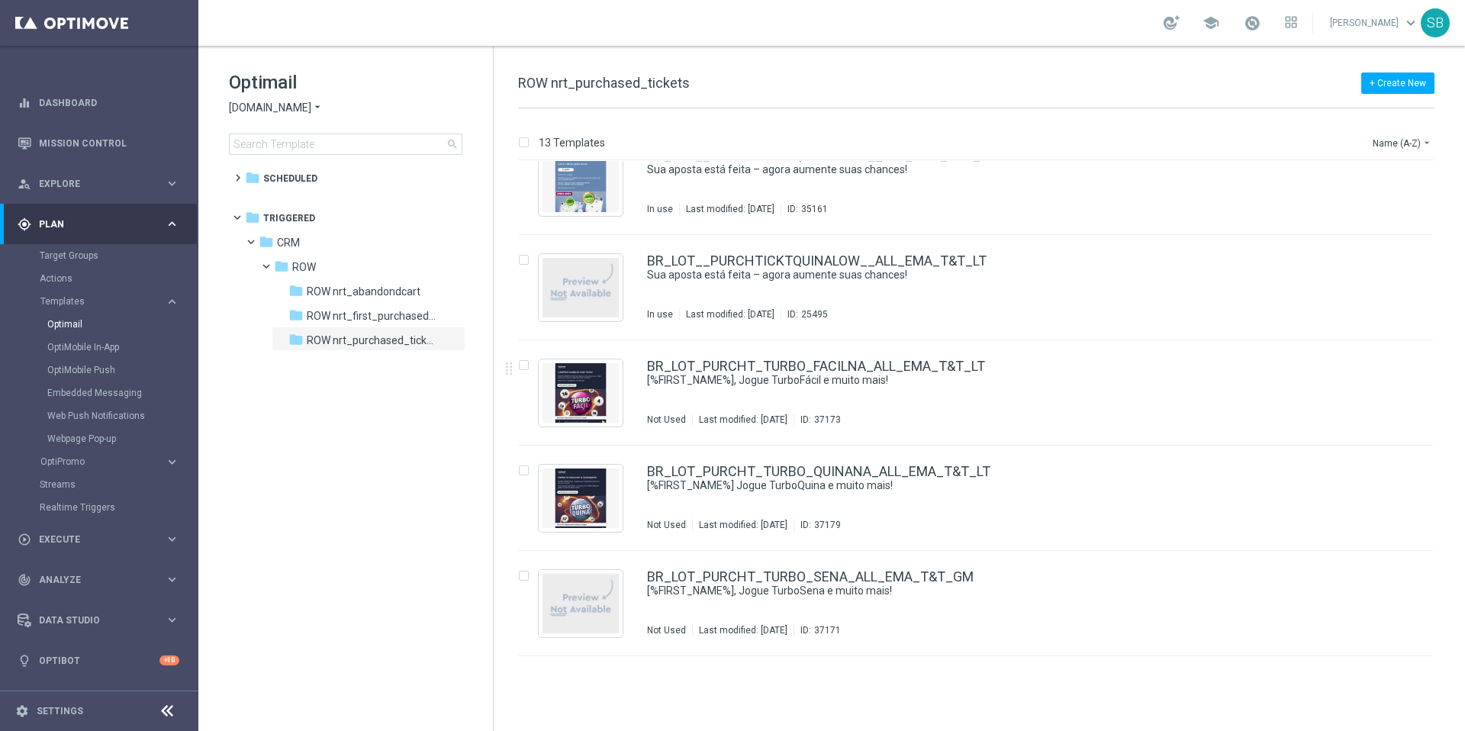
scroll to position [799, 0]
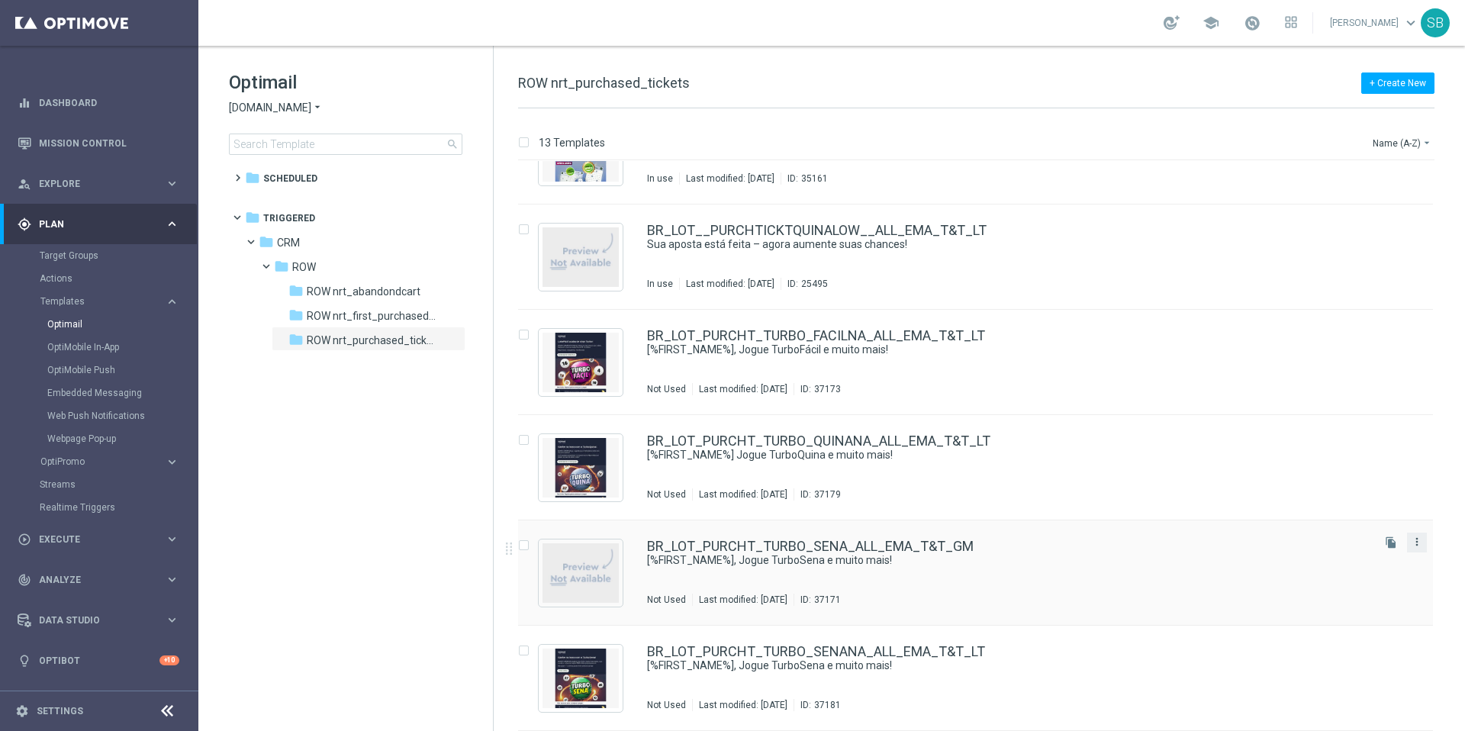
click at [1415, 543] on icon "more_vert" at bounding box center [1417, 542] width 12 height 12
click at [1341, 596] on div "Delete" at bounding box center [1353, 601] width 92 height 11
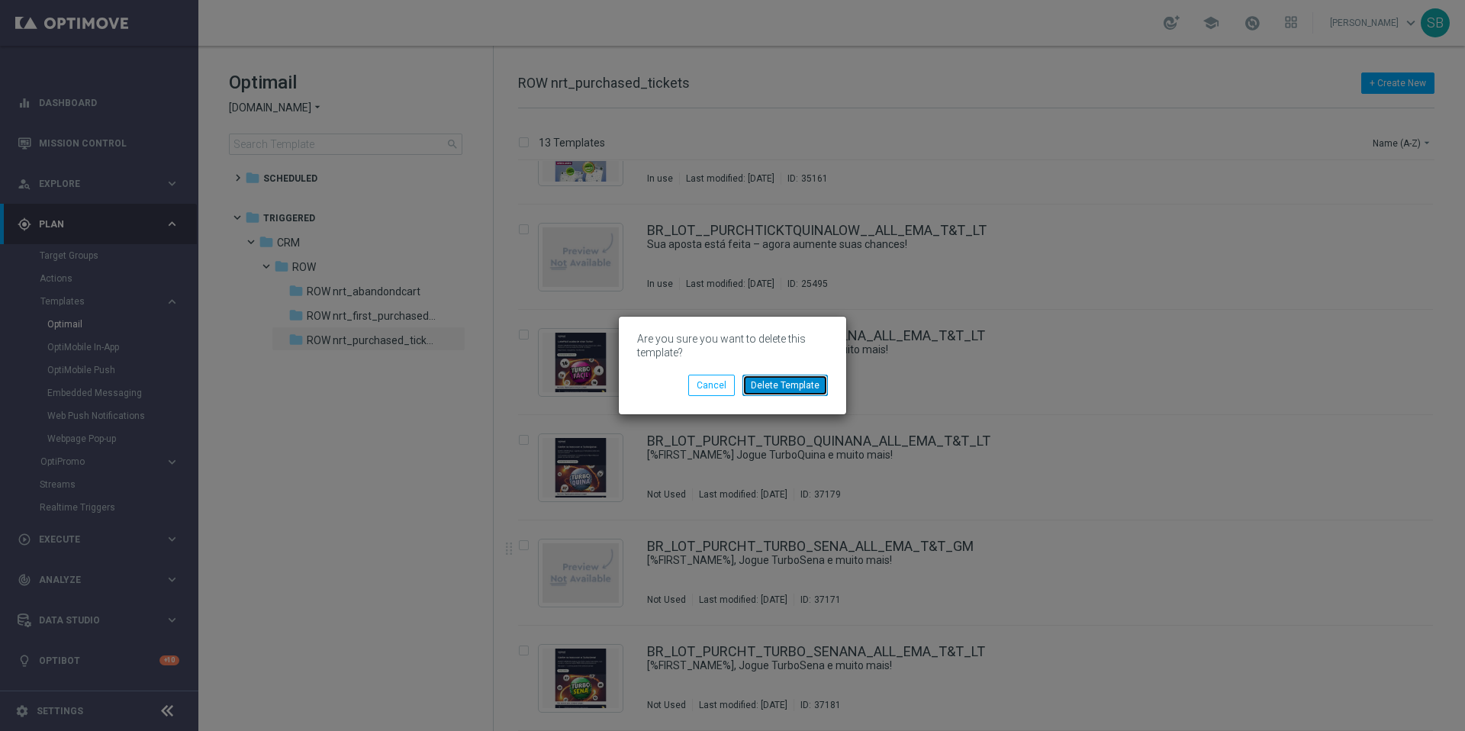
click at [794, 384] on button "Delete Template" at bounding box center [784, 385] width 85 height 21
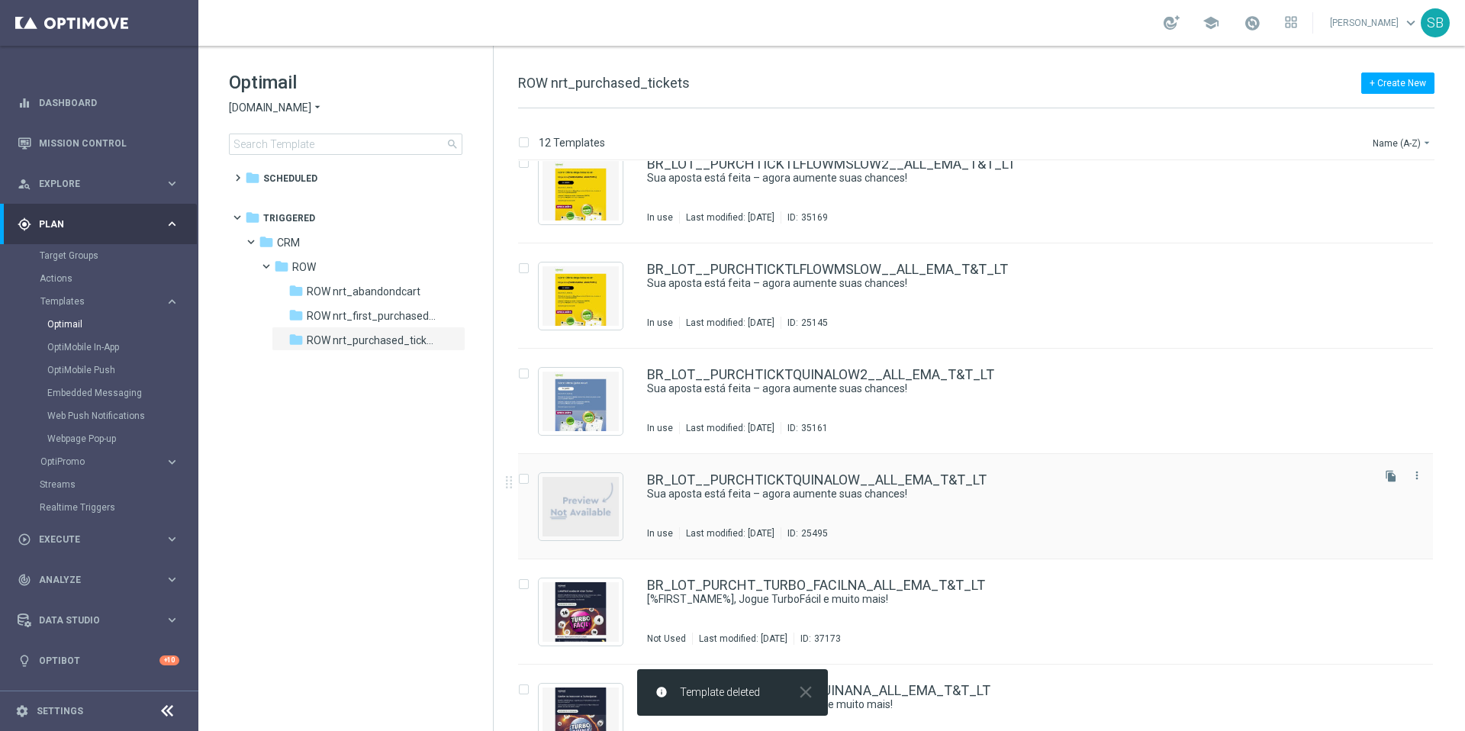
scroll to position [694, 0]
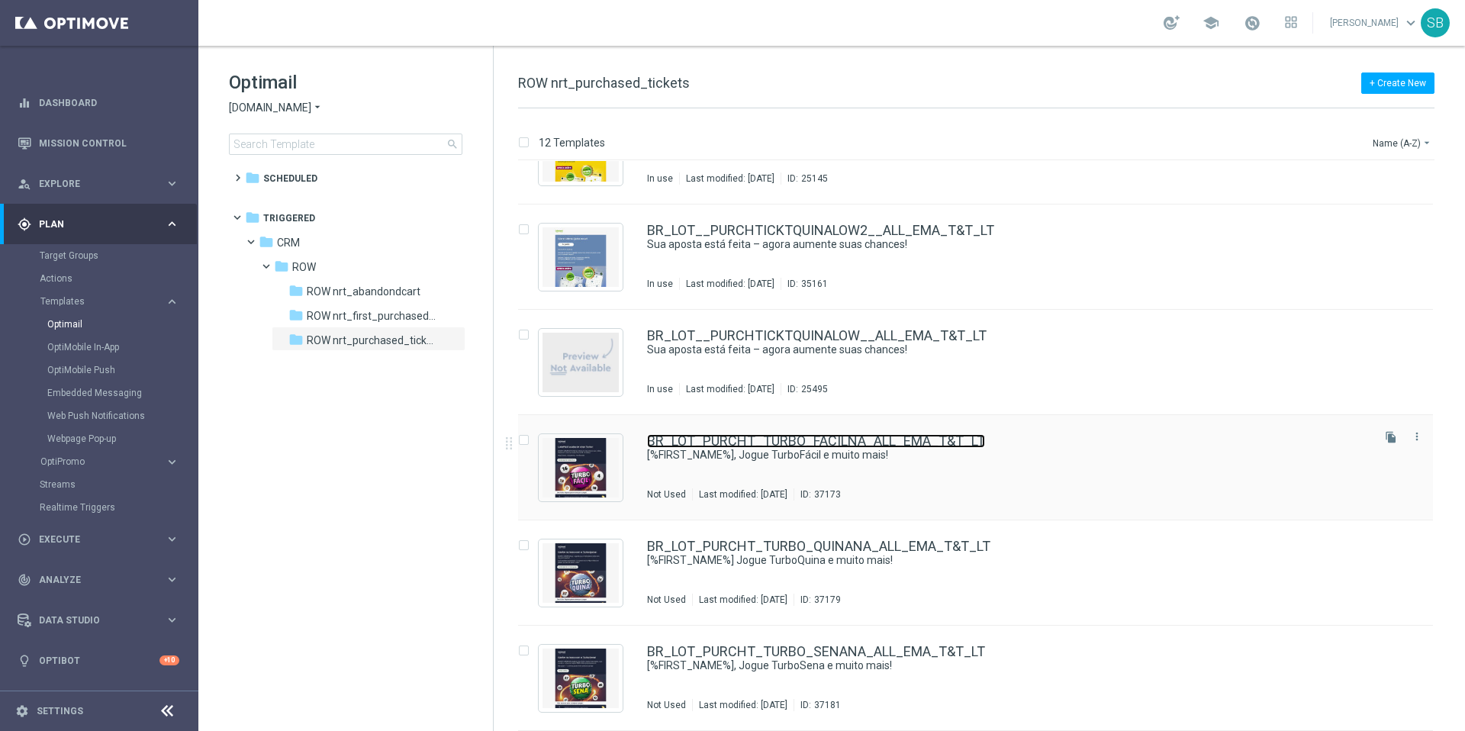
click at [848, 445] on link "BR_LOT_PURCHT_TURBO_FACILNA_ALL_EMA_T&T_LT" at bounding box center [816, 441] width 338 height 14
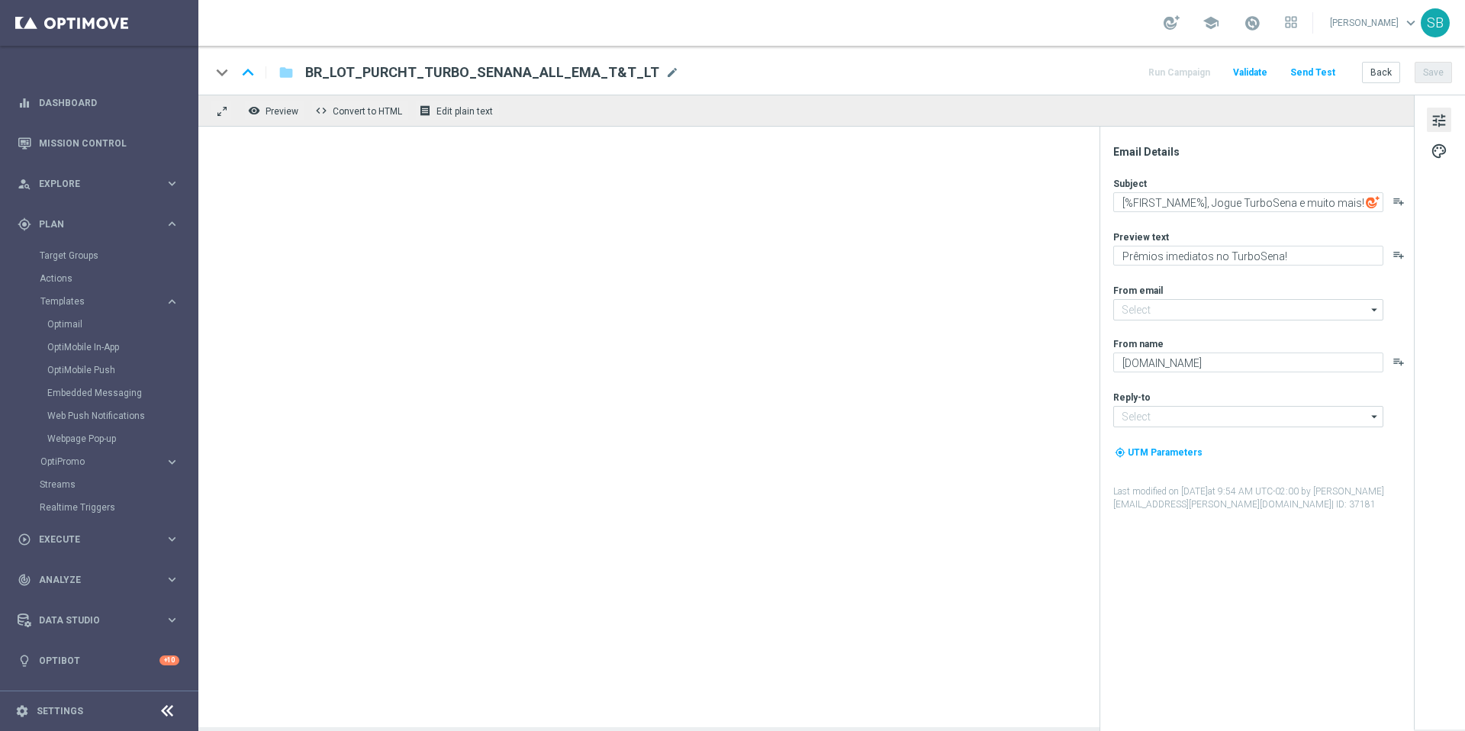
type input "mail@crm.lottoland.com.br"
type input "contato@lottoland.com.br"
type textarea "[%FIRST_NAME%], Jogue TurboFácil e muito mais!"
type textarea "Cadastre-se e jogue agora!"
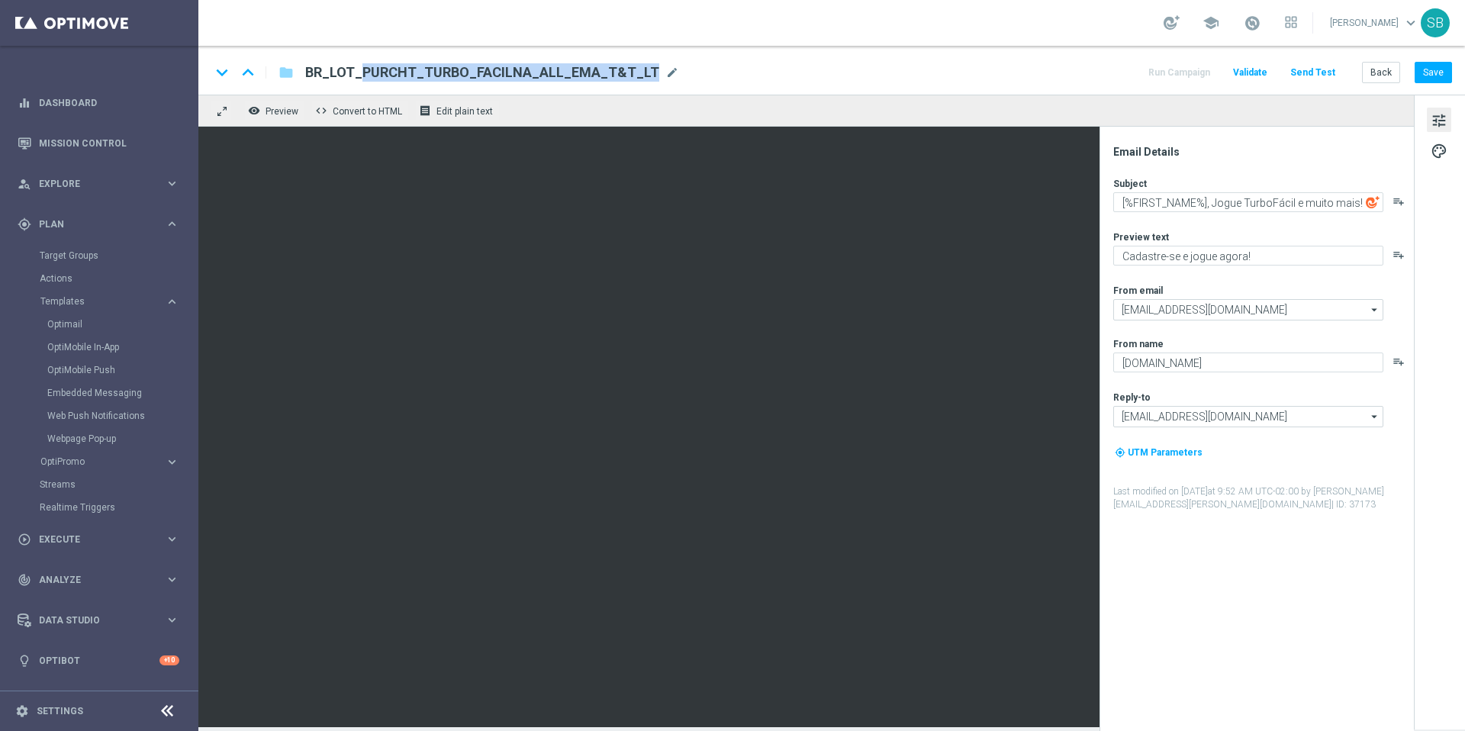
drag, startPoint x: 309, startPoint y: 70, endPoint x: 646, endPoint y: 75, distance: 337.3
click at [646, 75] on div "BR_LOT_PURCHT_TURBO_FACILNA_ALL_EMA_T&T_LT mode_edit" at bounding box center [492, 73] width 374 height 20
drag, startPoint x: 617, startPoint y: 76, endPoint x: 314, endPoint y: 70, distance: 303.0
click at [314, 70] on input "BR_LOT_PURCHT_TURBO_FACILNA_ALL_EMA_T&T_LT" at bounding box center [494, 73] width 378 height 20
click at [1382, 76] on button "Back" at bounding box center [1381, 72] width 38 height 21
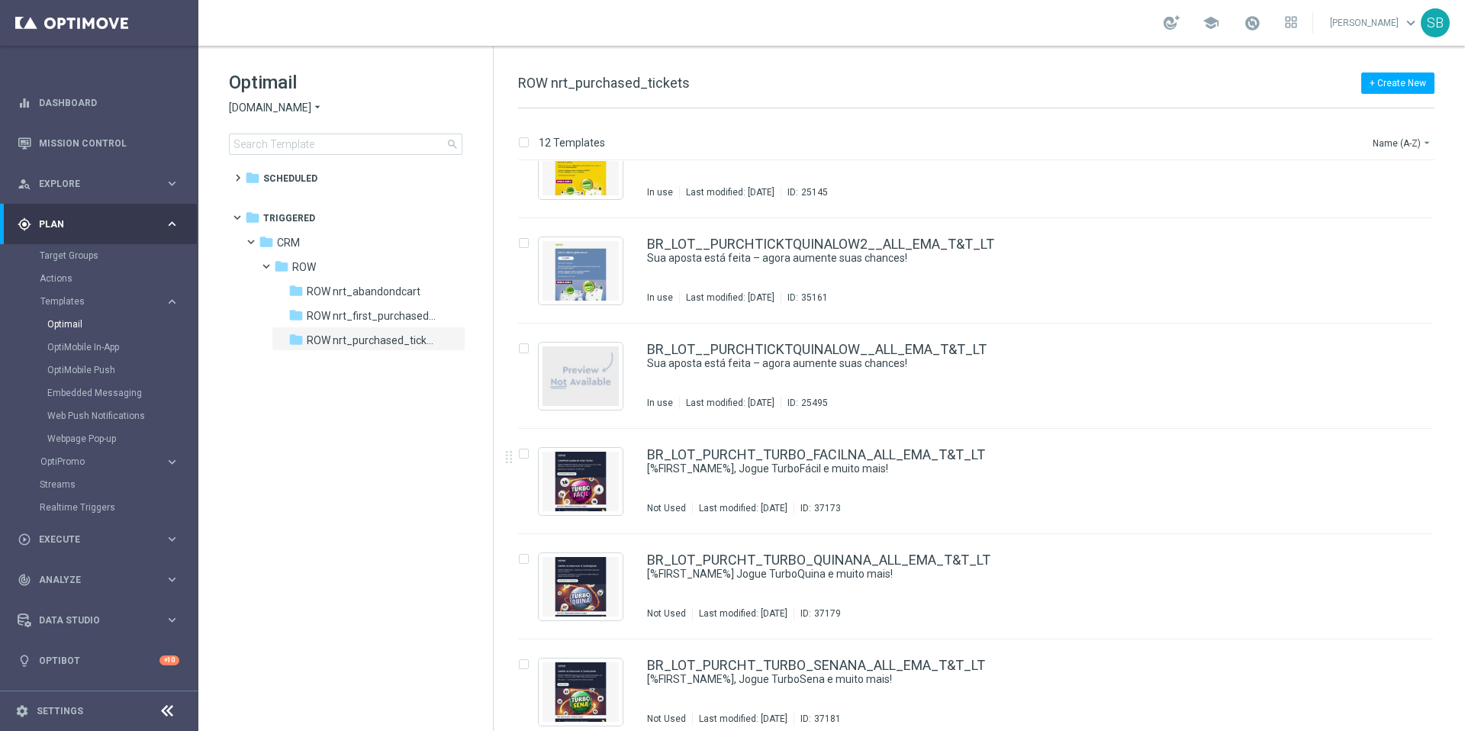
scroll to position [694, 0]
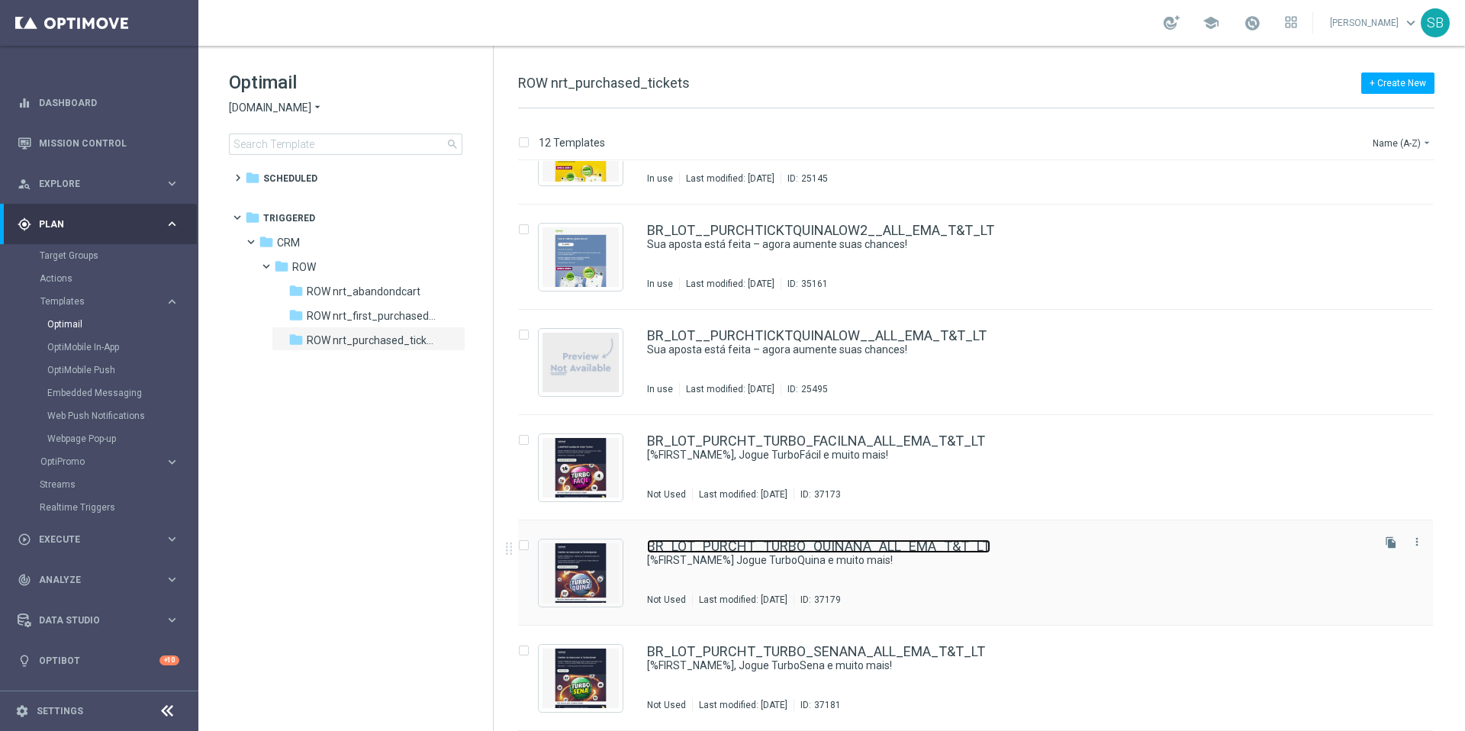
click at [844, 544] on link "BR_LOT_PURCHT_TURBO_QUINANA_ALL_EMA_T&T_LT" at bounding box center [818, 546] width 343 height 14
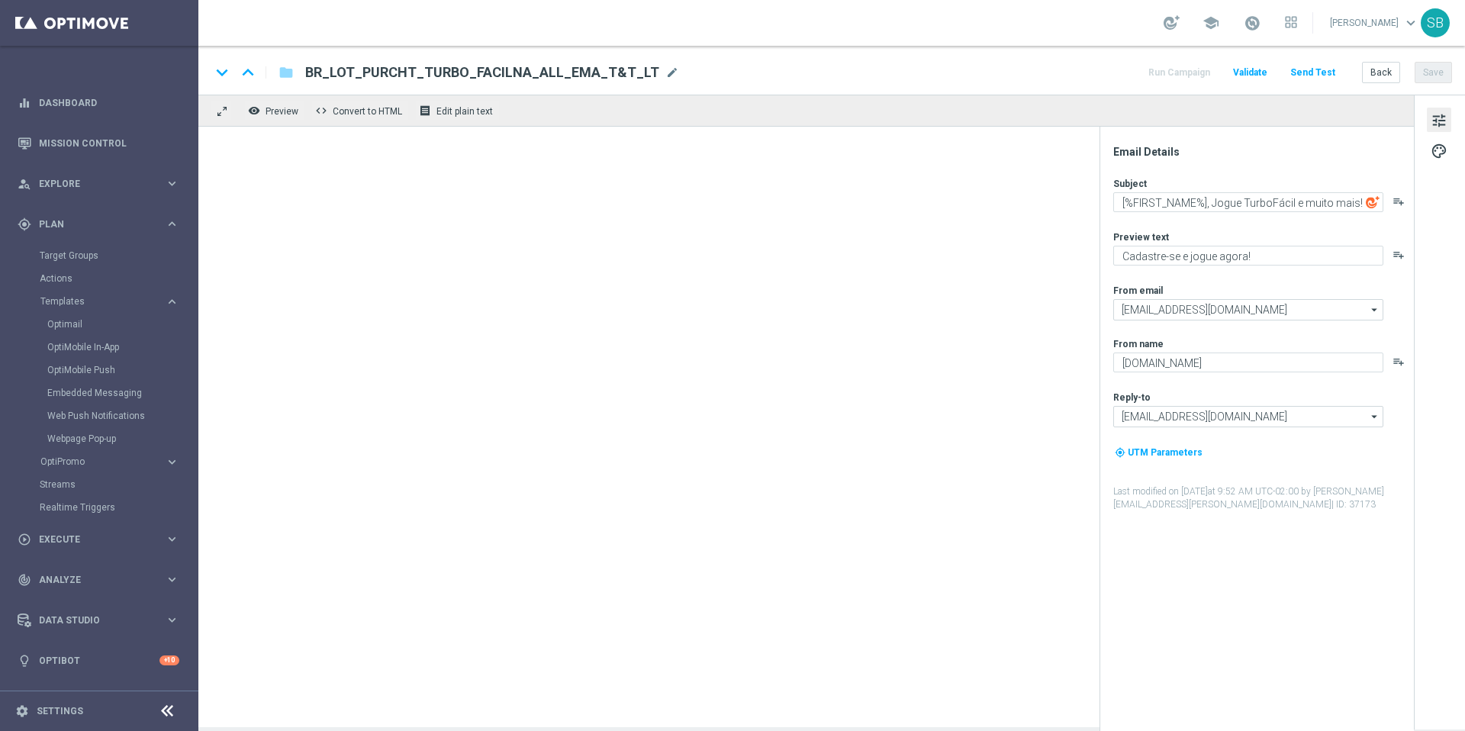
type textarea "[%FIRST_NAME%] Jogue TurboQuina e muito mais!"
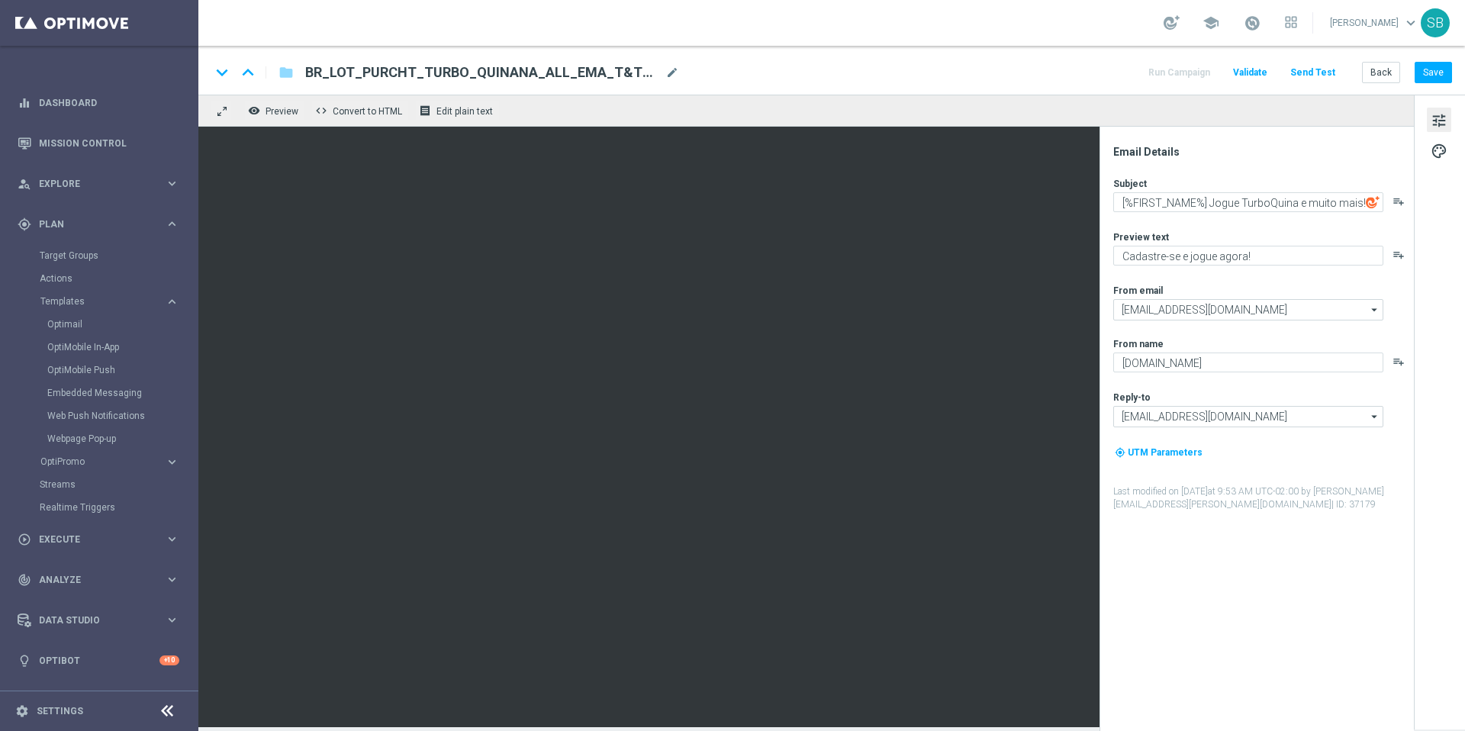
click at [628, 71] on span "BR_LOT_PURCHT_TURBO_QUINANA_ALL_EMA_T&T_LT" at bounding box center [482, 72] width 354 height 18
drag, startPoint x: 622, startPoint y: 71, endPoint x: 309, endPoint y: 72, distance: 312.8
click at [309, 72] on input "BR_LOT_PURCHT_TURBO_QUINANA_ALL_EMA_T&T_LT" at bounding box center [494, 73] width 378 height 20
click at [1375, 76] on button "Back" at bounding box center [1381, 72] width 38 height 21
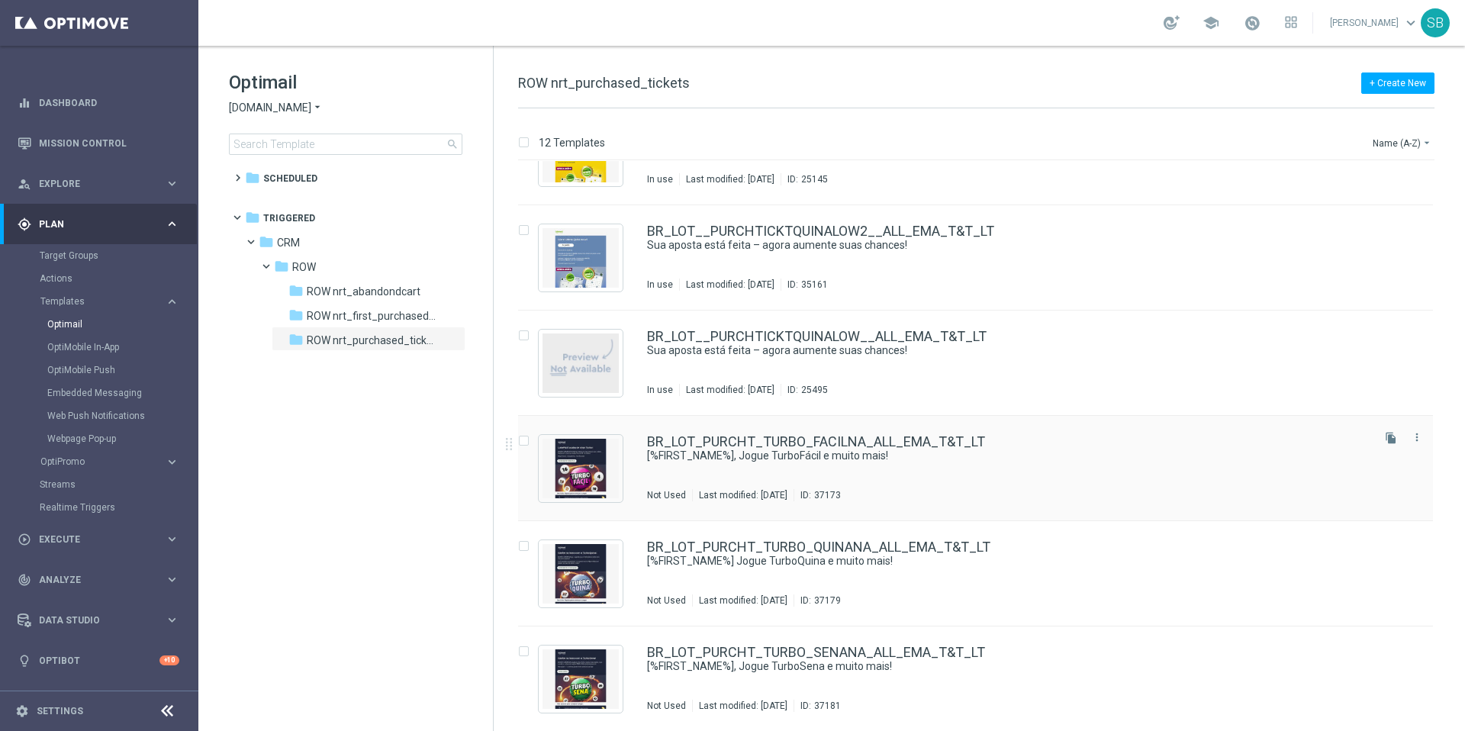
scroll to position [694, 0]
click at [829, 649] on link "BR_LOT_PURCHT_TURBO_SENANA_ALL_EMA_T&T_LT" at bounding box center [816, 652] width 338 height 14
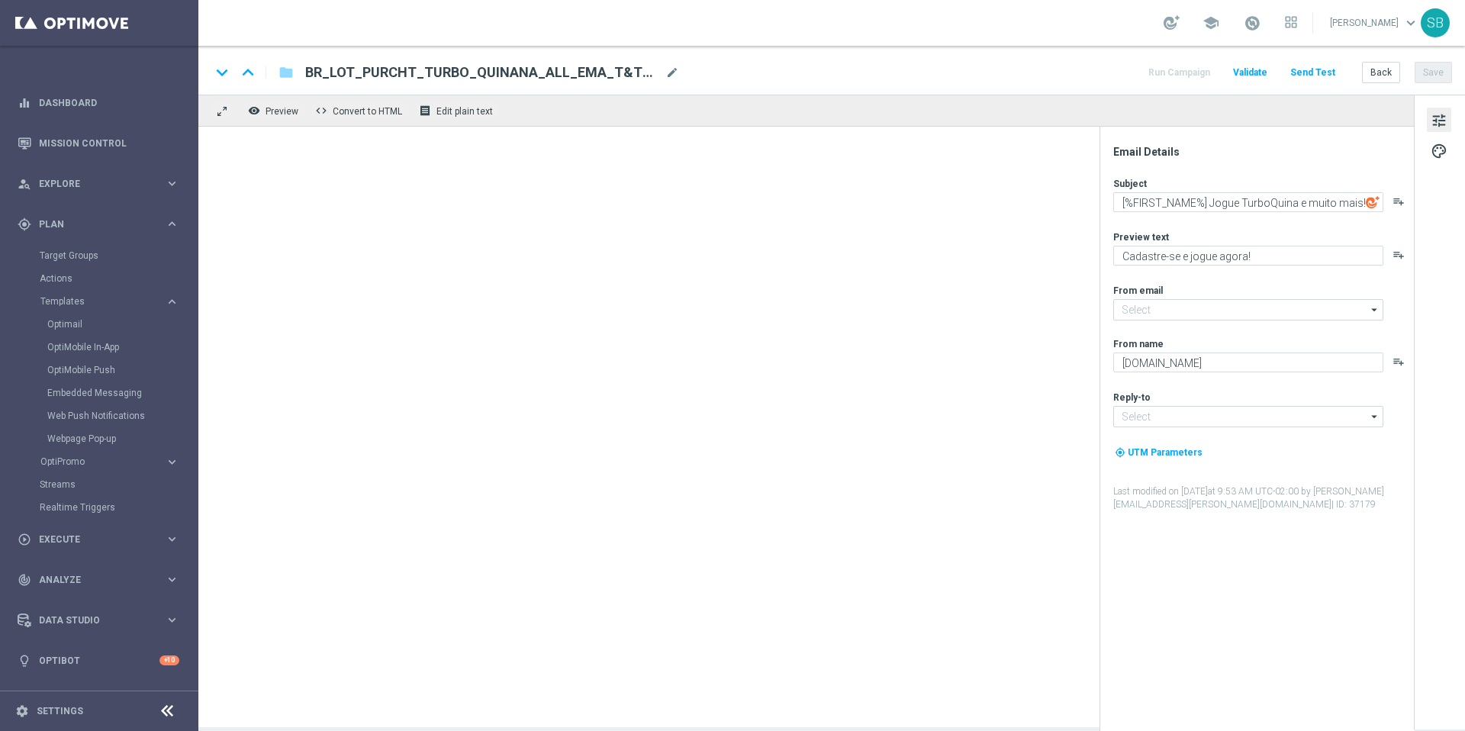
type input "mail@crm.lottoland.com.br"
type input "contato@lottoland.com.br"
type input "BR_LOT_PURCHT_TURBO_SENANA_ALL_EMA_T&T_LT"
type textarea "[%FIRST_NAME%], Jogue TurboSena e muito mais!"
type textarea "Prêmios imediatos no TurboSena!"
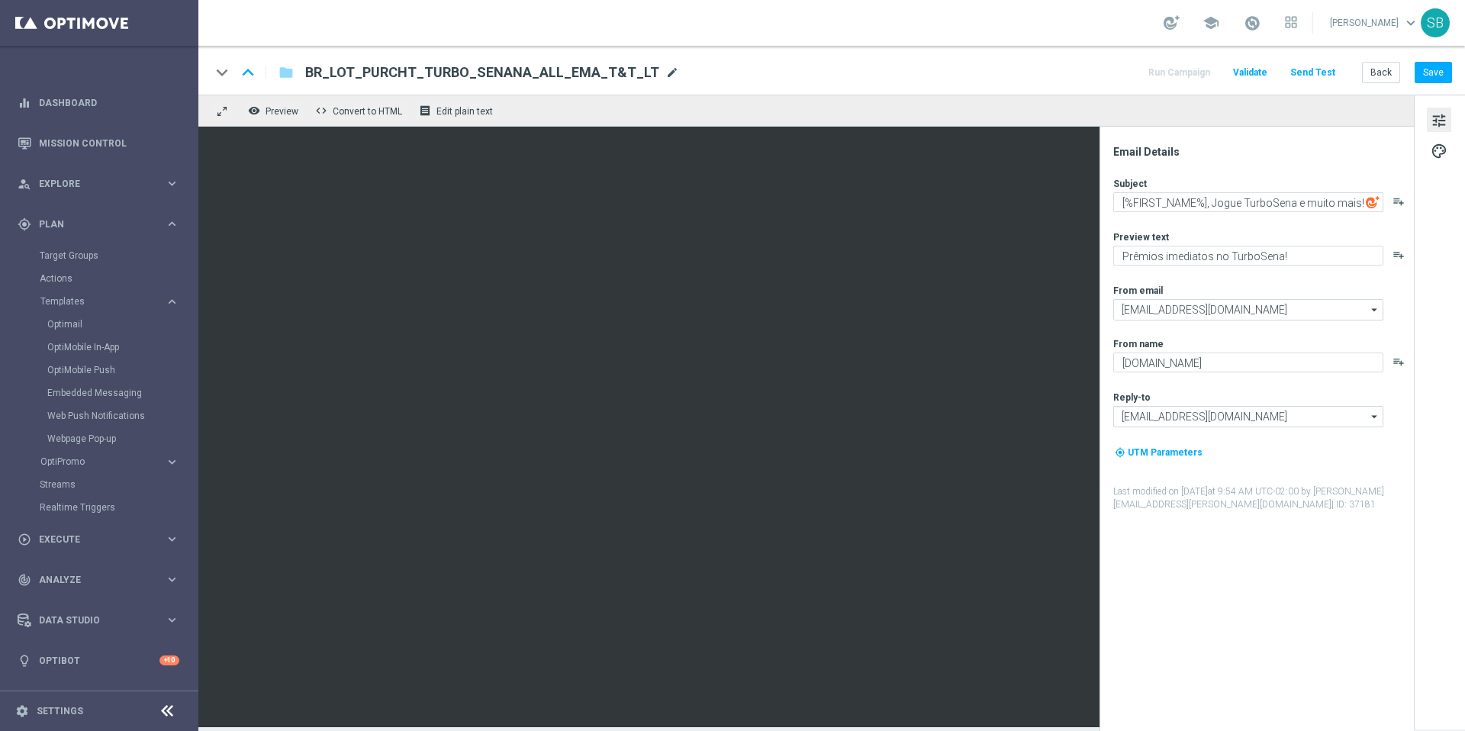
click at [665, 76] on span "mode_edit" at bounding box center [672, 73] width 14 height 14
drag, startPoint x: 607, startPoint y: 70, endPoint x: 311, endPoint y: 73, distance: 295.3
click at [311, 73] on input "BR_LOT_PURCHT_TURBO_SENANA_ALL_EMA_T&T_LT" at bounding box center [494, 73] width 378 height 20
drag, startPoint x: 307, startPoint y: 73, endPoint x: 651, endPoint y: 74, distance: 343.4
click at [651, 74] on div "BR_LOT_PURCHT_TURBO_SENANA_ALL_EMA_T&T_LT mode_edit" at bounding box center [492, 73] width 374 height 20
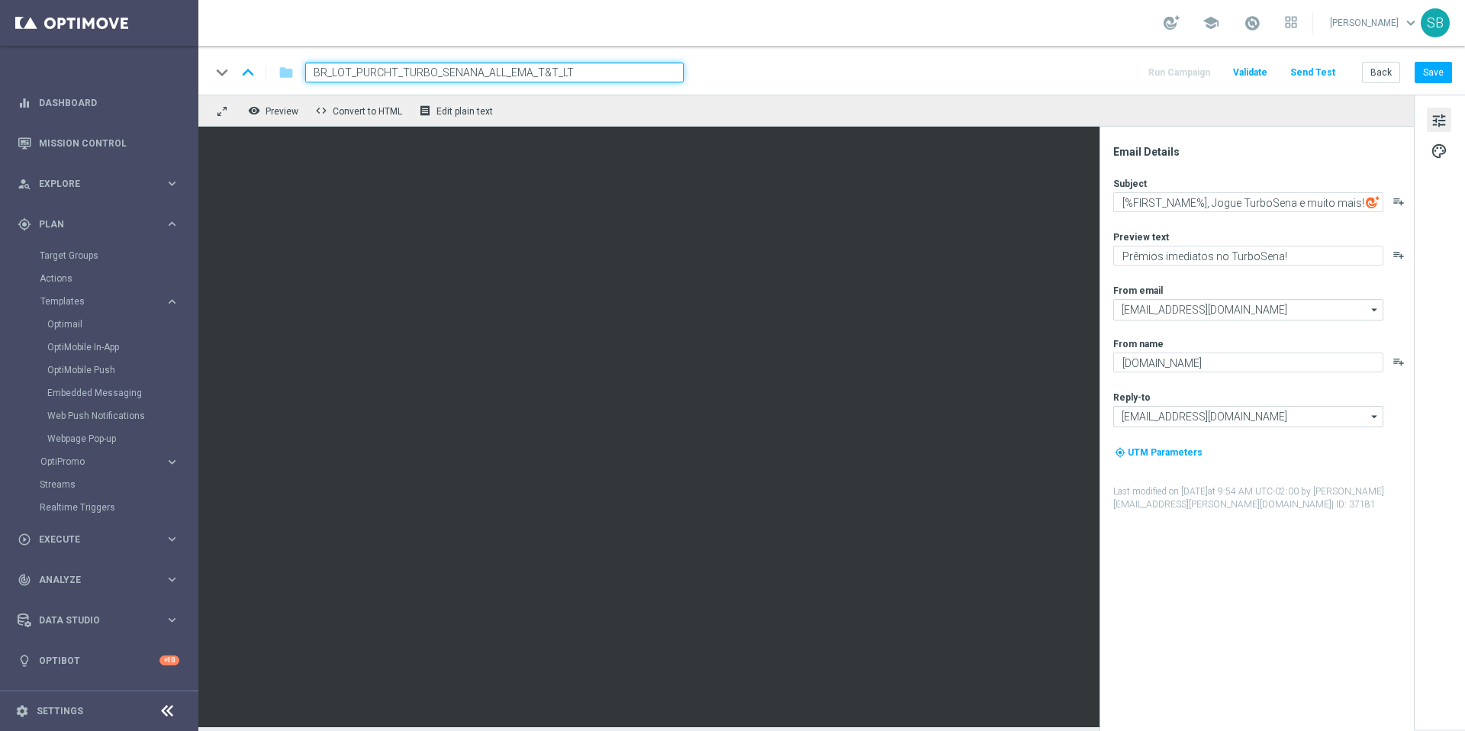
drag, startPoint x: 601, startPoint y: 75, endPoint x: 312, endPoint y: 69, distance: 289.2
click at [312, 69] on input "BR_LOT_PURCHT_TURBO_SENANA_ALL_EMA_T&T_LT" at bounding box center [494, 73] width 378 height 20
drag, startPoint x: 575, startPoint y: 75, endPoint x: 312, endPoint y: 72, distance: 262.5
click at [312, 72] on input "BR_LOT_PURCHT_TURBO_SENANA_ALL_EMA_T&T_LT" at bounding box center [494, 73] width 378 height 20
click at [1389, 78] on button "Back" at bounding box center [1381, 72] width 38 height 21
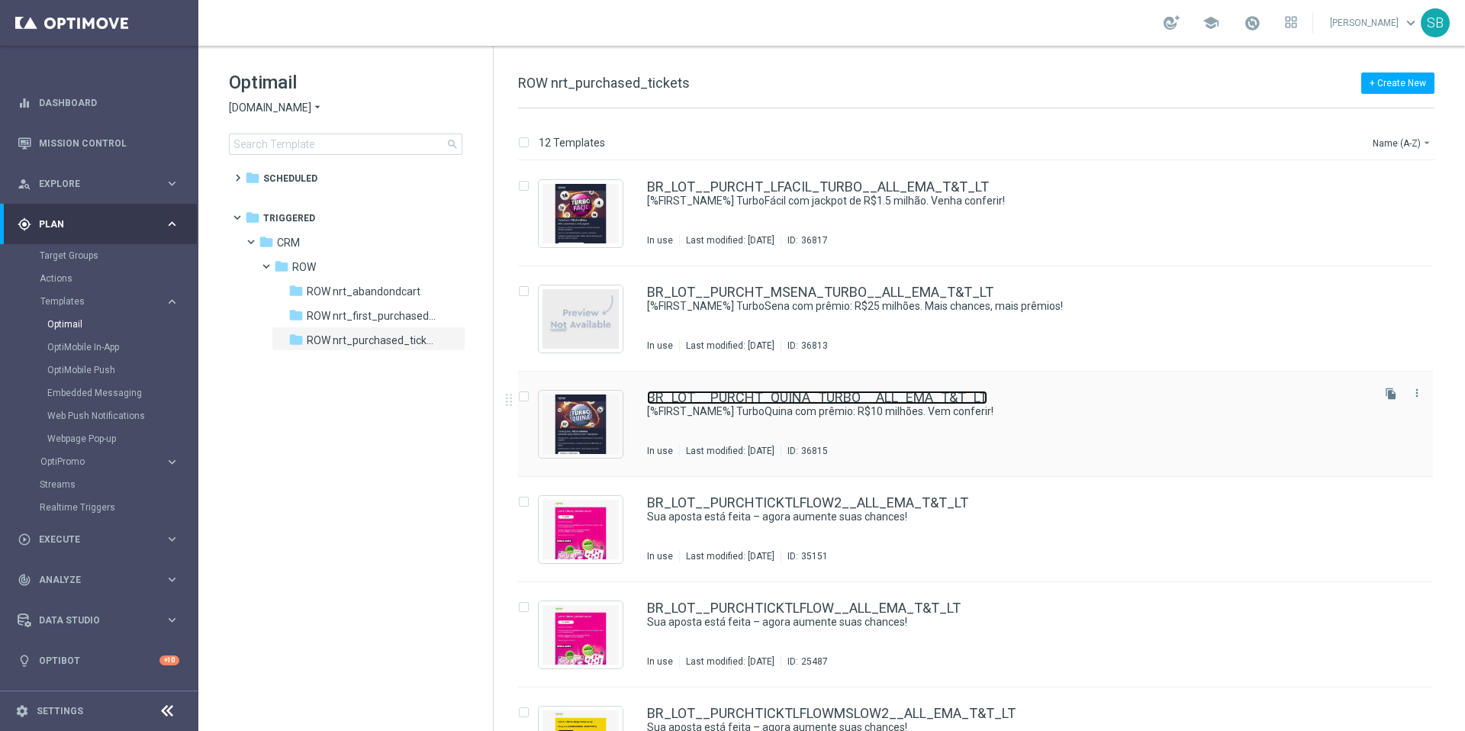
click at [782, 402] on link "BR_LOT__PURCHT_QUINA_TURBO__ALL_EMA_T&T_LT" at bounding box center [817, 398] width 340 height 14
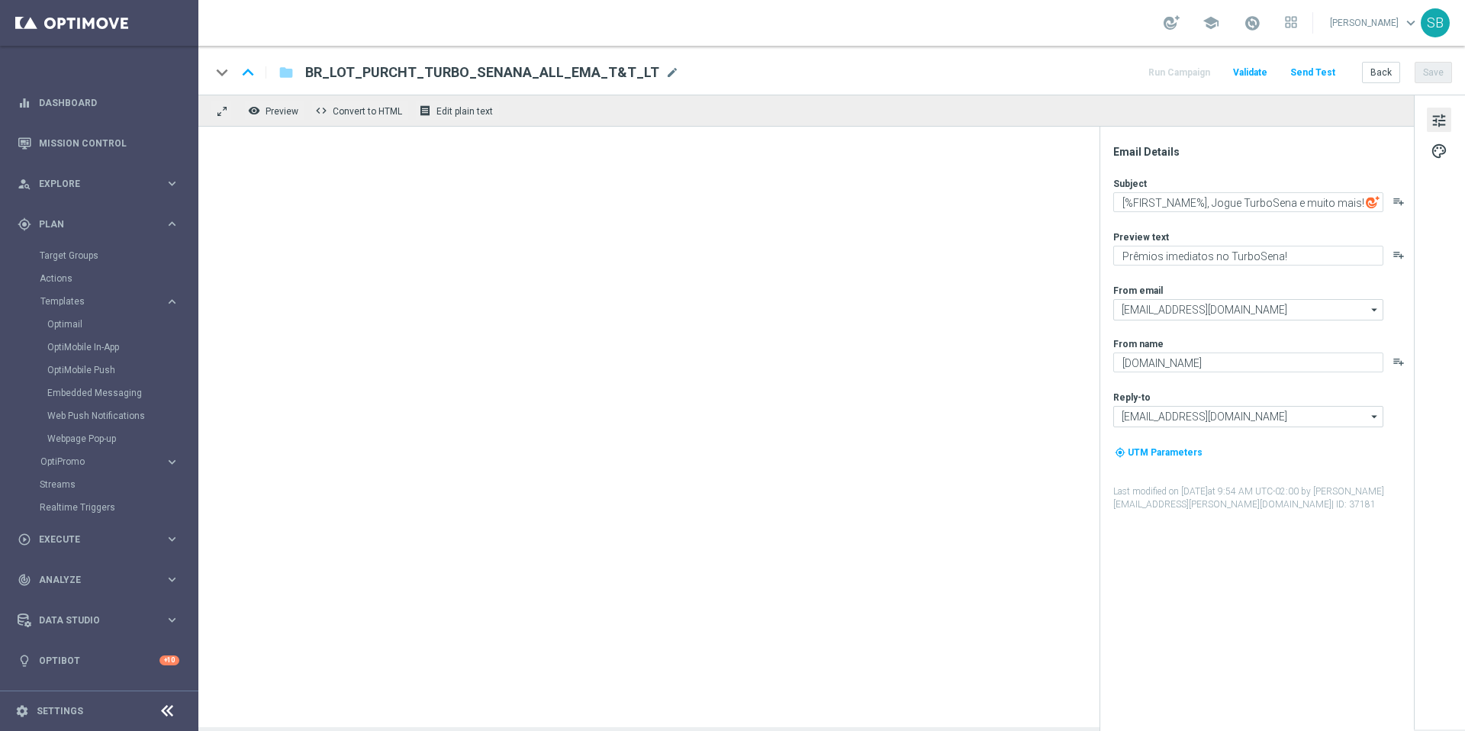
type textarea "[%FIRST_NAME%] TurboQuina com prêmio: R$10 milhões. Vem conferir!"
type textarea "Aumente suas chances com TurboQuina"
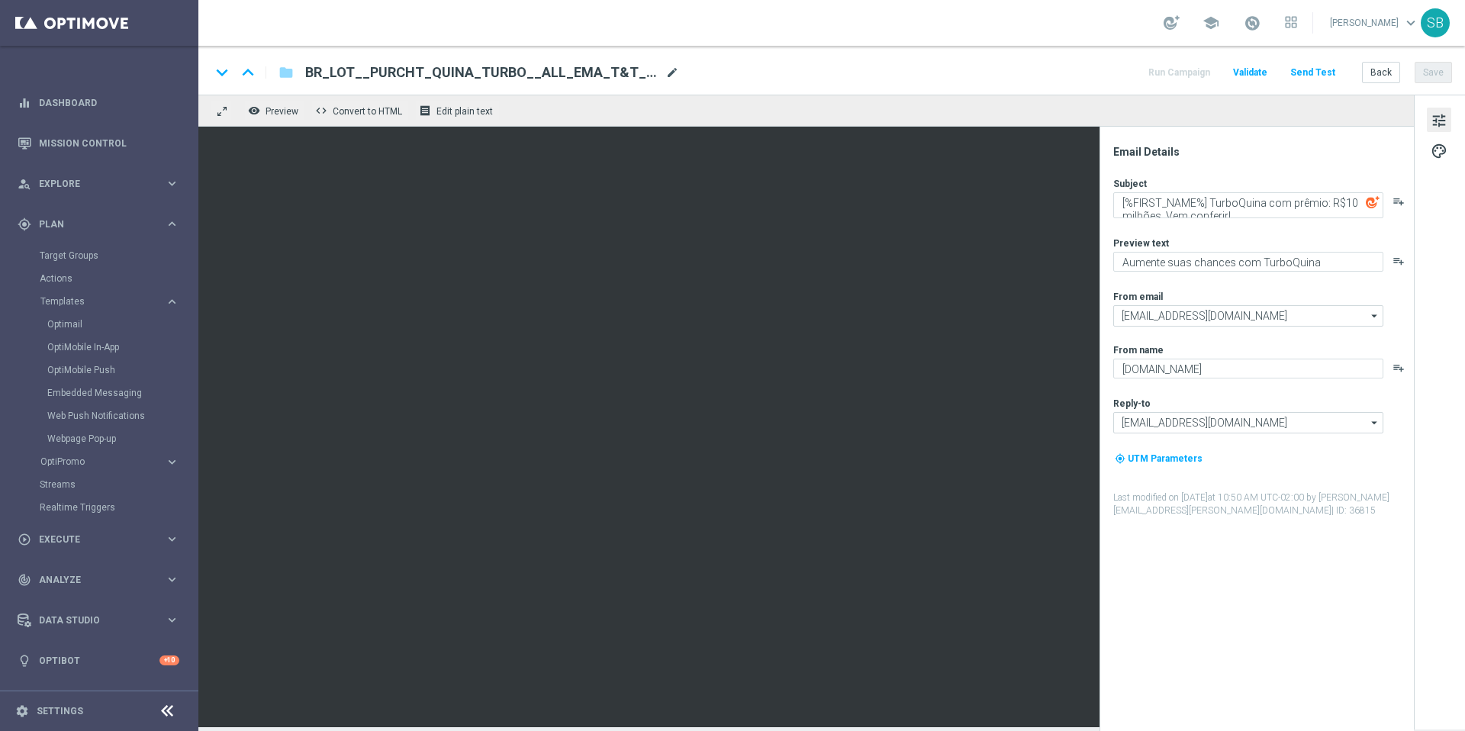
click at [665, 77] on span "mode_edit" at bounding box center [672, 73] width 14 height 14
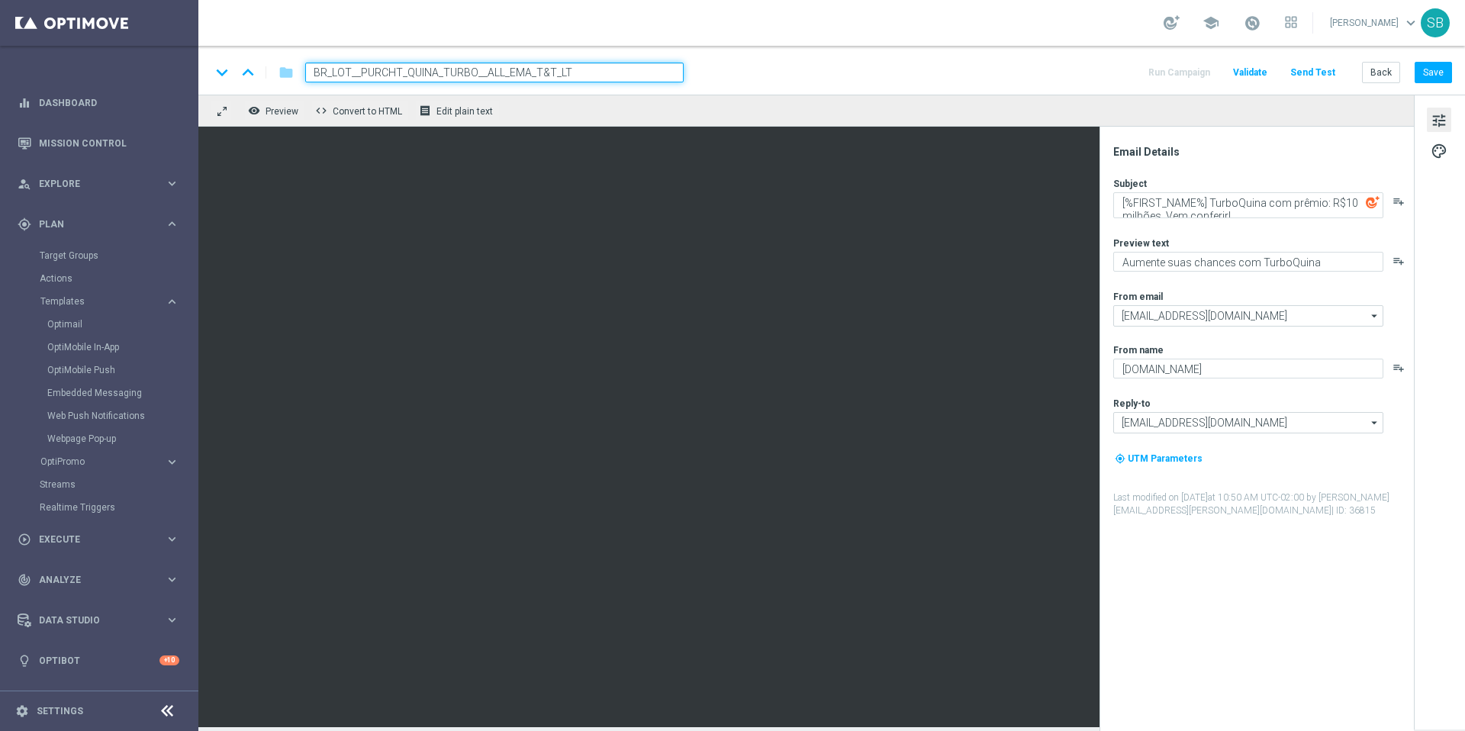
drag, startPoint x: 594, startPoint y: 66, endPoint x: 336, endPoint y: 74, distance: 258.0
click at [310, 73] on input "BR_LOT__PURCHT_QUINA_TURBO__ALL_EMA_T&T_LT" at bounding box center [494, 73] width 378 height 20
click at [1387, 72] on button "Back" at bounding box center [1381, 72] width 38 height 21
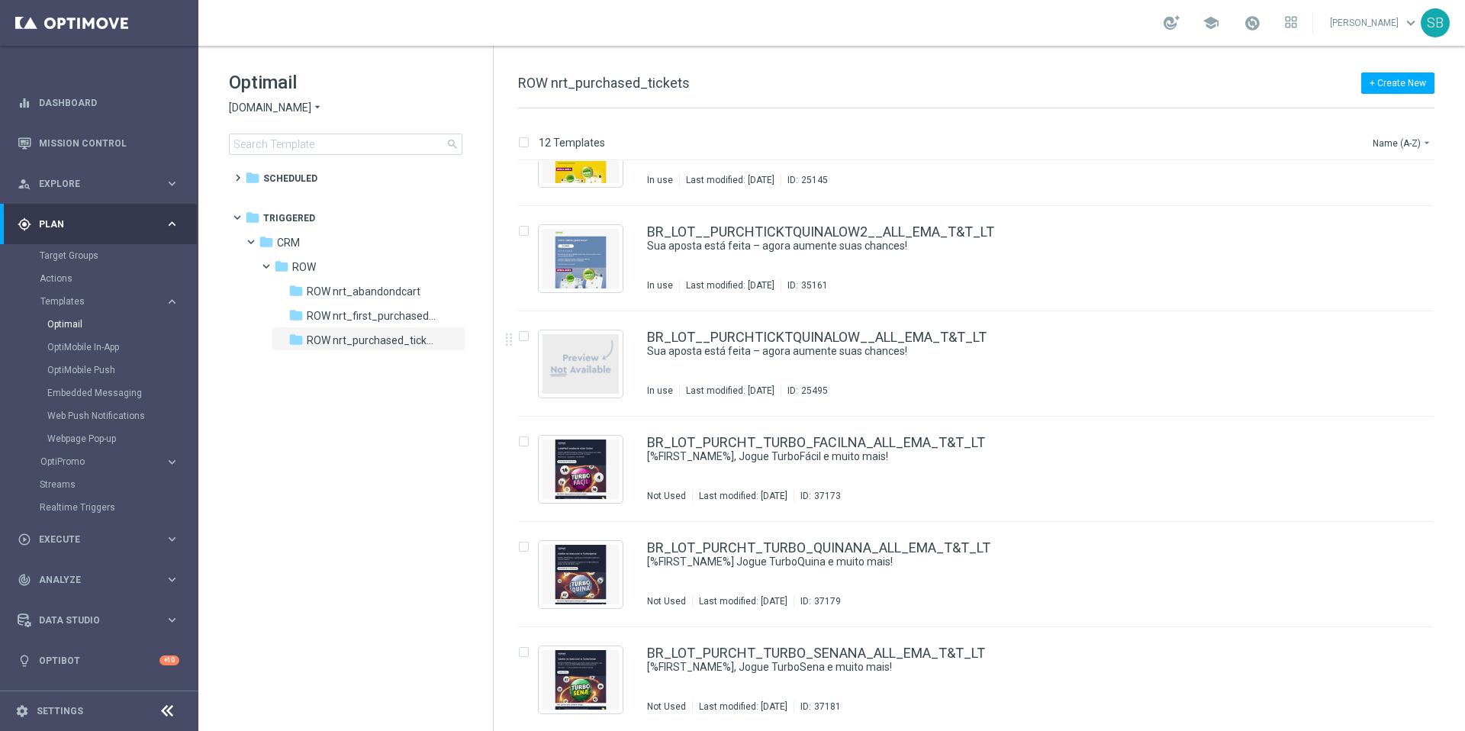
scroll to position [694, 0]
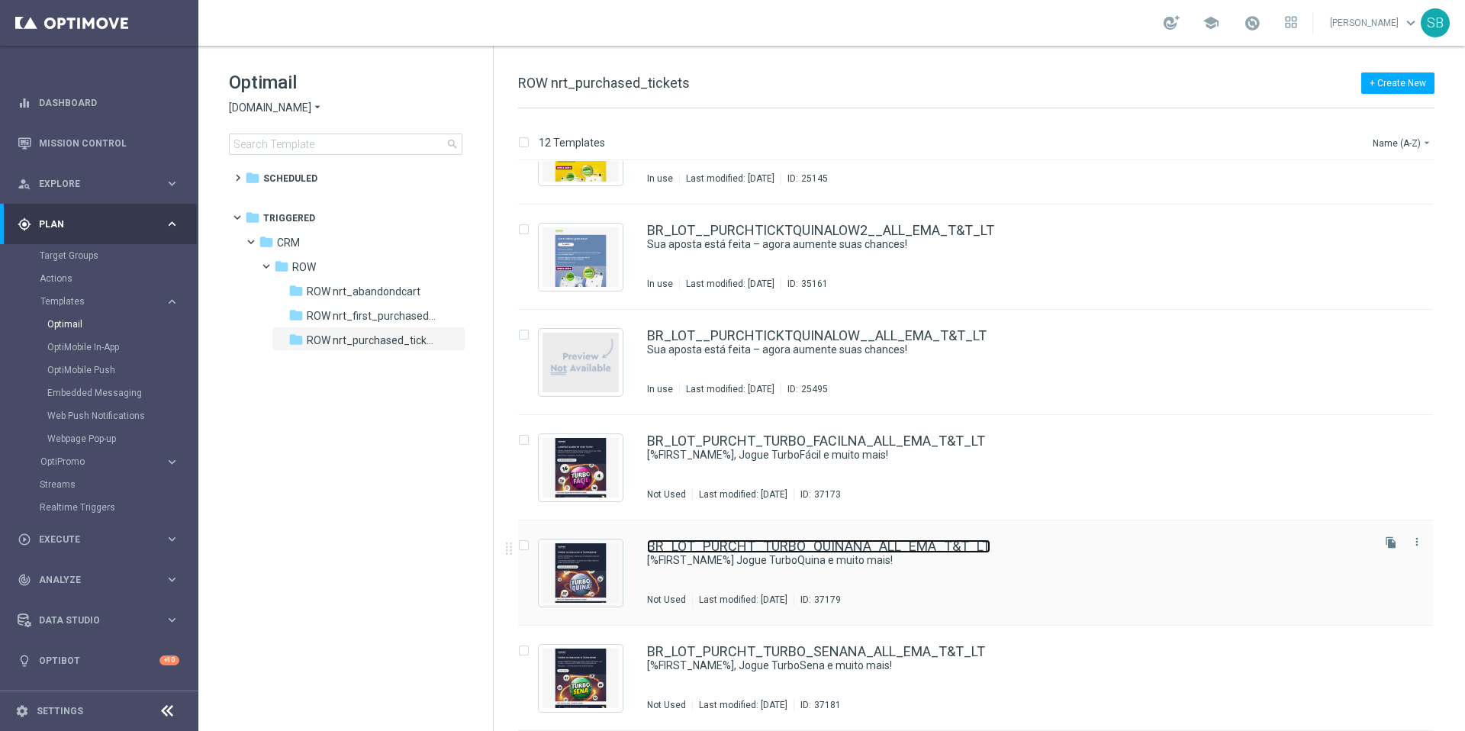
click at [839, 548] on link "BR_LOT_PURCHT_TURBO_QUINANA_ALL_EMA_T&T_LT" at bounding box center [818, 546] width 343 height 14
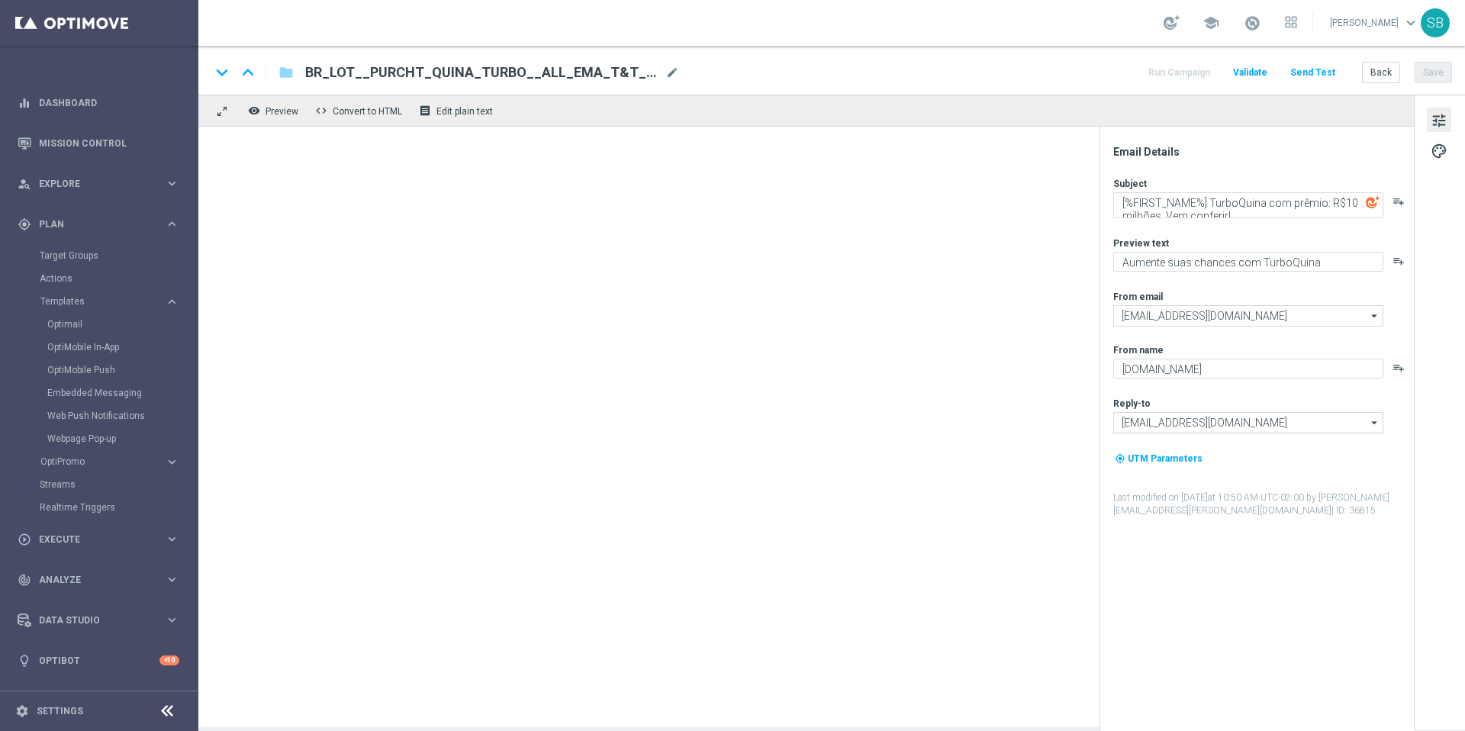
type input "BR_LOT_PURCHT_TURBO_QUINANA_ALL_EMA_T&T_LT"
type textarea "[%FIRST_NAME%] Jogue TurboQuina e muito mais!"
type textarea "Cadastre-se e jogue agora!"
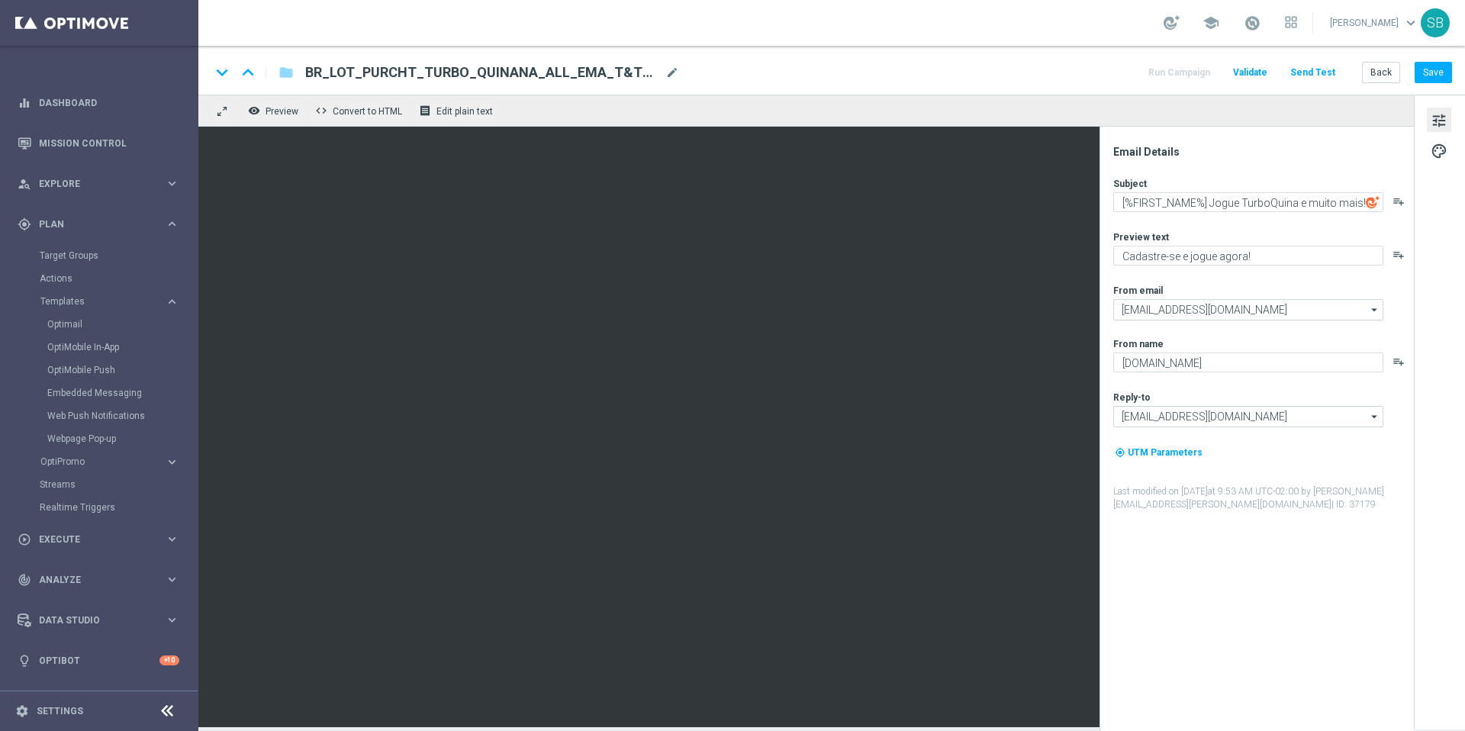
click at [569, 78] on span "BR_LOT_PURCHT_TURBO_QUINANA_ALL_EMA_T&T_LT" at bounding box center [482, 72] width 354 height 18
drag, startPoint x: 630, startPoint y: 74, endPoint x: 398, endPoint y: 62, distance: 233.0
click at [398, 63] on input "BR_LOT_PURCHT_TURBO_QUINANA_ALL_EMA_T&T_LT" at bounding box center [494, 73] width 378 height 20
drag, startPoint x: 579, startPoint y: 70, endPoint x: 306, endPoint y: 68, distance: 273.2
click at [306, 68] on input "BR_LOT_PURCHT_TURBO_QUINANA_ALL_EMA_T&T_LT" at bounding box center [494, 73] width 378 height 20
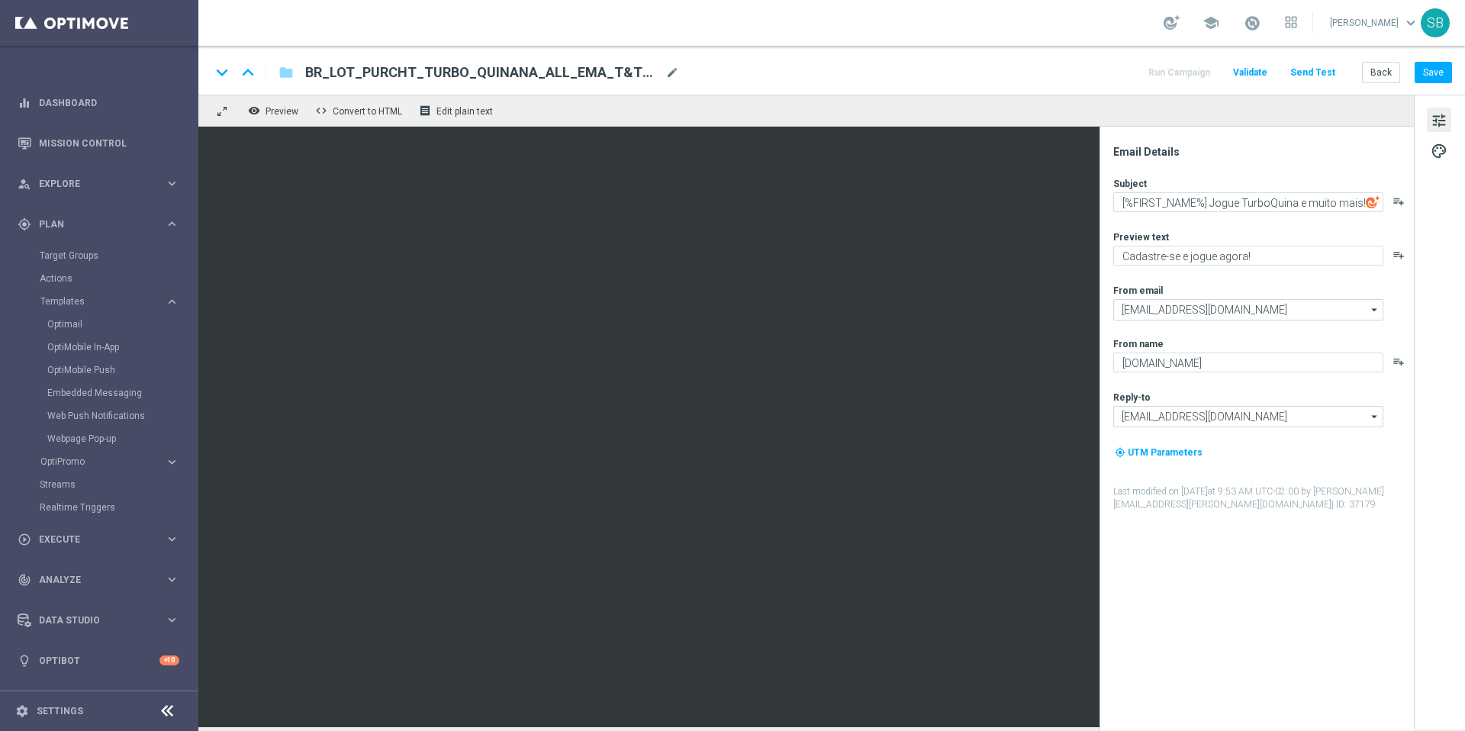
click at [446, 69] on span "BR_LOT_PURCHT_TURBO_QUINANA_ALL_EMA_T&T_LT" at bounding box center [482, 72] width 354 height 18
click at [446, 69] on input "BR_LOT_PURCHT_TURBO_QUINANA_ALL_EMA_T&T_LT" at bounding box center [494, 73] width 378 height 20
click at [1381, 70] on button "Back" at bounding box center [1381, 72] width 38 height 21
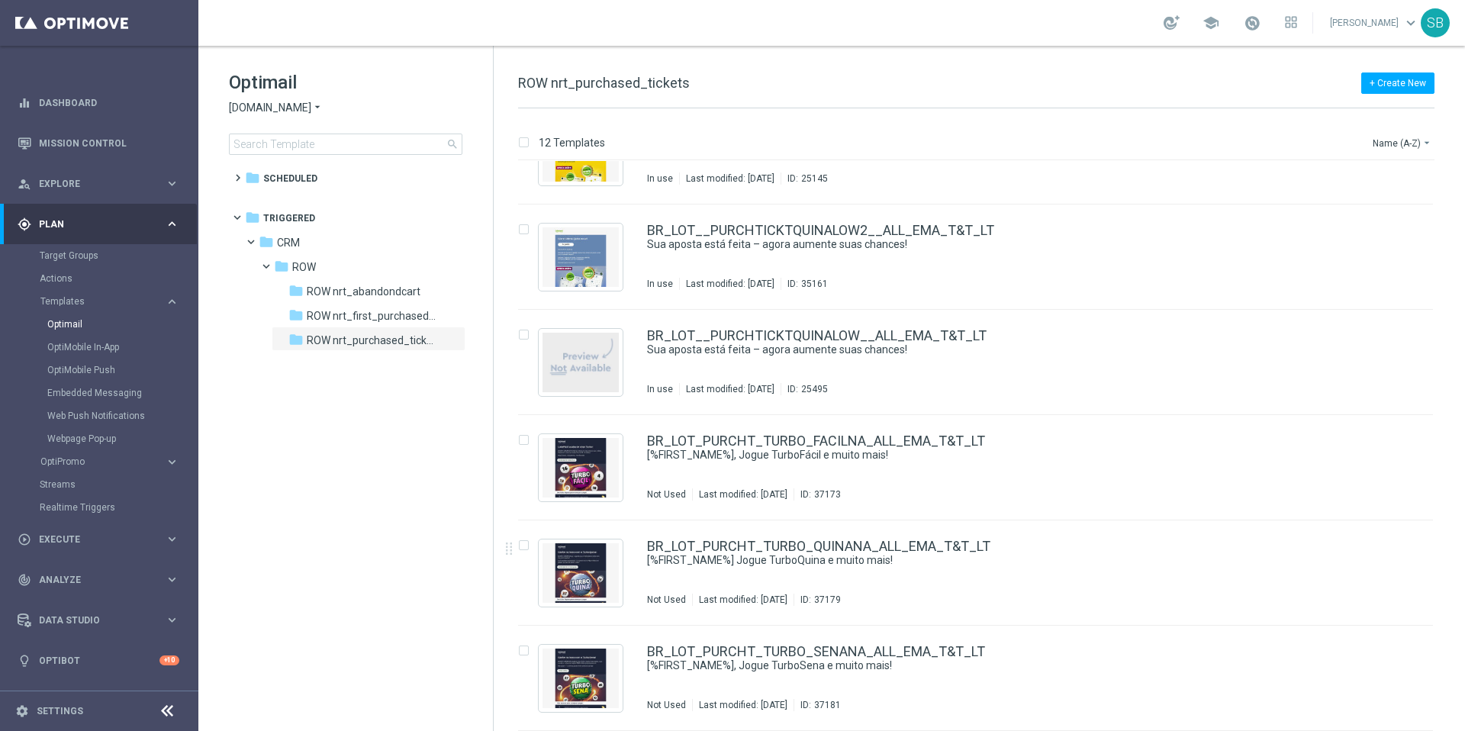
scroll to position [694, 0]
